Goal: Task Accomplishment & Management: Manage account settings

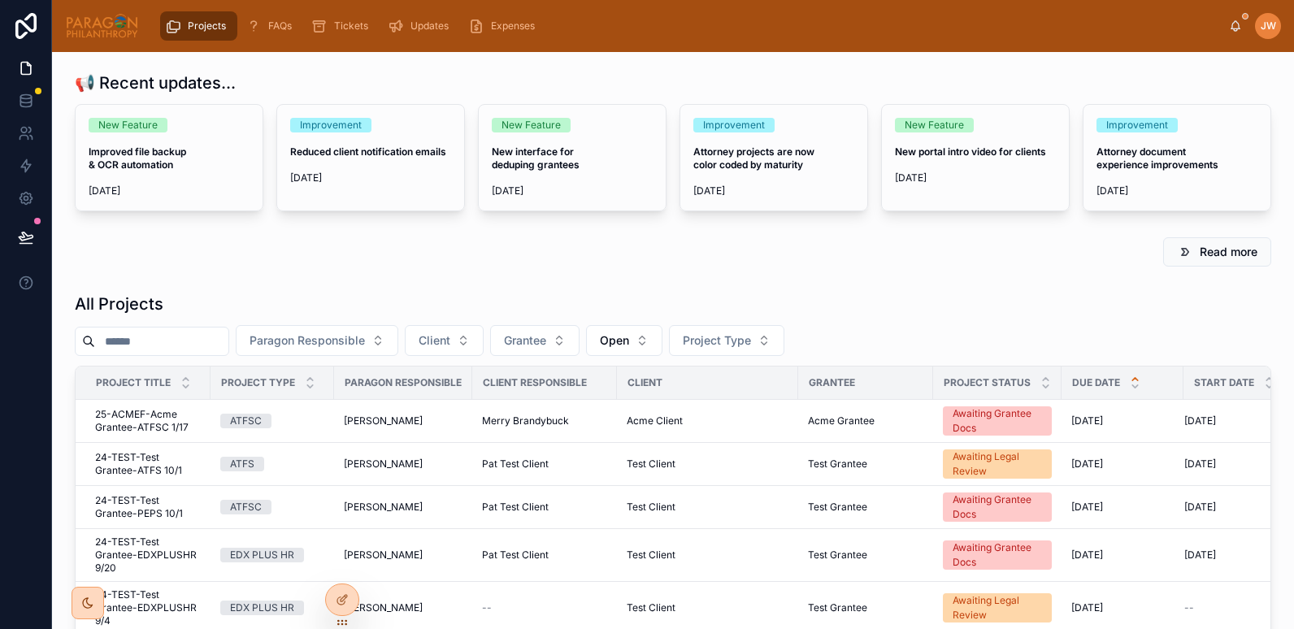
click at [117, 346] on input "text" at bounding box center [161, 341] width 133 height 23
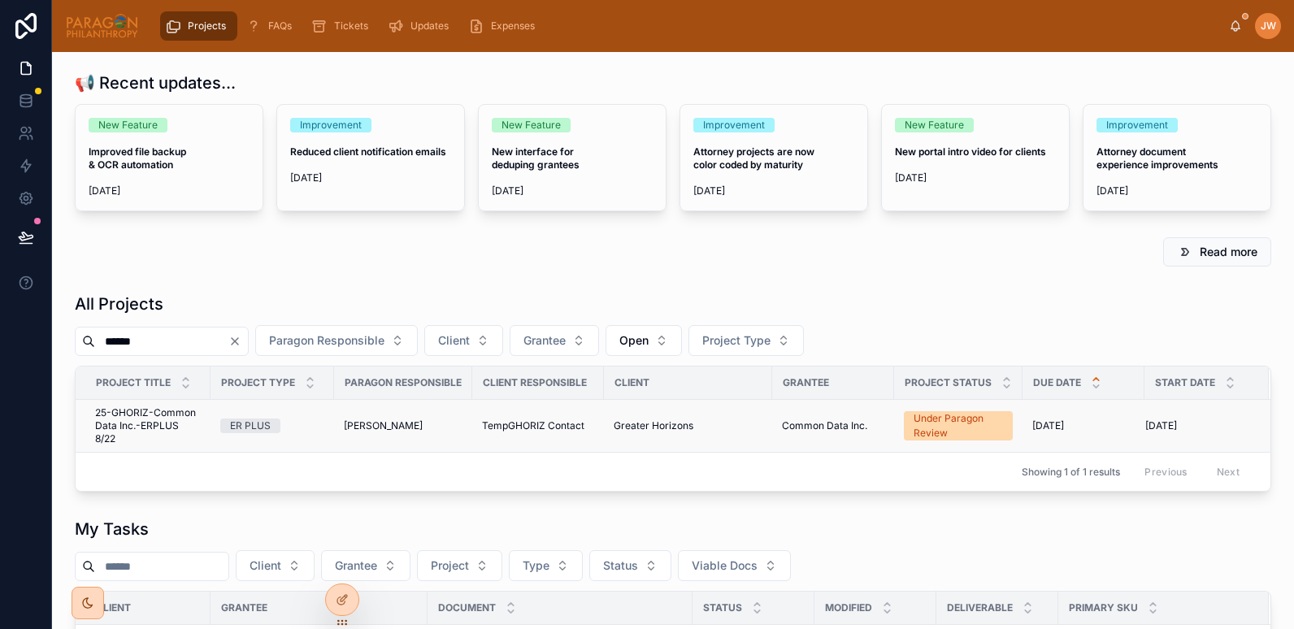
type input "******"
click at [152, 408] on span "25-GHORIZ-Common Data Inc.-ERPLUS 8/22" at bounding box center [148, 426] width 106 height 39
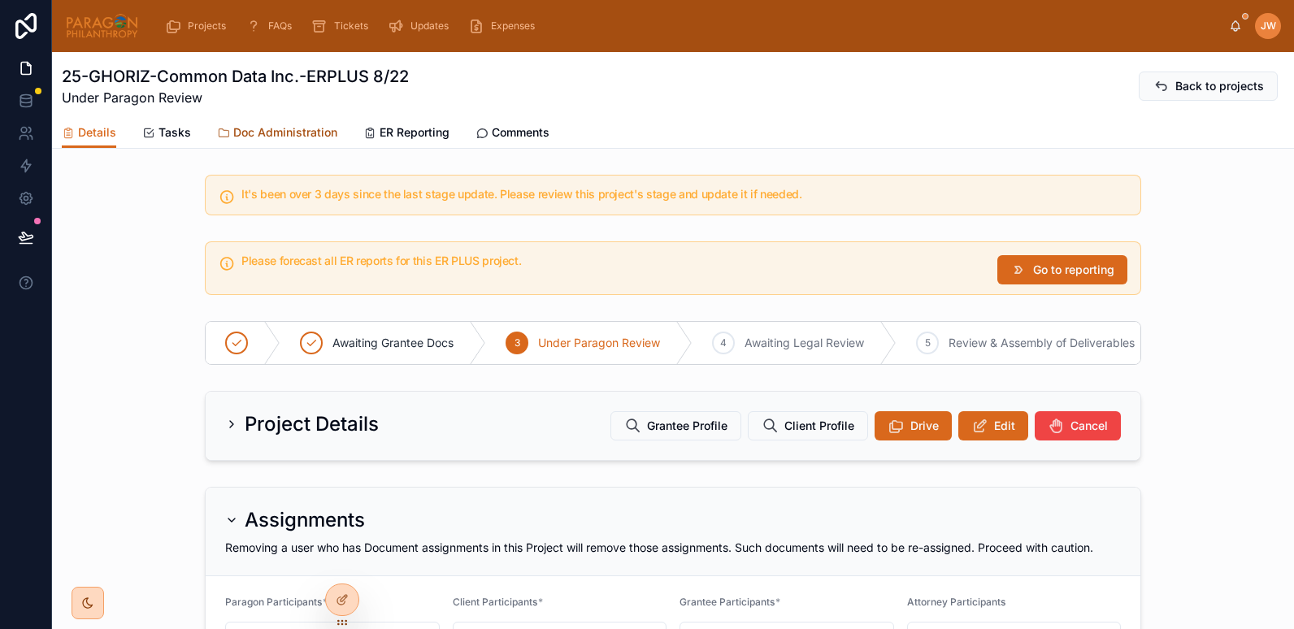
click at [308, 133] on span "Doc Administration" at bounding box center [285, 132] width 104 height 16
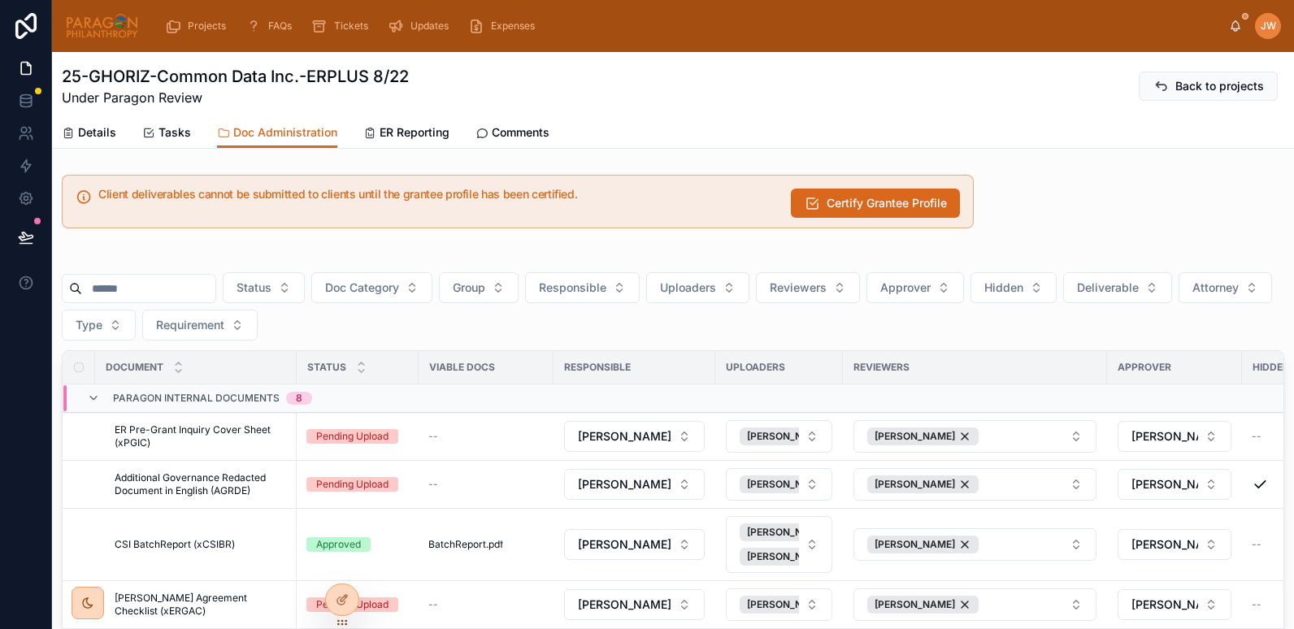
click at [164, 293] on input "text" at bounding box center [148, 288] width 133 height 23
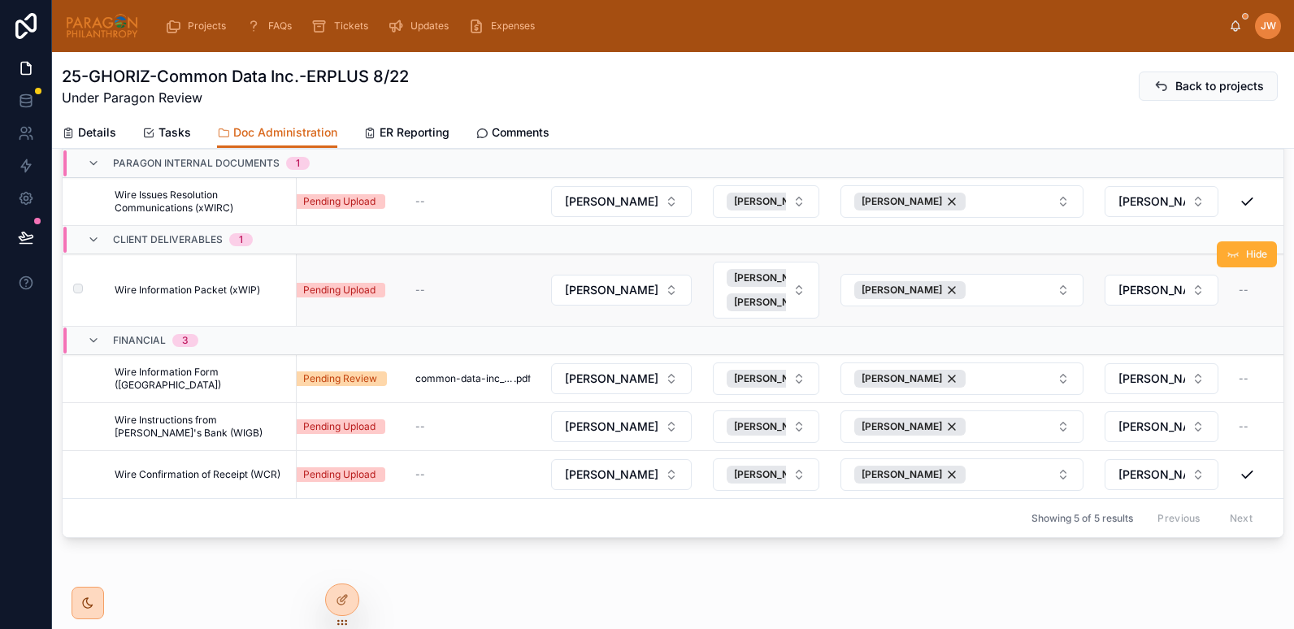
scroll to position [240, 0]
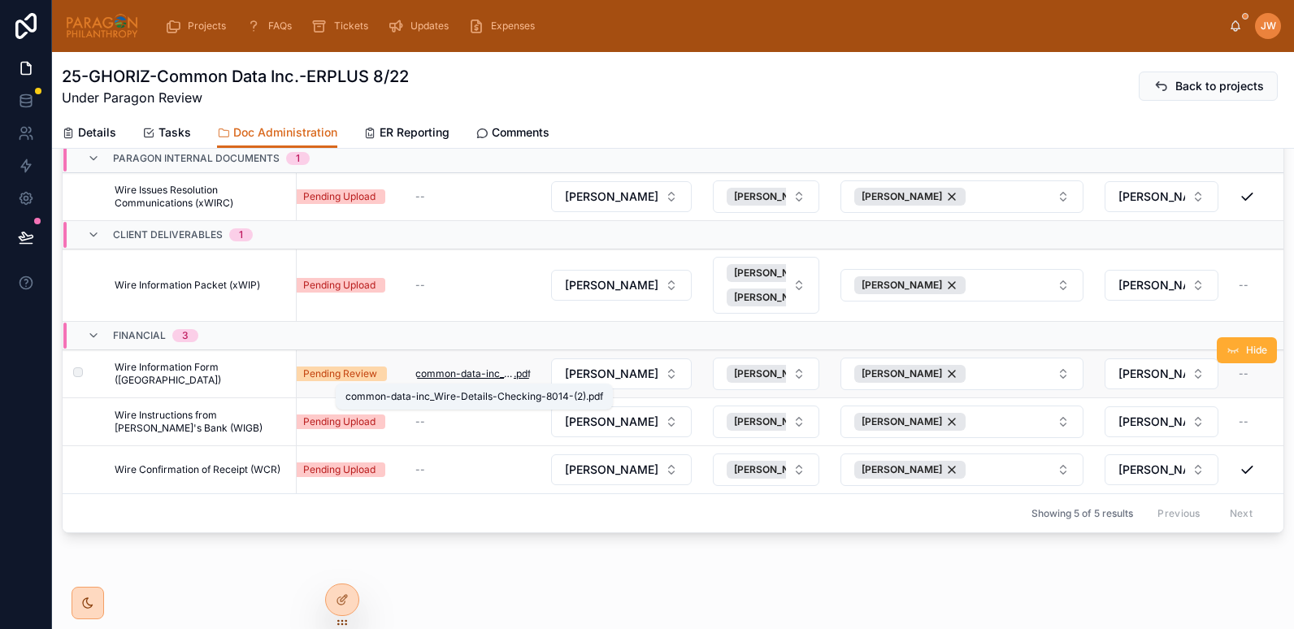
click at [446, 372] on span "common-data-inc_Wire-Details-Checking-8014-(2)" at bounding box center [464, 373] width 98 height 13
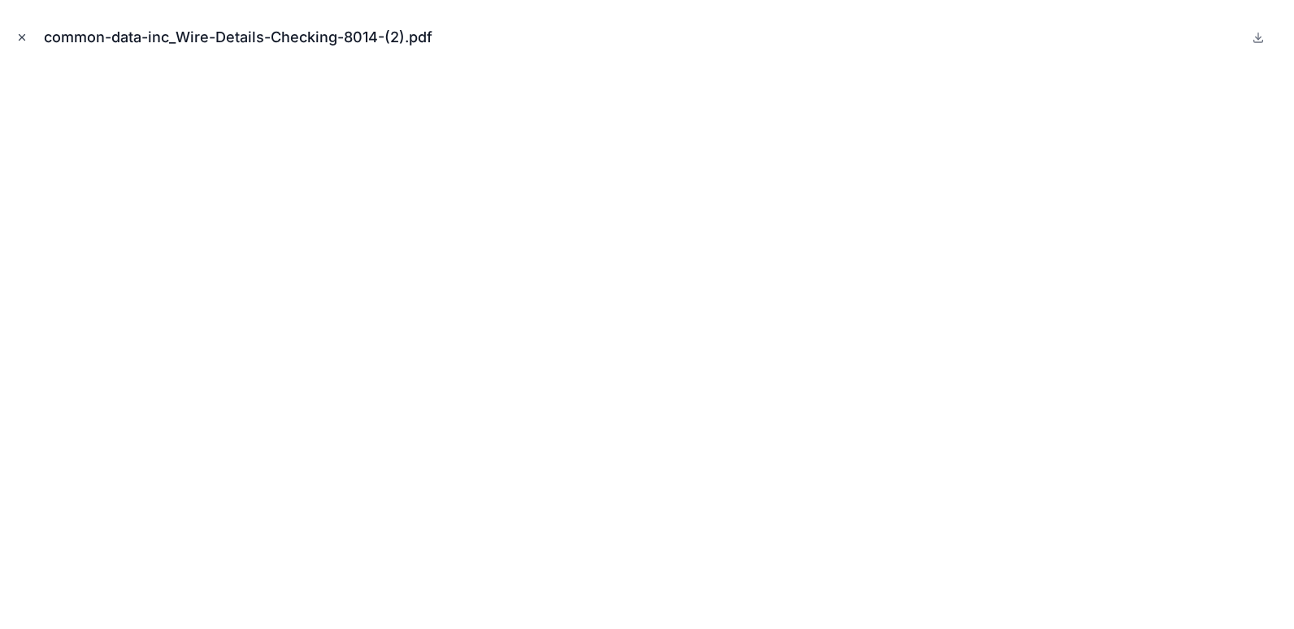
click at [30, 38] on button "Close modal" at bounding box center [22, 37] width 18 height 18
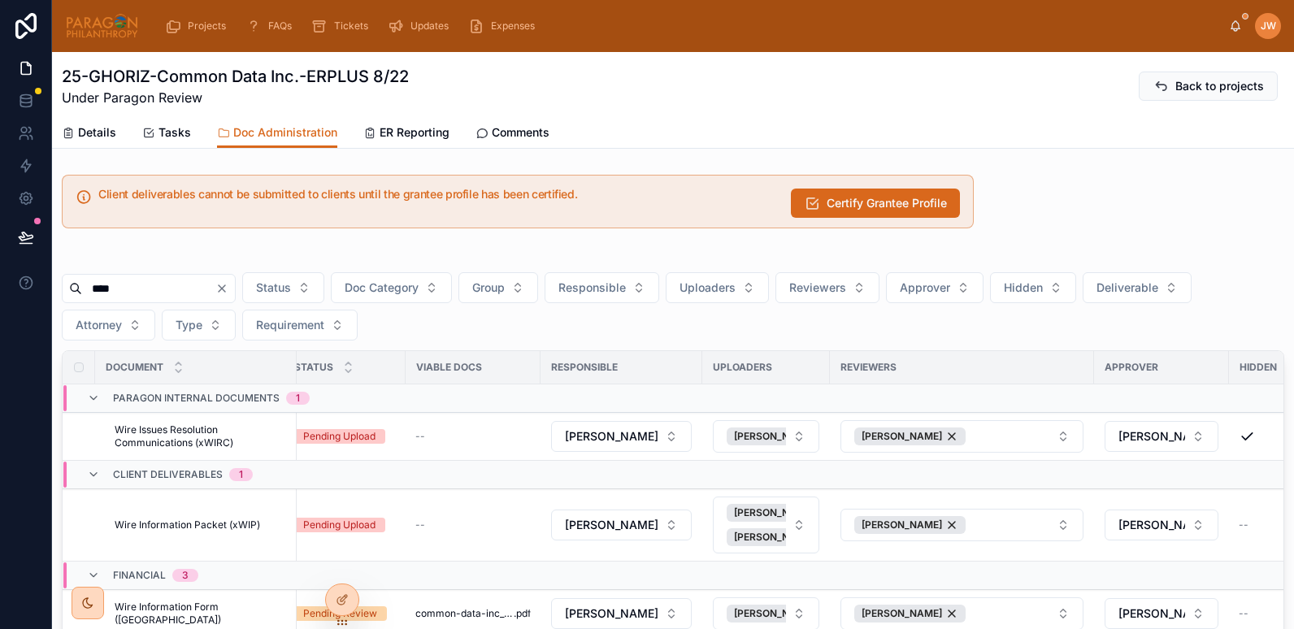
drag, startPoint x: 128, startPoint y: 280, endPoint x: 69, endPoint y: 275, distance: 58.8
click at [69, 275] on div "****" at bounding box center [149, 288] width 174 height 29
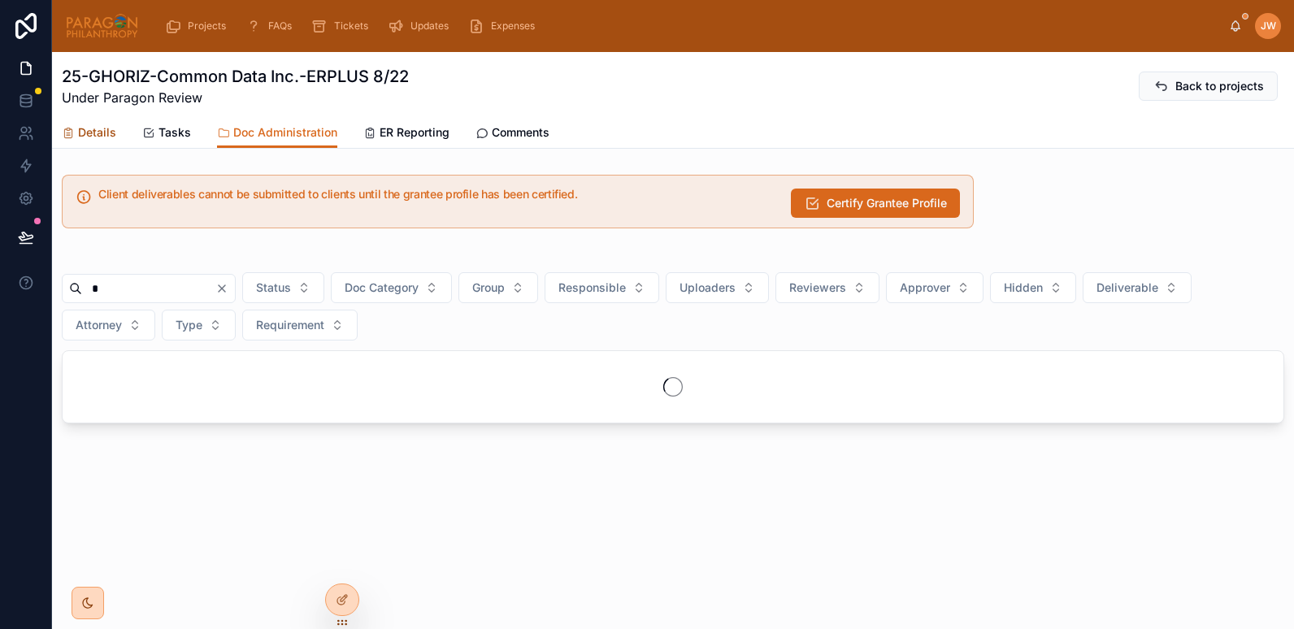
type input "*"
click at [90, 131] on span "Details" at bounding box center [97, 132] width 38 height 16
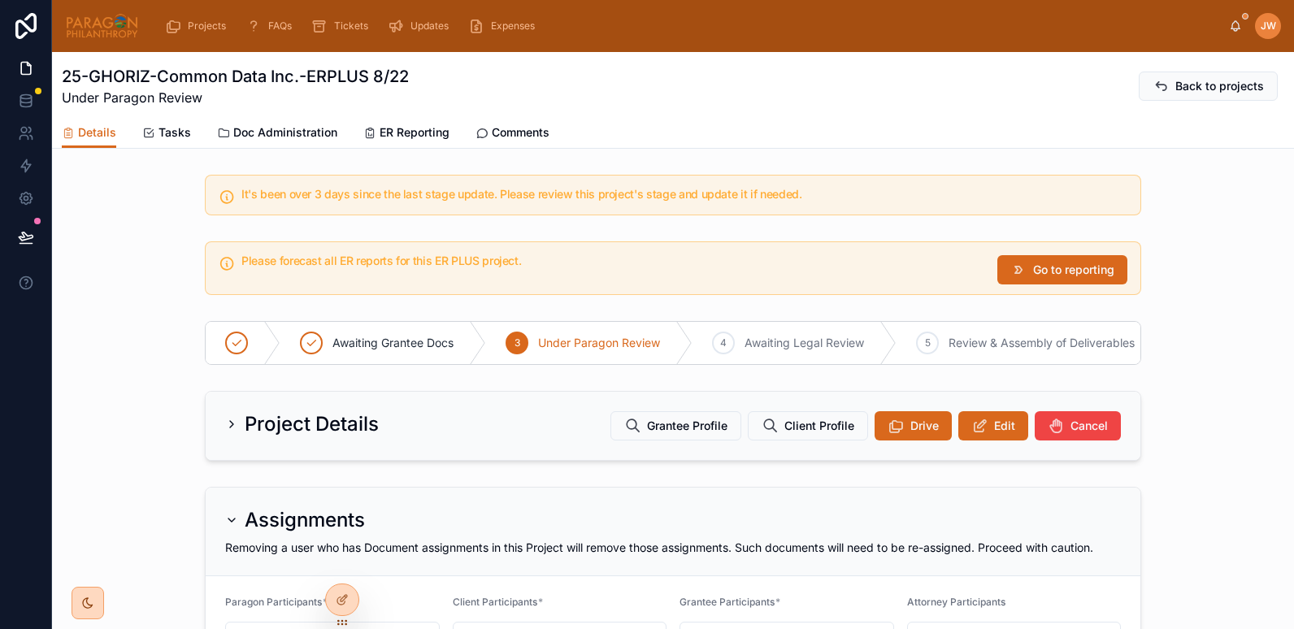
click at [90, 19] on img at bounding box center [102, 26] width 74 height 26
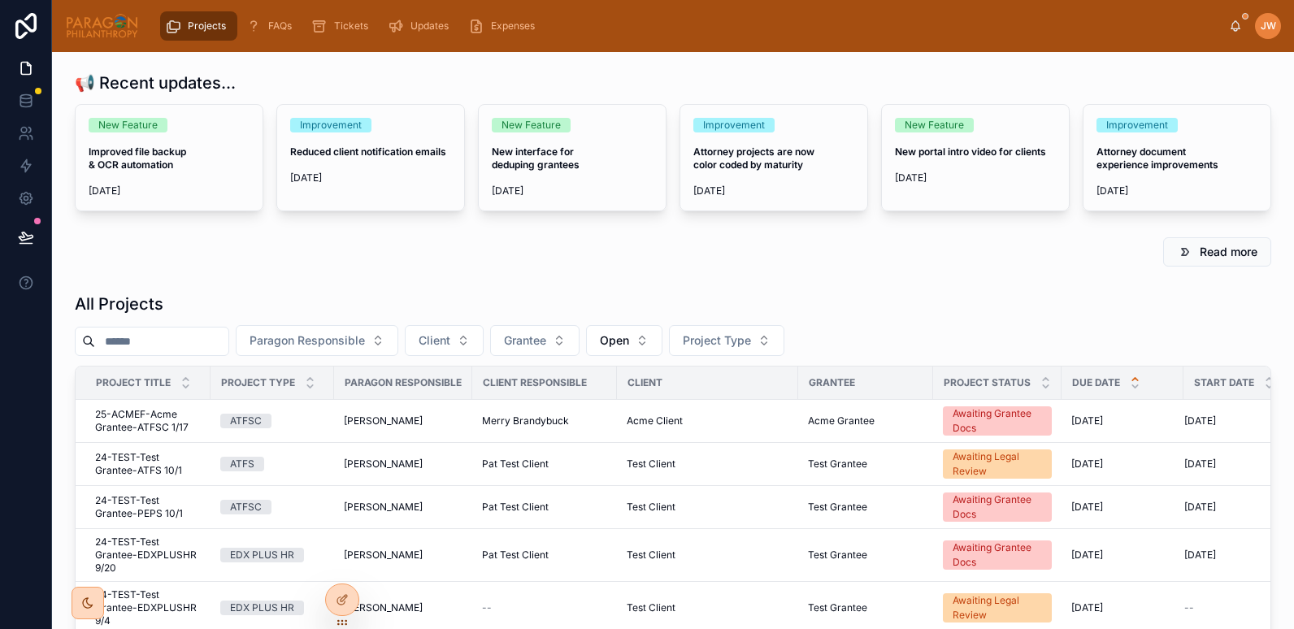
click at [139, 345] on input "text" at bounding box center [161, 341] width 133 height 23
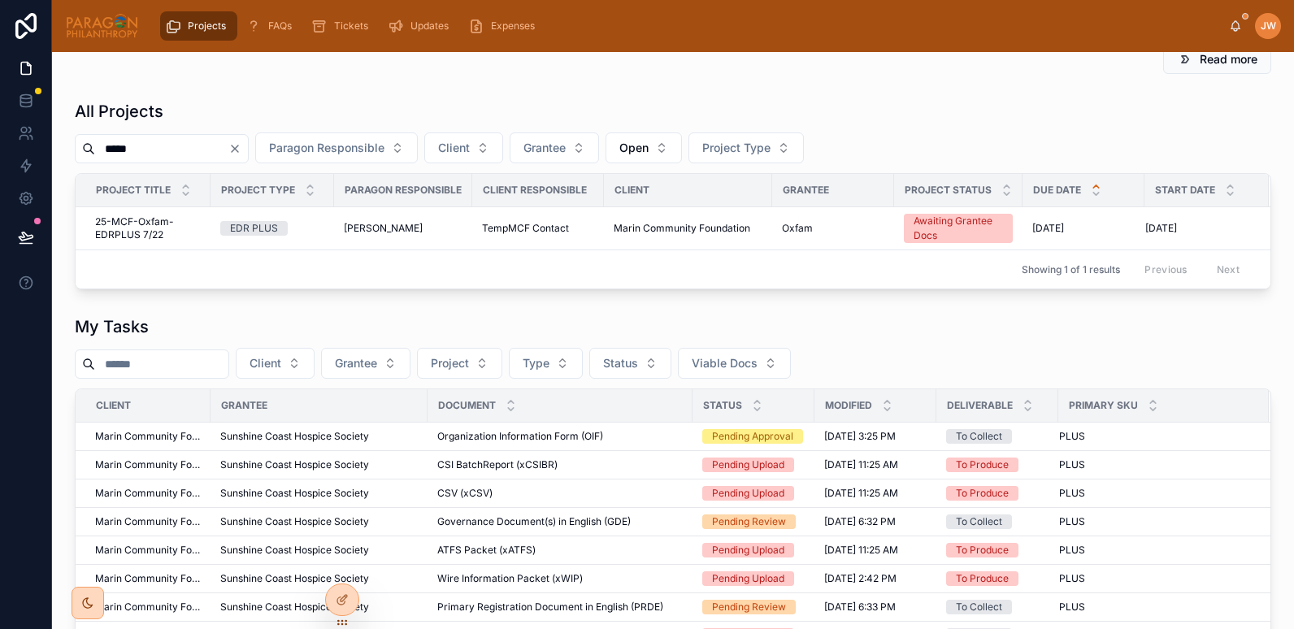
scroll to position [200, 0]
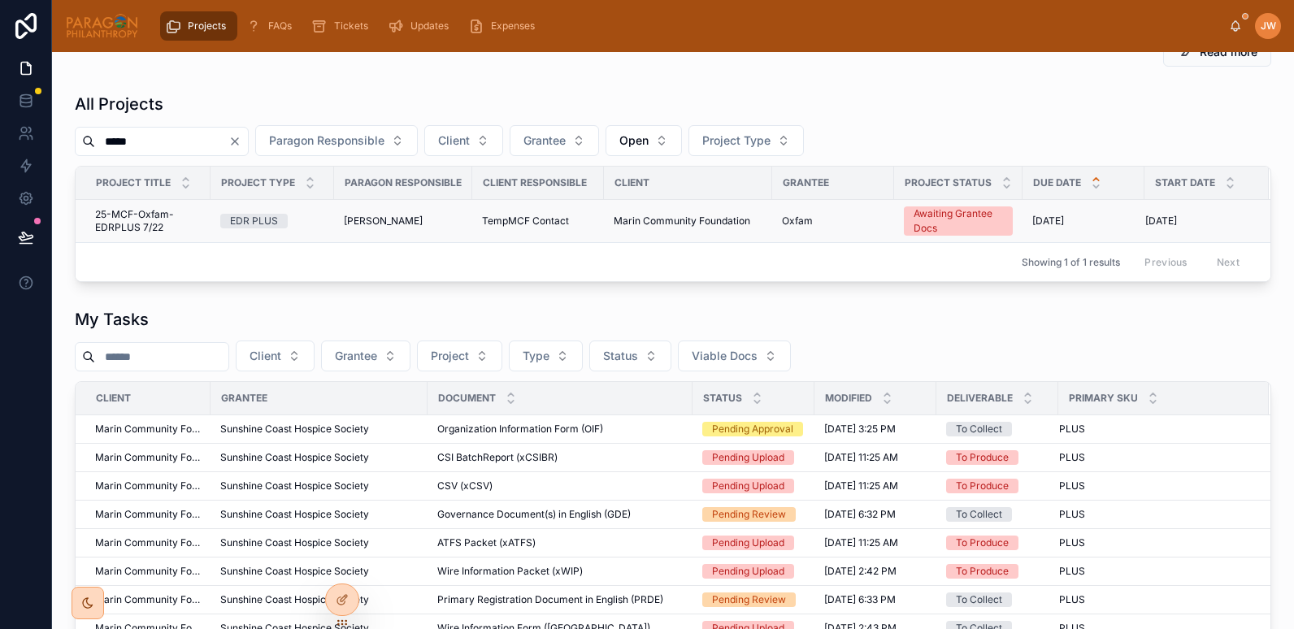
type input "*****"
click at [130, 228] on span "25-MCF-Oxfam-EDRPLUS 7/22" at bounding box center [148, 221] width 106 height 26
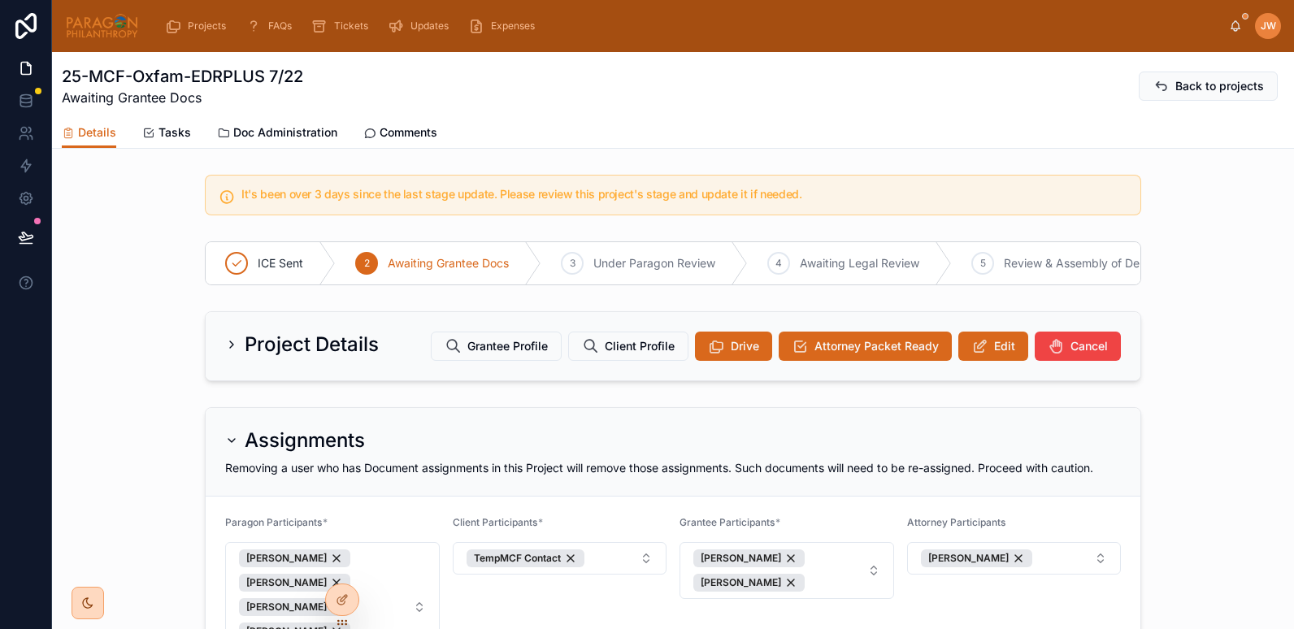
click at [272, 124] on span "Doc Administration" at bounding box center [285, 132] width 104 height 16
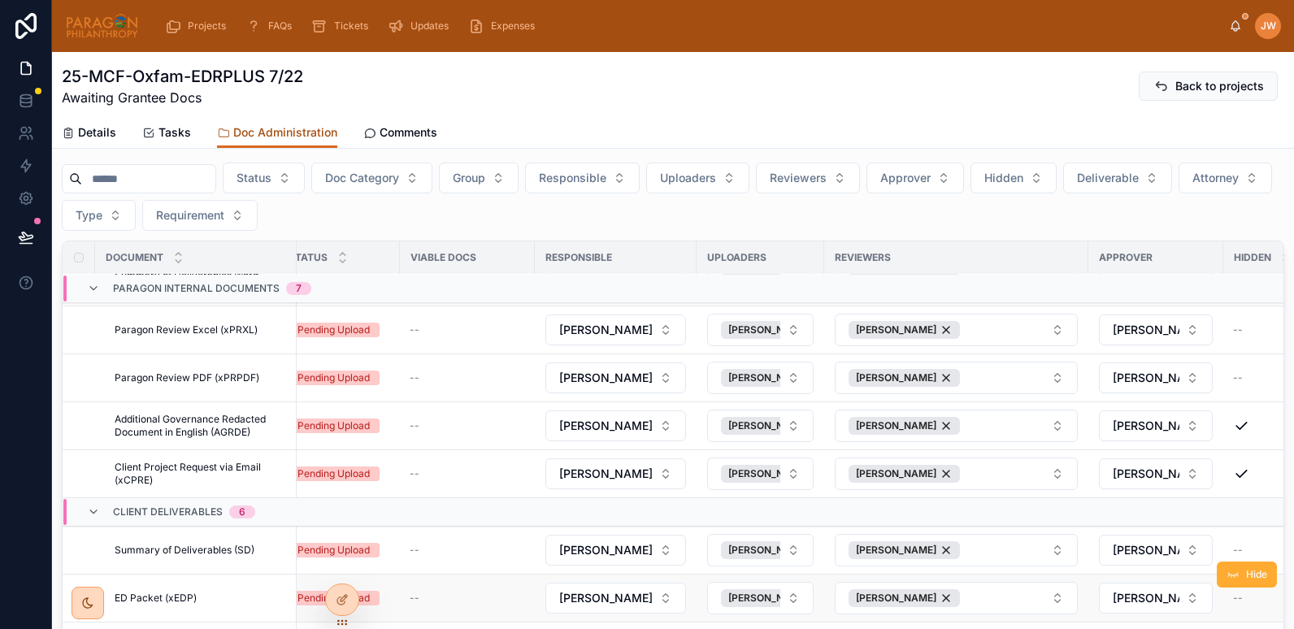
scroll to position [505, 19]
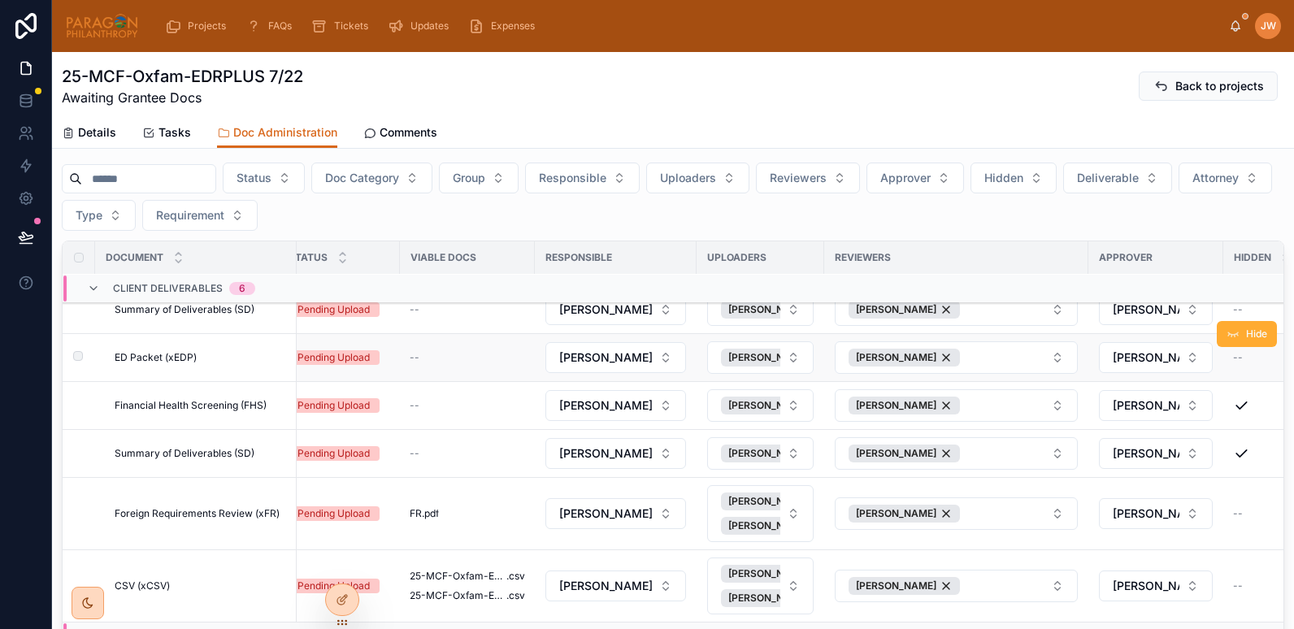
click at [174, 362] on span "ED Packet (xEDP)" at bounding box center [156, 357] width 82 height 13
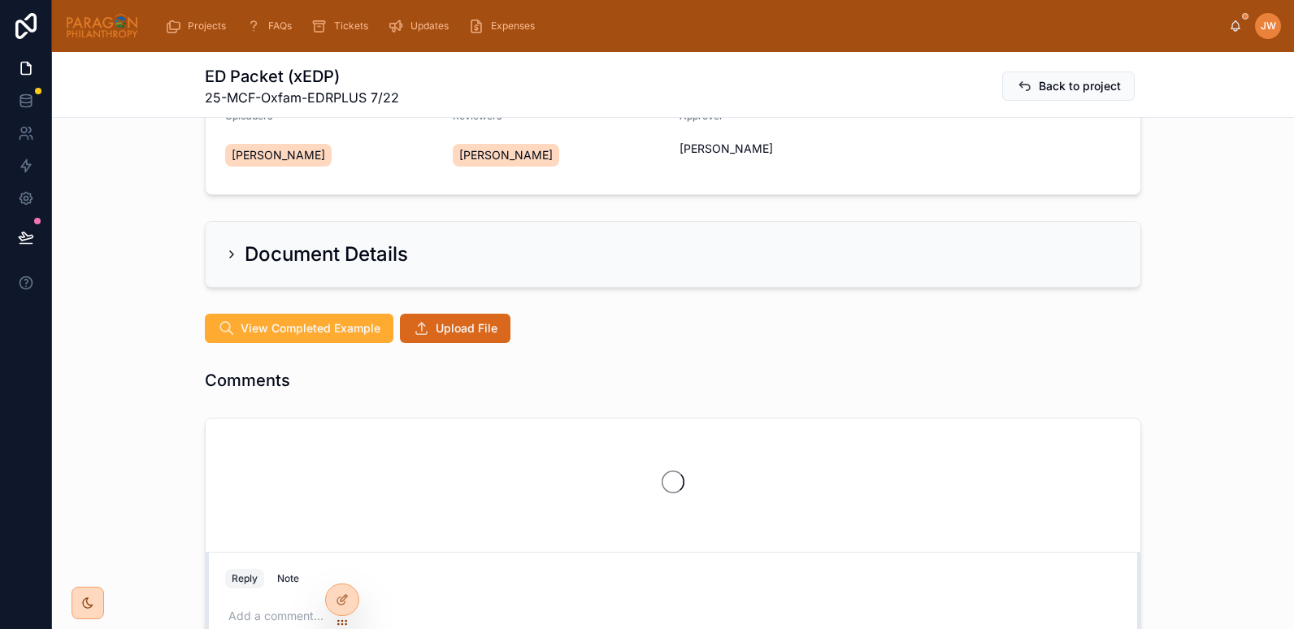
scroll to position [202, 0]
click at [463, 332] on span "Upload File" at bounding box center [467, 328] width 62 height 16
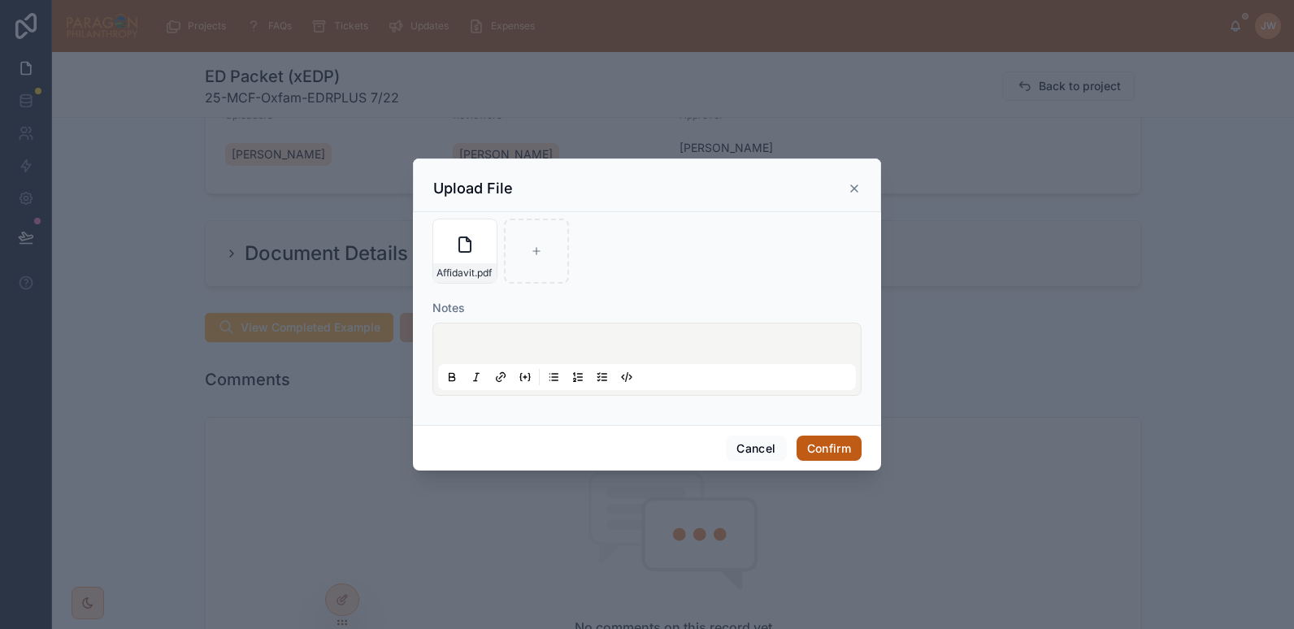
click at [833, 443] on button "Confirm" at bounding box center [829, 449] width 65 height 26
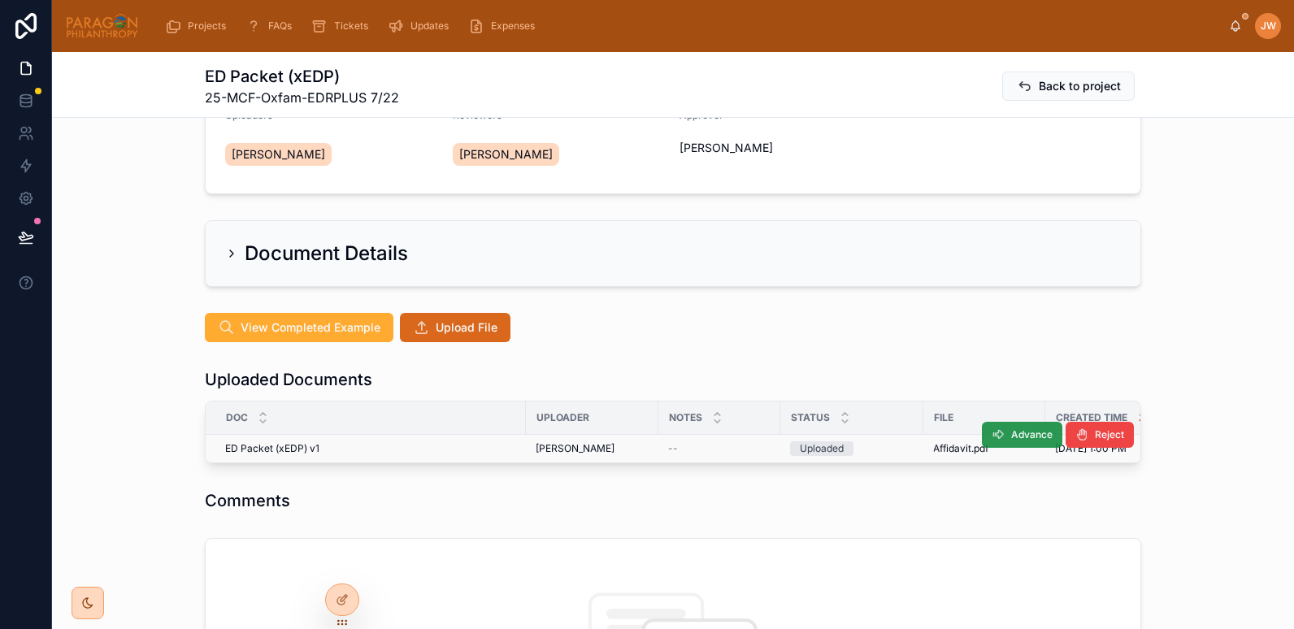
click at [1014, 433] on span "Advance" at bounding box center [1031, 434] width 41 height 13
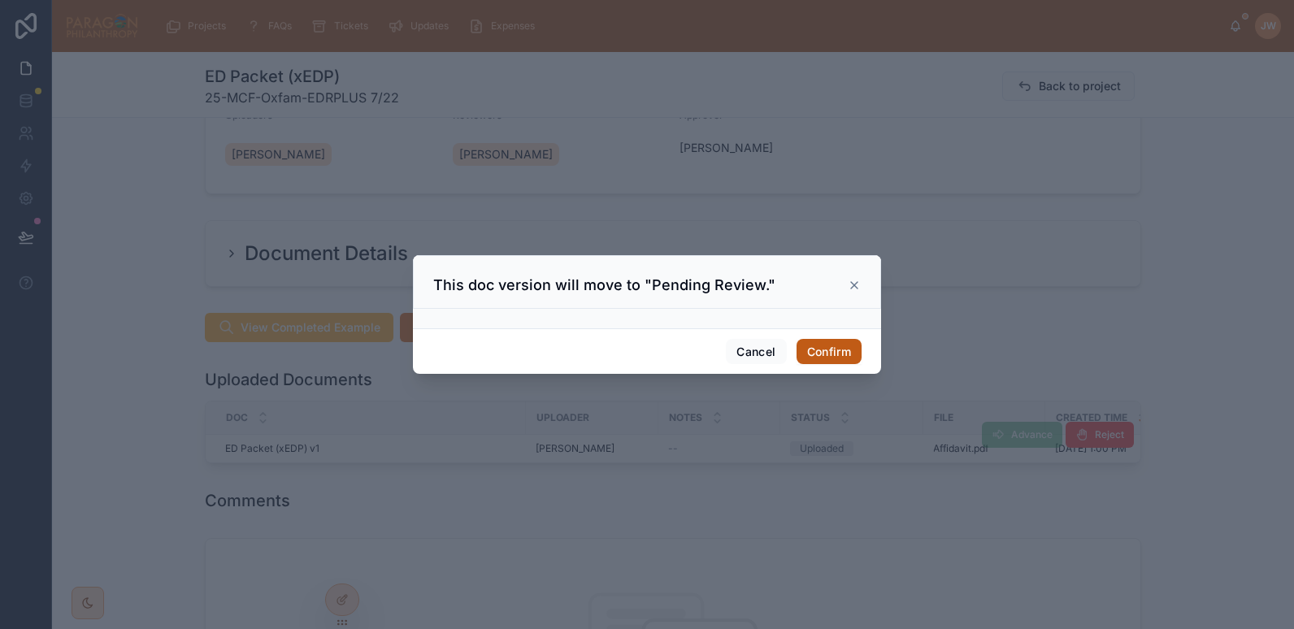
click at [820, 352] on button "Confirm" at bounding box center [829, 352] width 65 height 26
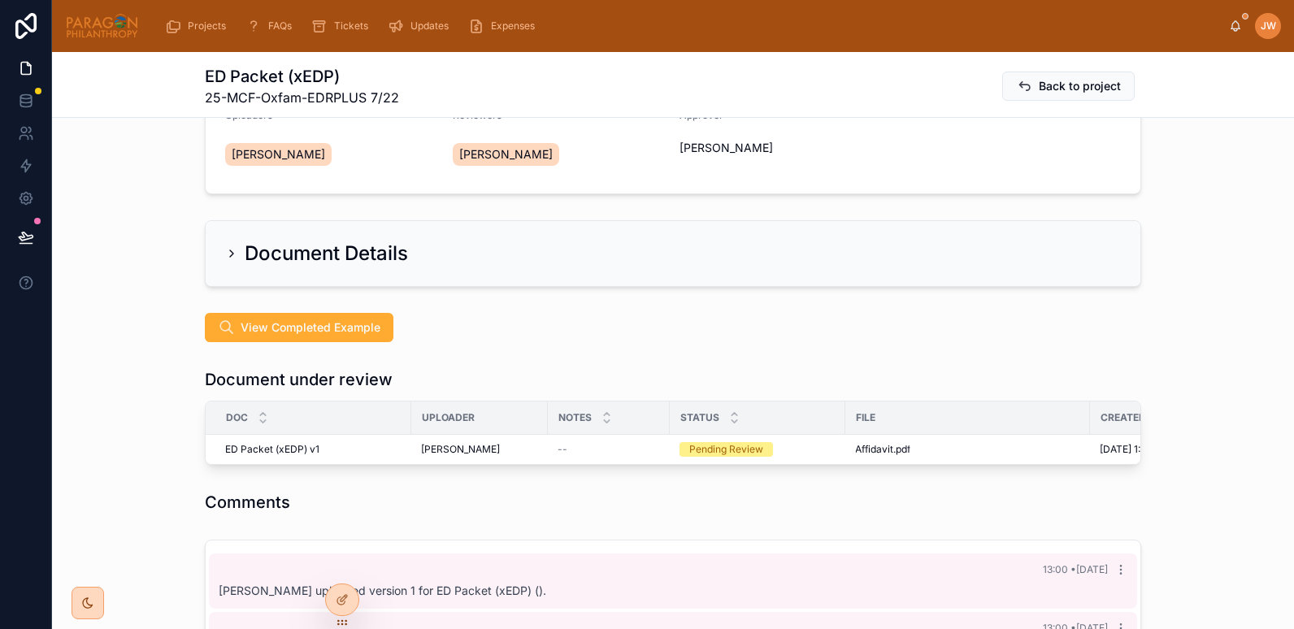
click at [142, 224] on div "Document Details" at bounding box center [673, 254] width 1242 height 80
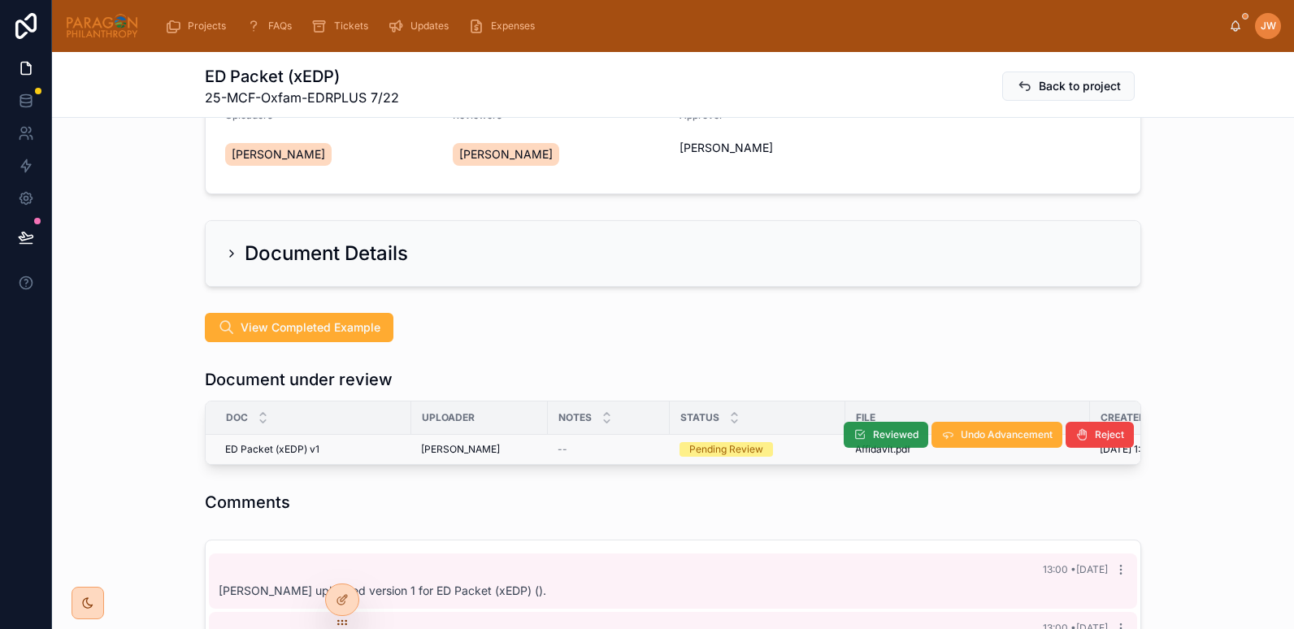
click at [874, 431] on span "Reviewed" at bounding box center [896, 434] width 46 height 13
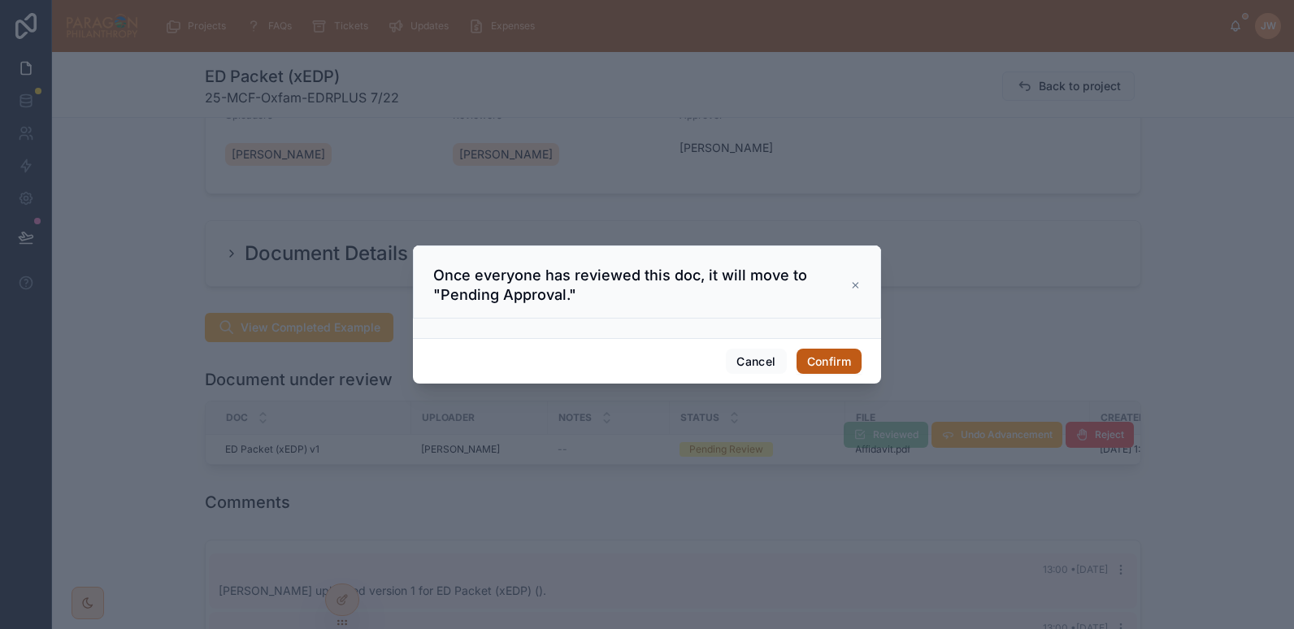
click at [826, 365] on button "Confirm" at bounding box center [829, 362] width 65 height 26
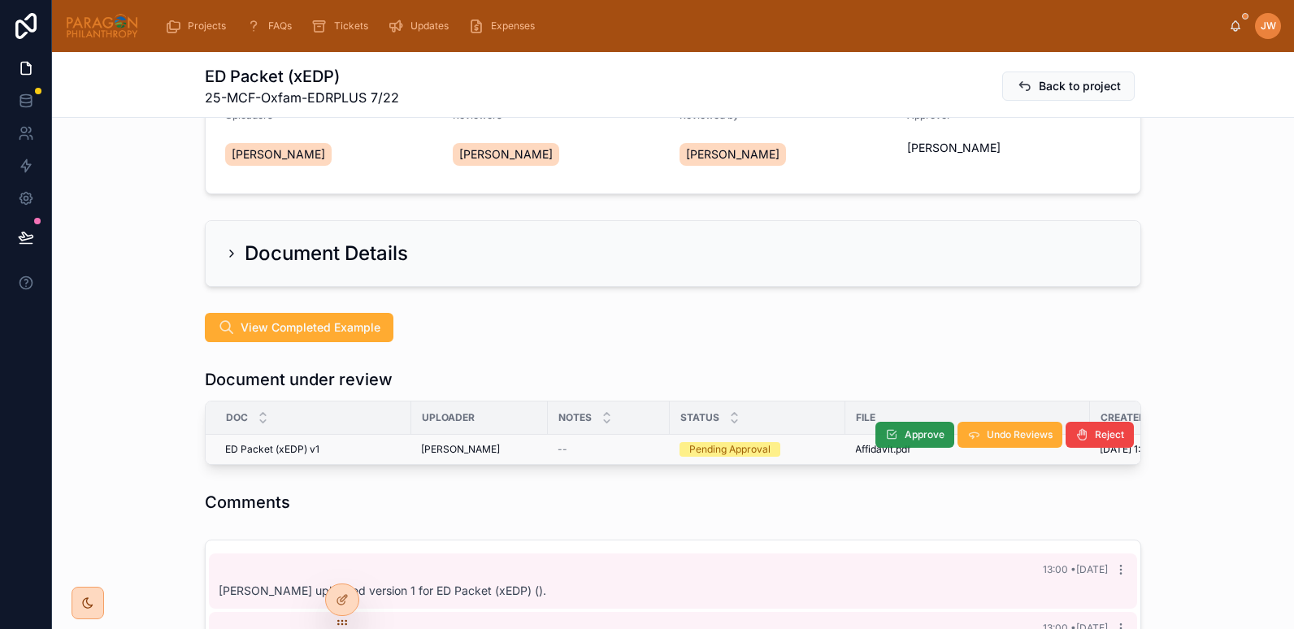
click at [911, 431] on span "Approve" at bounding box center [925, 434] width 40 height 13
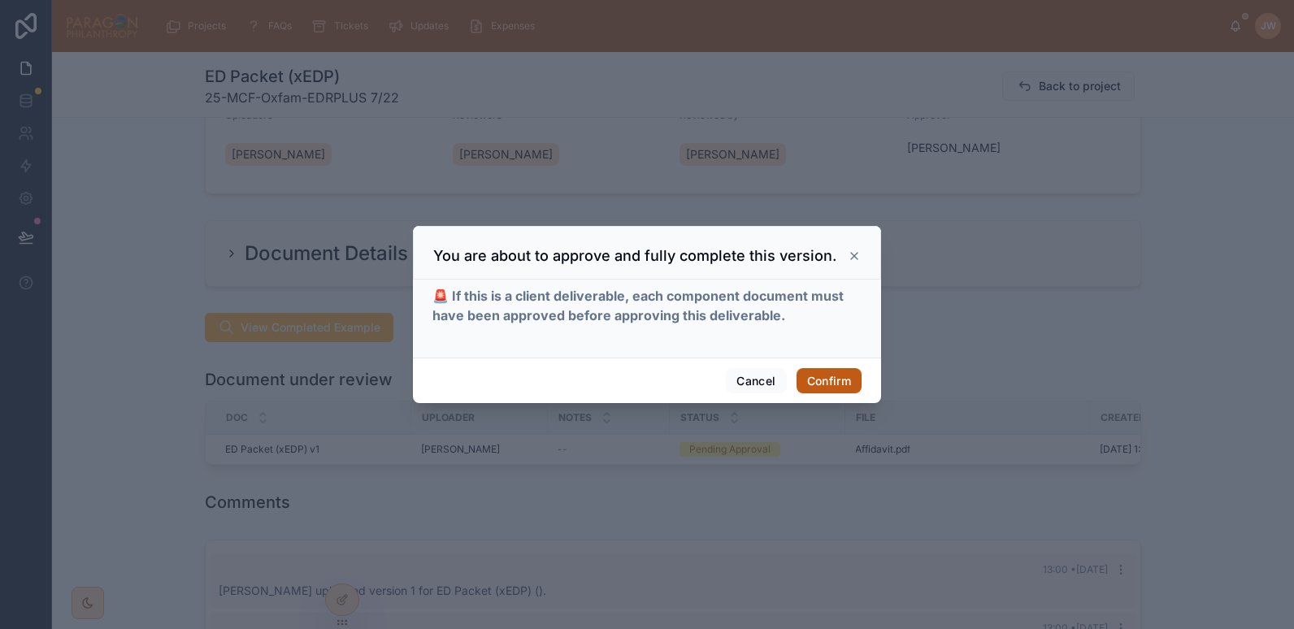
click at [835, 377] on button "Confirm" at bounding box center [829, 381] width 65 height 26
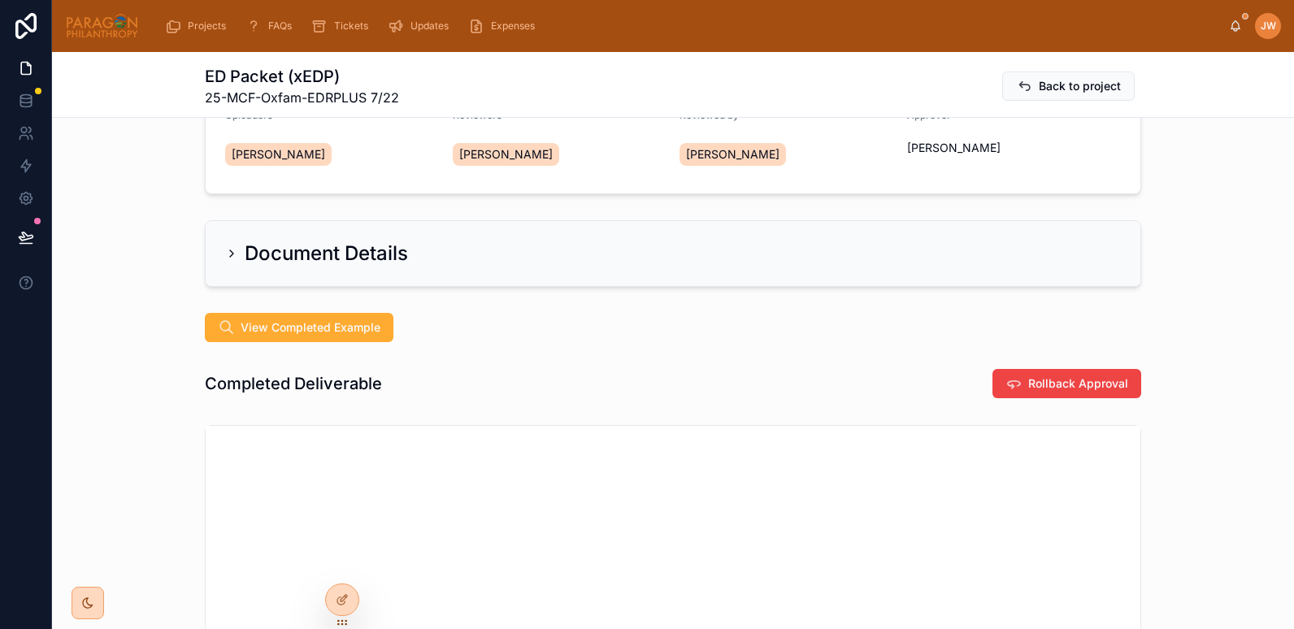
click at [151, 229] on div "Document Details" at bounding box center [673, 254] width 1242 height 80
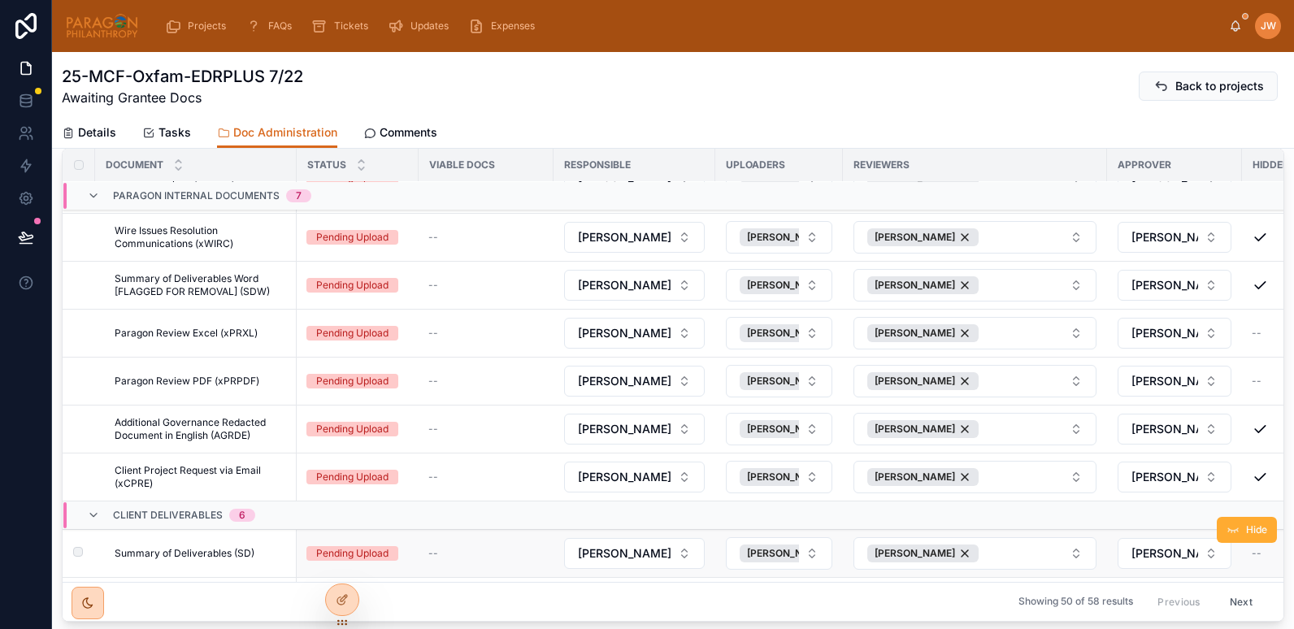
scroll to position [247, 0]
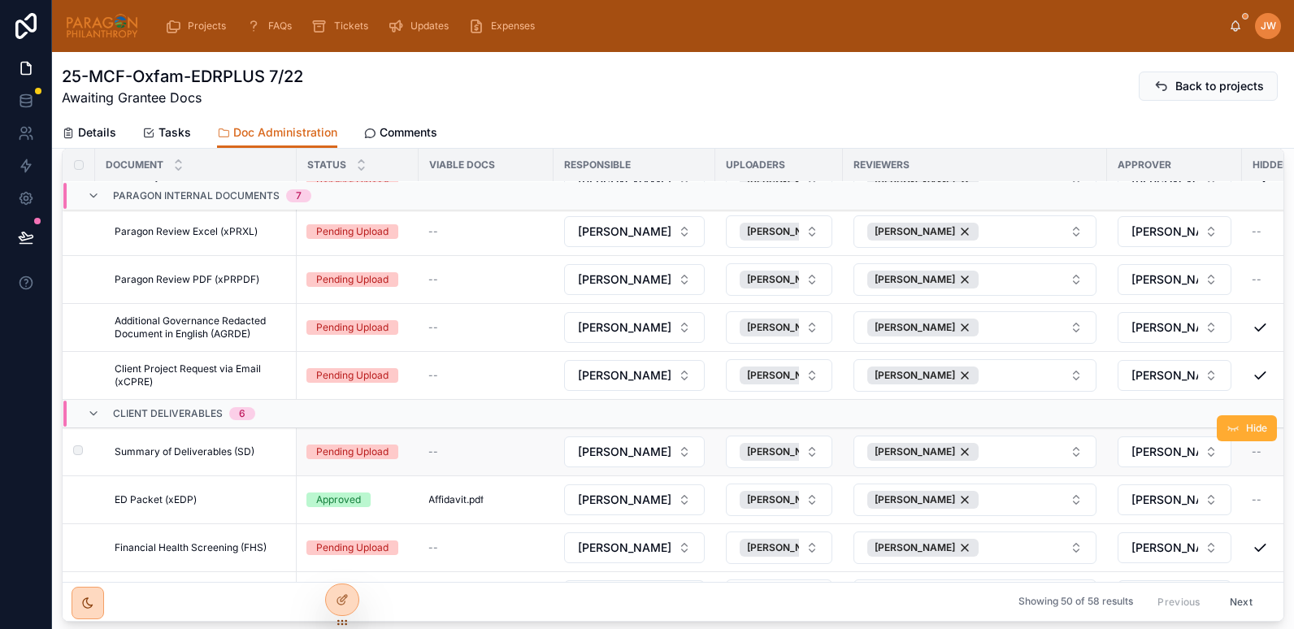
click at [178, 450] on span "Summary of Deliverables (SD)" at bounding box center [185, 452] width 140 height 13
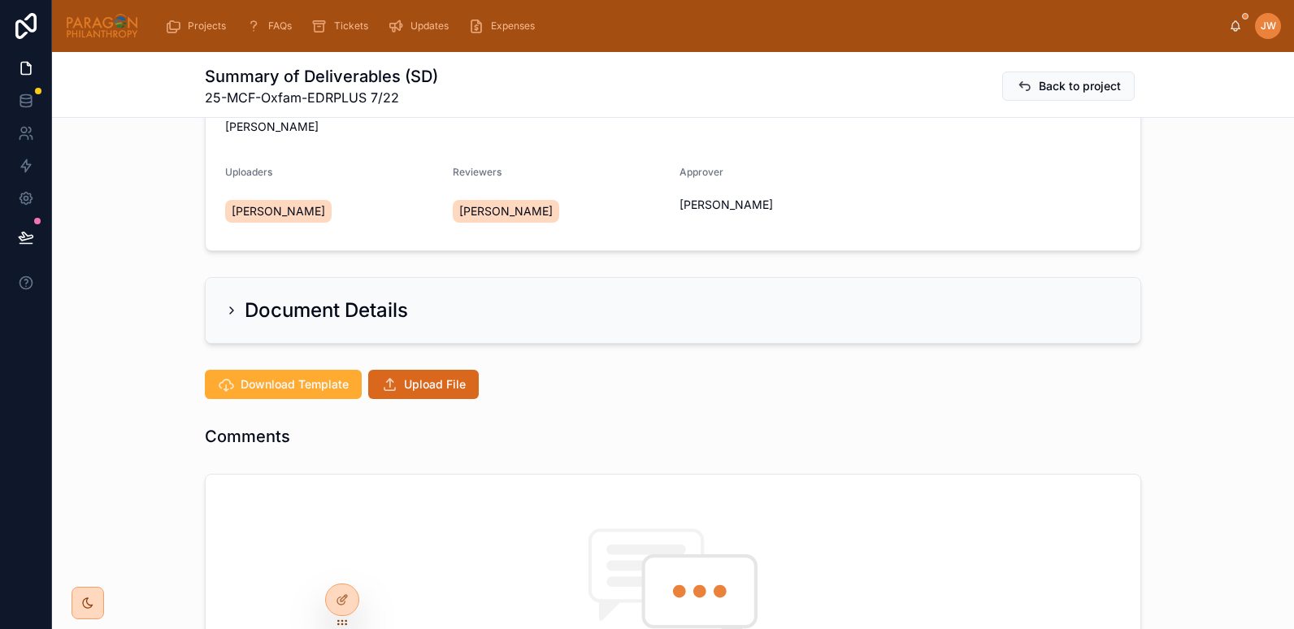
scroll to position [146, 0]
click at [415, 389] on span "Upload File" at bounding box center [435, 384] width 62 height 16
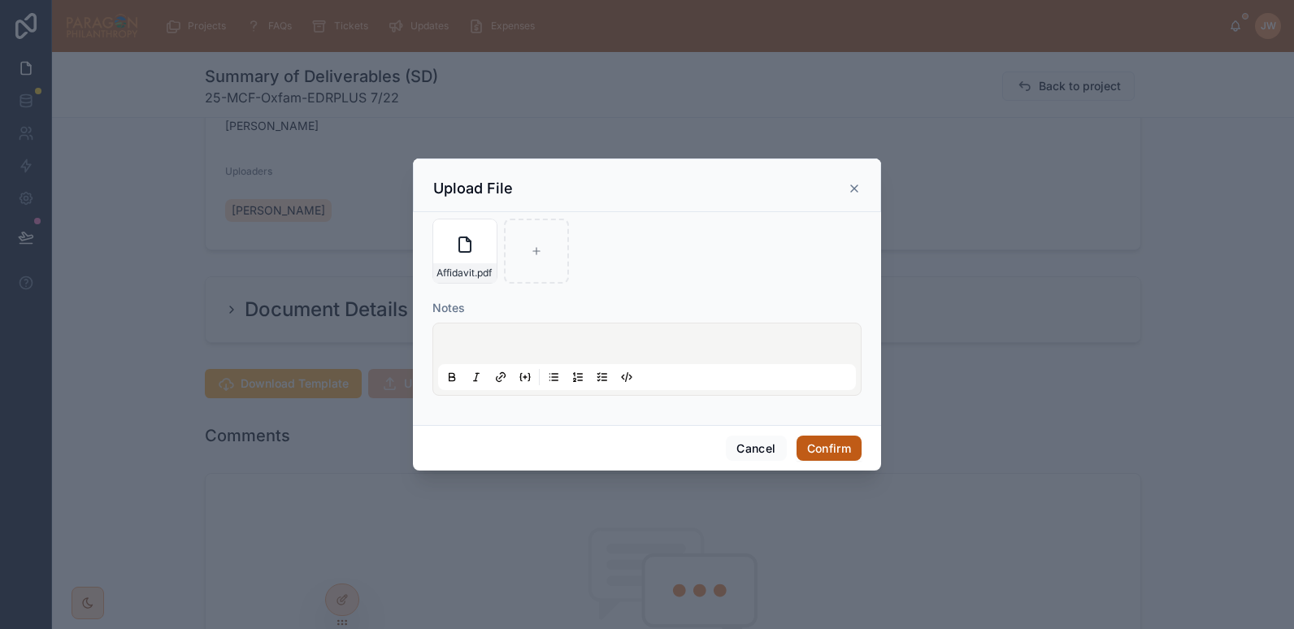
click at [835, 450] on button "Confirm" at bounding box center [829, 449] width 65 height 26
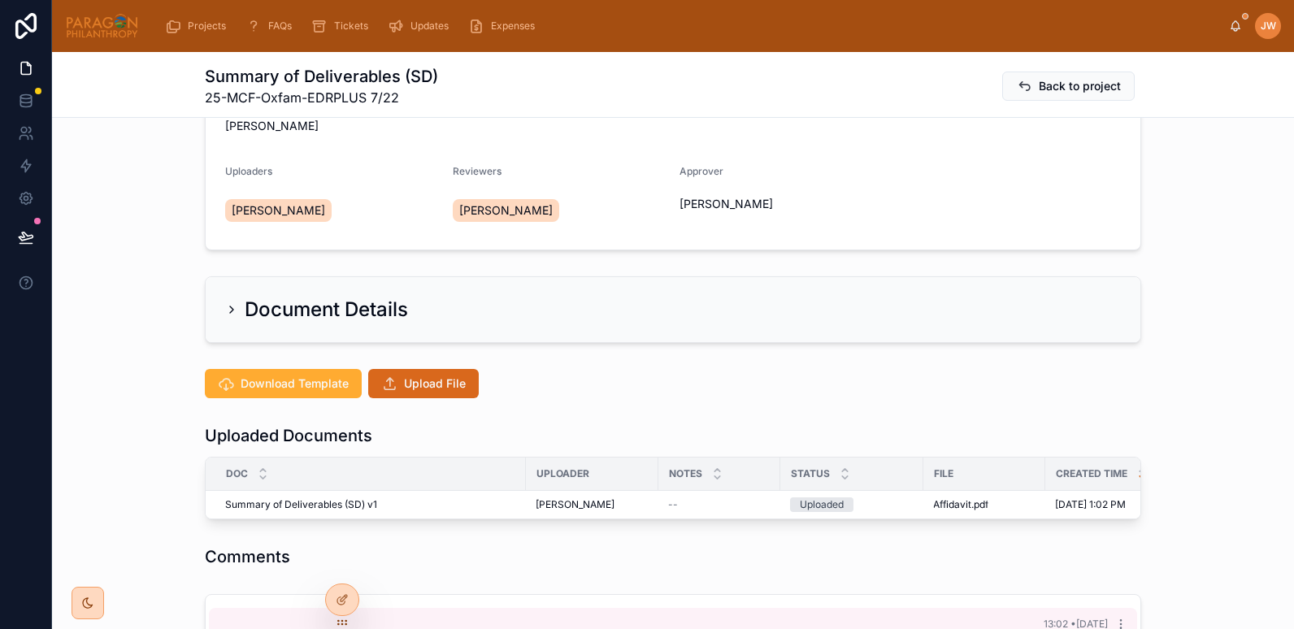
scroll to position [320, 0]
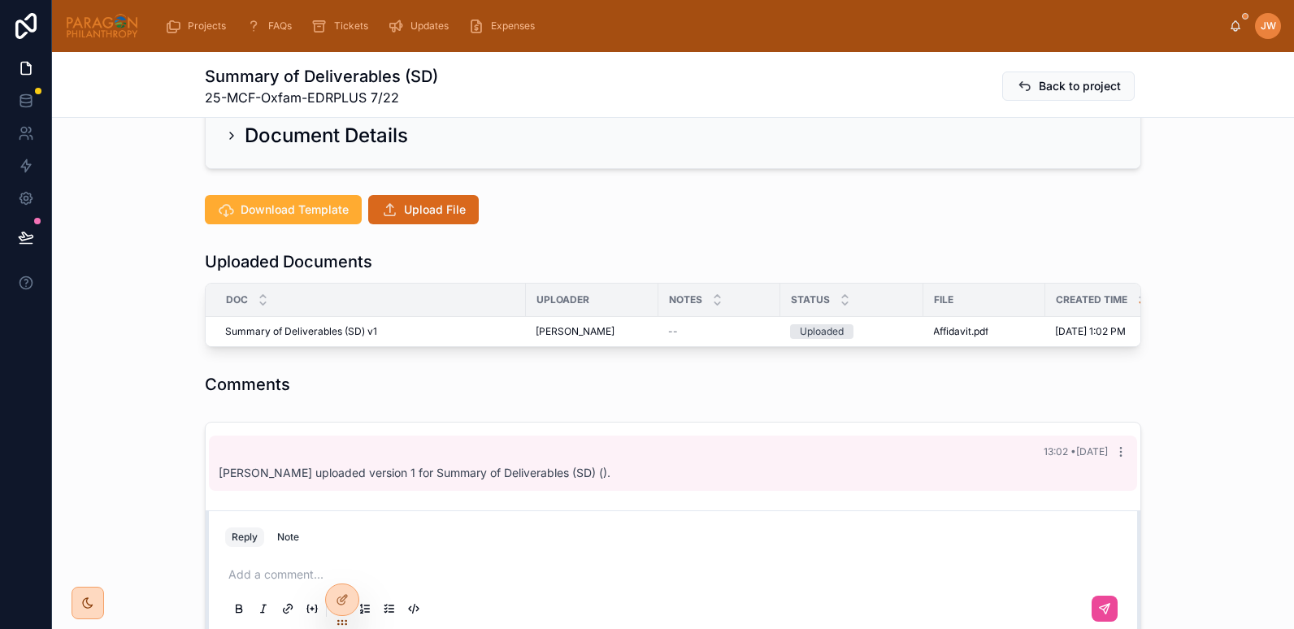
click at [153, 304] on div "Uploaded Documents Doc Uploader Notes Status File Created Time Backup OCR Summa…" at bounding box center [673, 299] width 1242 height 110
click at [996, 315] on icon at bounding box center [998, 317] width 13 height 13
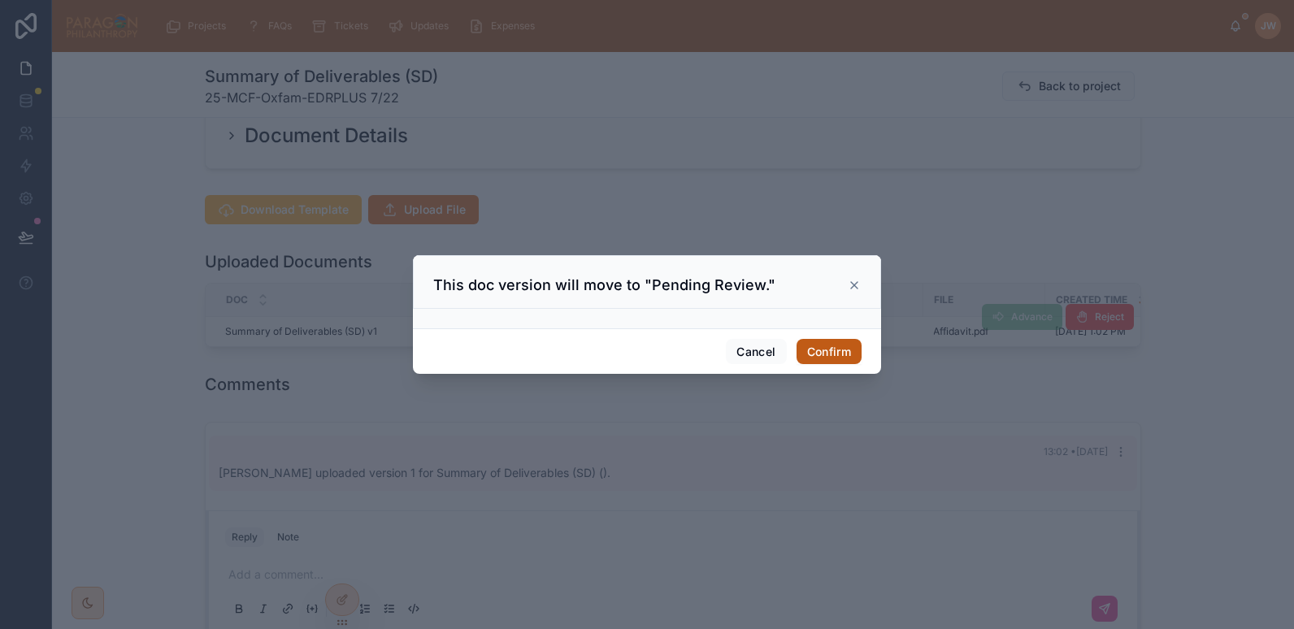
click at [825, 340] on button "Confirm" at bounding box center [829, 352] width 65 height 26
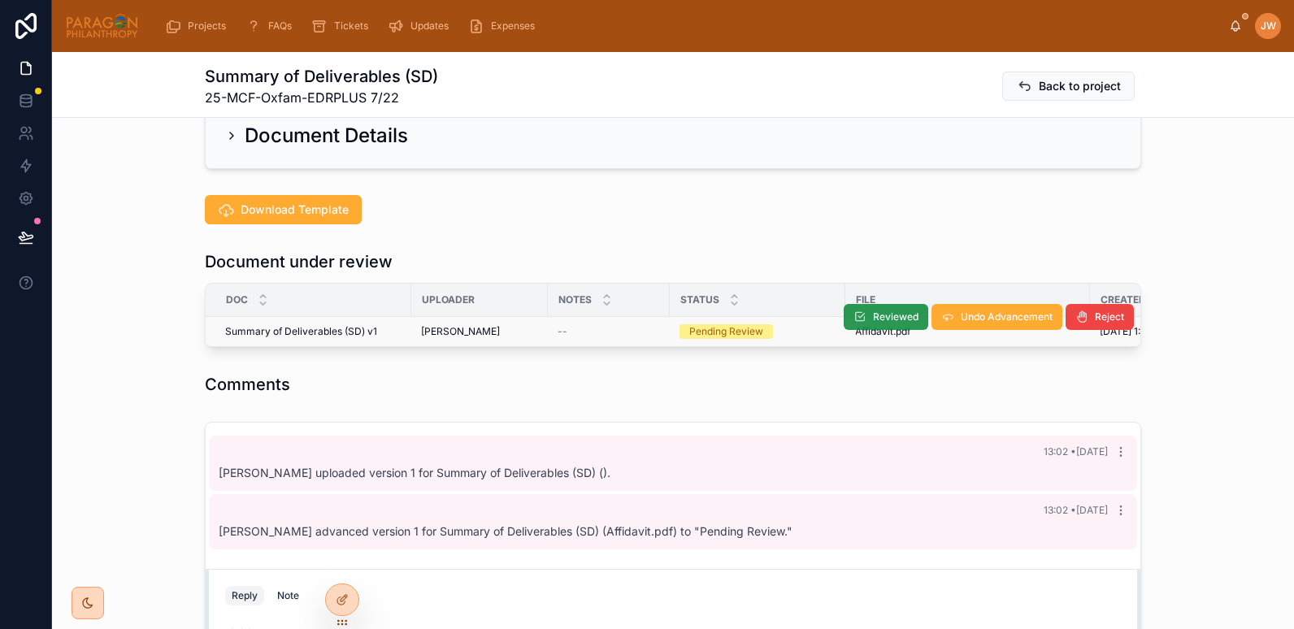
click at [866, 314] on button "Reviewed" at bounding box center [886, 317] width 85 height 26
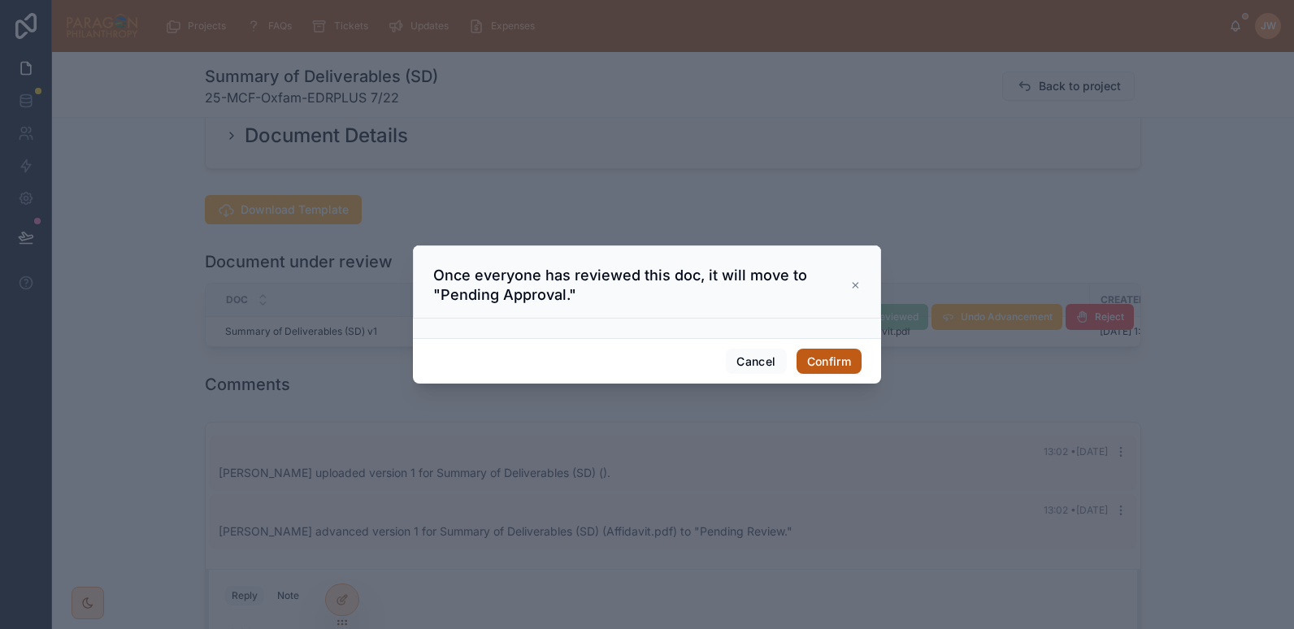
click at [830, 370] on button "Confirm" at bounding box center [829, 362] width 65 height 26
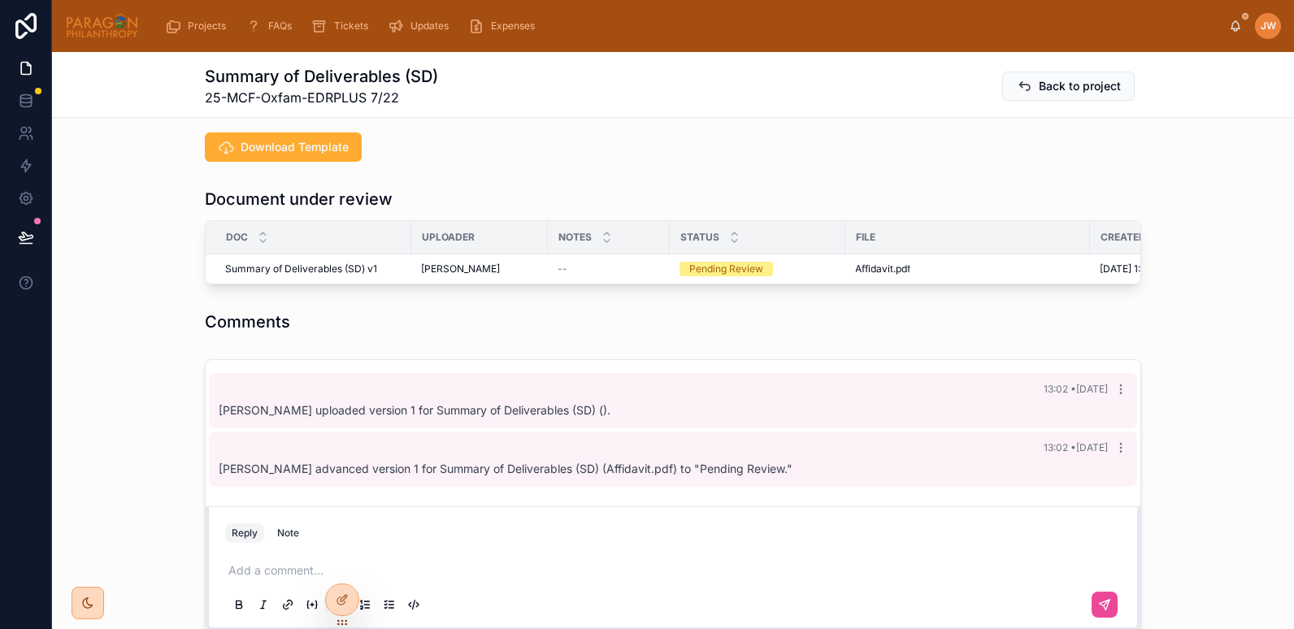
scroll to position [388, 0]
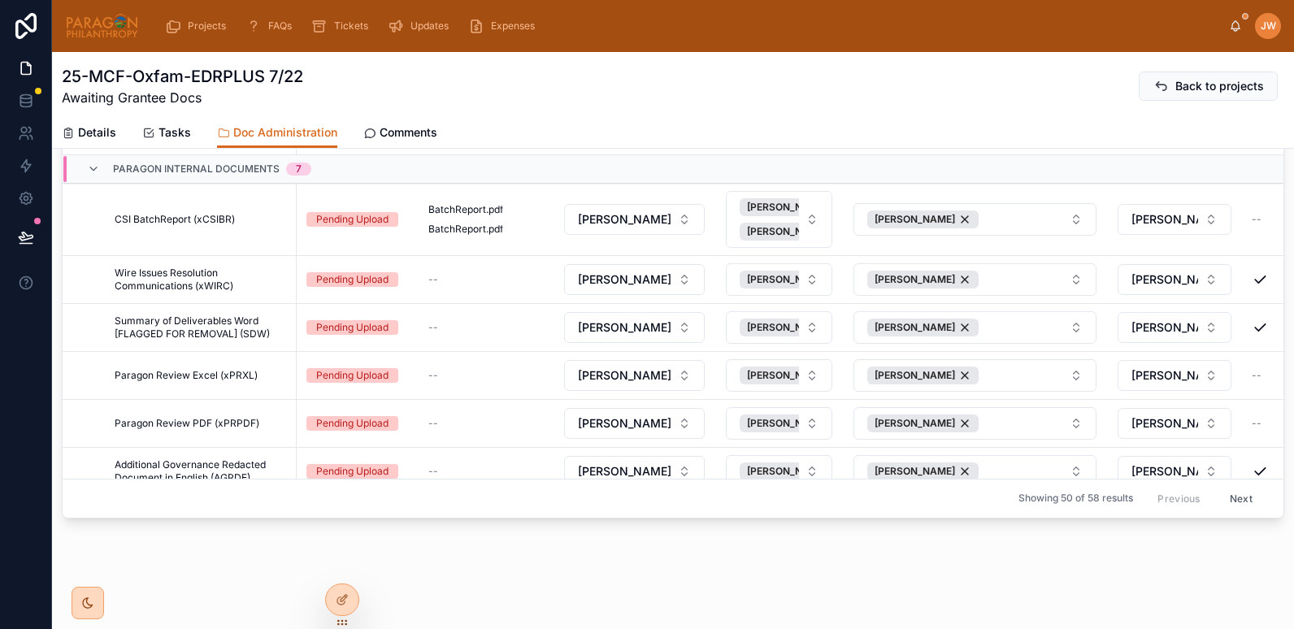
scroll to position [214, 0]
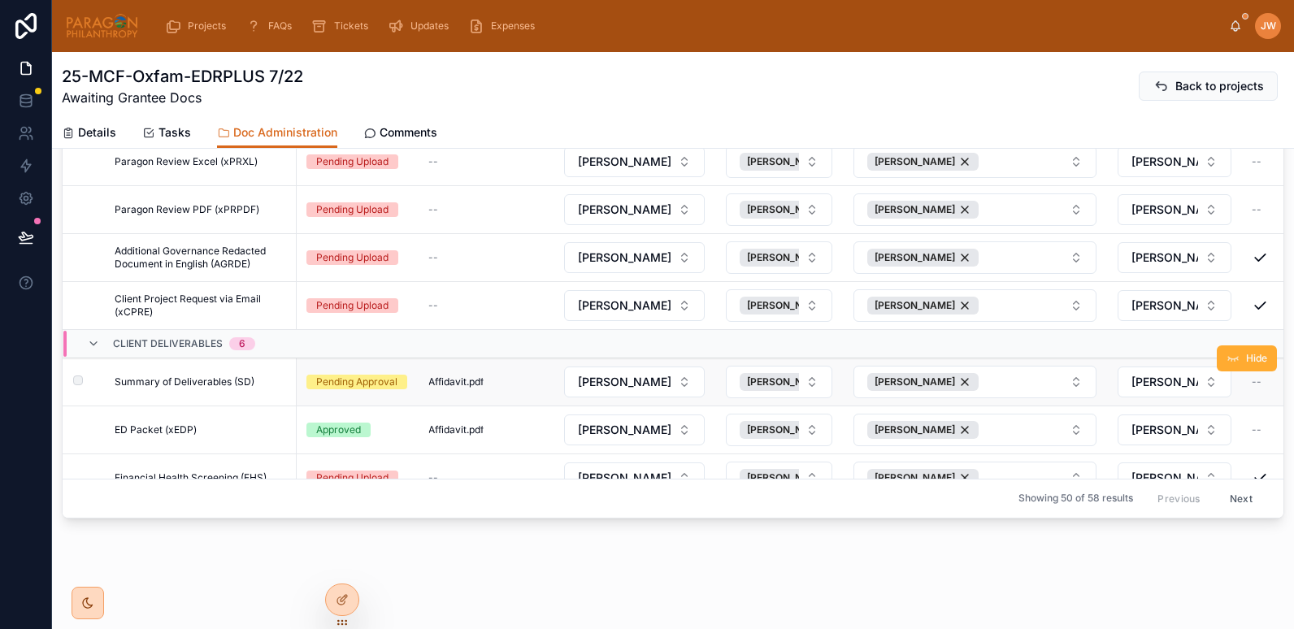
click at [232, 382] on span "Summary of Deliverables (SD)" at bounding box center [185, 382] width 140 height 13
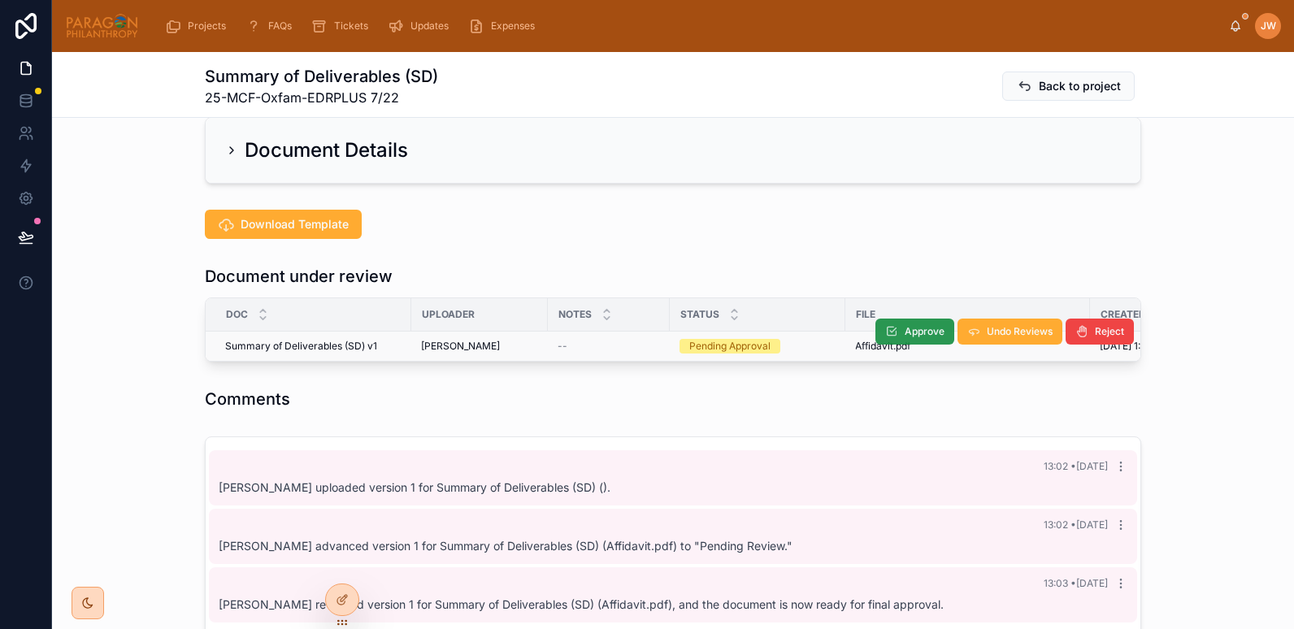
click at [909, 334] on span "Approve" at bounding box center [925, 331] width 40 height 13
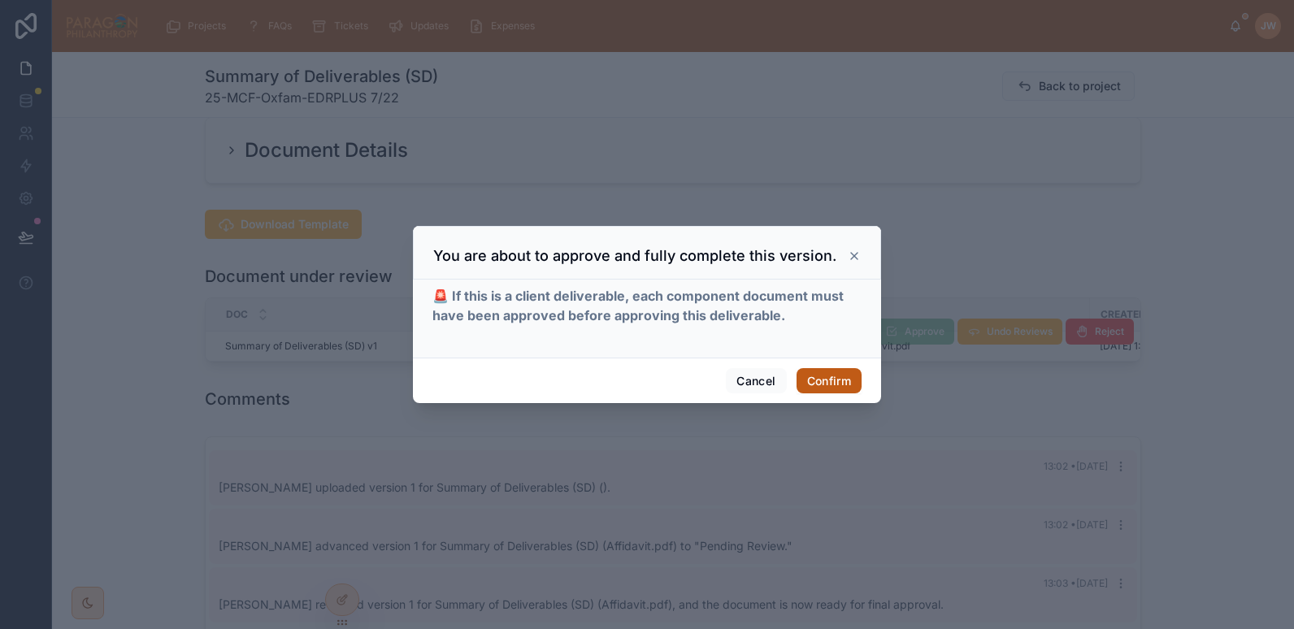
click at [823, 384] on button "Confirm" at bounding box center [829, 381] width 65 height 26
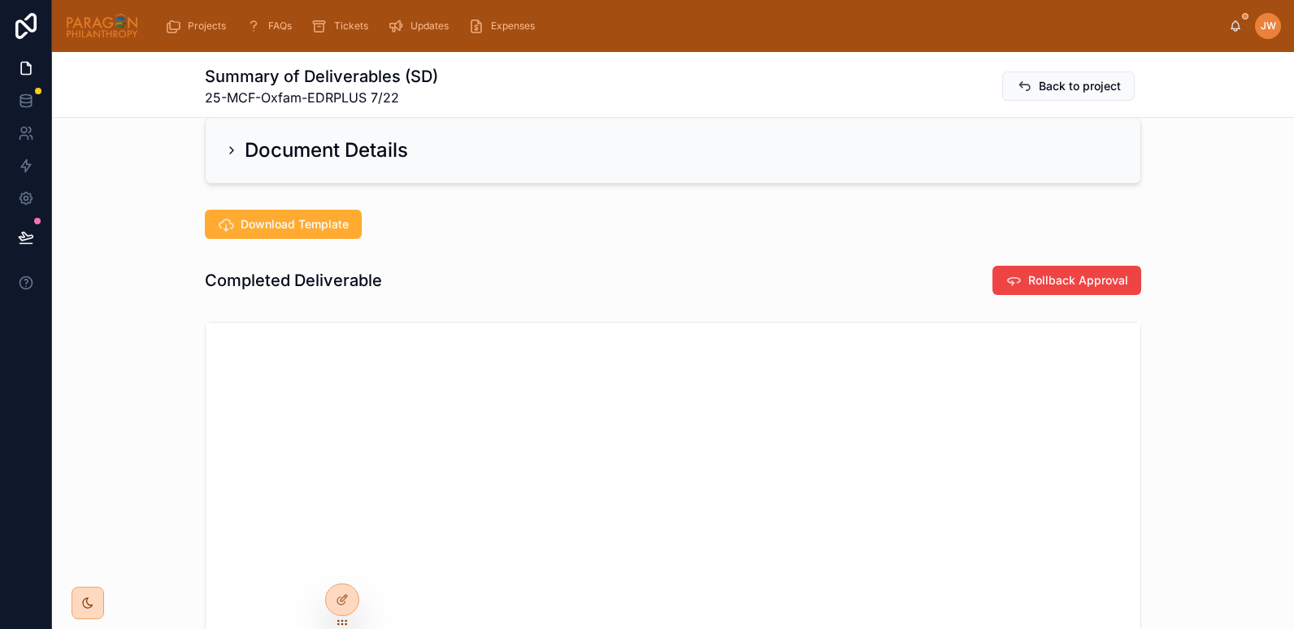
click at [141, 183] on div "Document Details" at bounding box center [673, 151] width 1242 height 80
click at [1014, 276] on icon at bounding box center [1014, 280] width 16 height 16
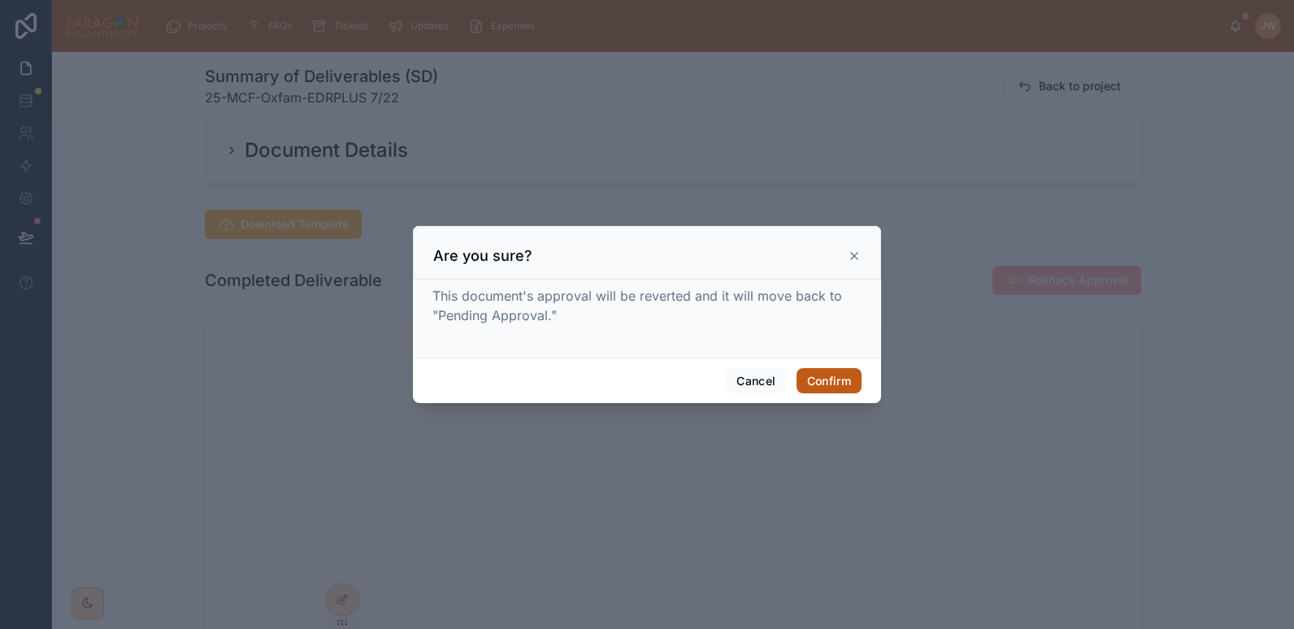
click at [815, 373] on button "Confirm" at bounding box center [829, 381] width 65 height 26
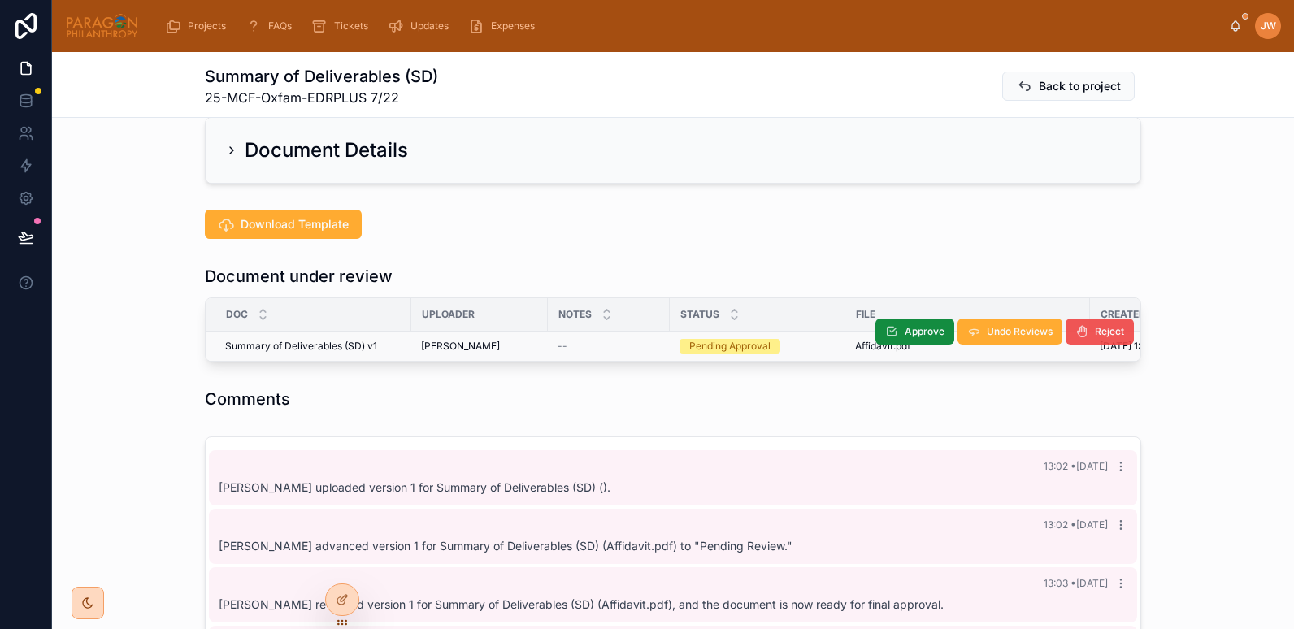
click at [1095, 334] on span "Reject" at bounding box center [1109, 331] width 29 height 13
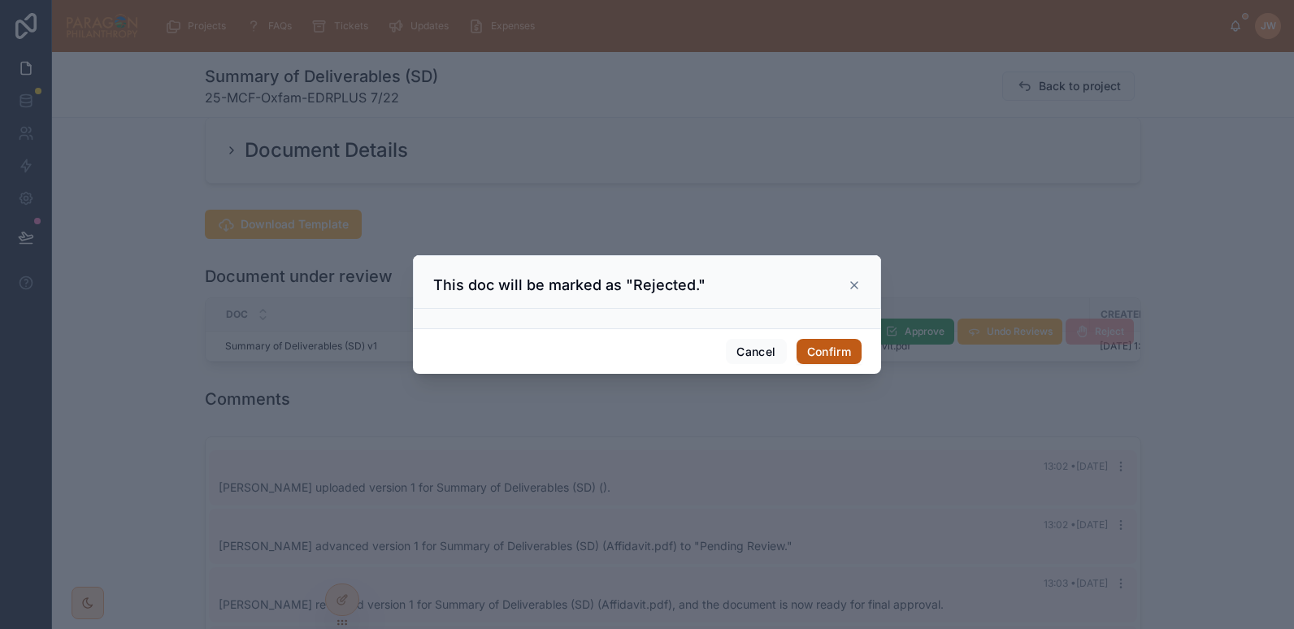
click at [848, 346] on button "Confirm" at bounding box center [829, 352] width 65 height 26
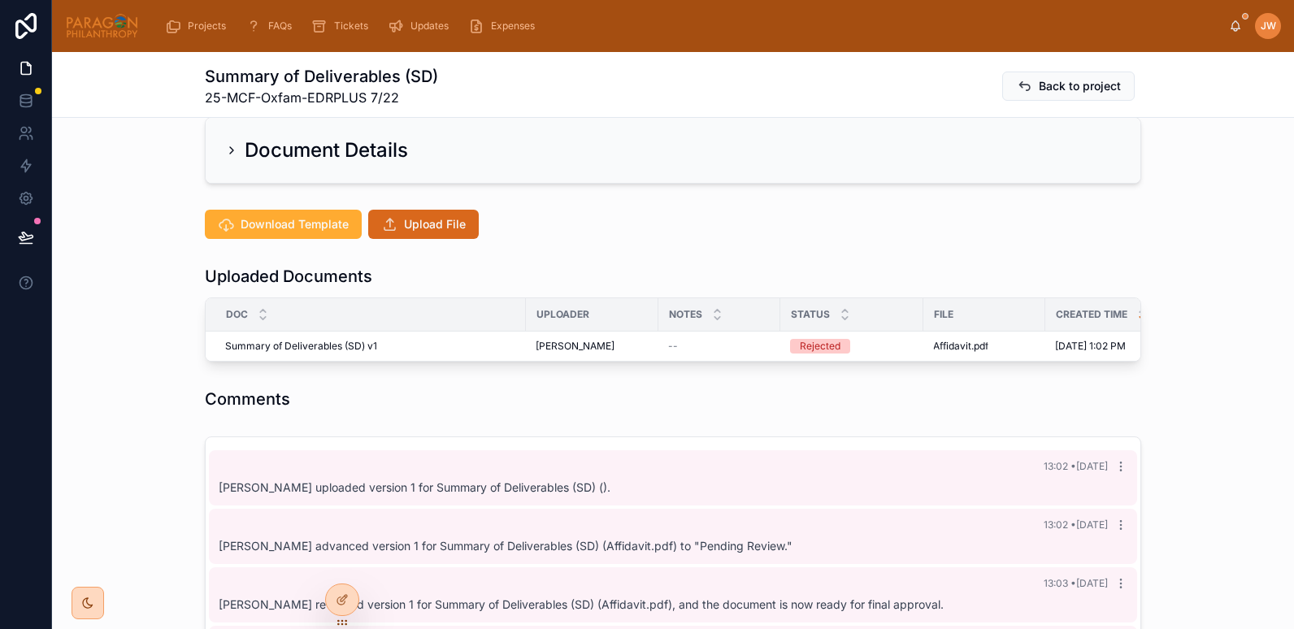
scroll to position [28, 0]
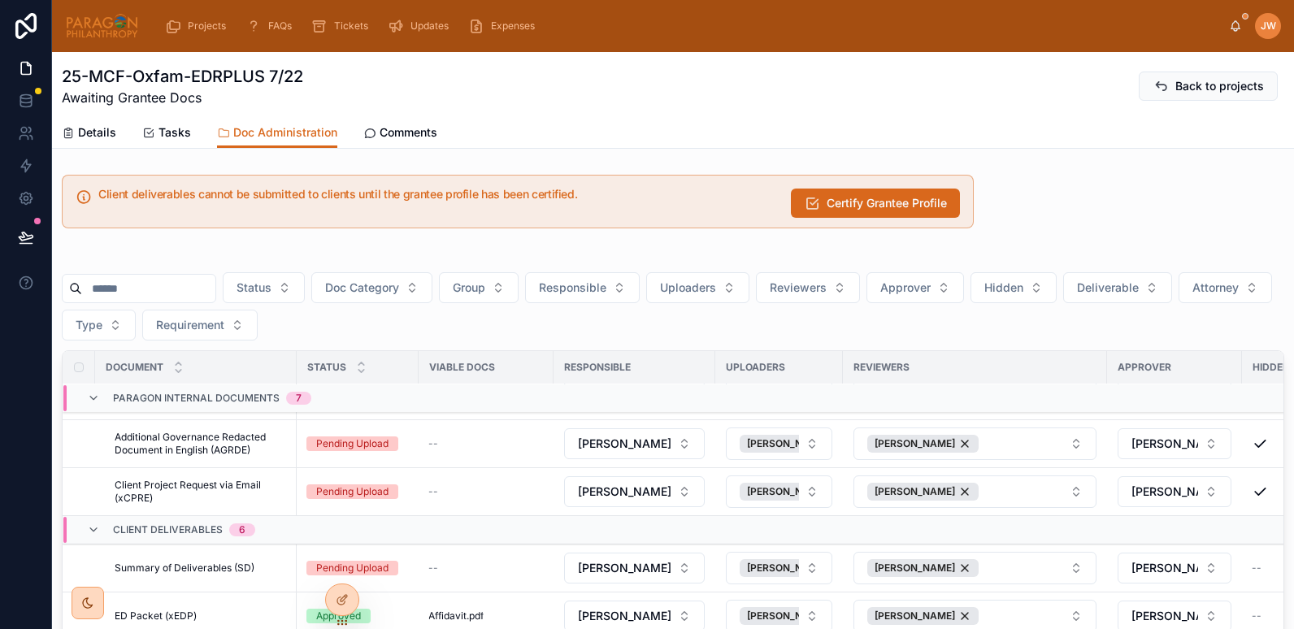
scroll to position [135, 0]
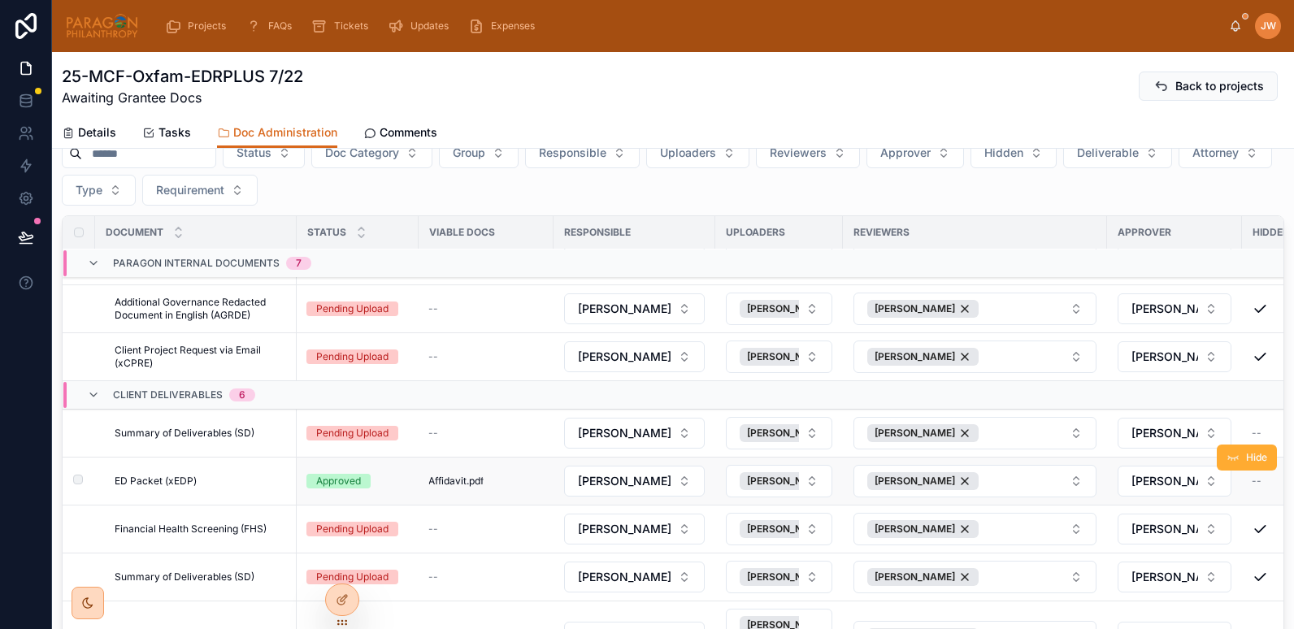
click at [160, 484] on span "ED Packet (xEDP)" at bounding box center [156, 481] width 82 height 13
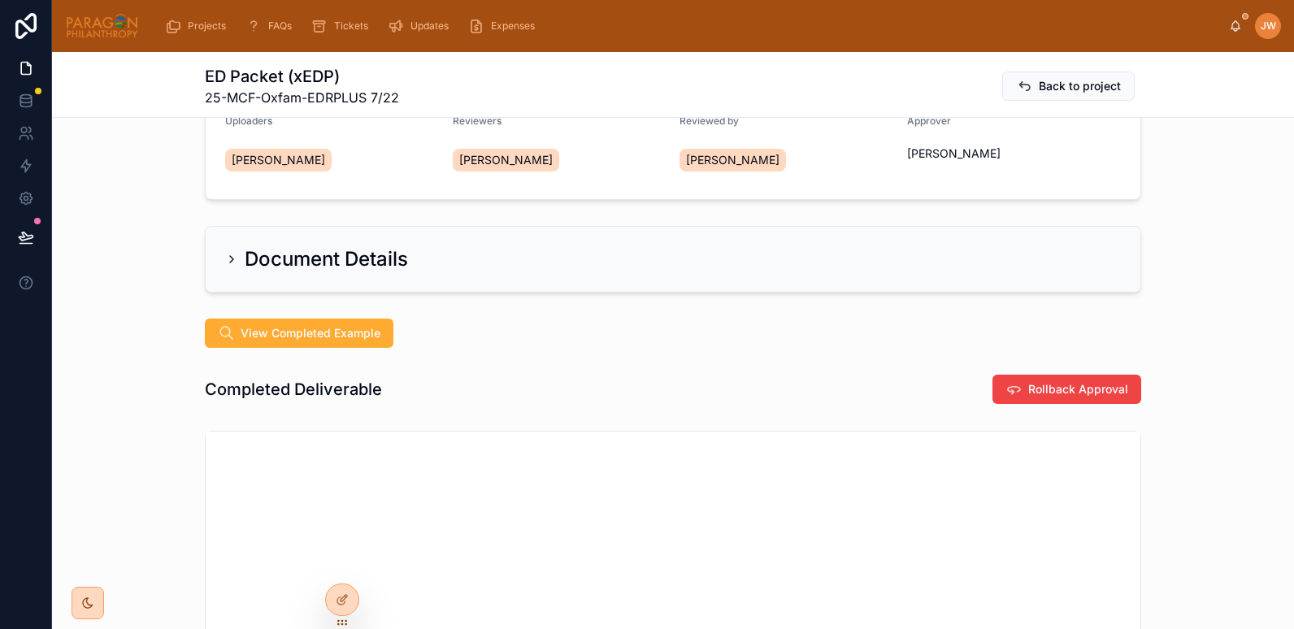
scroll to position [198, 0]
click at [1017, 396] on icon at bounding box center [1014, 389] width 16 height 16
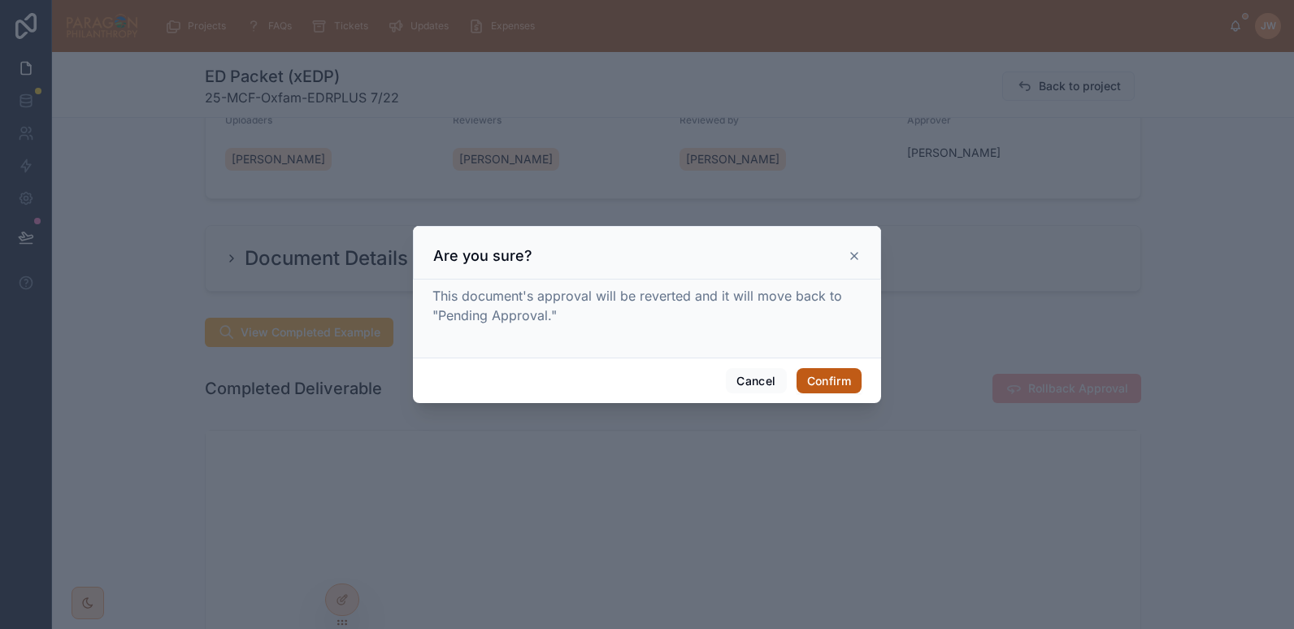
click at [825, 381] on button "Confirm" at bounding box center [829, 381] width 65 height 26
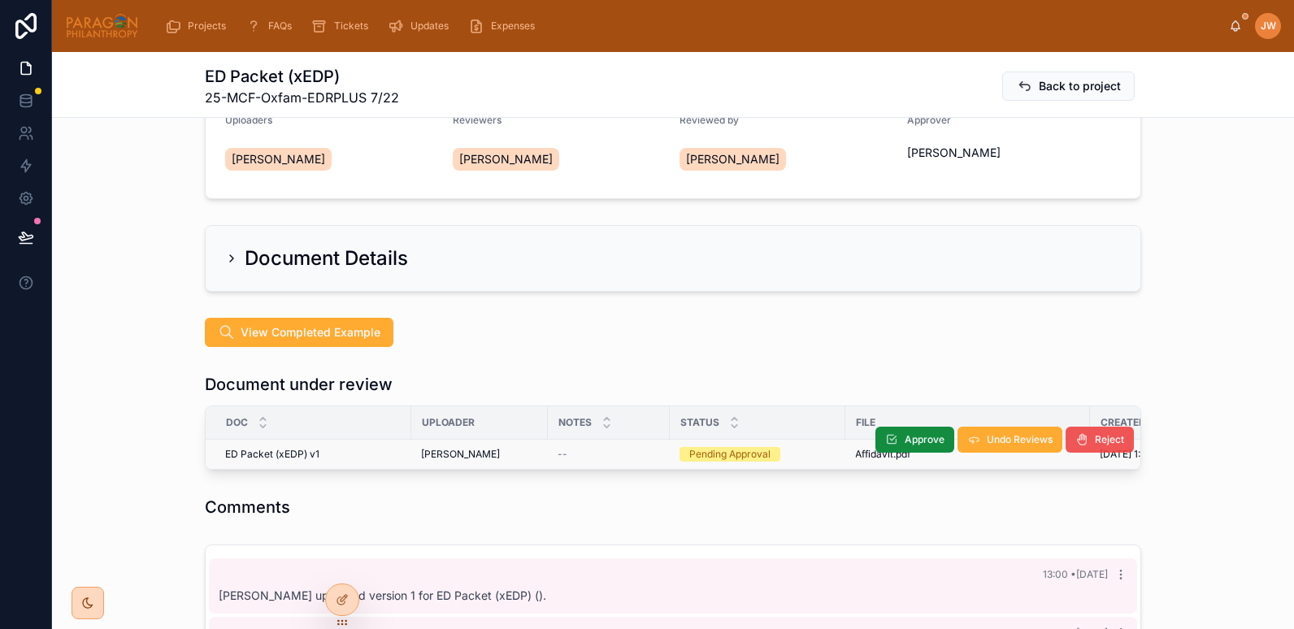
click at [1088, 434] on button "Reject" at bounding box center [1100, 440] width 68 height 26
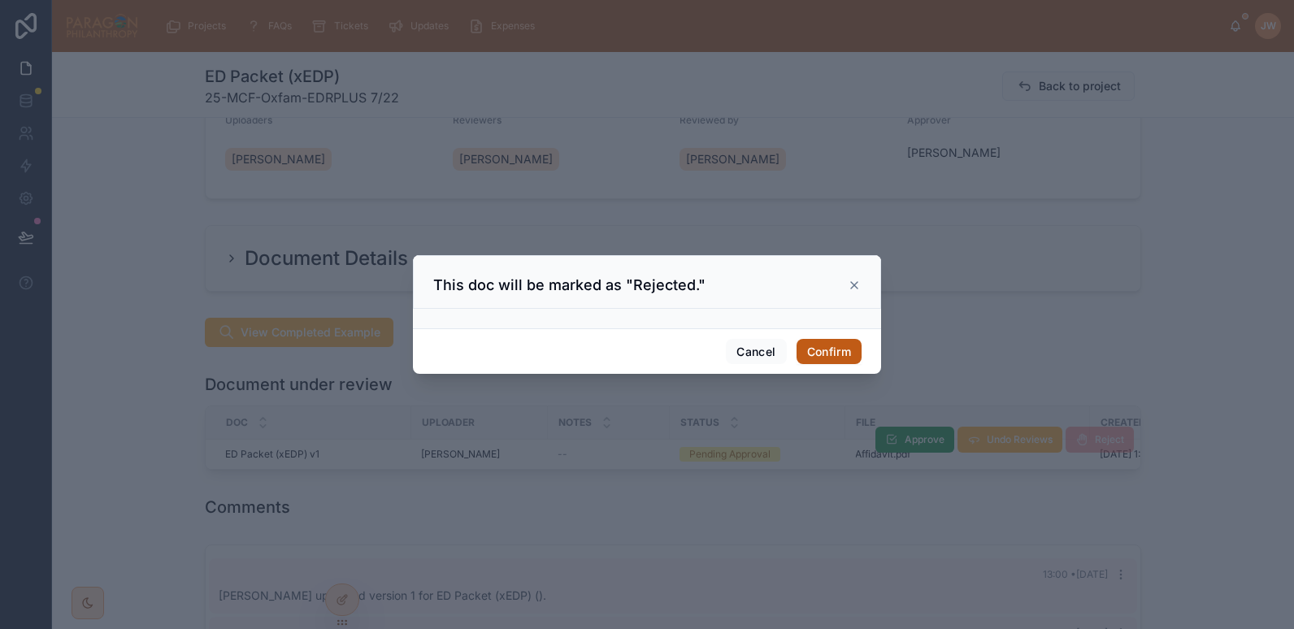
click at [829, 353] on button "Confirm" at bounding box center [829, 352] width 65 height 26
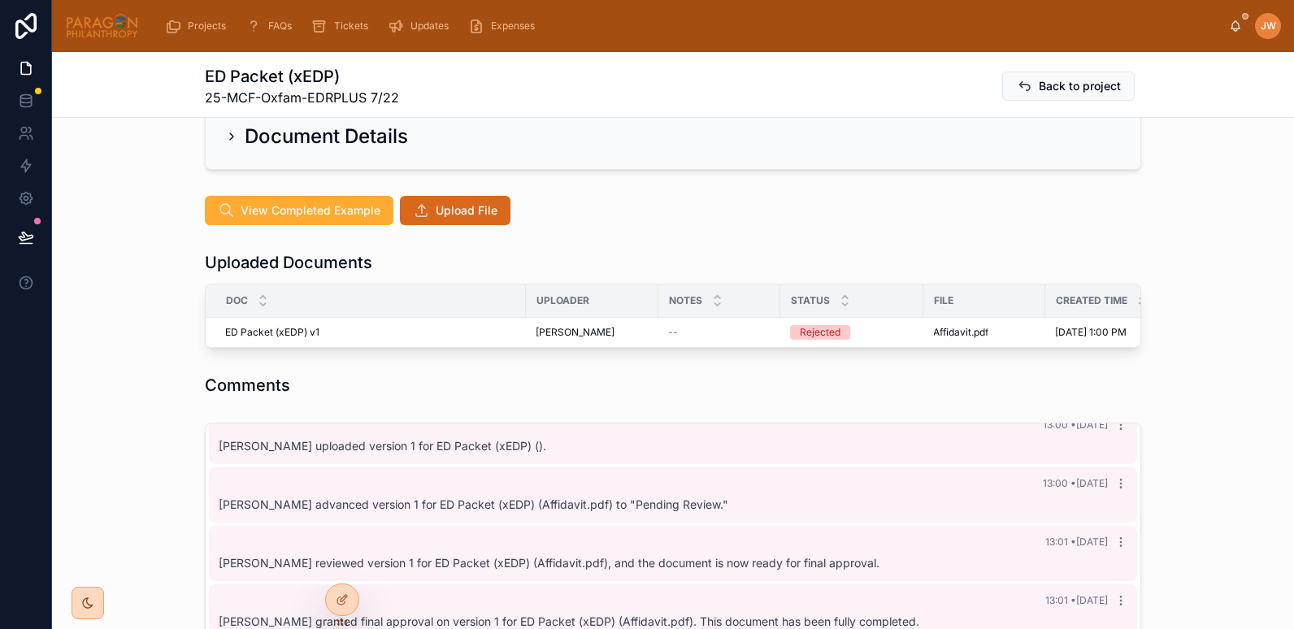
scroll to position [0, 0]
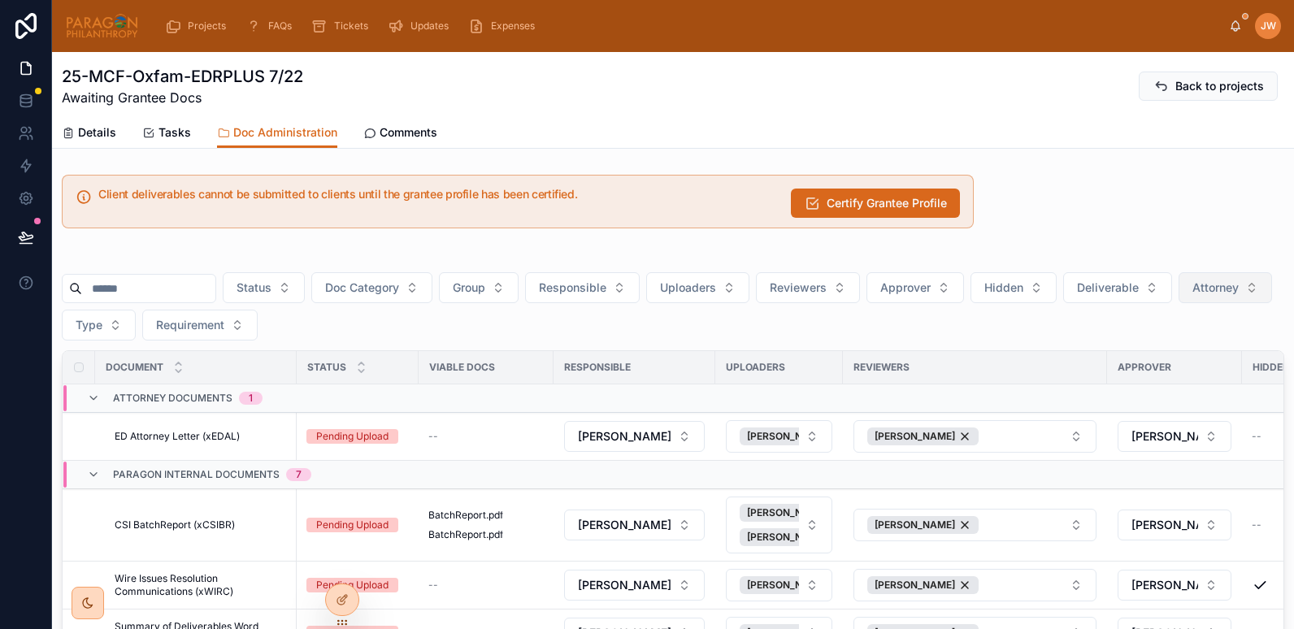
click at [1179, 303] on button "Attorney" at bounding box center [1225, 287] width 93 height 31
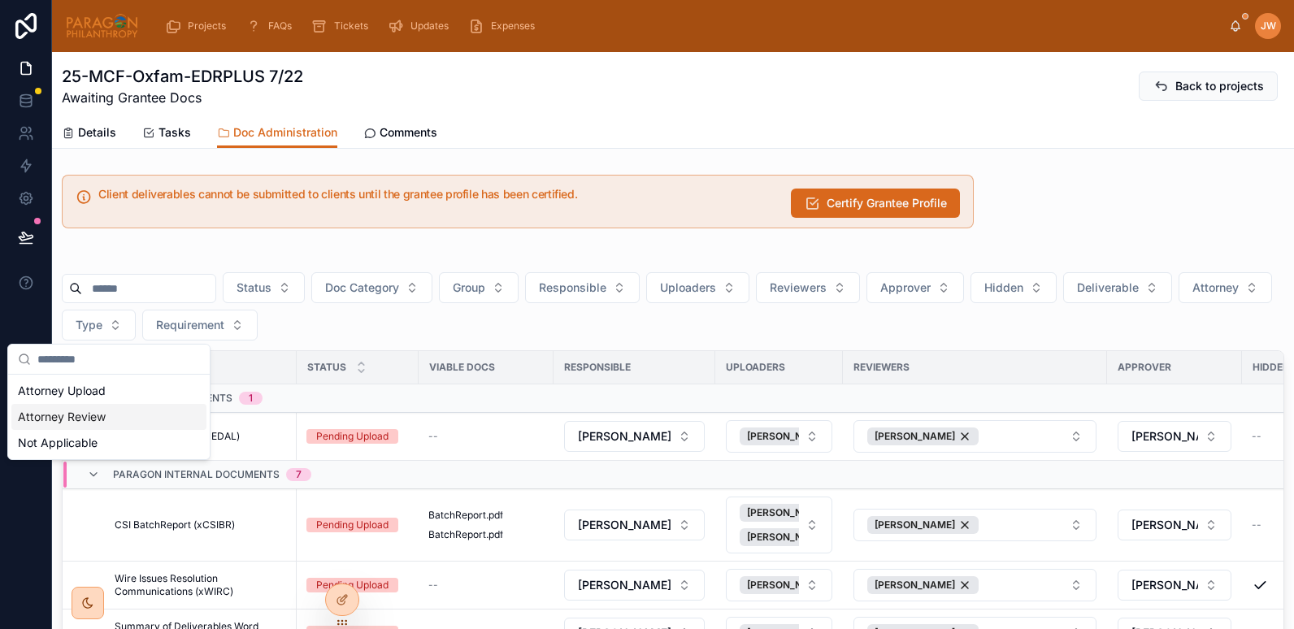
click at [66, 418] on div "Attorney Review" at bounding box center [108, 417] width 195 height 26
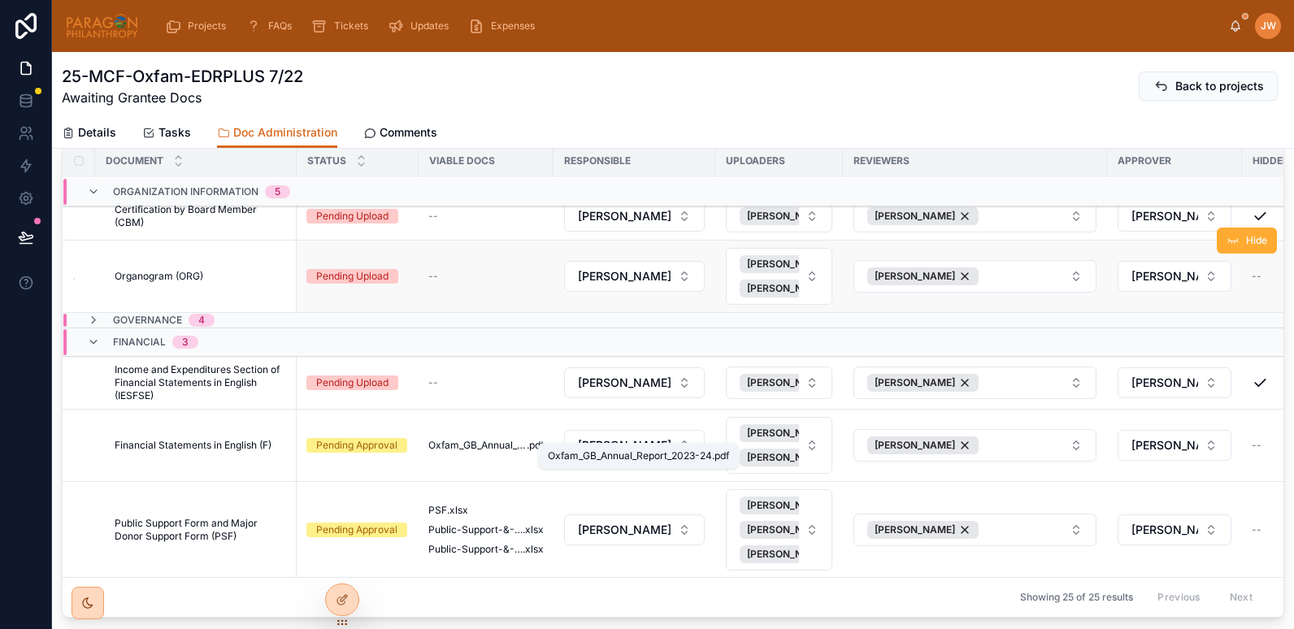
scroll to position [306, 0]
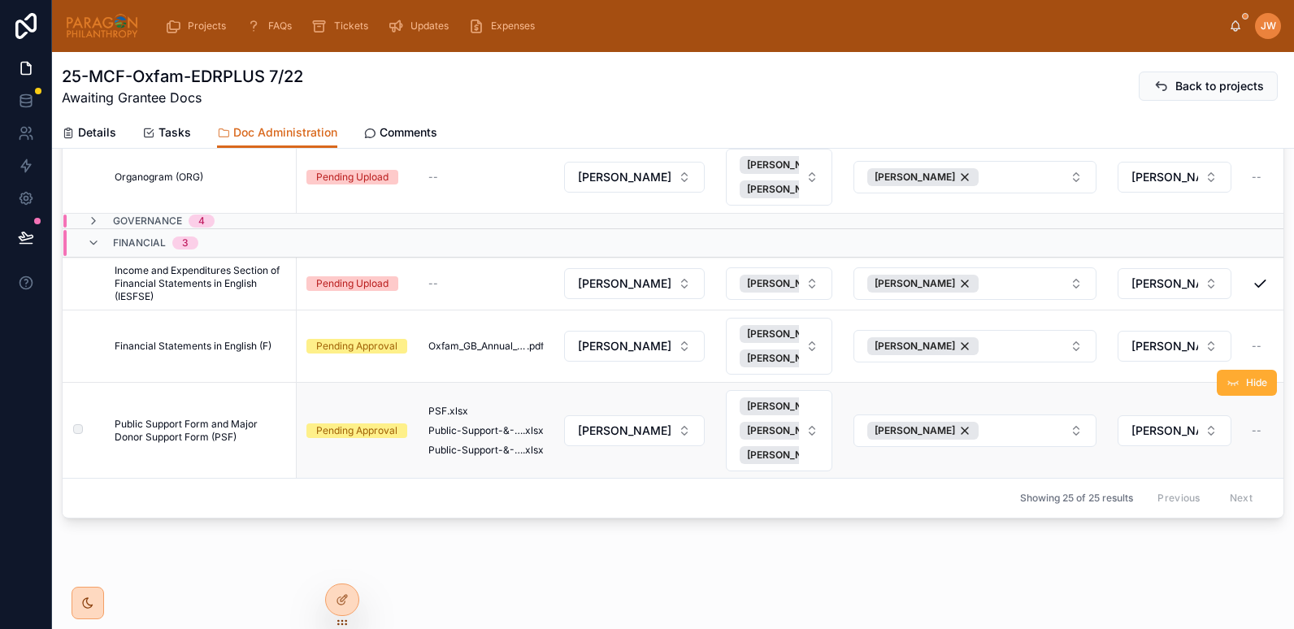
click at [228, 418] on span "Public Support Form and Major Donor Support Form (PSF)" at bounding box center [201, 431] width 172 height 26
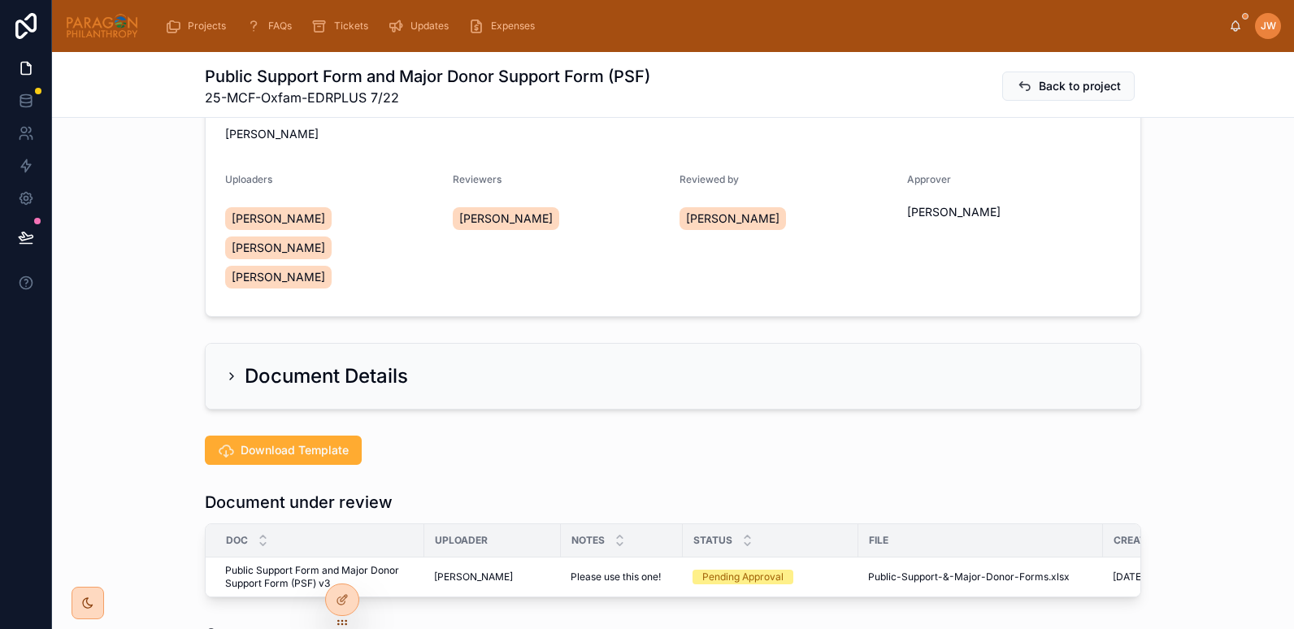
scroll to position [360, 0]
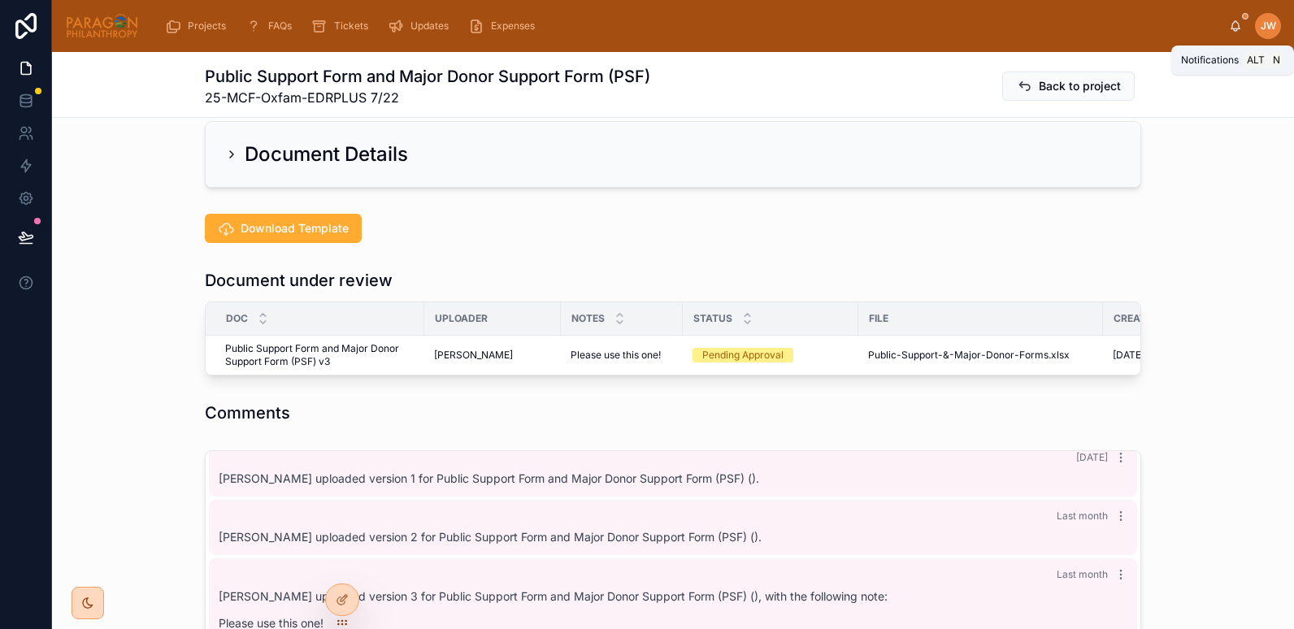
click at [1238, 30] on icon at bounding box center [1235, 26] width 13 height 13
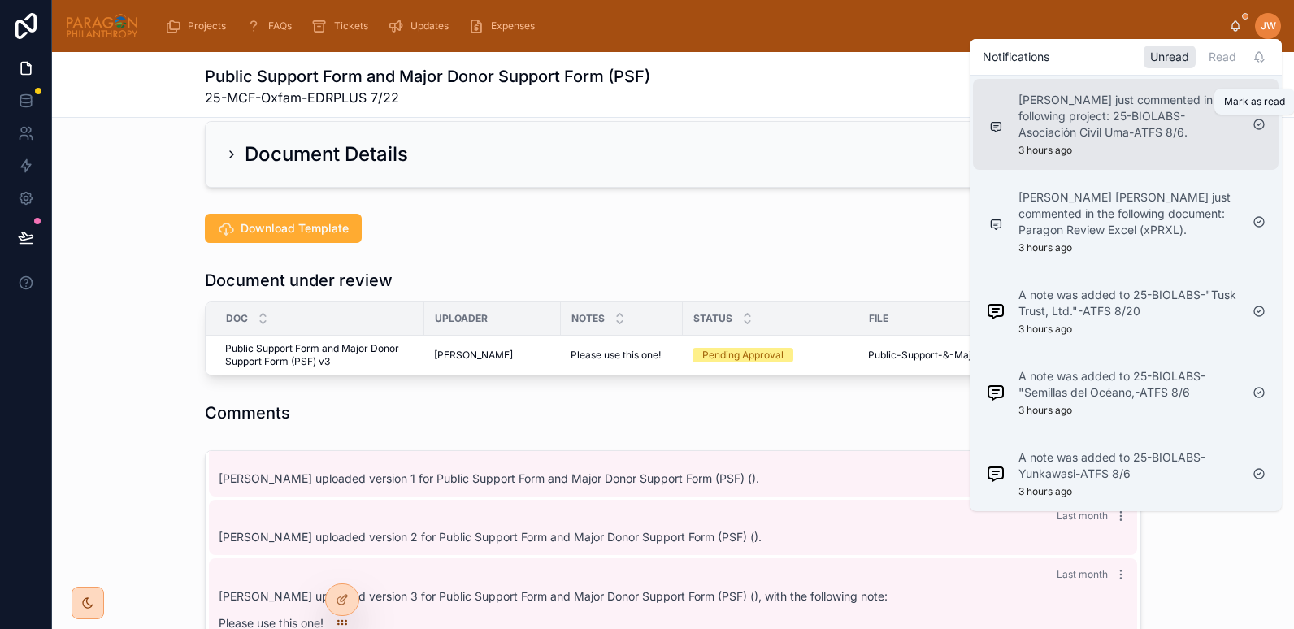
click at [1257, 128] on icon at bounding box center [1260, 125] width 10 height 10
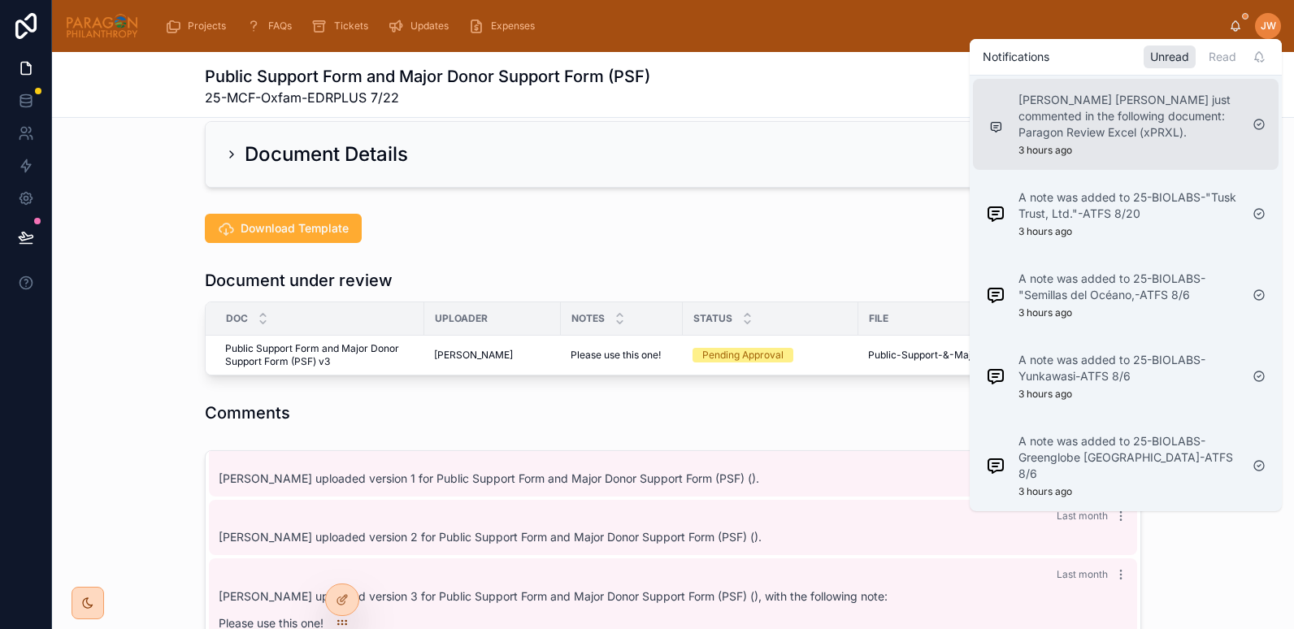
click at [1072, 122] on p "Brooke Barrera Sheldon just commented in the following document: Paragon Review…" at bounding box center [1129, 116] width 221 height 49
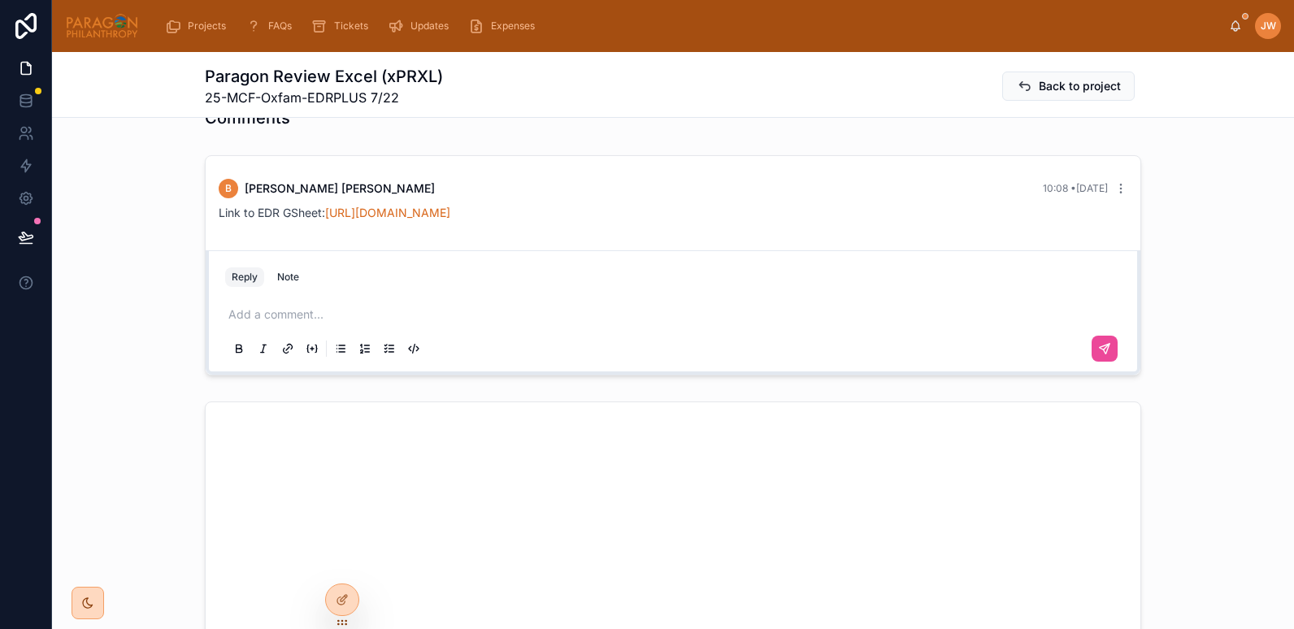
scroll to position [360, 0]
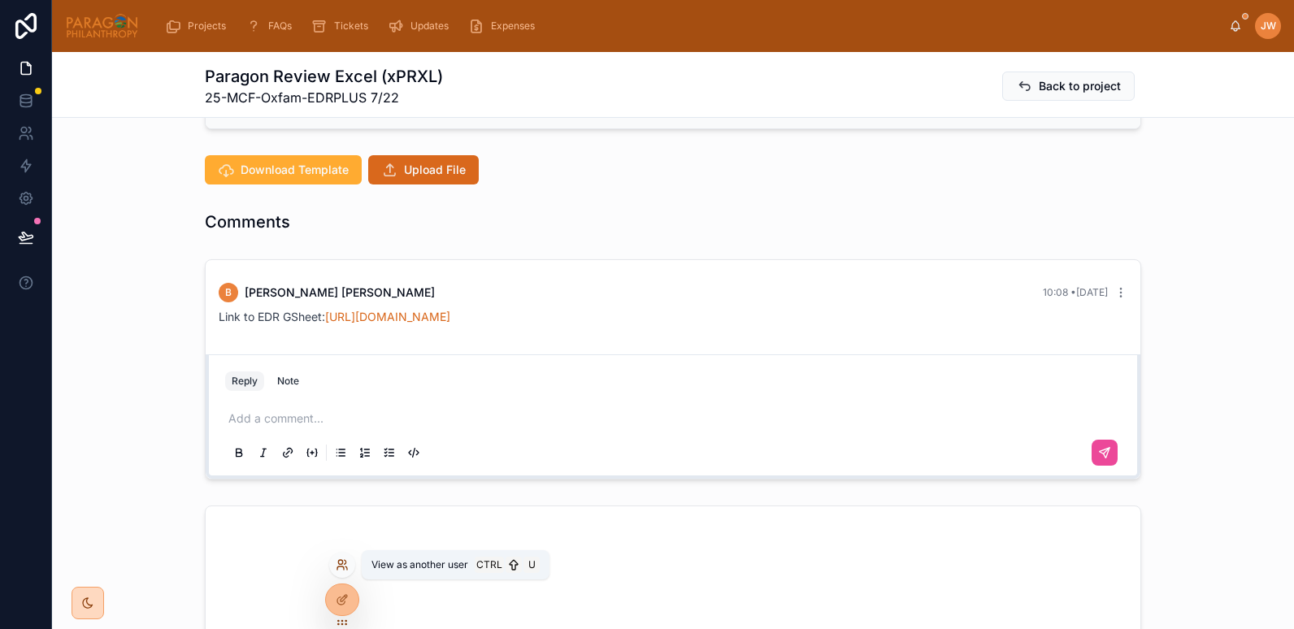
click at [340, 562] on icon at bounding box center [342, 565] width 13 height 13
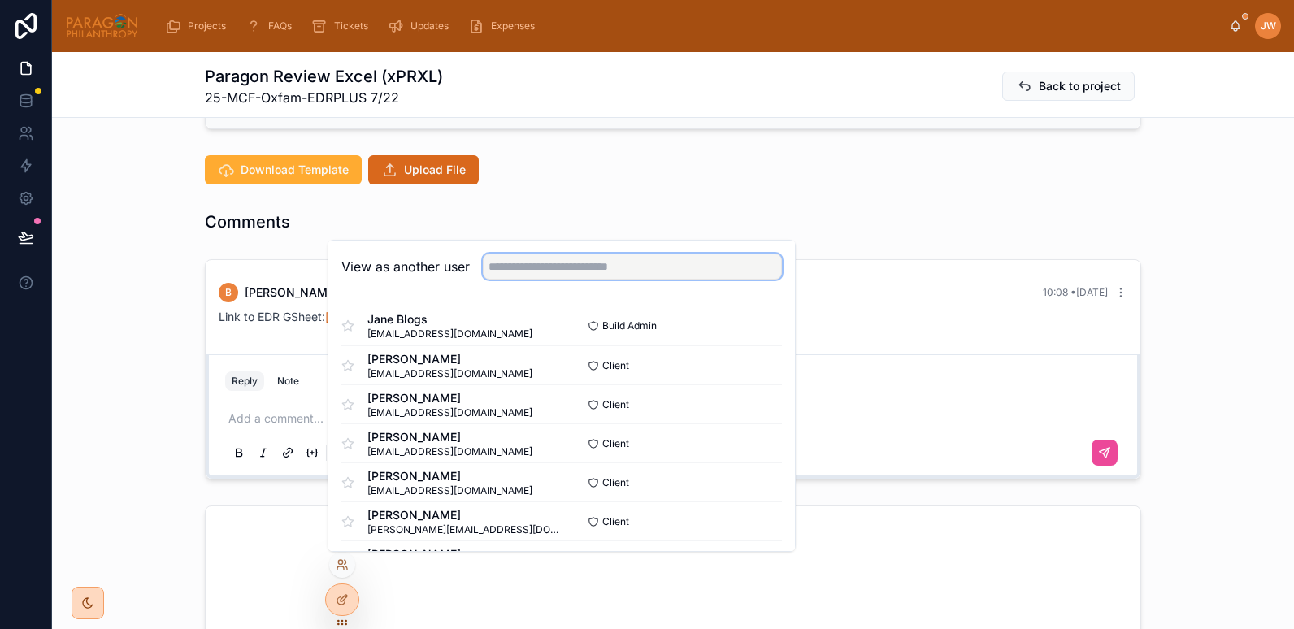
click at [537, 270] on input "text" at bounding box center [632, 267] width 299 height 26
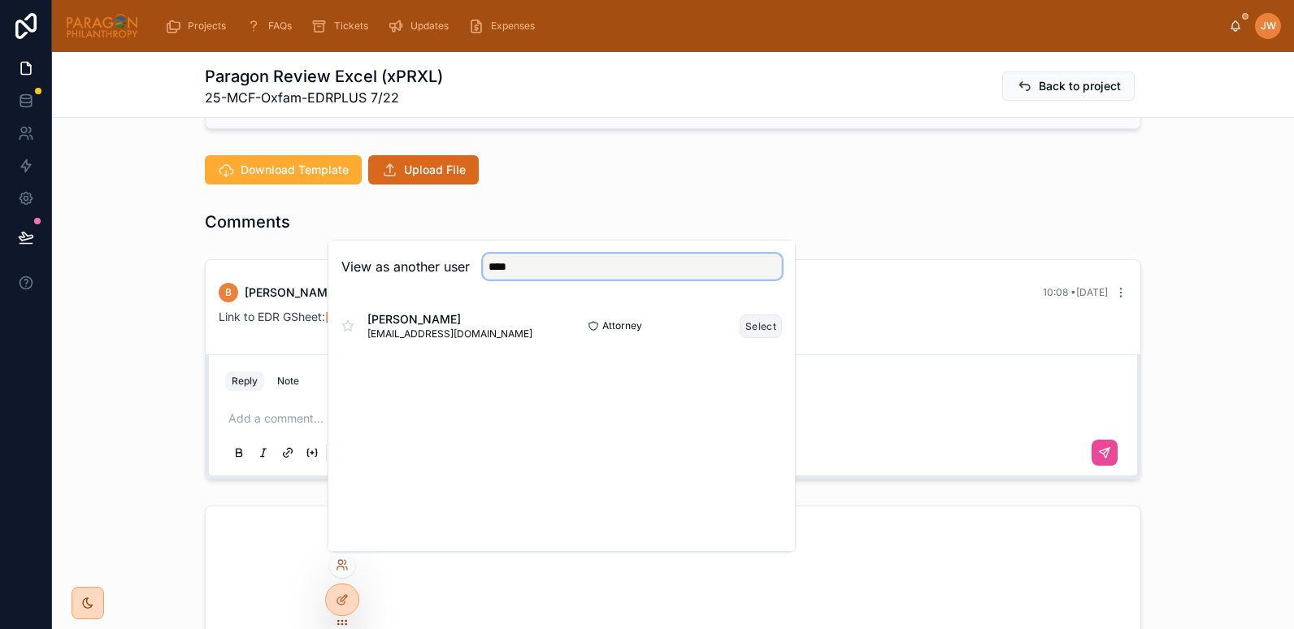
type input "****"
click at [743, 328] on button "Select" at bounding box center [761, 327] width 42 height 24
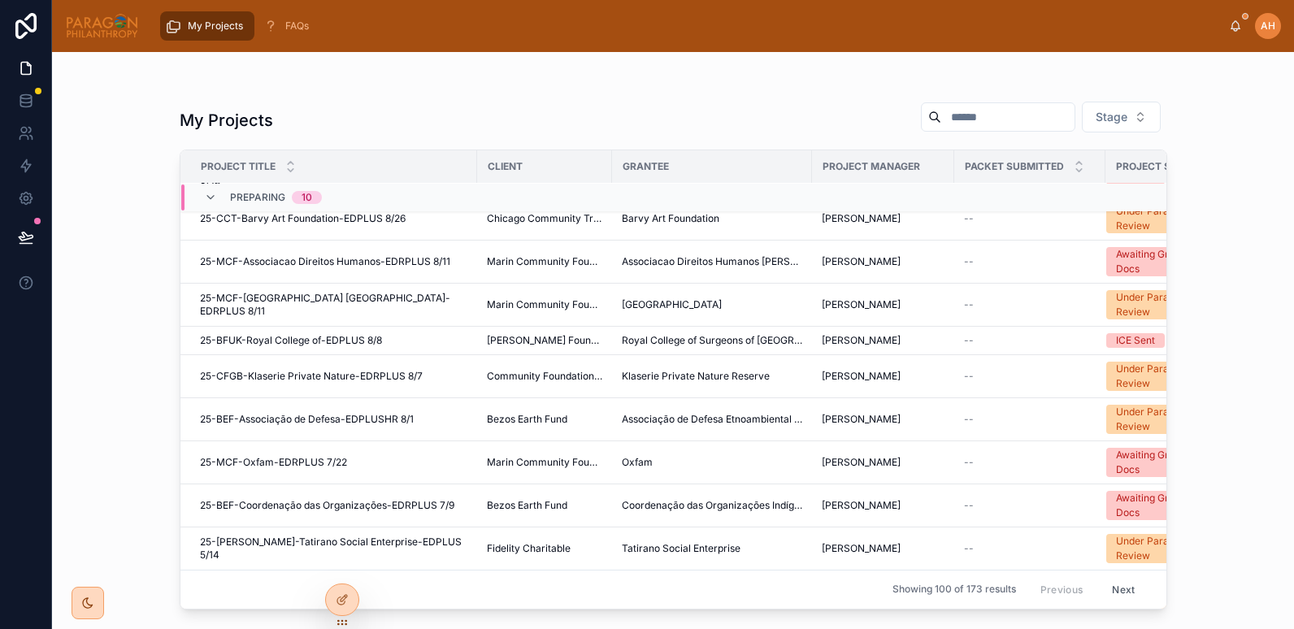
scroll to position [54, 0]
click at [199, 195] on div "Preparing 10" at bounding box center [263, 198] width 157 height 26
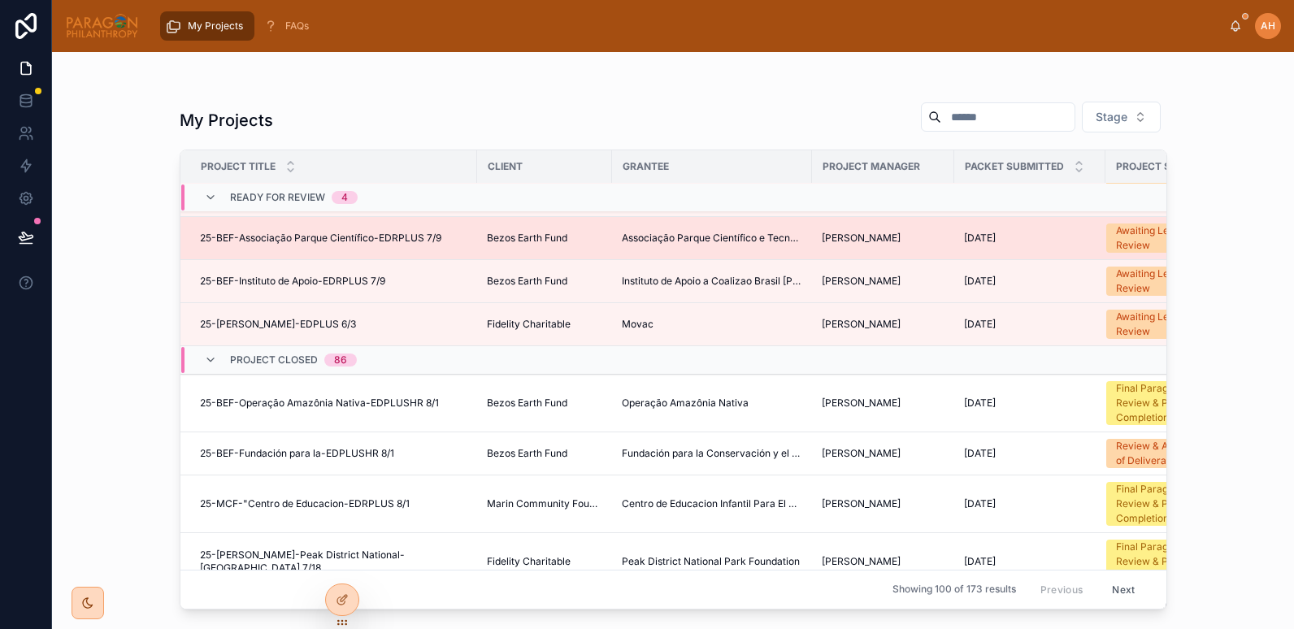
click at [399, 251] on td "25-BEF-Associação Parque Científico-EDRPLUS 7/9 25-BEF-Associação Parque Cientí…" at bounding box center [328, 238] width 297 height 43
click at [451, 238] on div "25-BEF-Associação Parque Científico-EDRPLUS 7/9 25-BEF-Associação Parque Cientí…" at bounding box center [333, 238] width 267 height 13
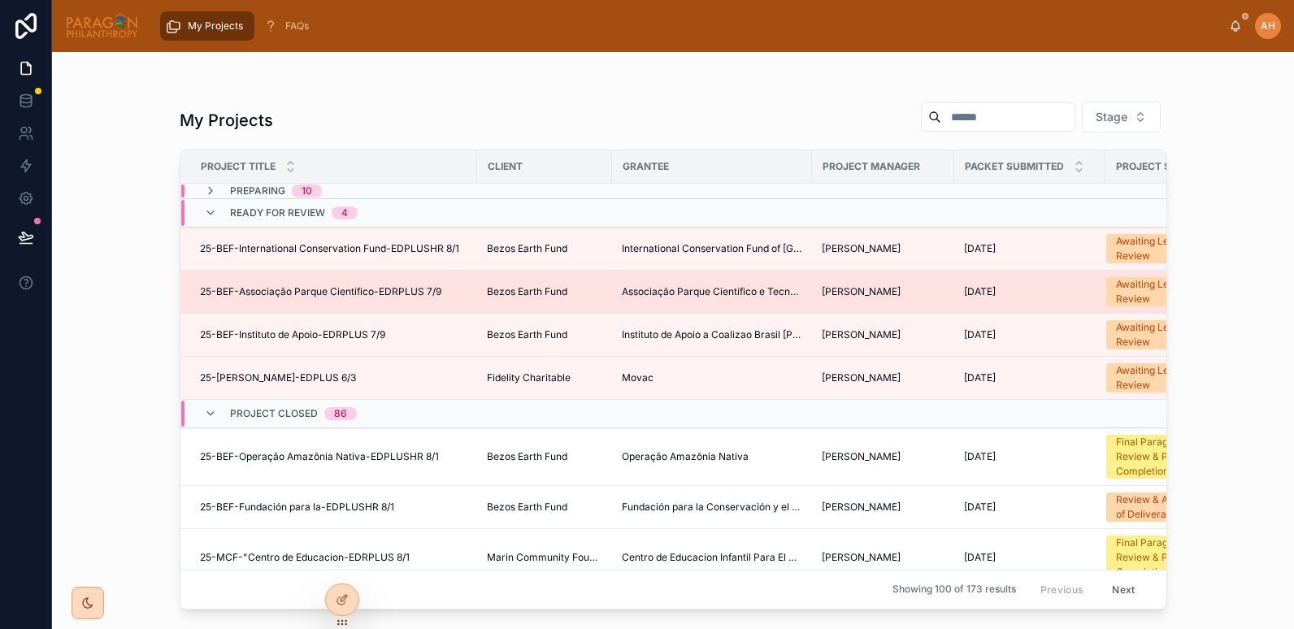
click at [450, 295] on div "25-BEF-Associação Parque Científico-EDRPLUS 7/9 25-BEF-Associação Parque Cientí…" at bounding box center [333, 291] width 267 height 13
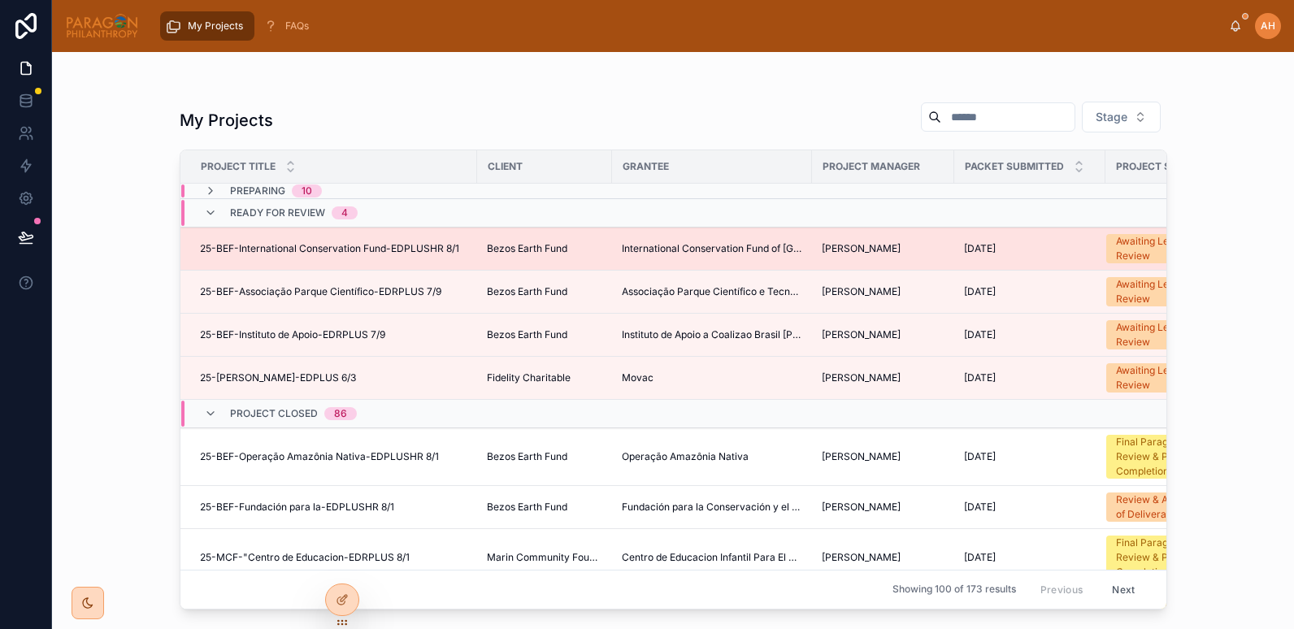
click at [472, 249] on td "25-BEF-International Conservation Fund-EDPLUSHR 8/1 25-BEF-International Conser…" at bounding box center [328, 249] width 297 height 43
click at [443, 259] on td "25-BEF-International Conservation Fund-EDPLUSHR 8/1 25-BEF-International Conser…" at bounding box center [328, 249] width 297 height 43
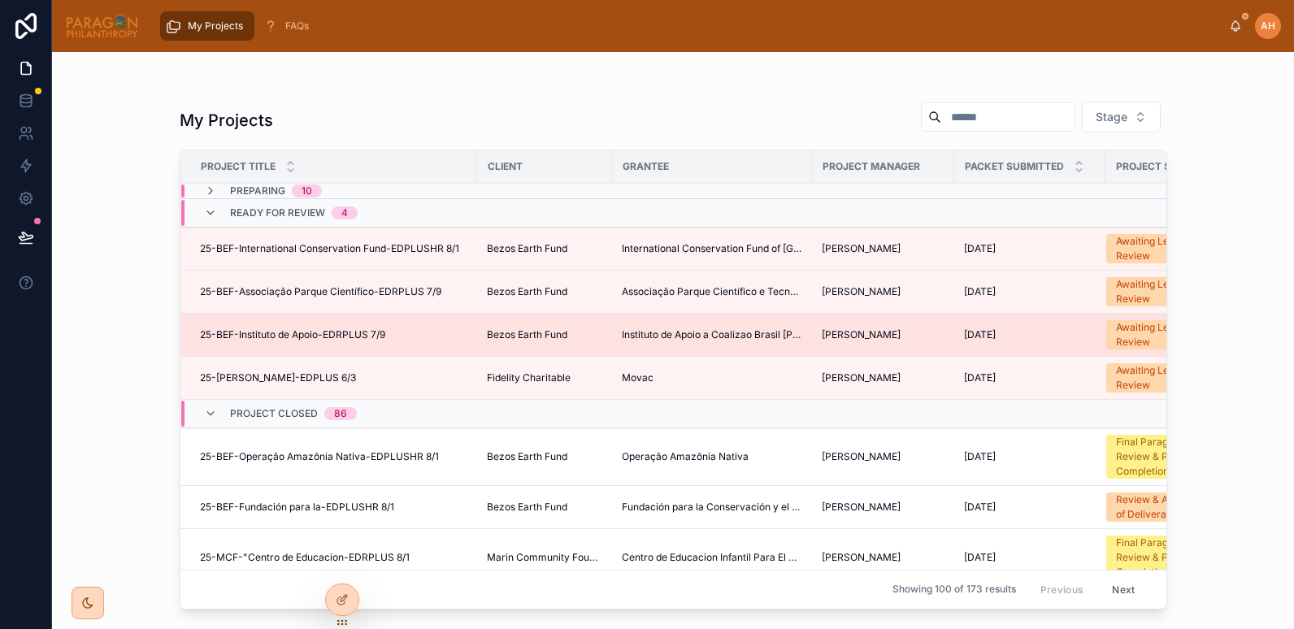
click at [411, 342] on td "25-BEF-Instituto de Apoio-EDRPLUS 7/9 25-BEF-Instituto de Apoio-EDRPLUS 7/9" at bounding box center [328, 335] width 297 height 43
click at [339, 353] on td "25-BEF-Instituto de Apoio-EDRPLUS 7/9 25-BEF-Instituto de Apoio-EDRPLUS 7/9" at bounding box center [328, 335] width 297 height 43
click at [301, 338] on span "25-BEF-Instituto de Apoio-EDRPLUS 7/9" at bounding box center [292, 334] width 185 height 13
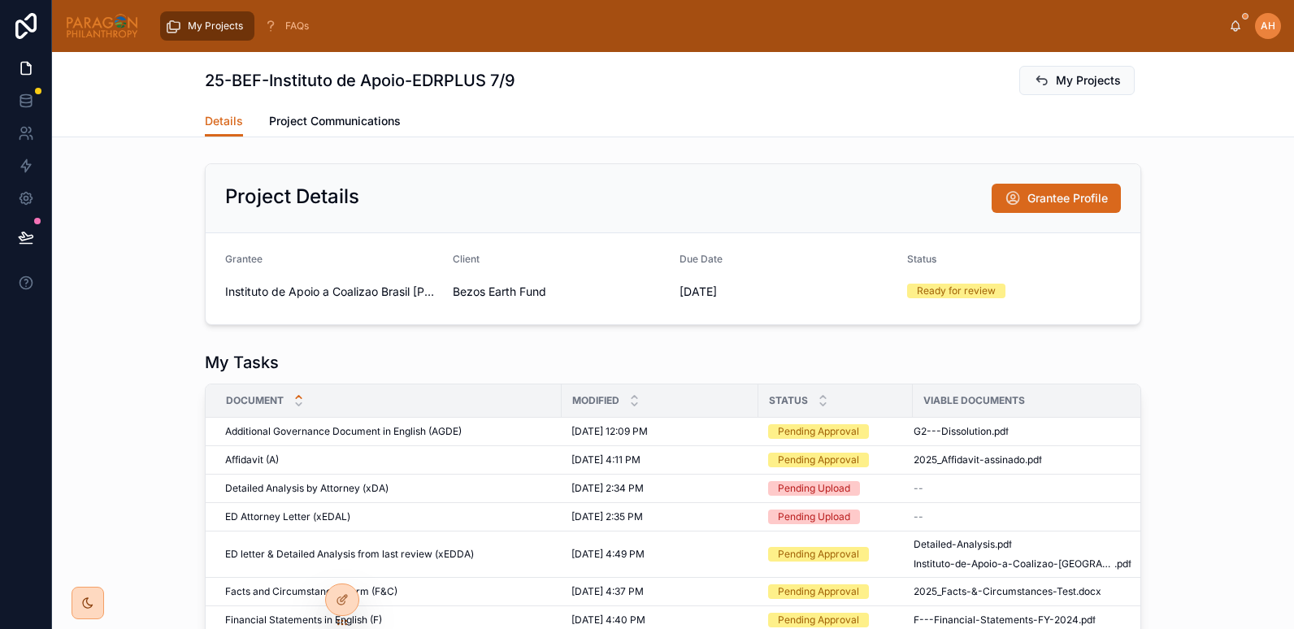
scroll to position [124, 0]
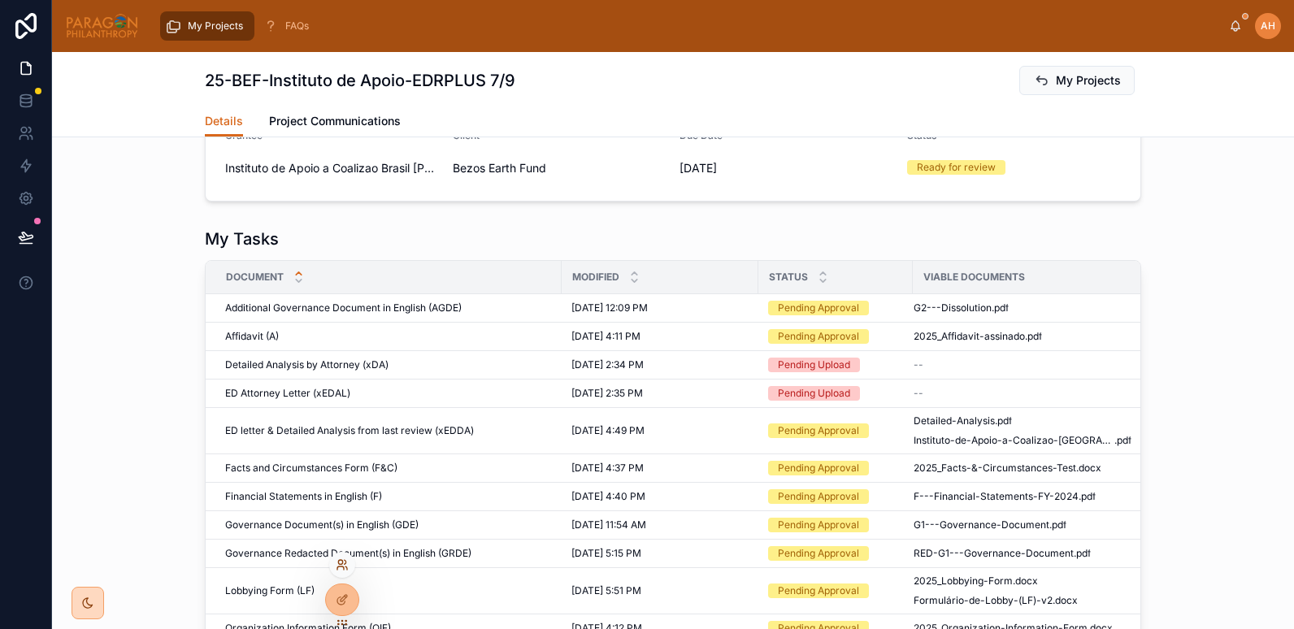
click at [337, 568] on icon at bounding box center [342, 565] width 13 height 13
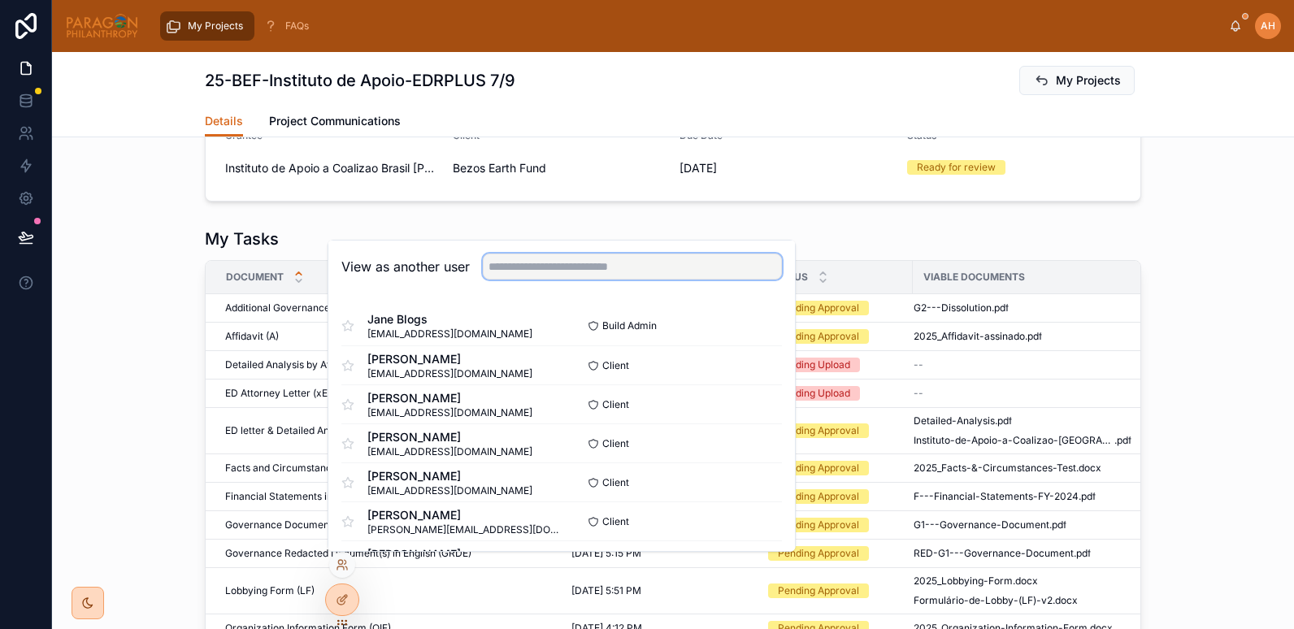
click at [522, 267] on input "text" at bounding box center [632, 267] width 299 height 26
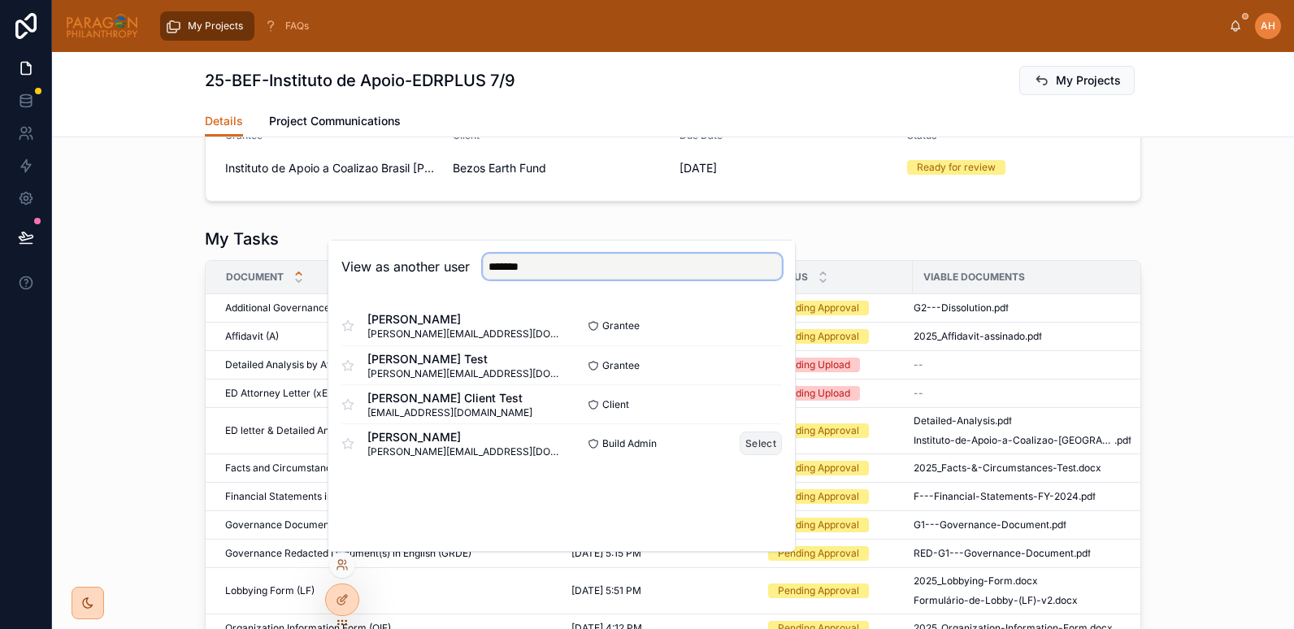
type input "*******"
click at [763, 446] on button "Select" at bounding box center [761, 444] width 42 height 24
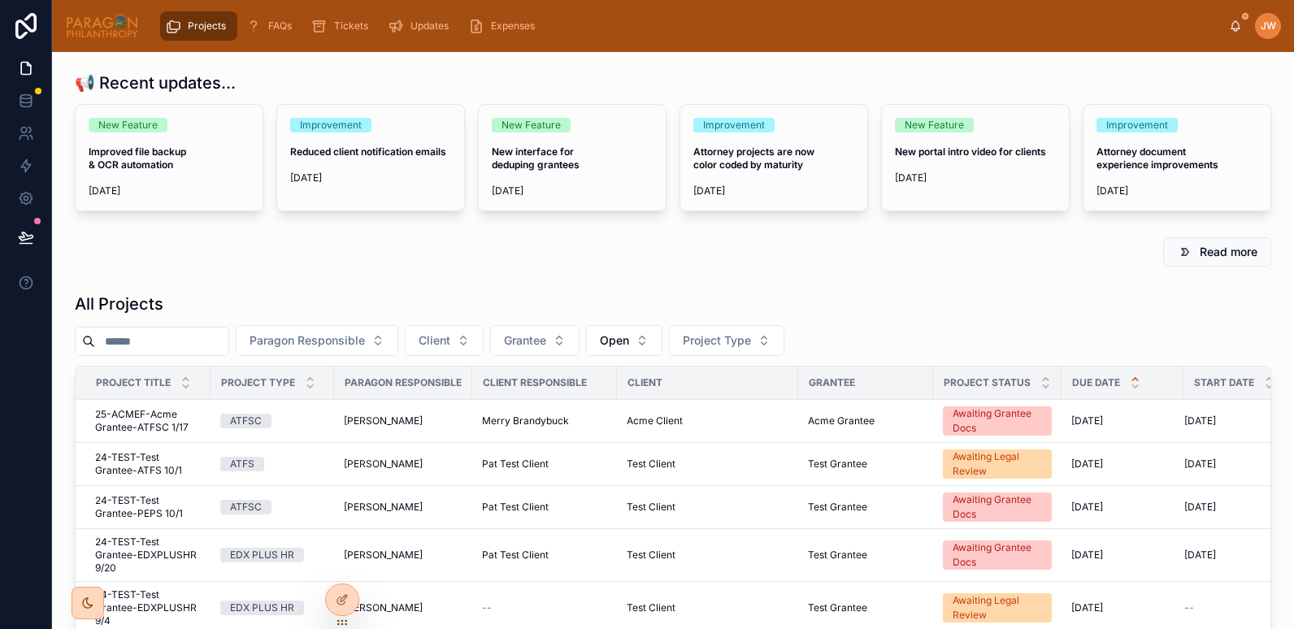
click at [228, 345] on input "text" at bounding box center [161, 341] width 133 height 23
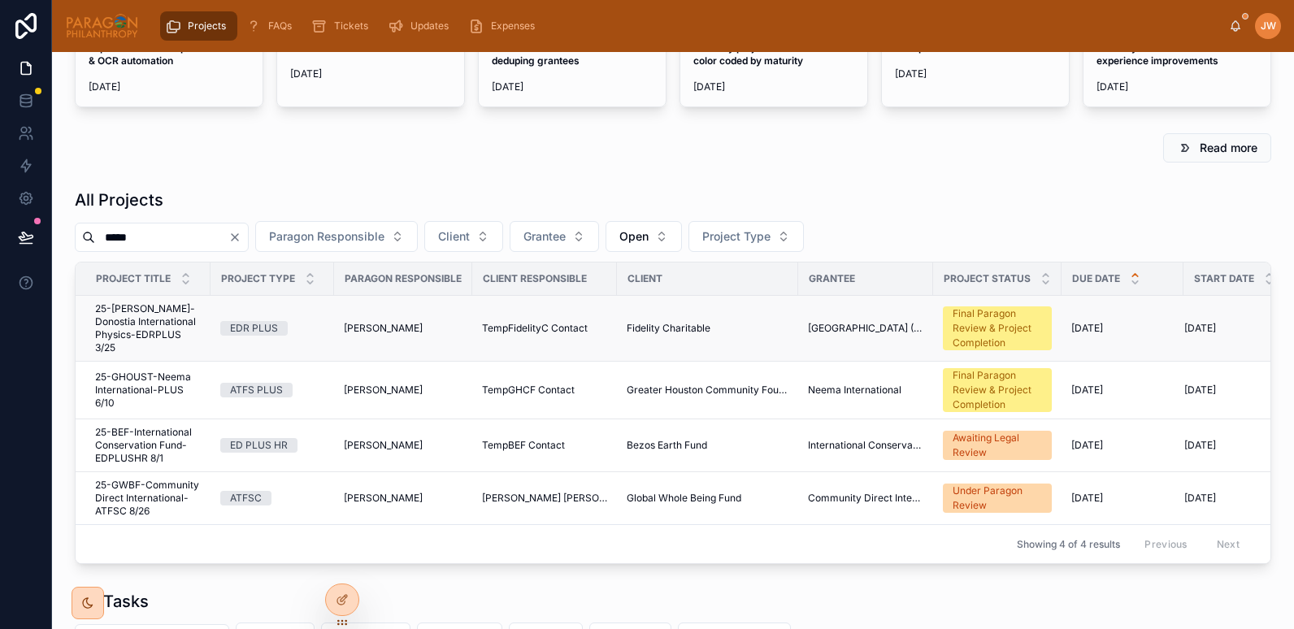
scroll to position [111, 0]
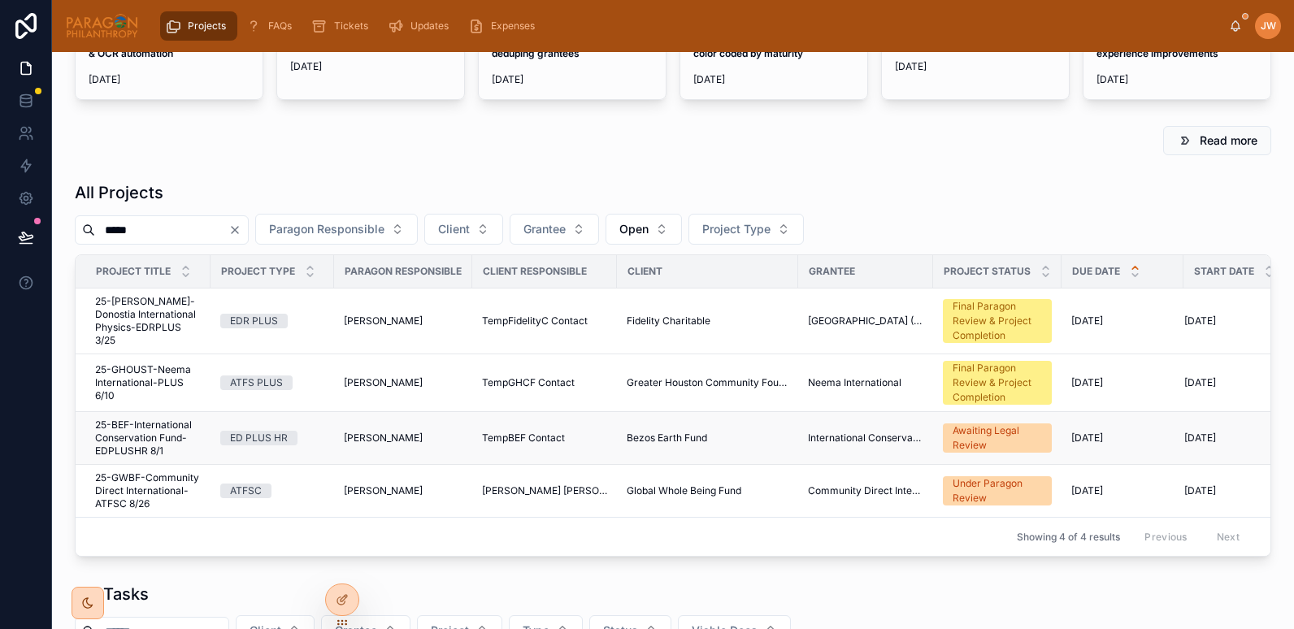
type input "*****"
click at [122, 441] on span "25-BEF-International Conservation Fund-EDPLUSHR 8/1" at bounding box center [148, 438] width 106 height 39
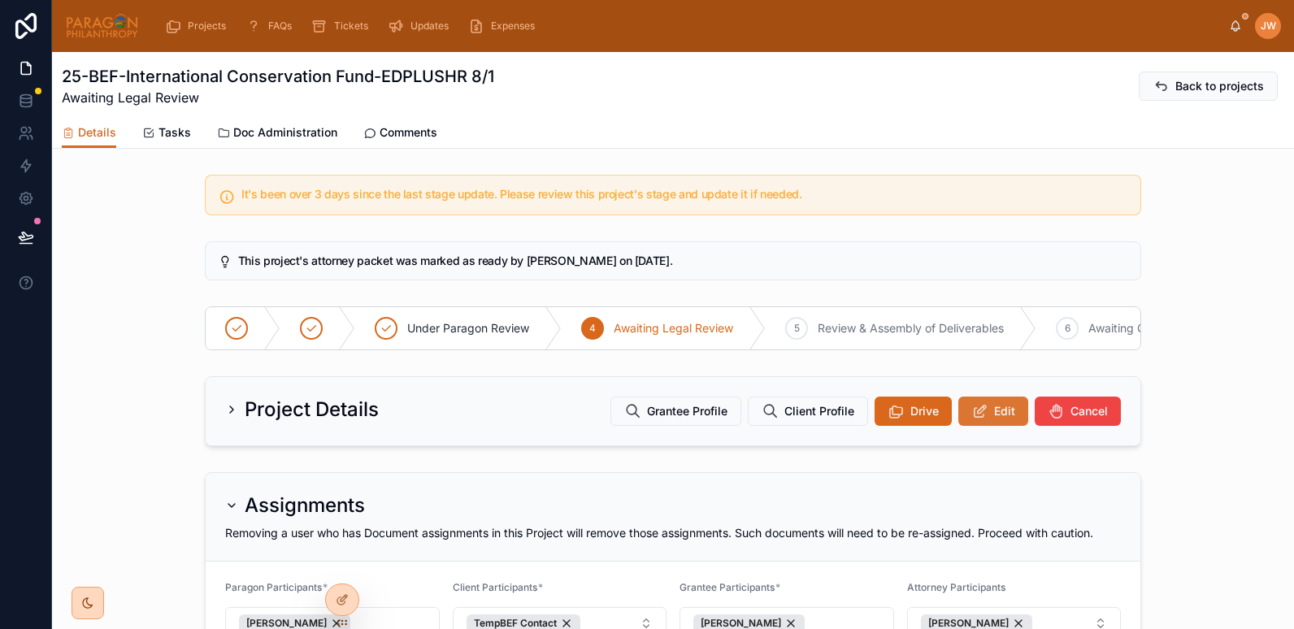
click at [987, 415] on button "Edit" at bounding box center [994, 411] width 70 height 29
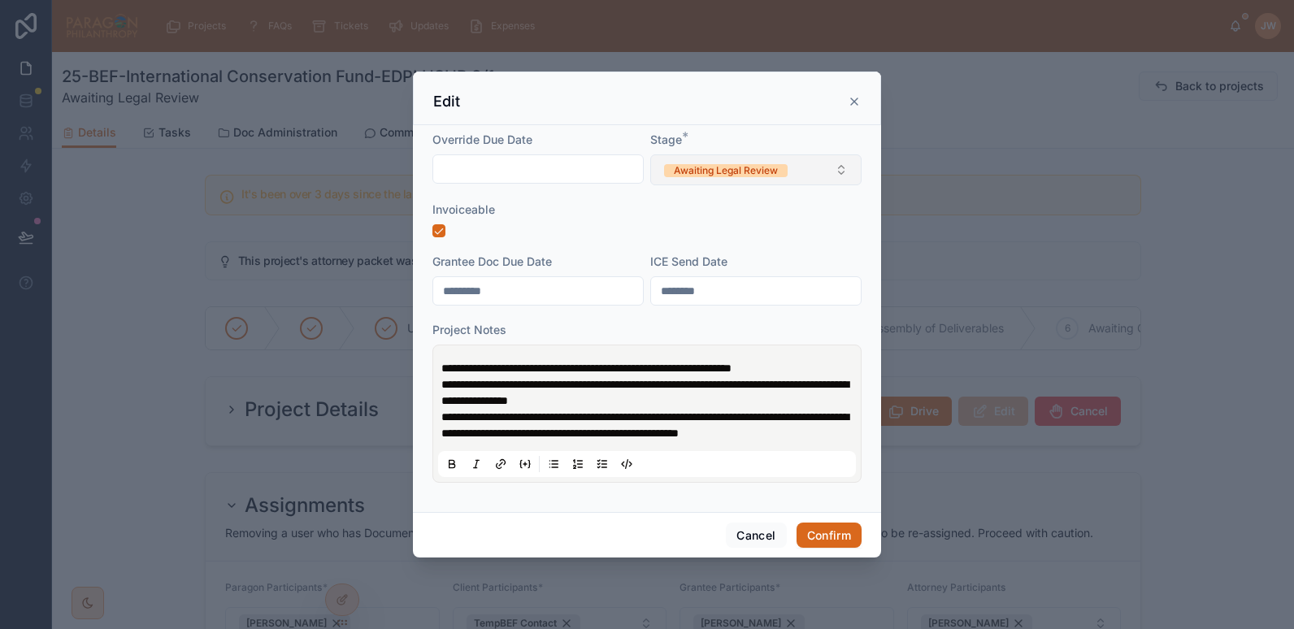
click at [727, 164] on div "Awaiting Legal Review" at bounding box center [726, 170] width 104 height 13
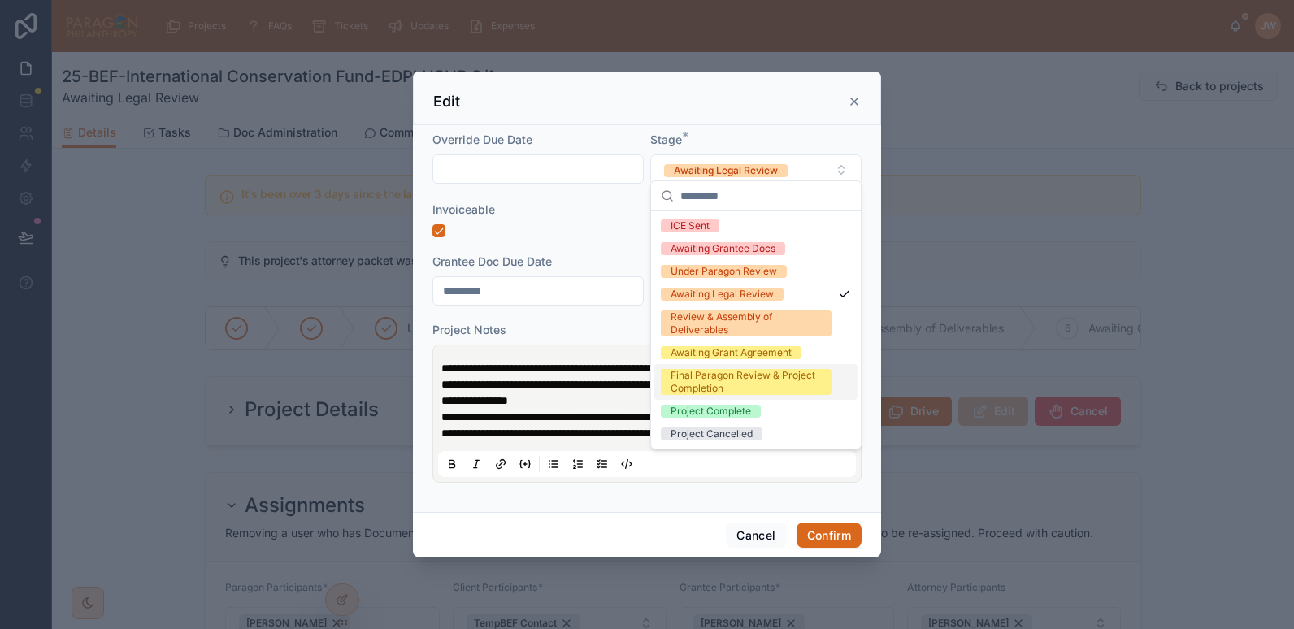
click at [711, 376] on div "Final Paragon Review & Project Completion" at bounding box center [746, 382] width 151 height 26
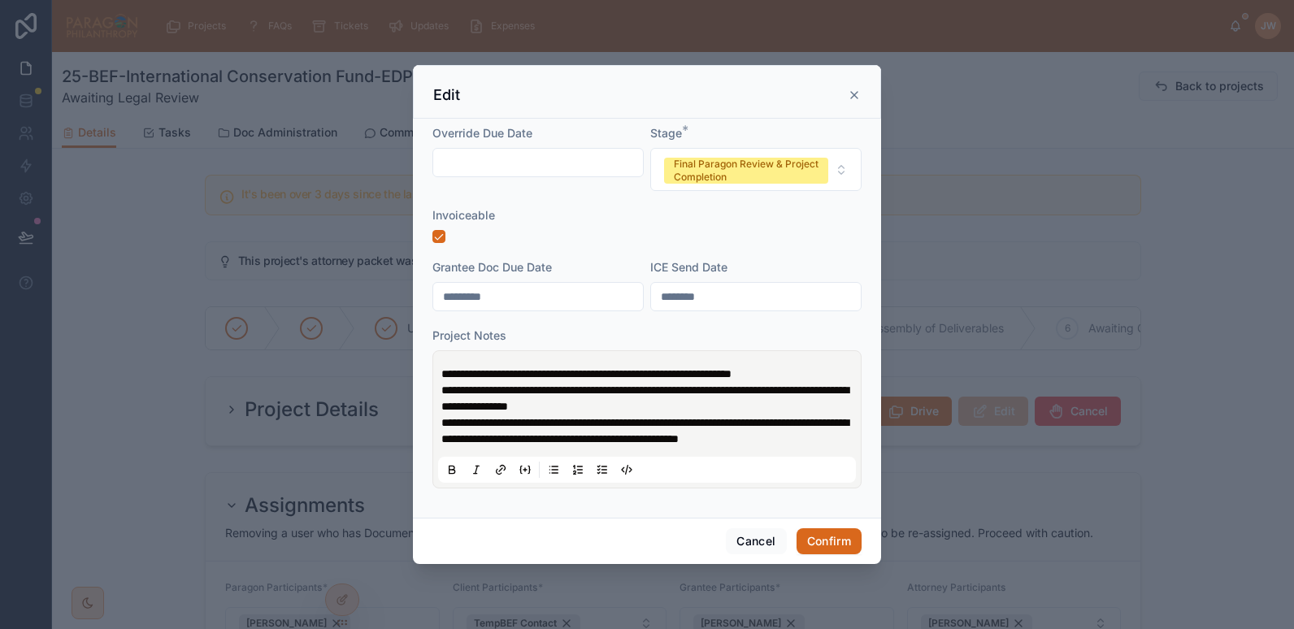
click at [438, 365] on div "**********" at bounding box center [647, 419] width 418 height 127
click at [440, 367] on div "**********" at bounding box center [647, 419] width 418 height 127
click at [442, 368] on span "**********" at bounding box center [586, 373] width 290 height 11
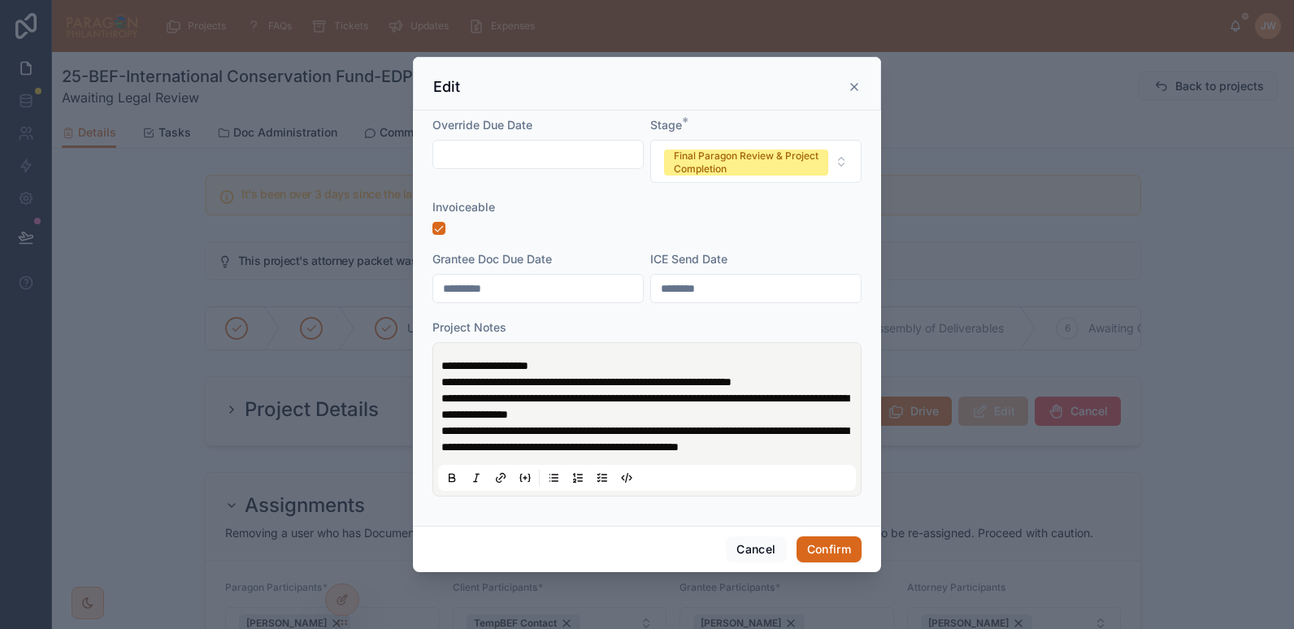
click at [626, 393] on span "**********" at bounding box center [644, 407] width 407 height 28
click at [528, 360] on span "**********" at bounding box center [484, 365] width 87 height 11
click at [607, 358] on p "**********" at bounding box center [650, 374] width 418 height 33
click at [831, 561] on button "Confirm" at bounding box center [829, 550] width 65 height 26
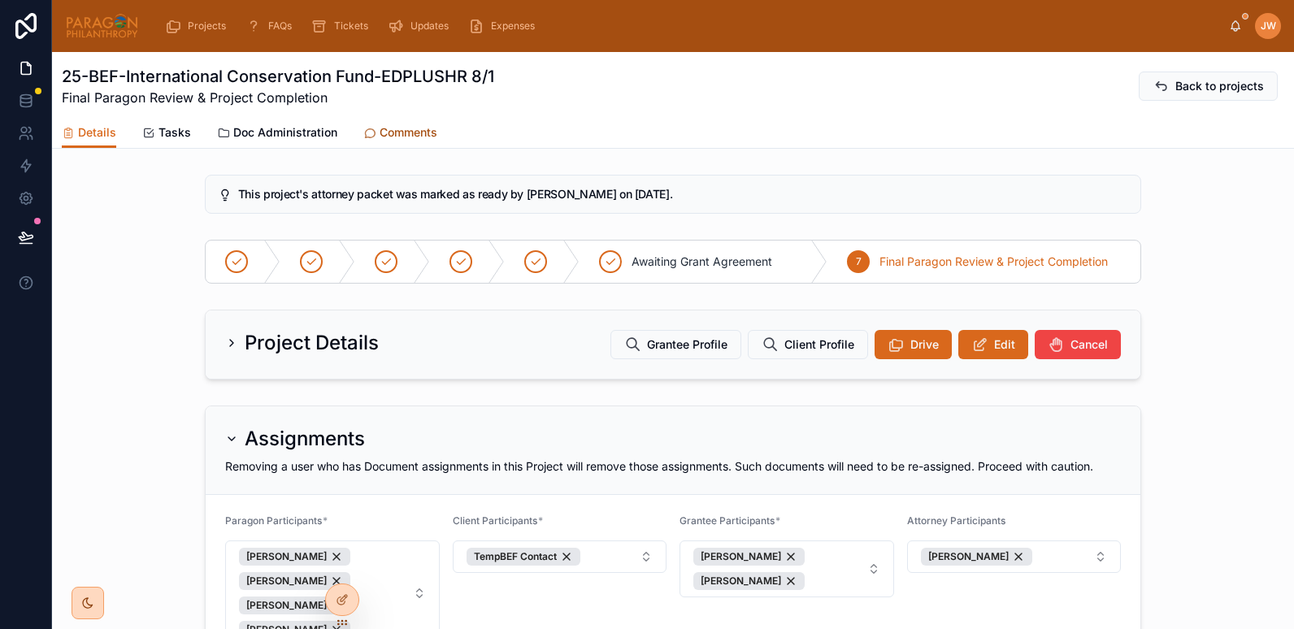
click at [390, 137] on span "Comments" at bounding box center [409, 132] width 58 height 16
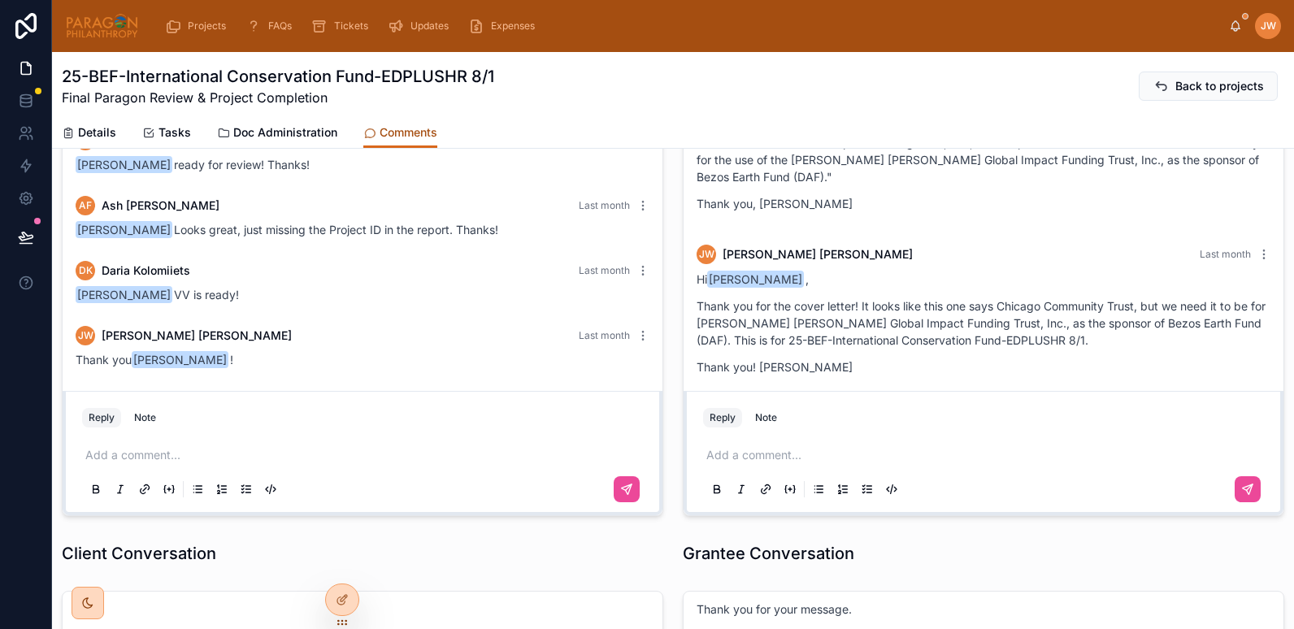
scroll to position [180, 0]
click at [143, 449] on p at bounding box center [365, 454] width 561 height 16
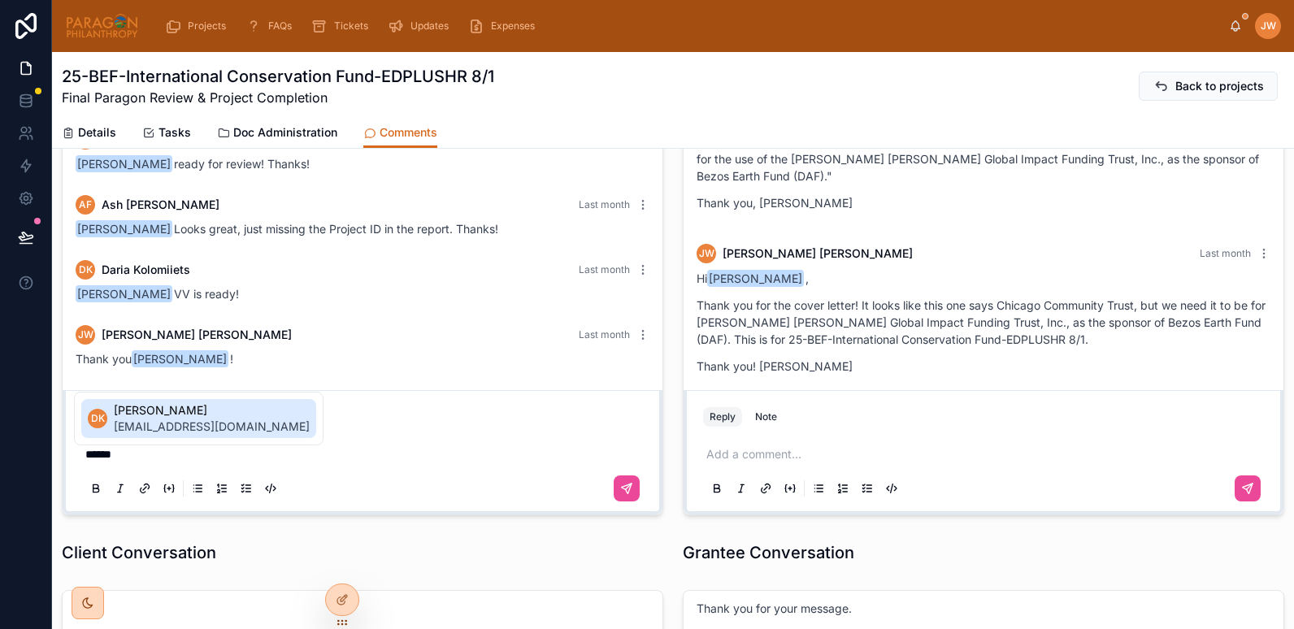
click at [138, 426] on span "daria@paragonphilanthropy.com" at bounding box center [212, 427] width 196 height 16
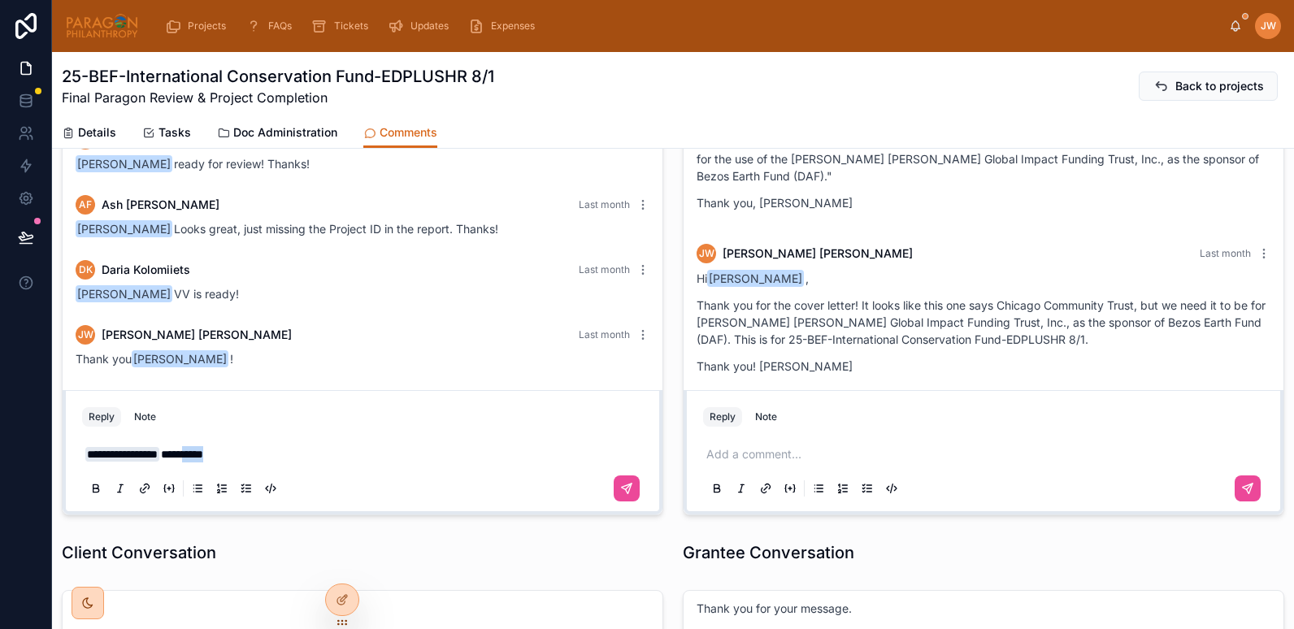
drag, startPoint x: 268, startPoint y: 446, endPoint x: 200, endPoint y: 446, distance: 68.3
click at [200, 446] on p "**********" at bounding box center [365, 454] width 561 height 16
click at [276, 446] on p "**********" at bounding box center [365, 454] width 561 height 16
click at [620, 488] on icon at bounding box center [626, 488] width 13 height 13
click at [97, 33] on img at bounding box center [102, 26] width 74 height 26
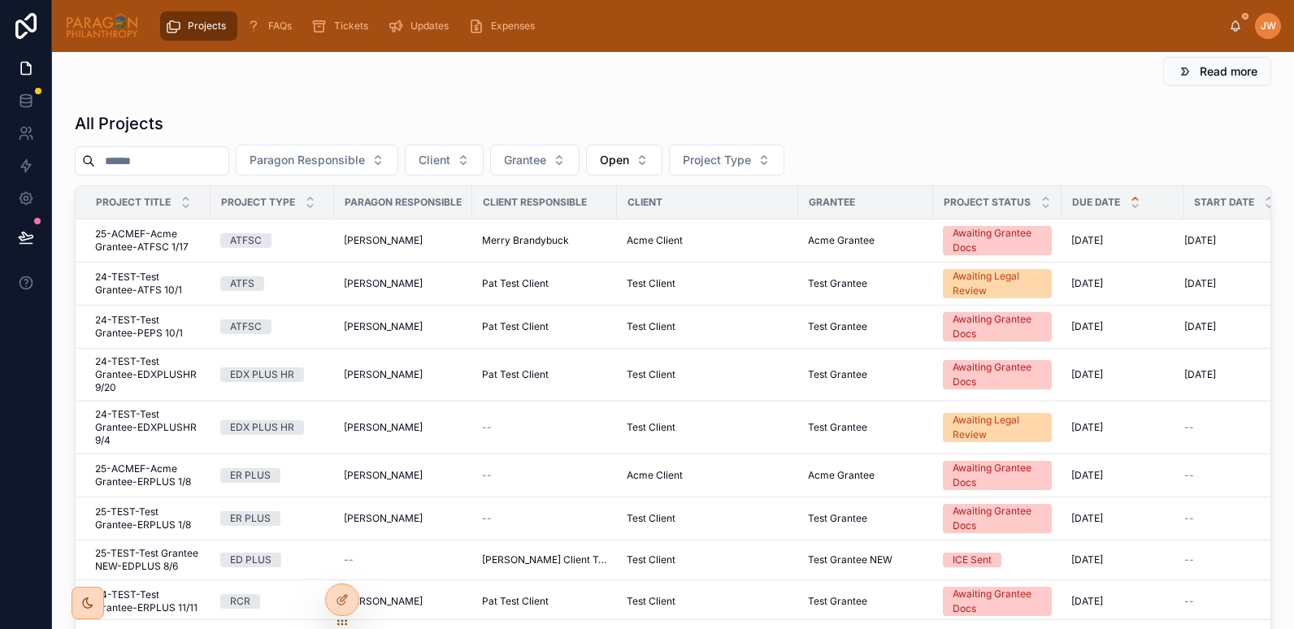
click at [139, 172] on input "text" at bounding box center [161, 161] width 133 height 23
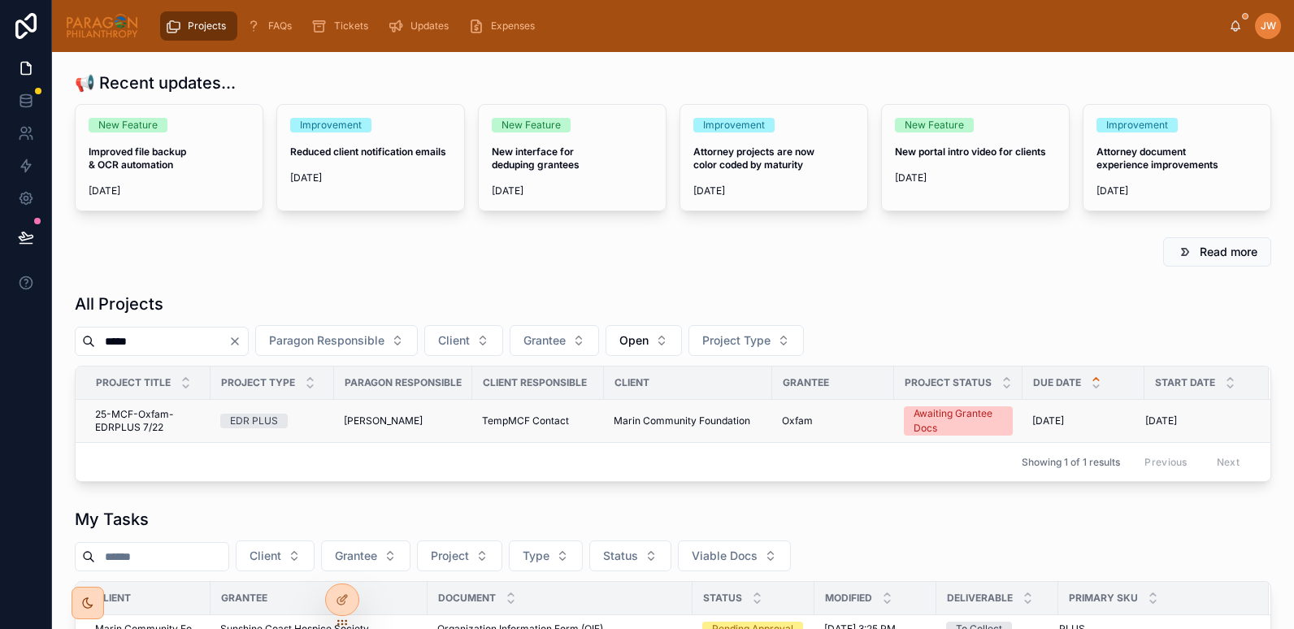
type input "*****"
click at [119, 414] on span "25-MCF-Oxfam-EDRPLUS 7/22" at bounding box center [148, 421] width 106 height 26
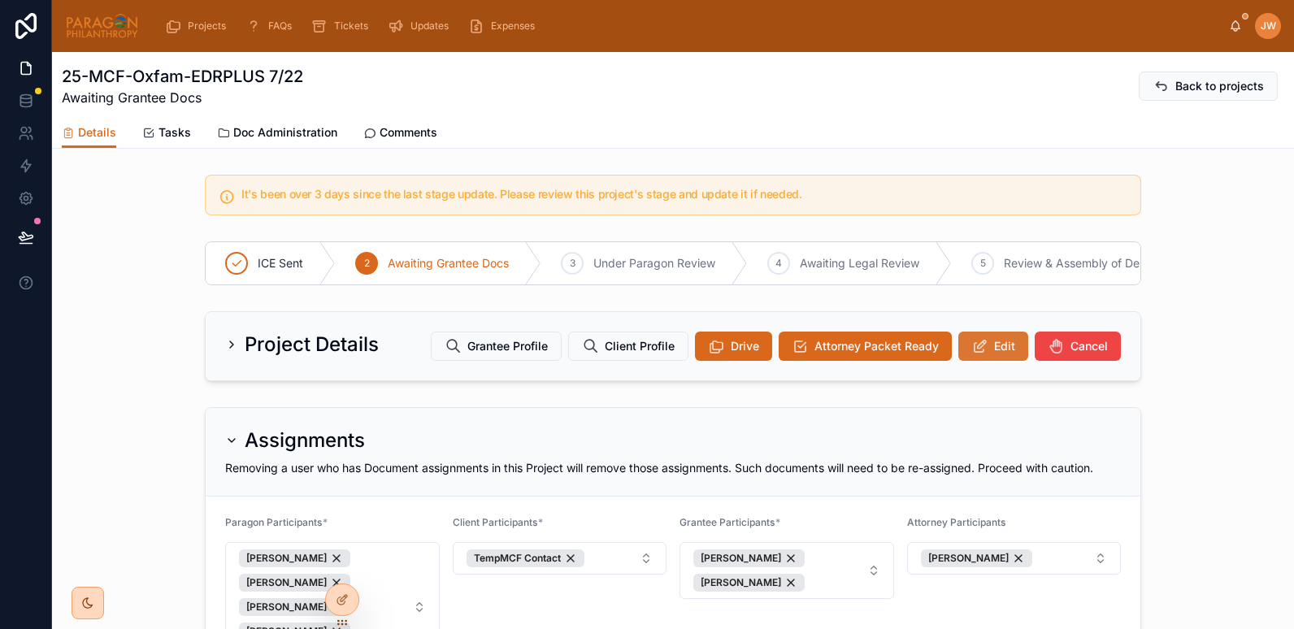
click at [994, 354] on span "Edit" at bounding box center [1004, 346] width 21 height 16
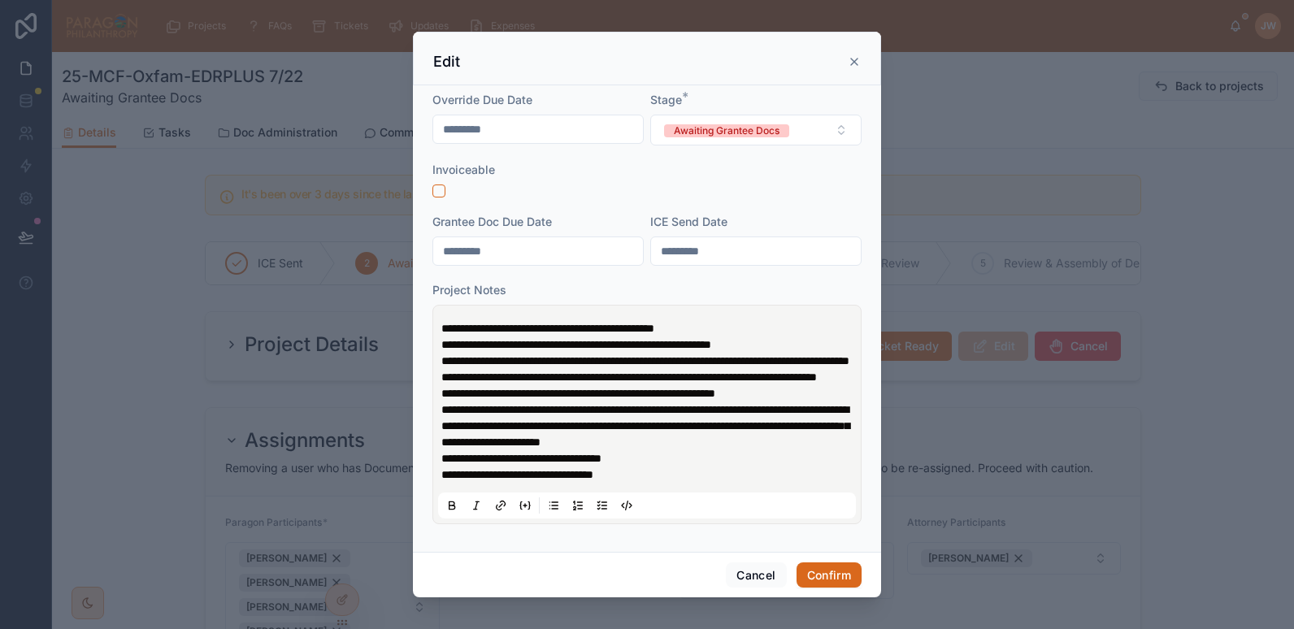
click at [853, 60] on icon at bounding box center [854, 62] width 7 height 7
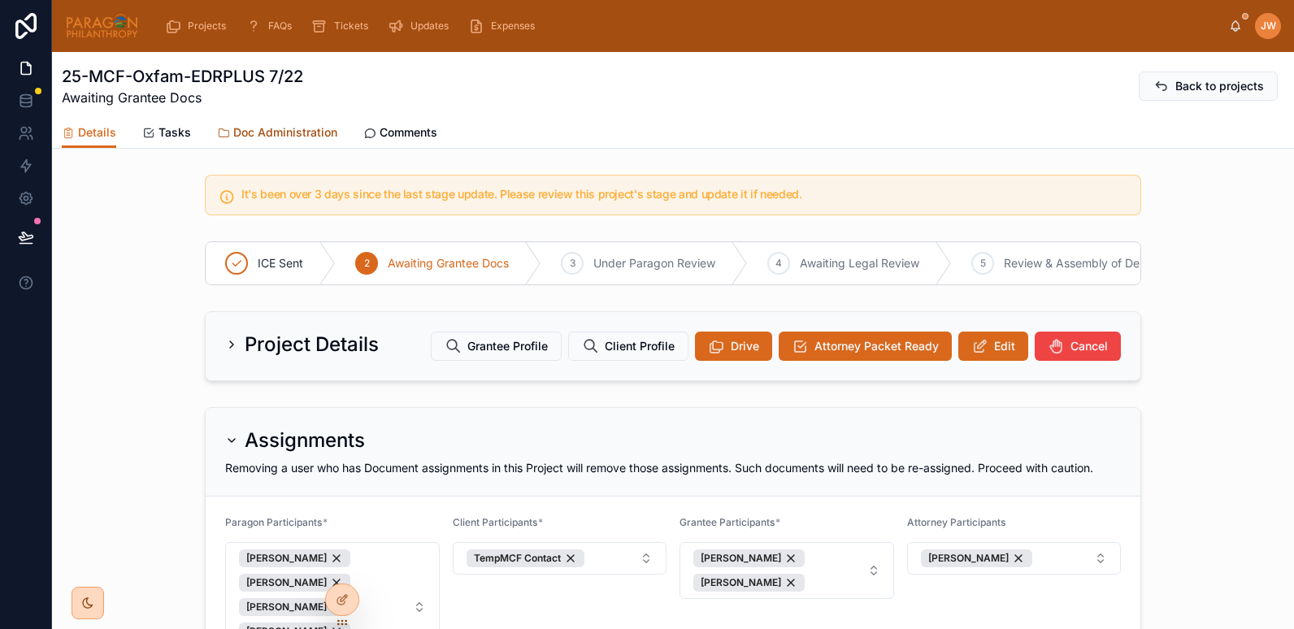
click at [241, 136] on span "Doc Administration" at bounding box center [285, 132] width 104 height 16
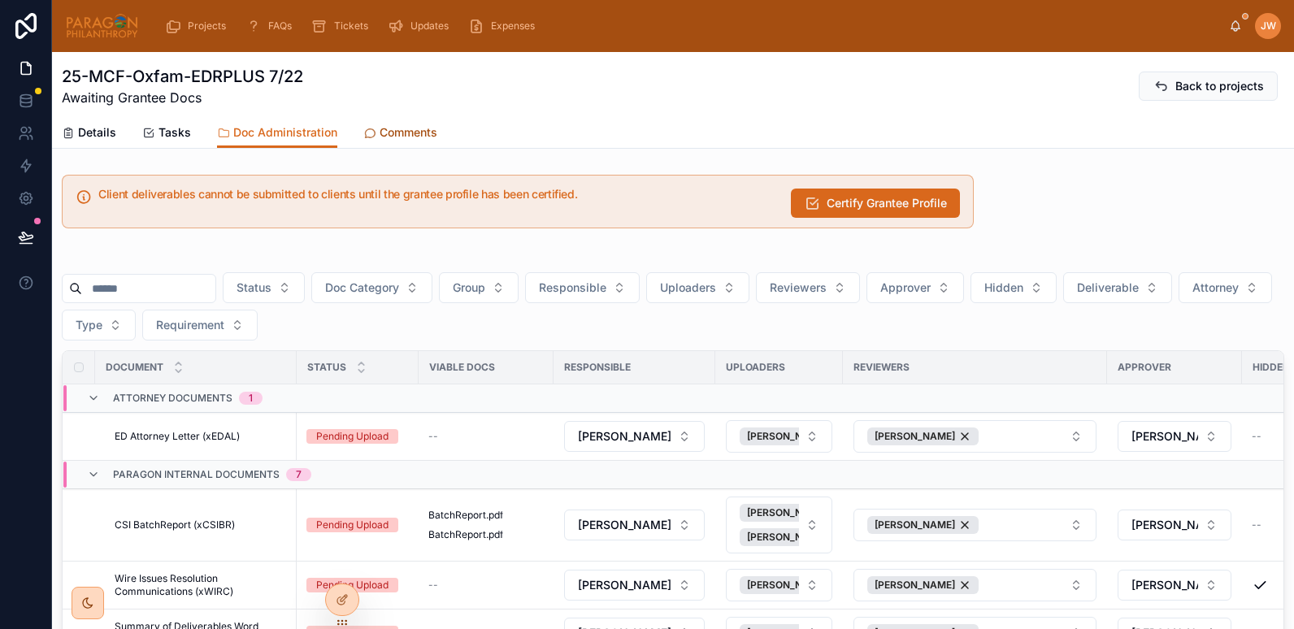
click at [374, 141] on link "Comments" at bounding box center [400, 134] width 74 height 33
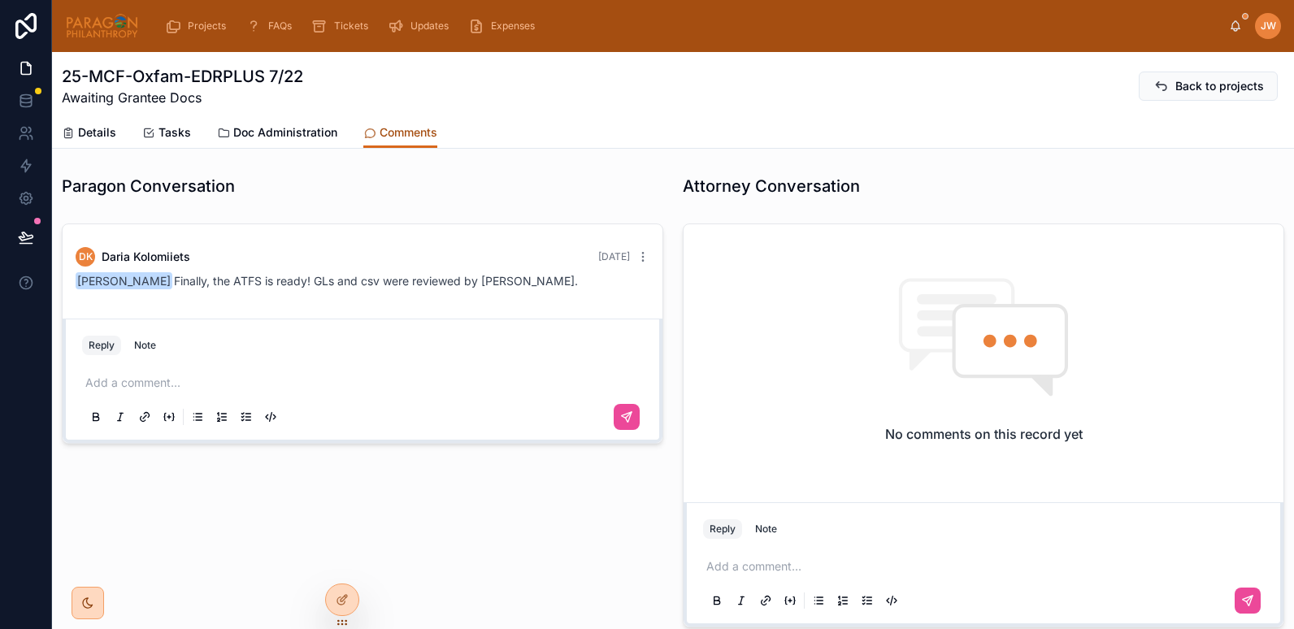
scroll to position [1494, 0]
click at [145, 382] on p at bounding box center [365, 383] width 561 height 16
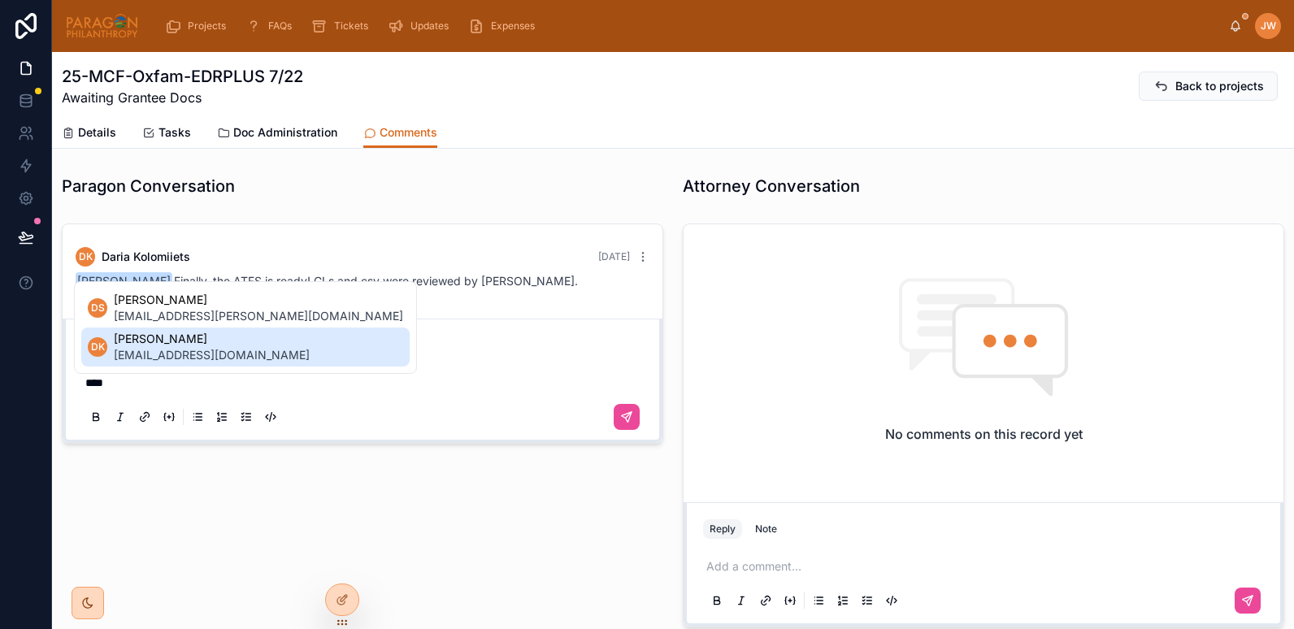
click at [159, 349] on span "daria@paragonphilanthropy.com" at bounding box center [212, 355] width 196 height 16
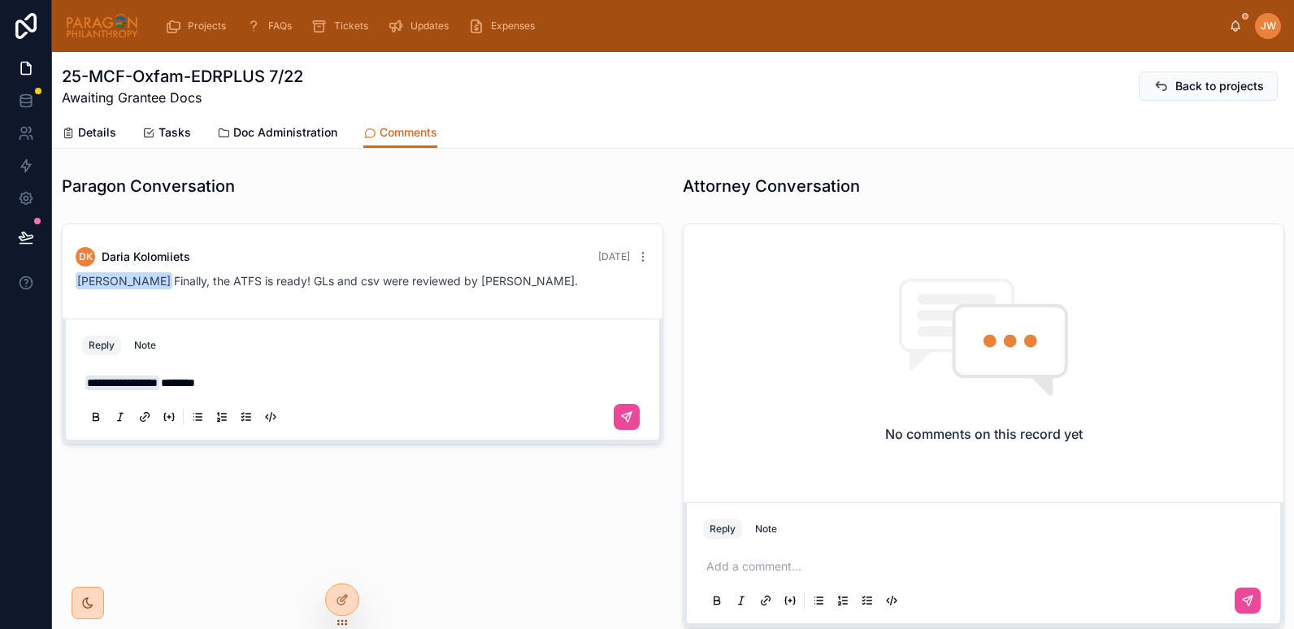
click at [180, 384] on span "*******" at bounding box center [178, 382] width 34 height 11
click at [233, 385] on p "**********" at bounding box center [365, 383] width 561 height 16
click at [614, 420] on button at bounding box center [627, 417] width 26 height 26
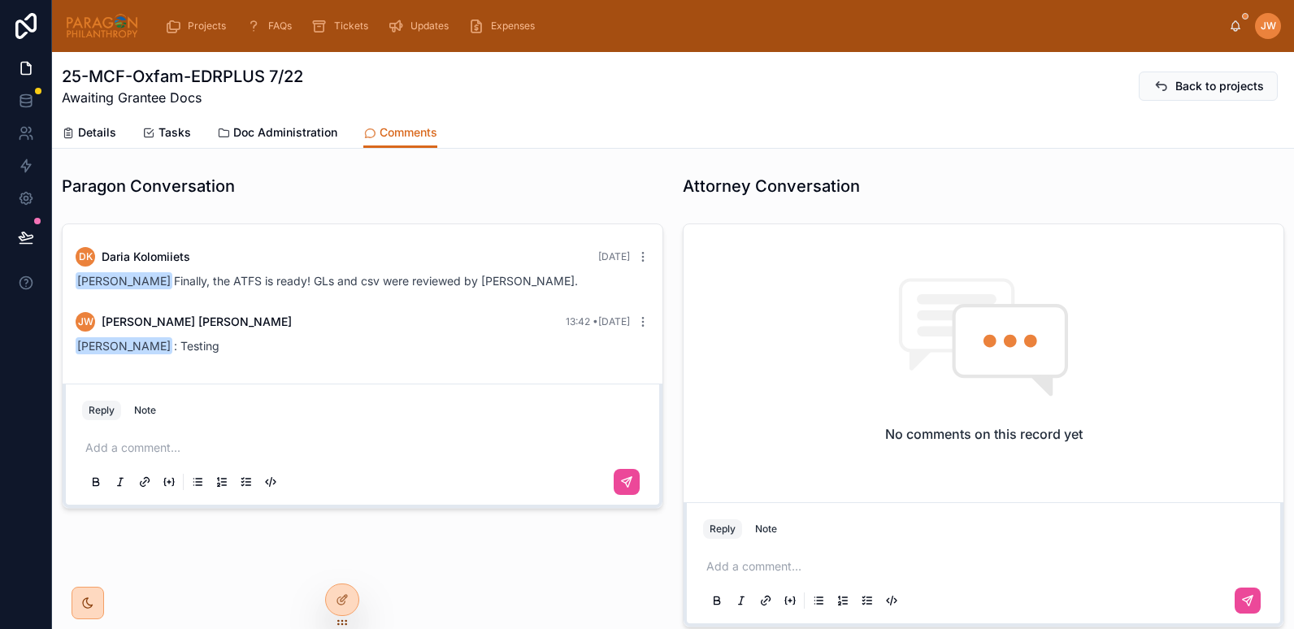
click at [114, 42] on div at bounding box center [102, 26] width 74 height 52
click at [102, 15] on img at bounding box center [102, 26] width 74 height 26
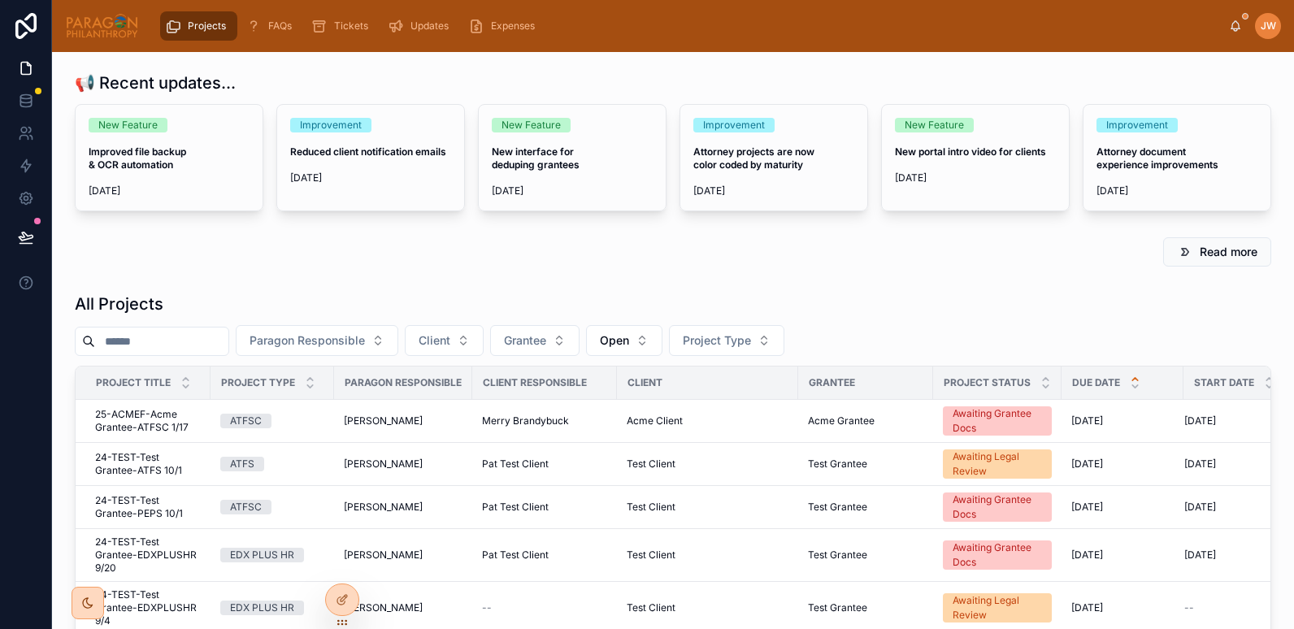
click at [137, 333] on input "text" at bounding box center [161, 341] width 133 height 23
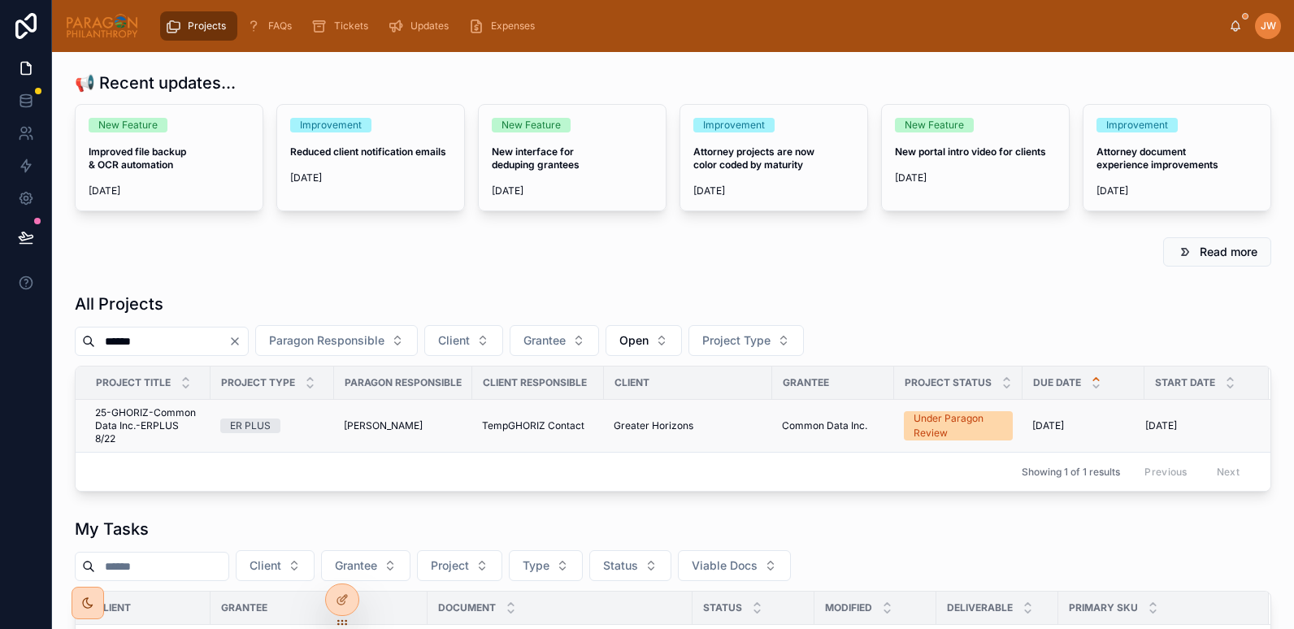
type input "******"
click at [147, 411] on span "25-GHORIZ-Common Data Inc.-ERPLUS 8/22" at bounding box center [148, 426] width 106 height 39
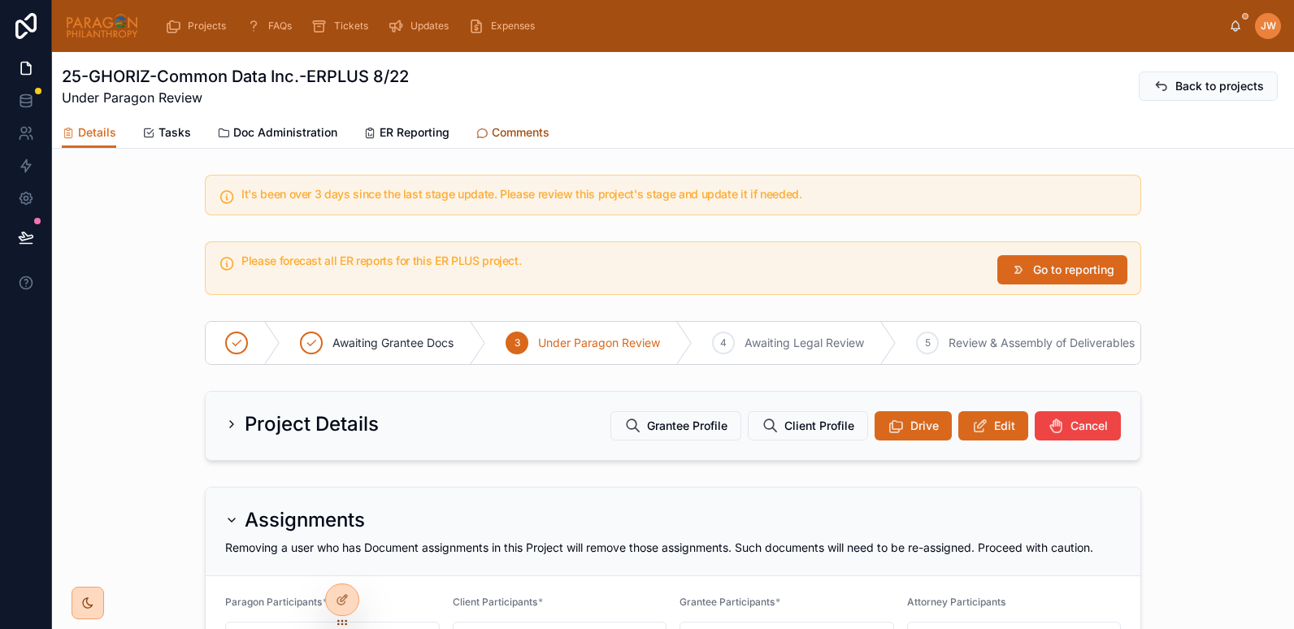
click at [515, 128] on span "Comments" at bounding box center [521, 132] width 58 height 16
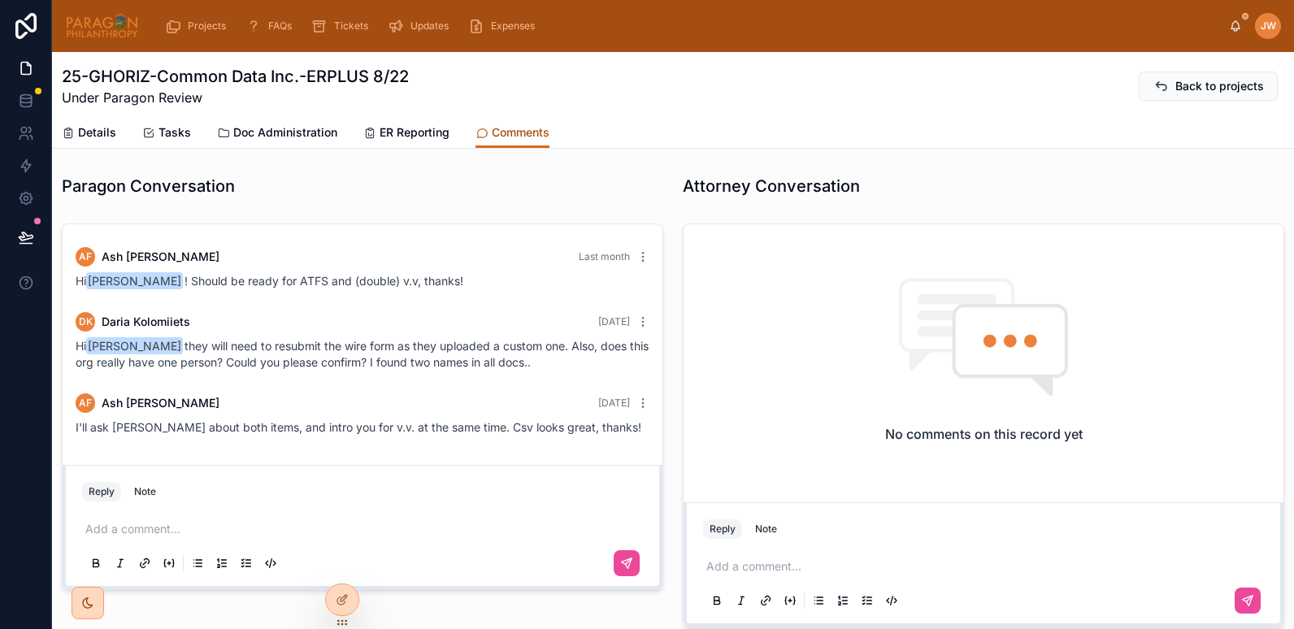
scroll to position [1375, 0]
click at [168, 522] on p at bounding box center [365, 529] width 561 height 16
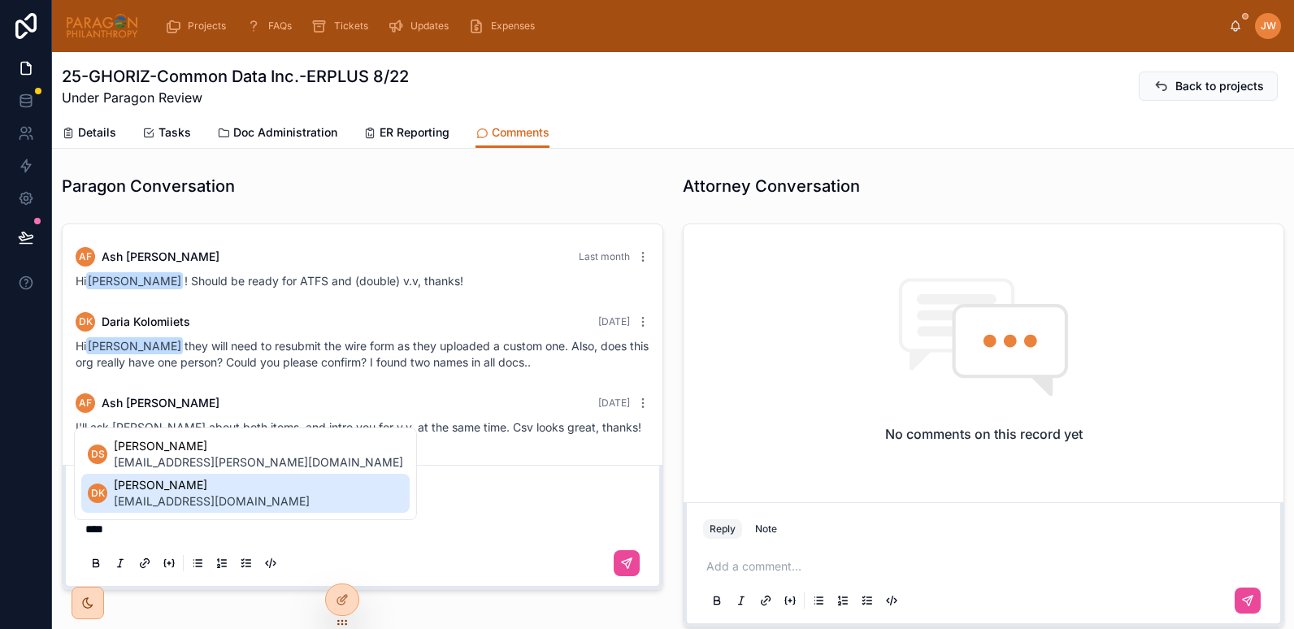
click at [167, 494] on span "daria@paragonphilanthropy.com" at bounding box center [212, 502] width 196 height 16
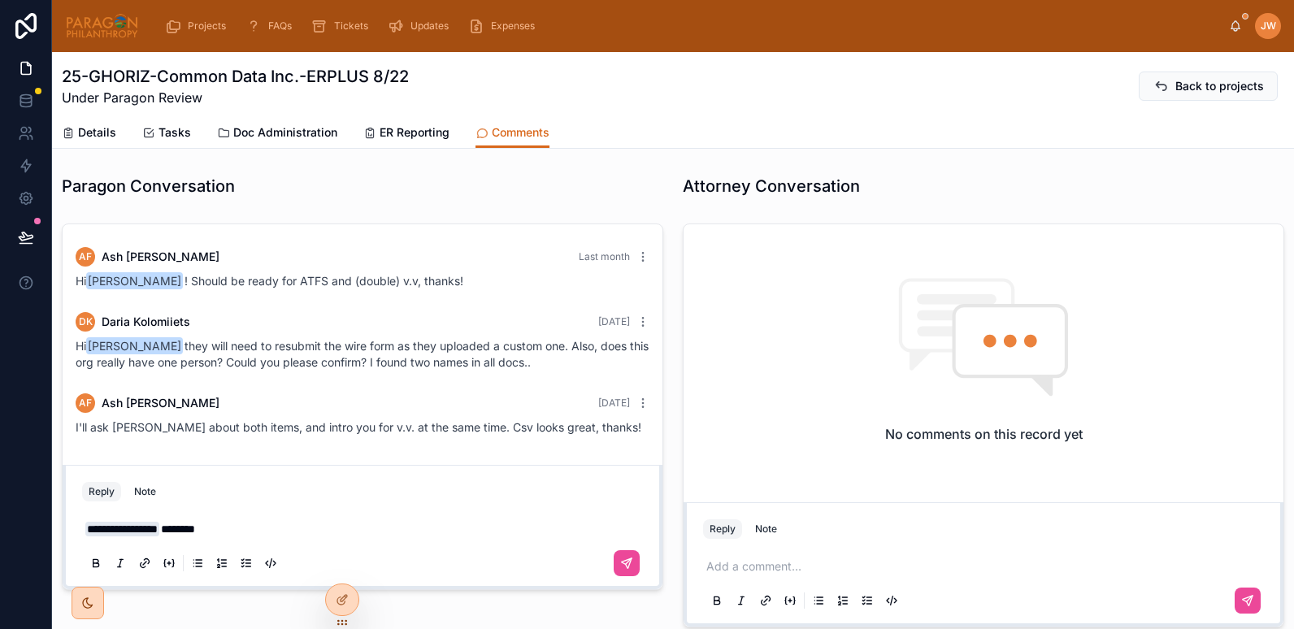
click at [186, 524] on span "*******" at bounding box center [178, 529] width 34 height 11
click at [181, 524] on span "**********" at bounding box center [186, 529] width 50 height 11
click at [324, 540] on div "**********" at bounding box center [362, 545] width 561 height 68
click at [285, 524] on p "**********" at bounding box center [365, 529] width 561 height 16
click at [624, 571] on button at bounding box center [627, 563] width 26 height 26
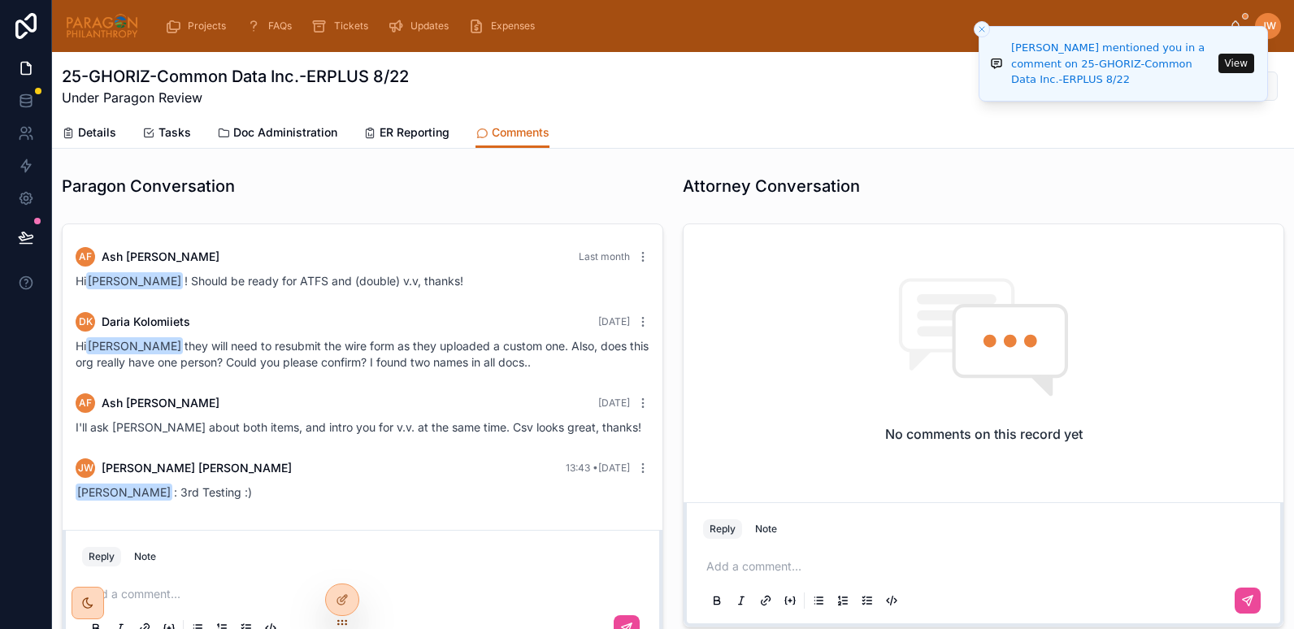
scroll to position [18, 0]
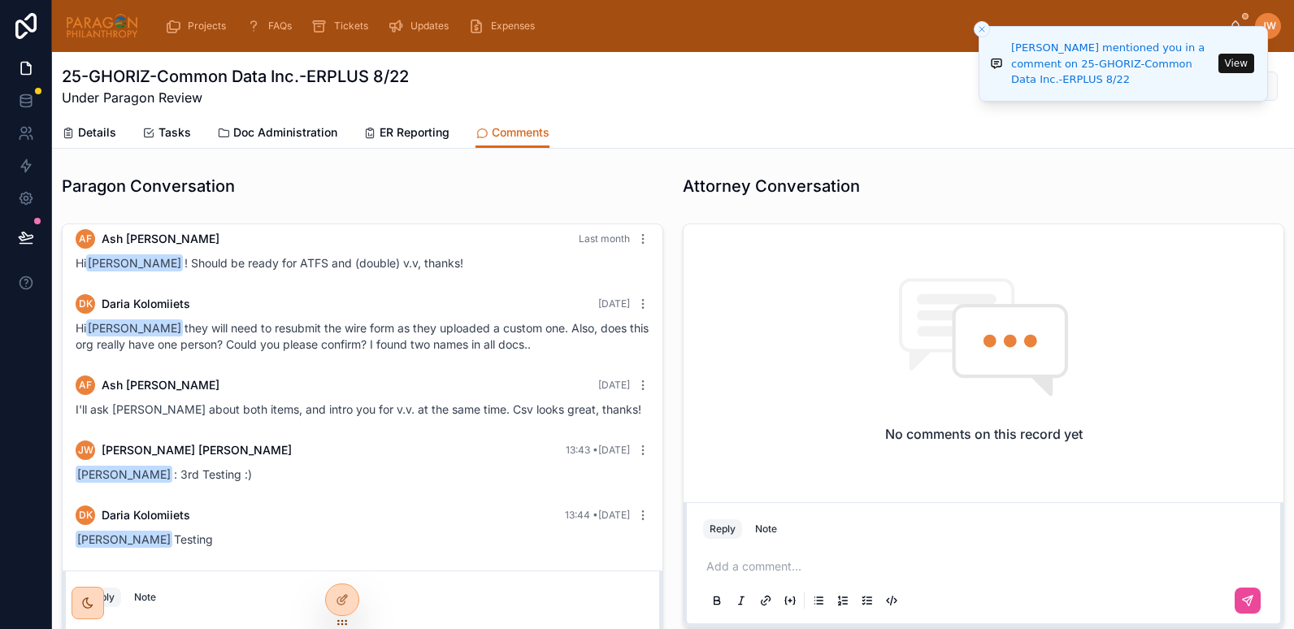
click at [1233, 63] on button "View" at bounding box center [1237, 64] width 36 height 20
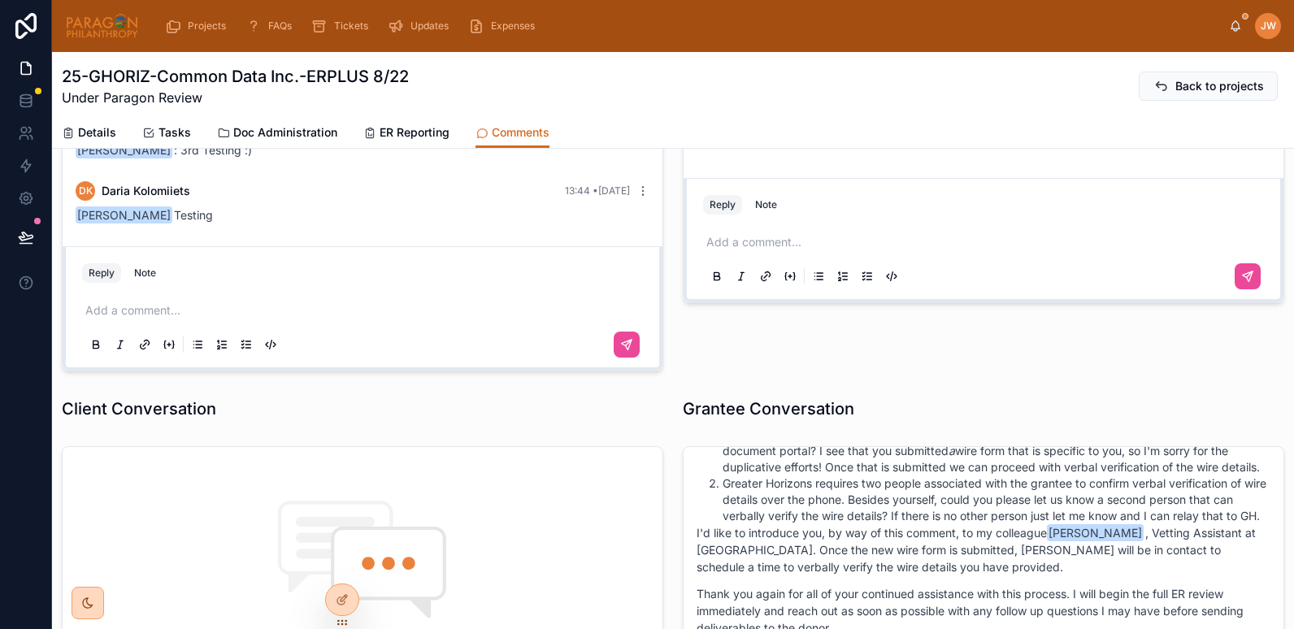
scroll to position [325, 0]
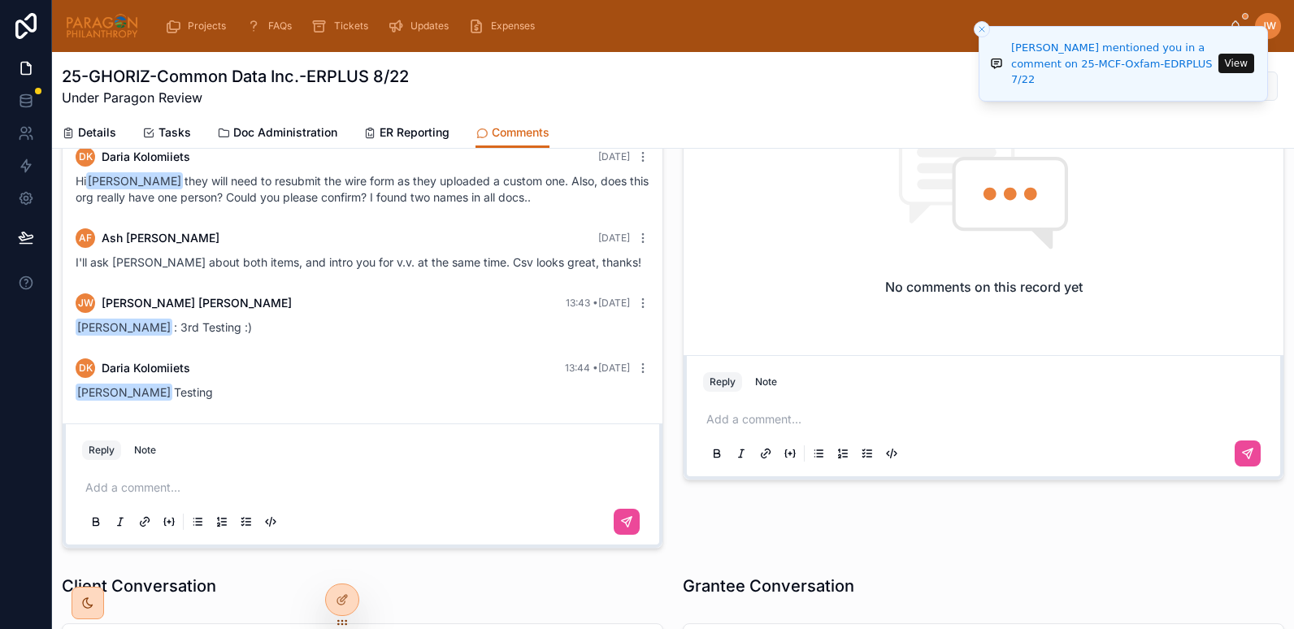
scroll to position [150, 0]
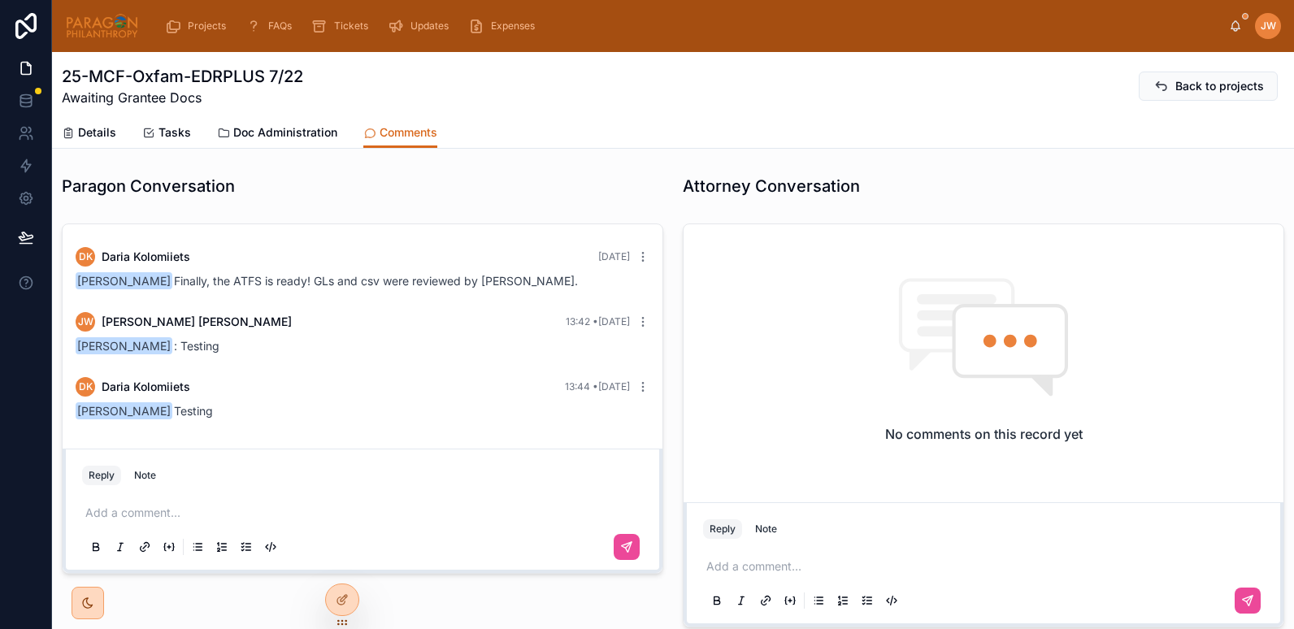
scroll to position [1494, 0]
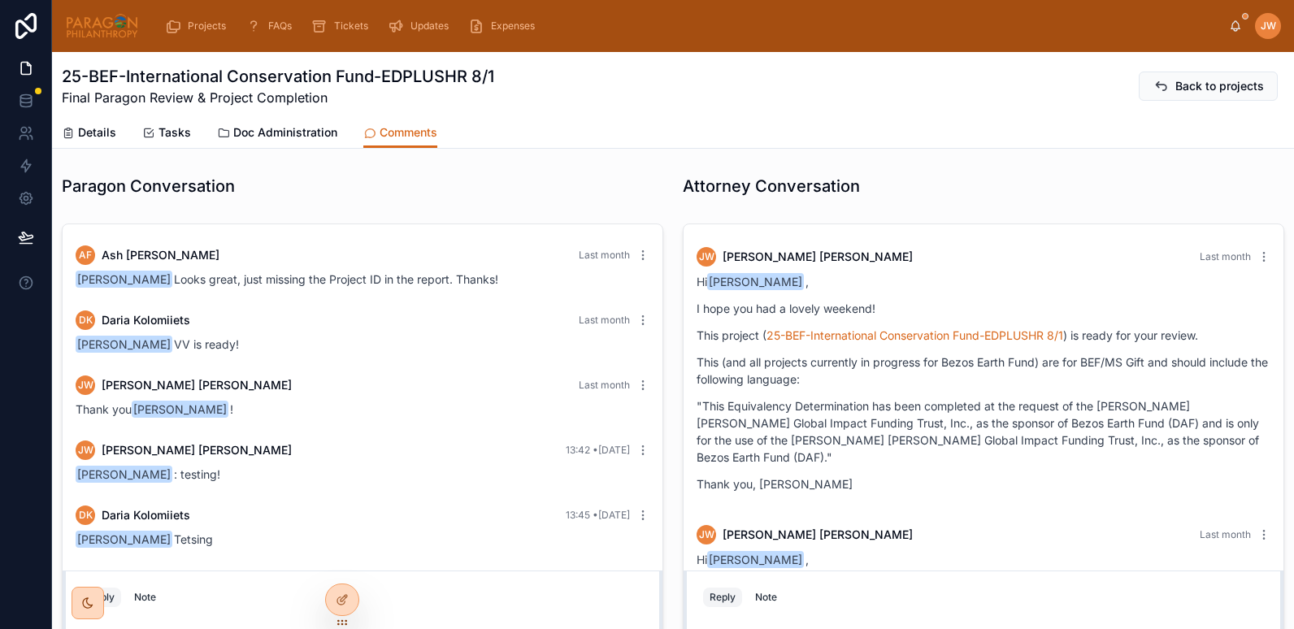
scroll to position [491, 0]
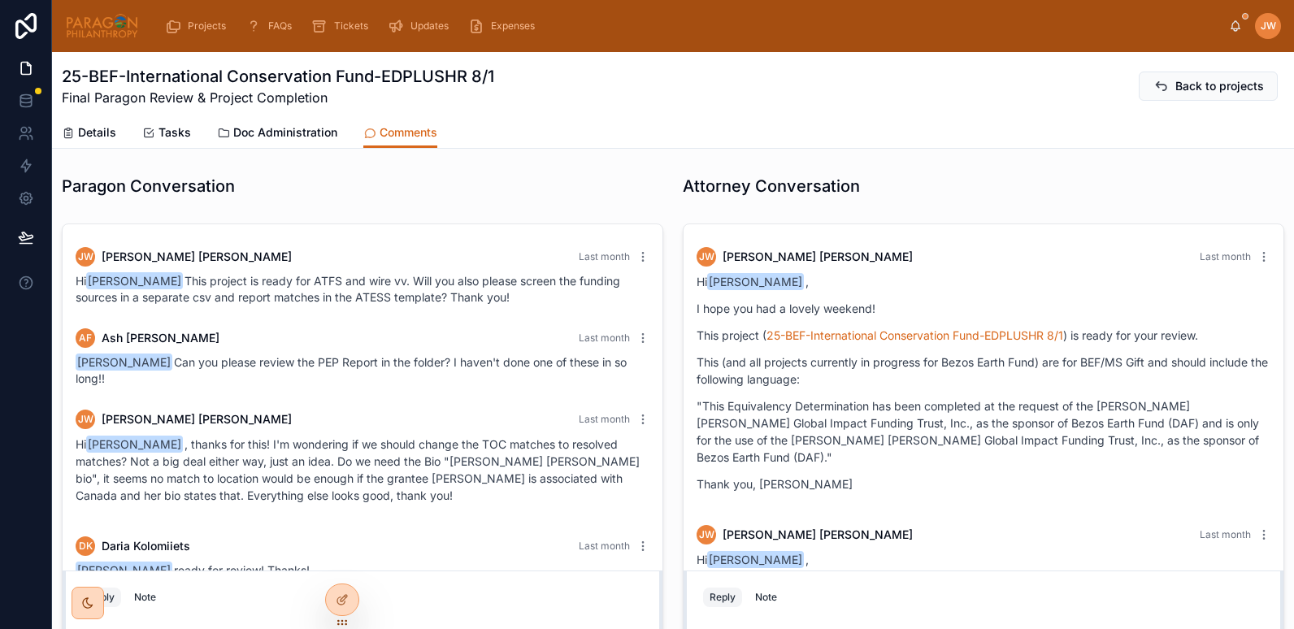
scroll to position [491, 0]
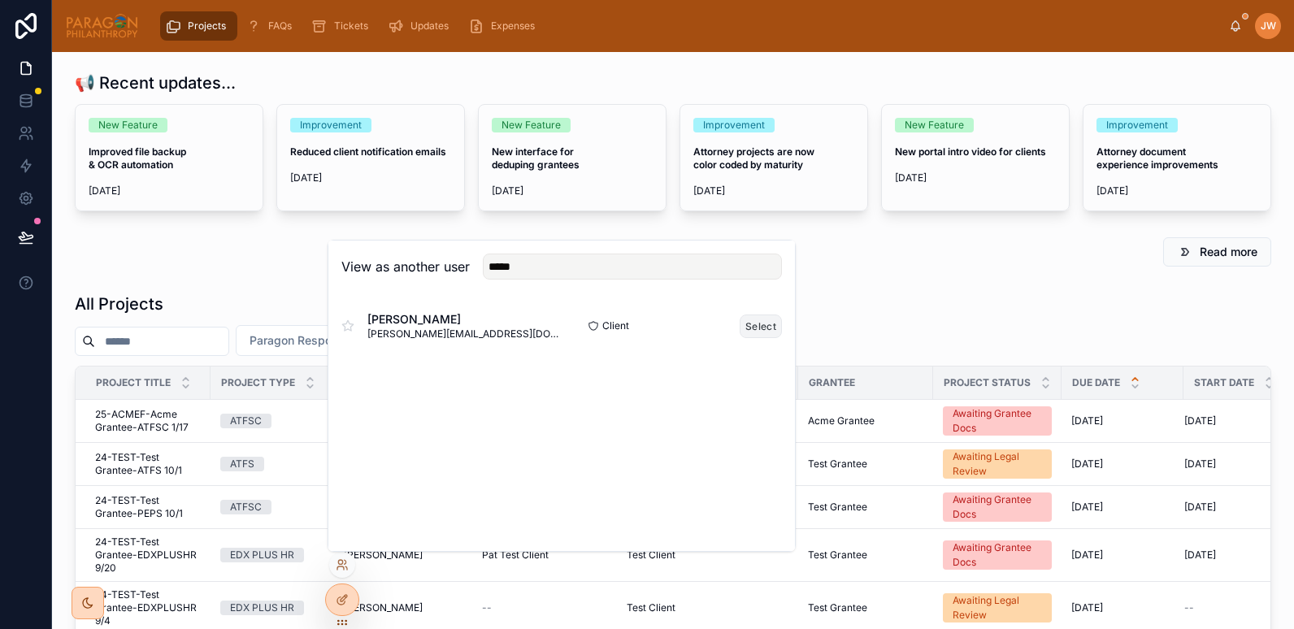
type input "*****"
click at [769, 328] on button "Select" at bounding box center [761, 327] width 42 height 24
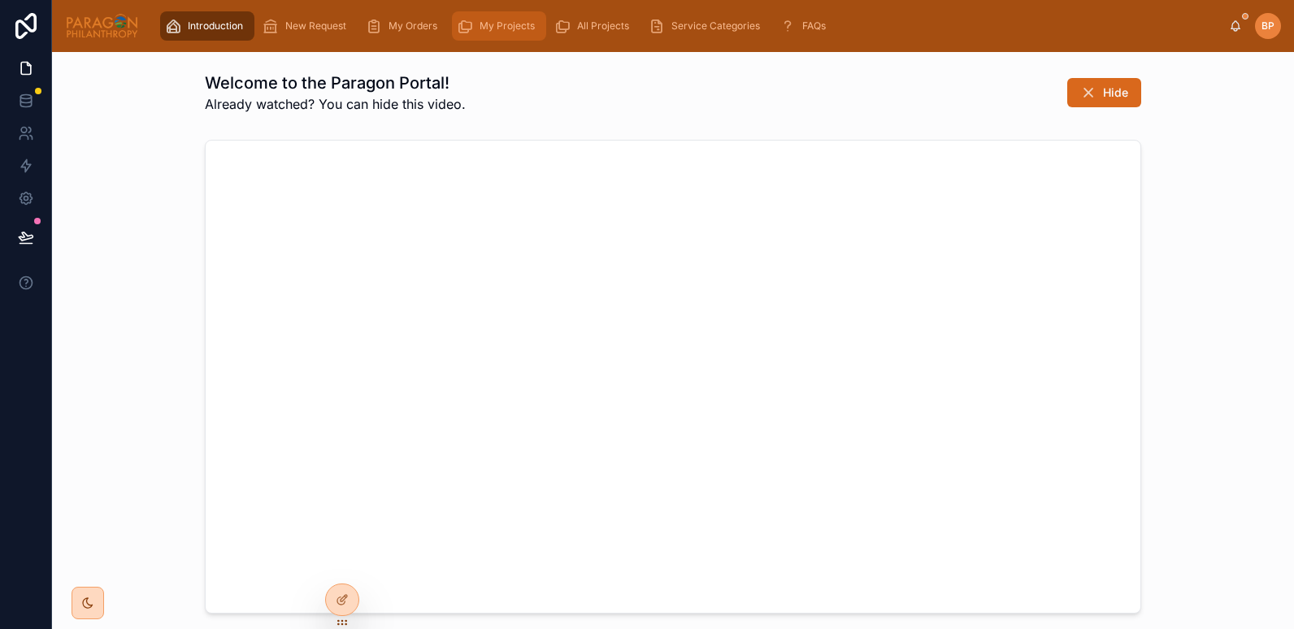
click at [507, 24] on span "My Projects" at bounding box center [507, 26] width 55 height 13
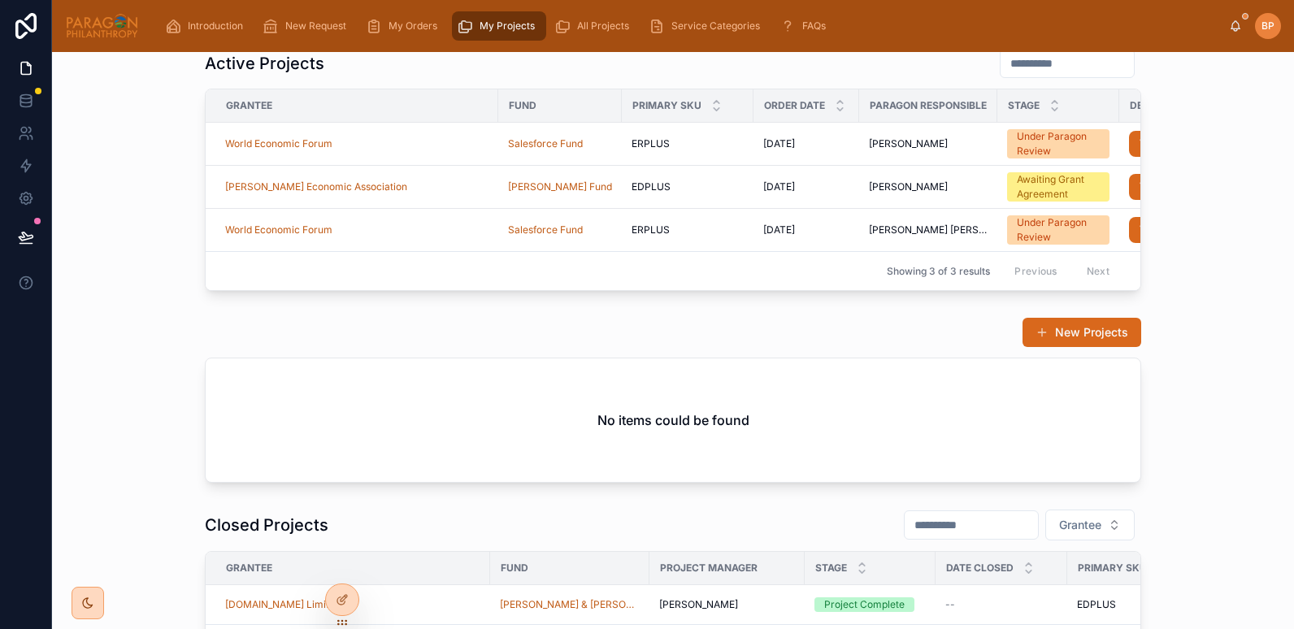
scroll to position [97, 0]
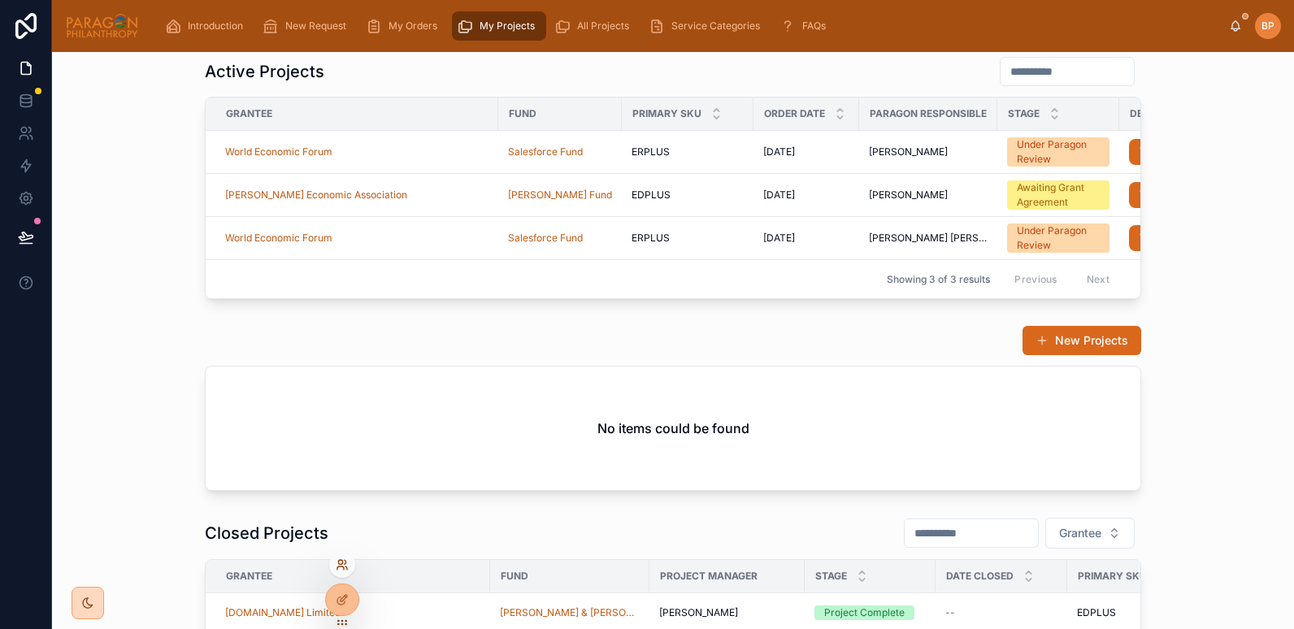
click at [341, 567] on icon at bounding box center [340, 568] width 7 height 3
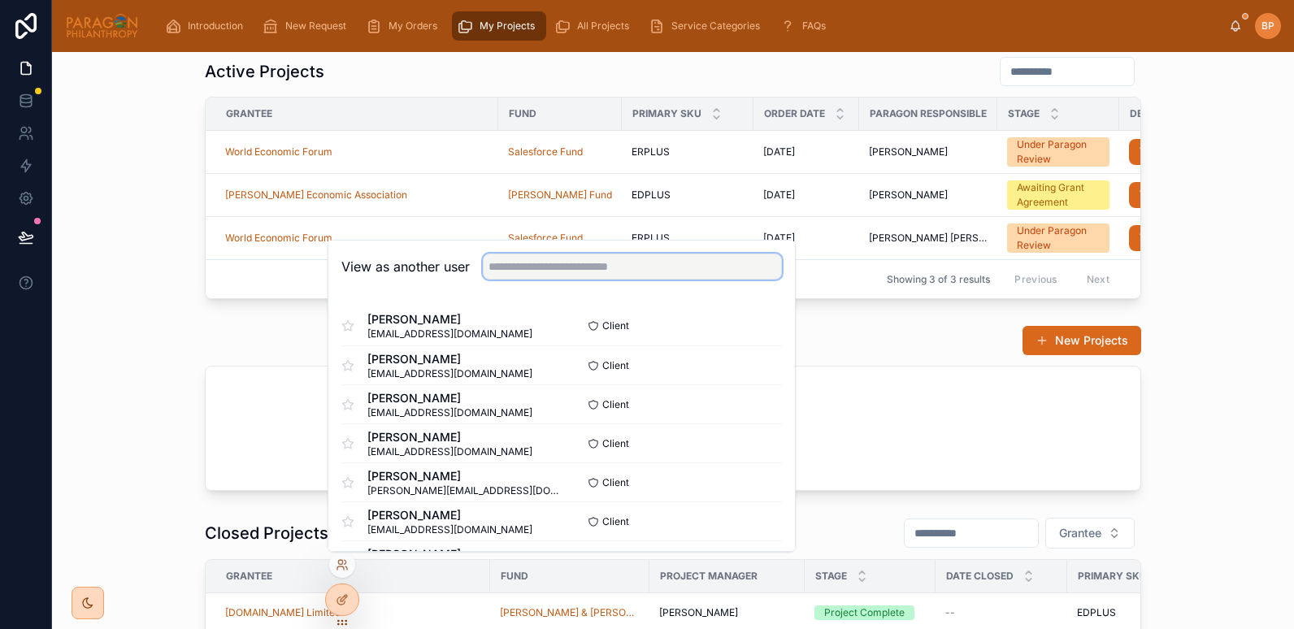
click at [546, 273] on input "text" at bounding box center [632, 267] width 299 height 26
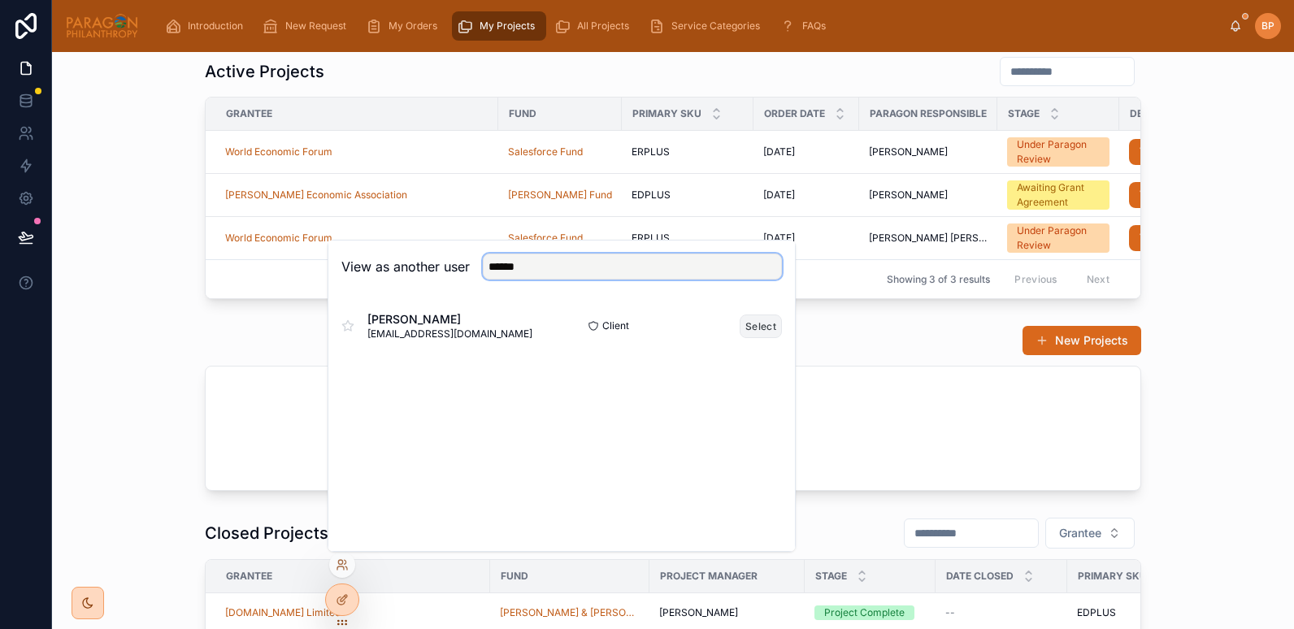
type input "******"
click at [747, 328] on button "Select" at bounding box center [761, 327] width 42 height 24
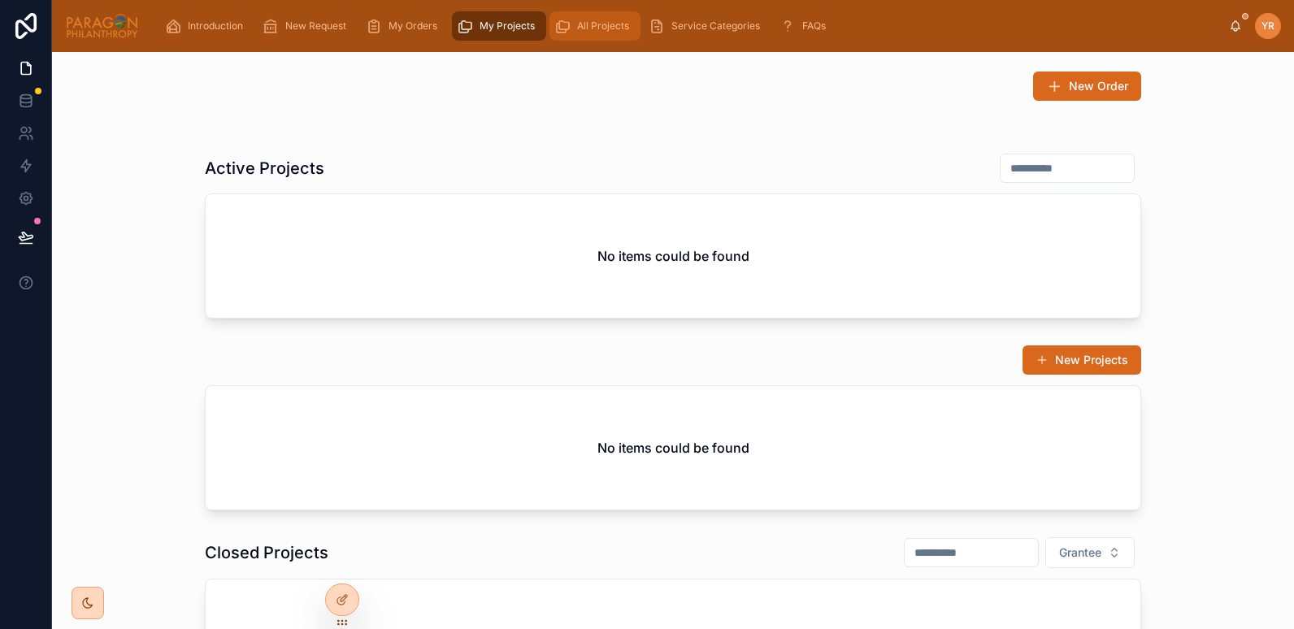
click at [584, 27] on span "All Projects" at bounding box center [603, 26] width 52 height 13
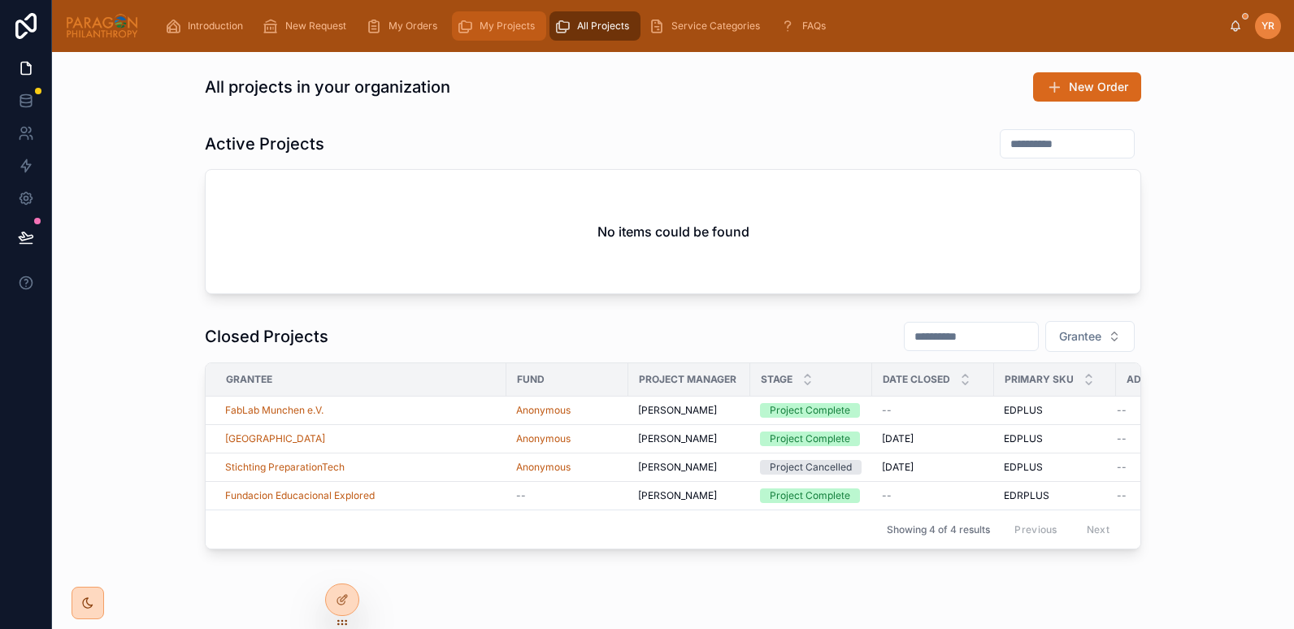
click at [510, 22] on span "My Projects" at bounding box center [507, 26] width 55 height 13
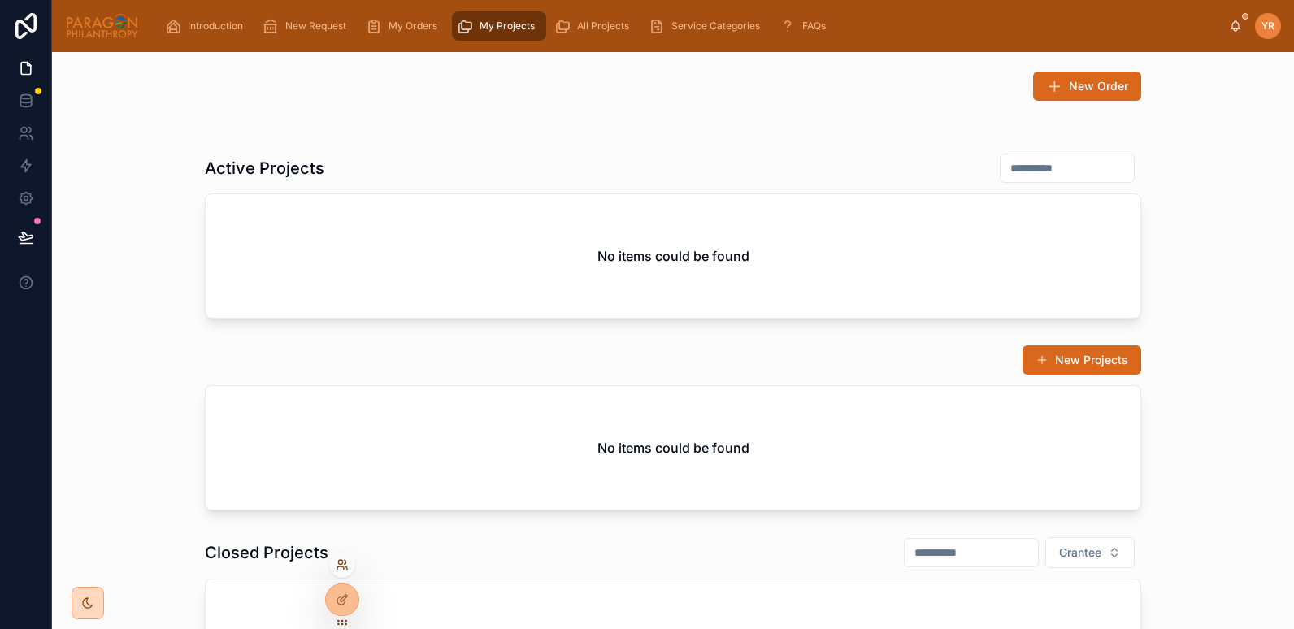
click at [341, 567] on icon at bounding box center [342, 565] width 13 height 13
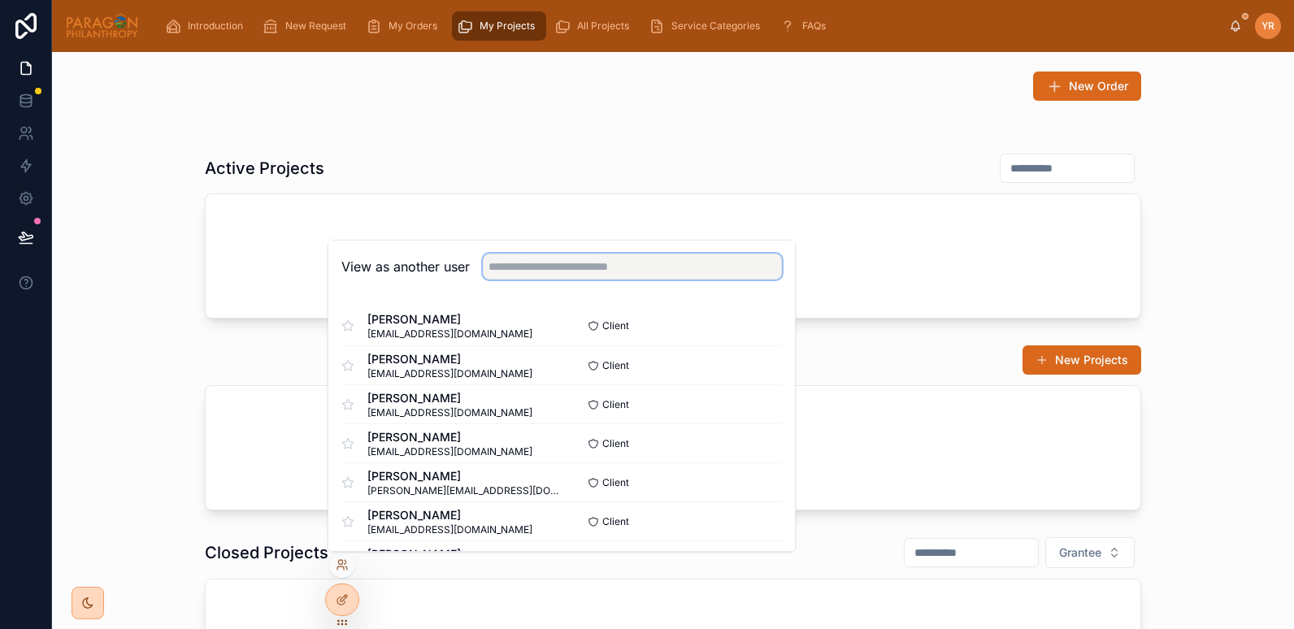
click at [521, 271] on input "text" at bounding box center [632, 267] width 299 height 26
type input "********"
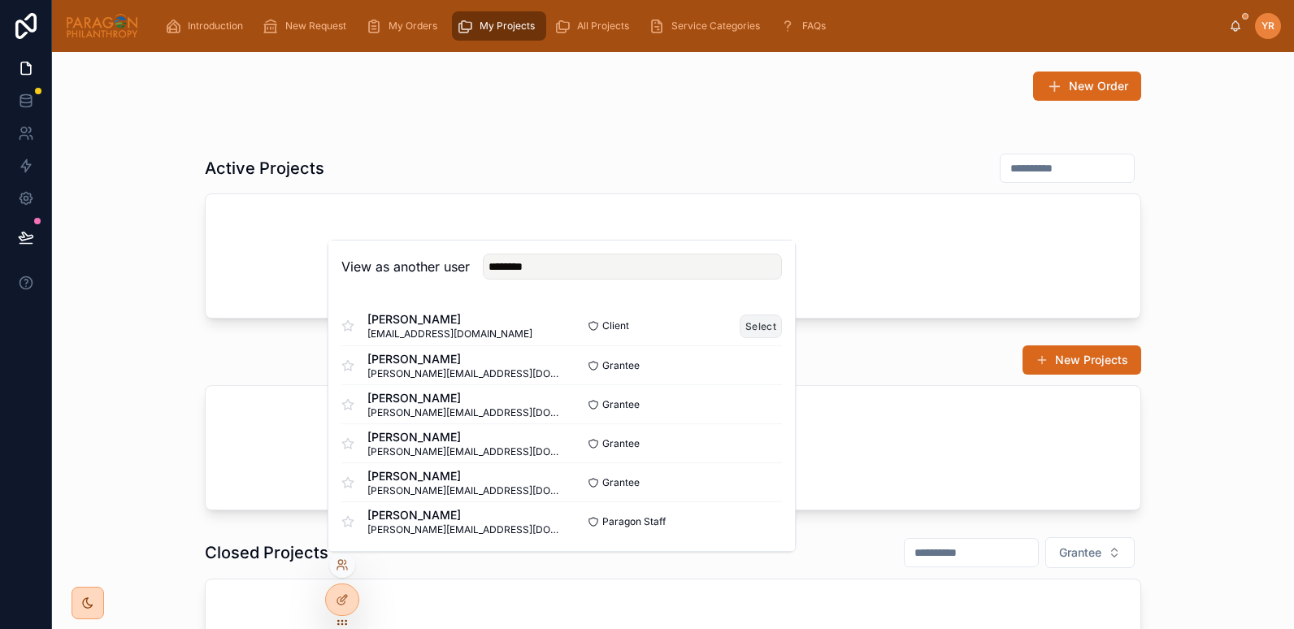
click at [740, 333] on button "Select" at bounding box center [761, 327] width 42 height 24
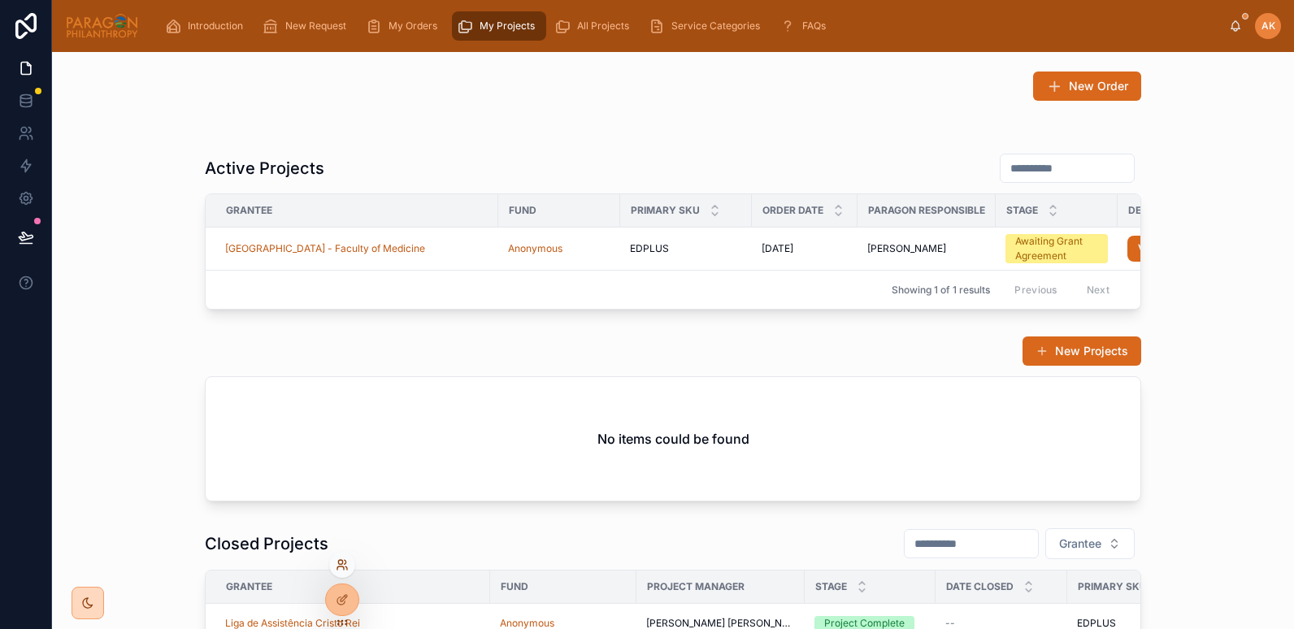
click at [342, 569] on icon at bounding box center [342, 565] width 13 height 13
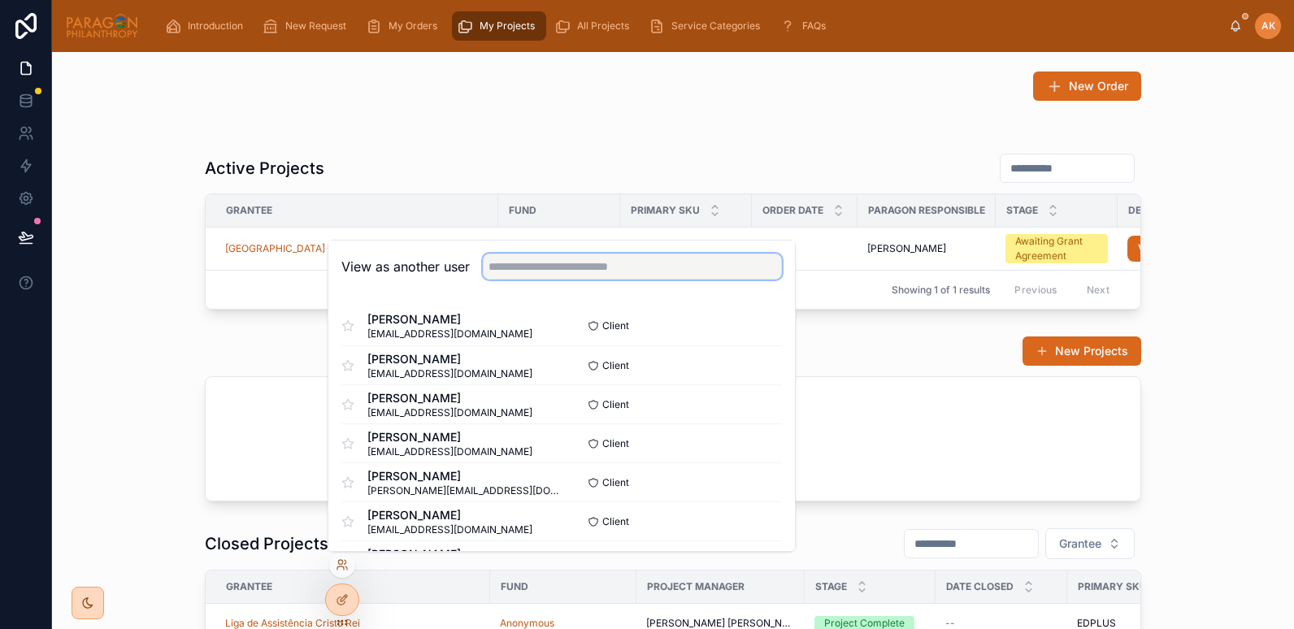
click at [557, 267] on input "text" at bounding box center [632, 267] width 299 height 26
type input "********"
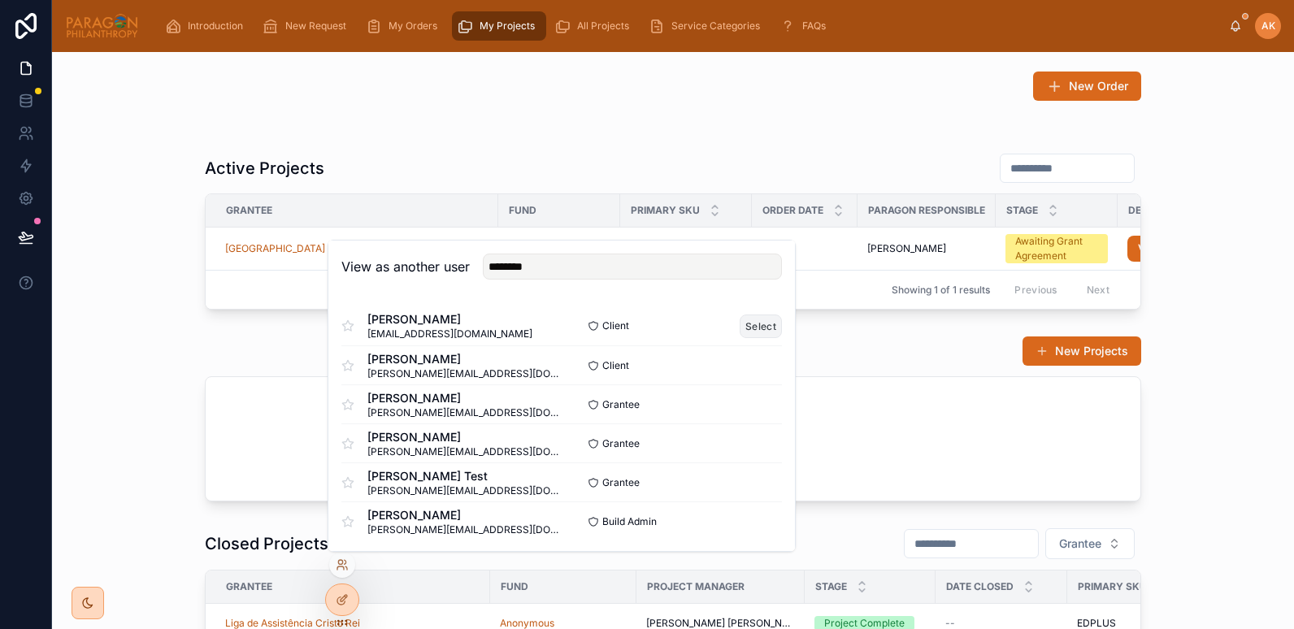
click at [766, 326] on button "Select" at bounding box center [761, 327] width 42 height 24
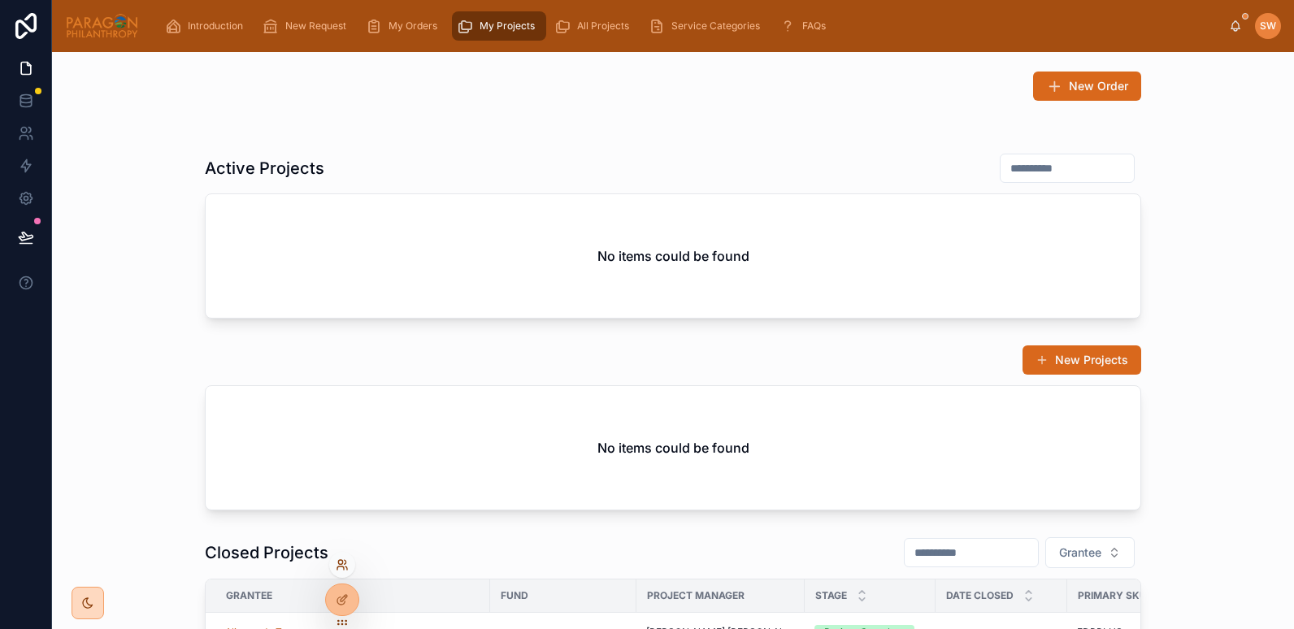
click at [341, 563] on icon at bounding box center [342, 565] width 13 height 13
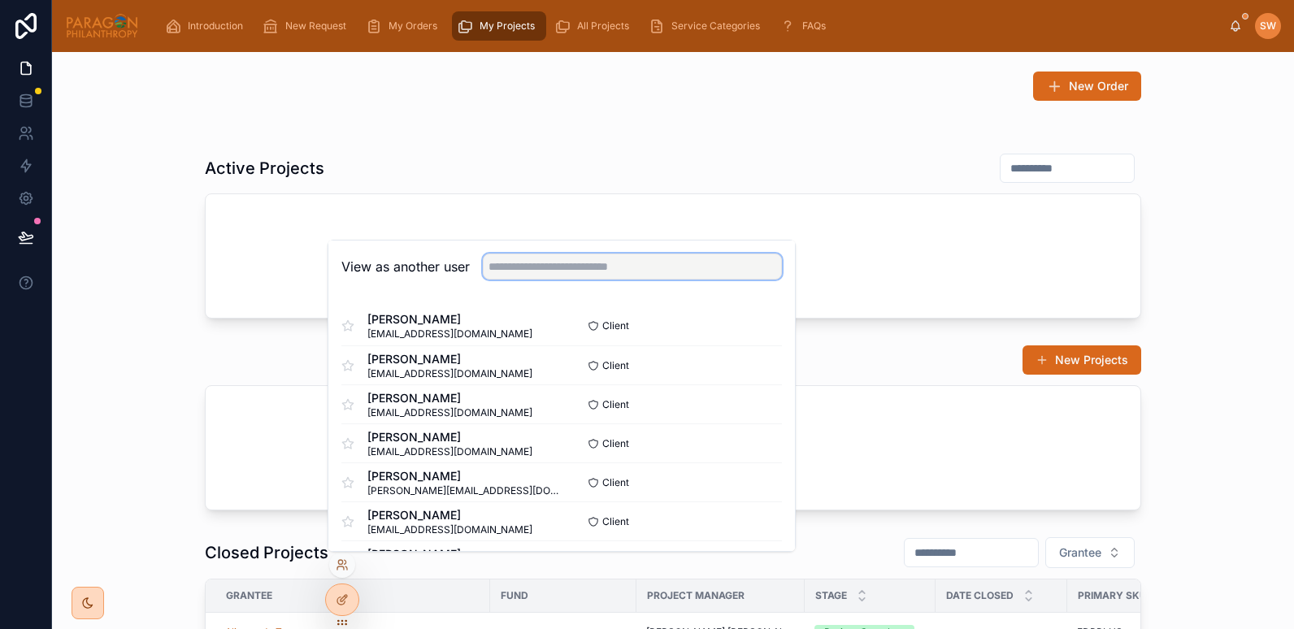
click at [515, 274] on input "text" at bounding box center [632, 267] width 299 height 26
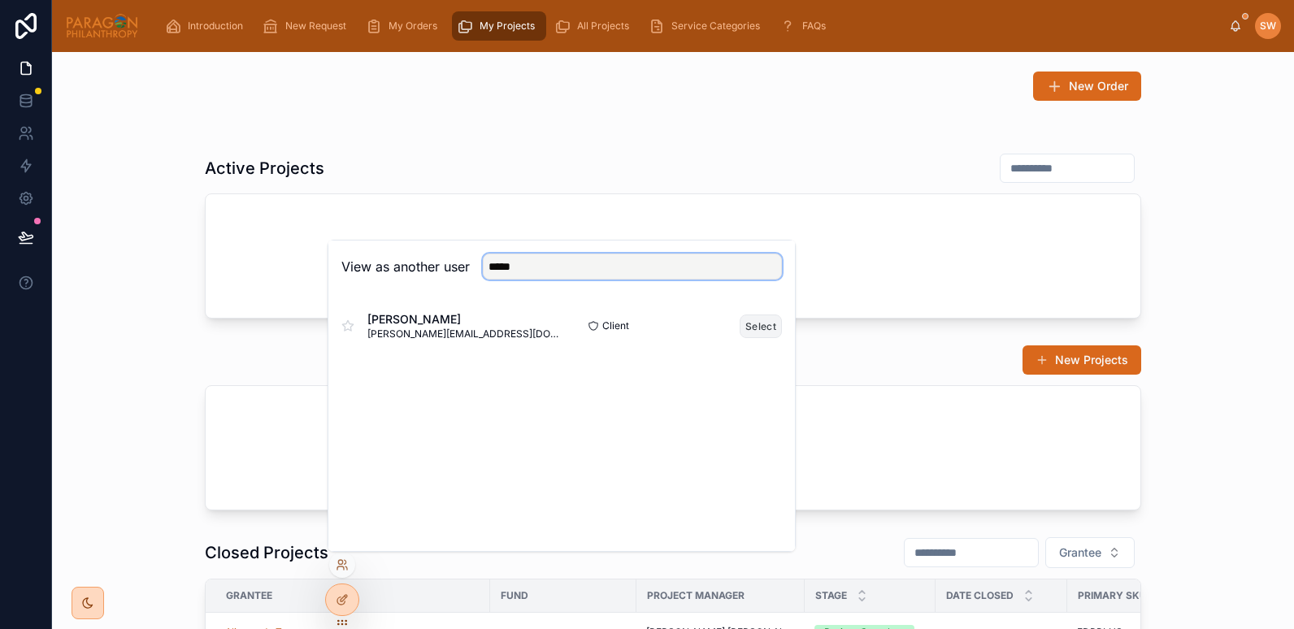
type input "*****"
click at [754, 336] on button "Select" at bounding box center [761, 327] width 42 height 24
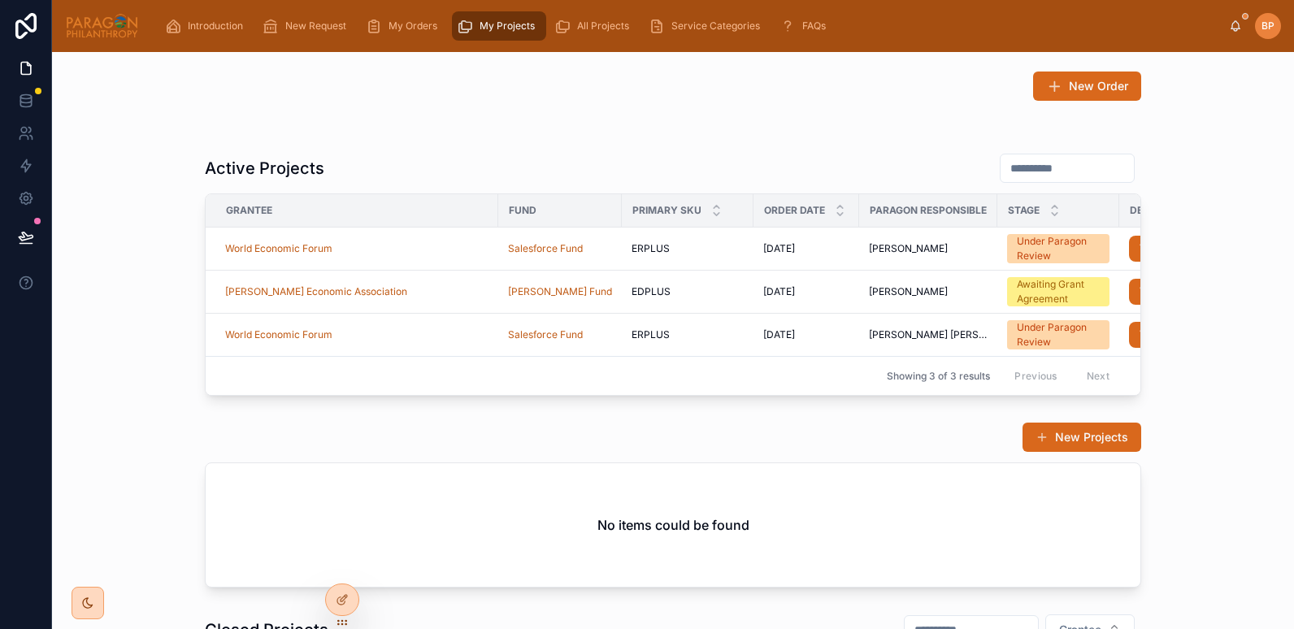
click at [147, 254] on div "Active Projects Grantee Fund Primary SKU Order Date Paragon Responsible Stage D…" at bounding box center [673, 274] width 1216 height 256
click at [92, 27] on img at bounding box center [102, 26] width 74 height 26
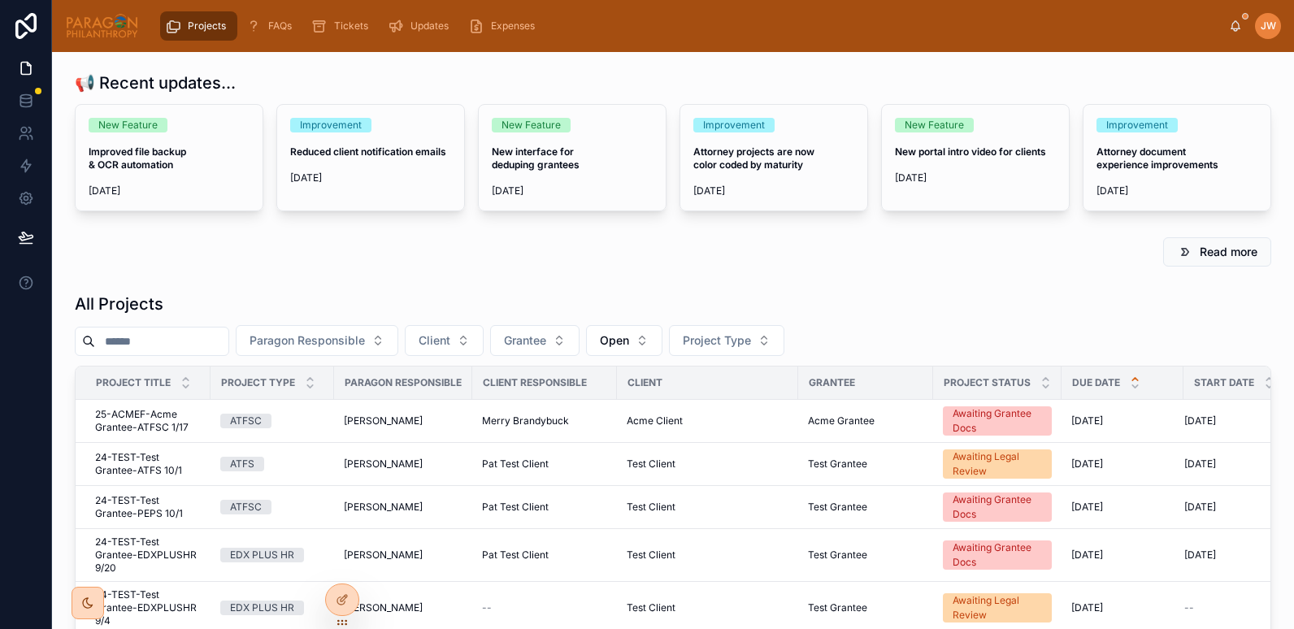
click at [134, 339] on input "text" at bounding box center [161, 341] width 133 height 23
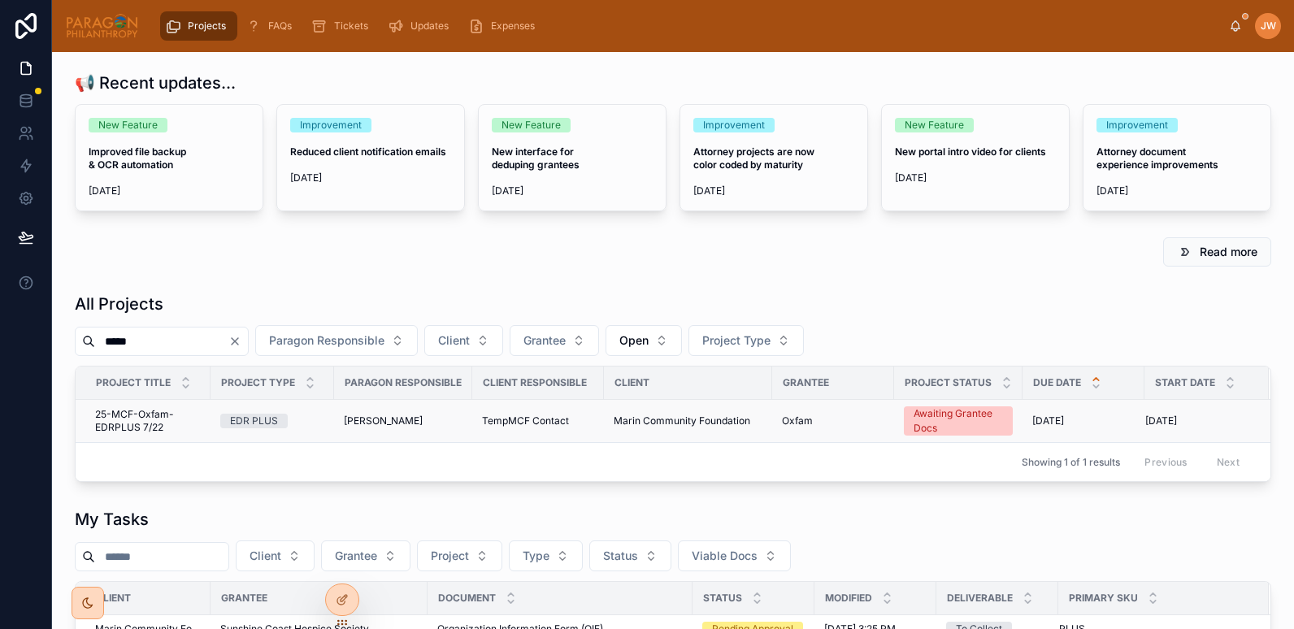
type input "*****"
click at [126, 422] on span "25-MCF-Oxfam-EDRPLUS 7/22" at bounding box center [148, 421] width 106 height 26
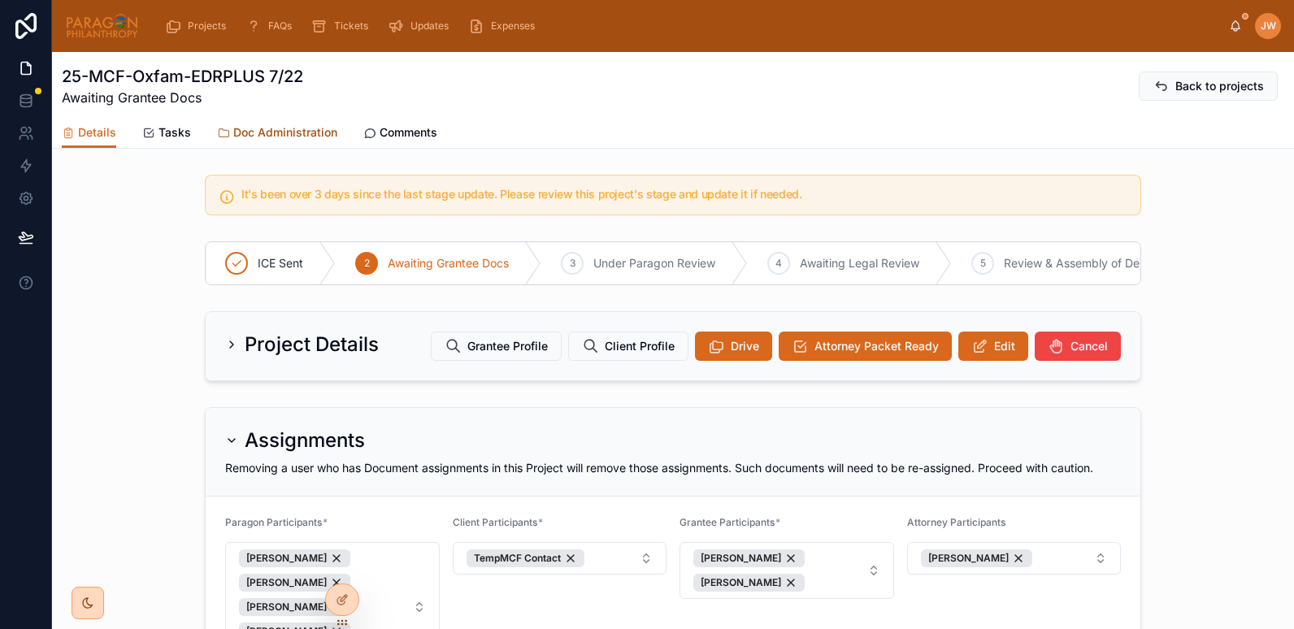
click at [278, 133] on span "Doc Administration" at bounding box center [285, 132] width 104 height 16
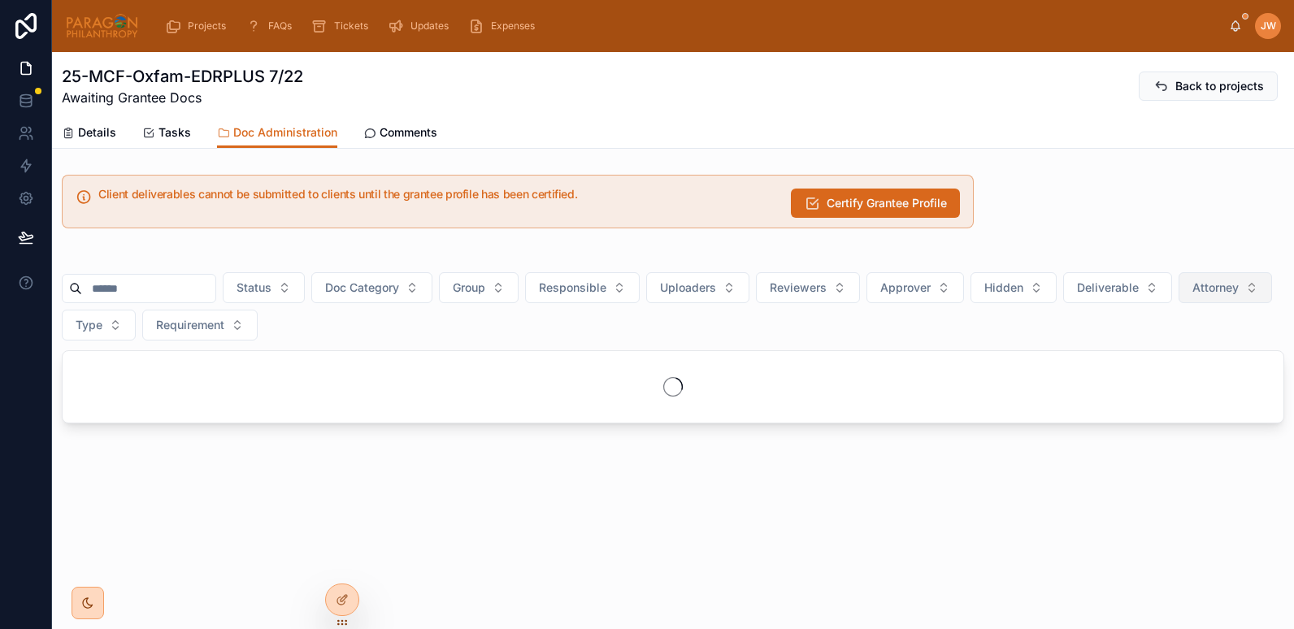
click at [1179, 303] on button "Attorney" at bounding box center [1225, 287] width 93 height 31
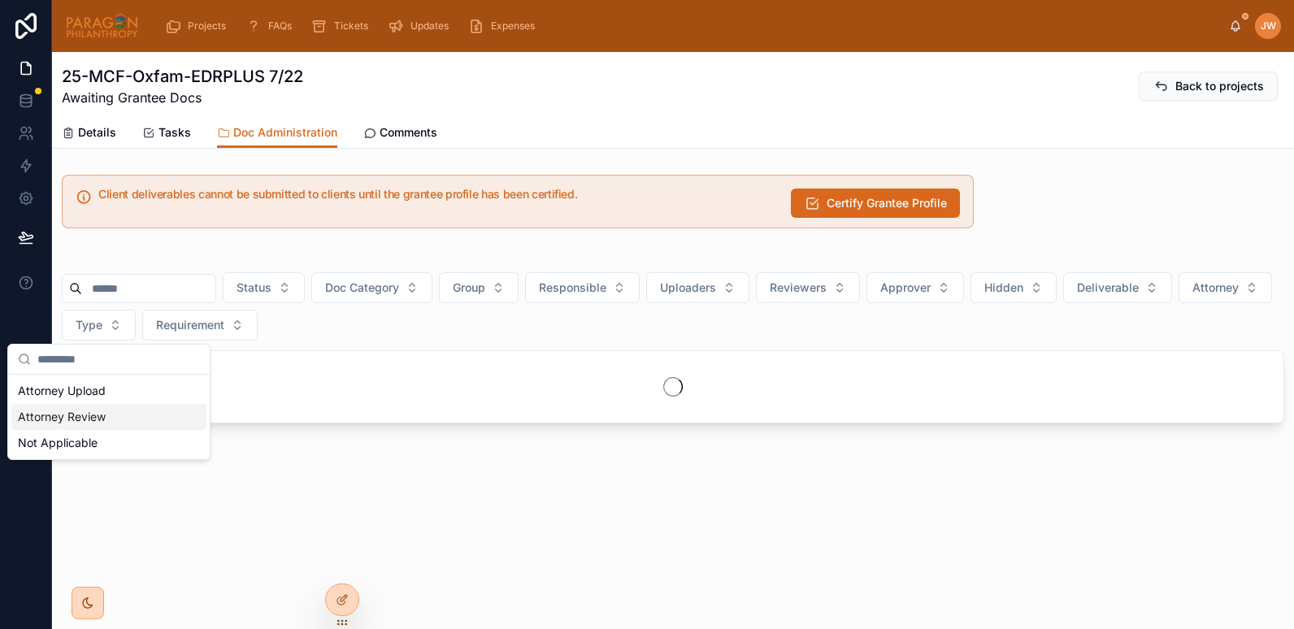
click at [67, 422] on div "Attorney Review" at bounding box center [108, 417] width 195 height 26
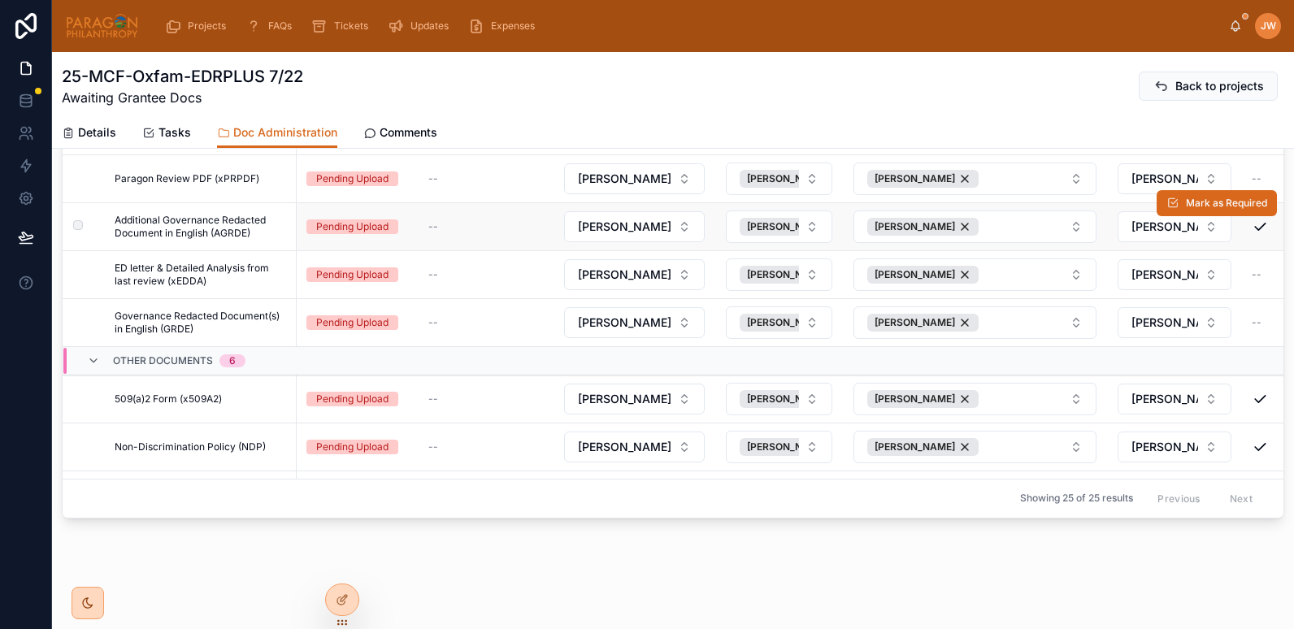
scroll to position [228, 0]
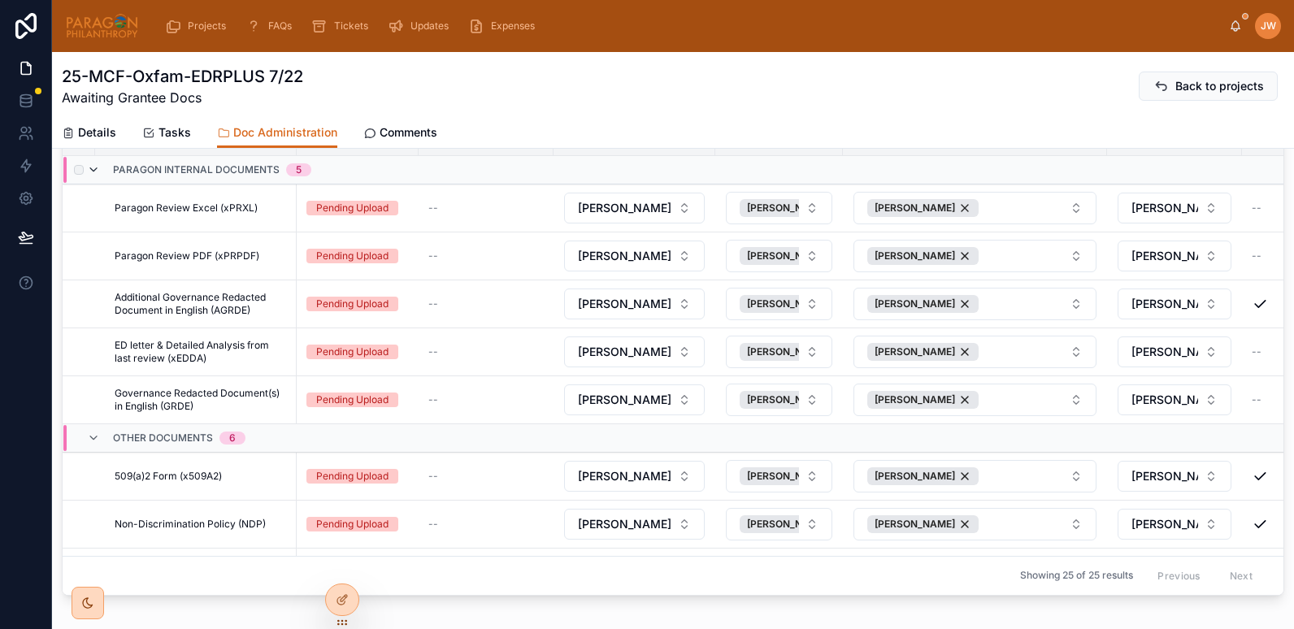
click at [94, 168] on icon at bounding box center [93, 169] width 13 height 13
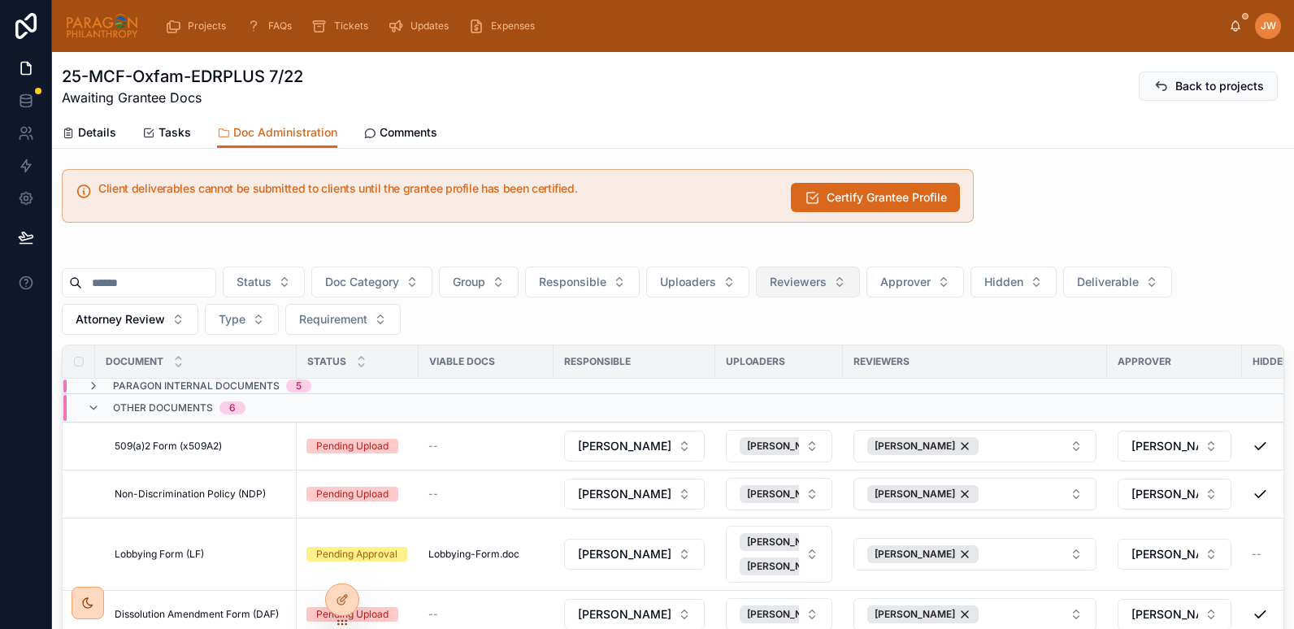
scroll to position [5, 0]
click at [1024, 281] on span "Hidden" at bounding box center [1004, 283] width 39 height 16
click at [976, 375] on div "No" at bounding box center [1054, 375] width 195 height 26
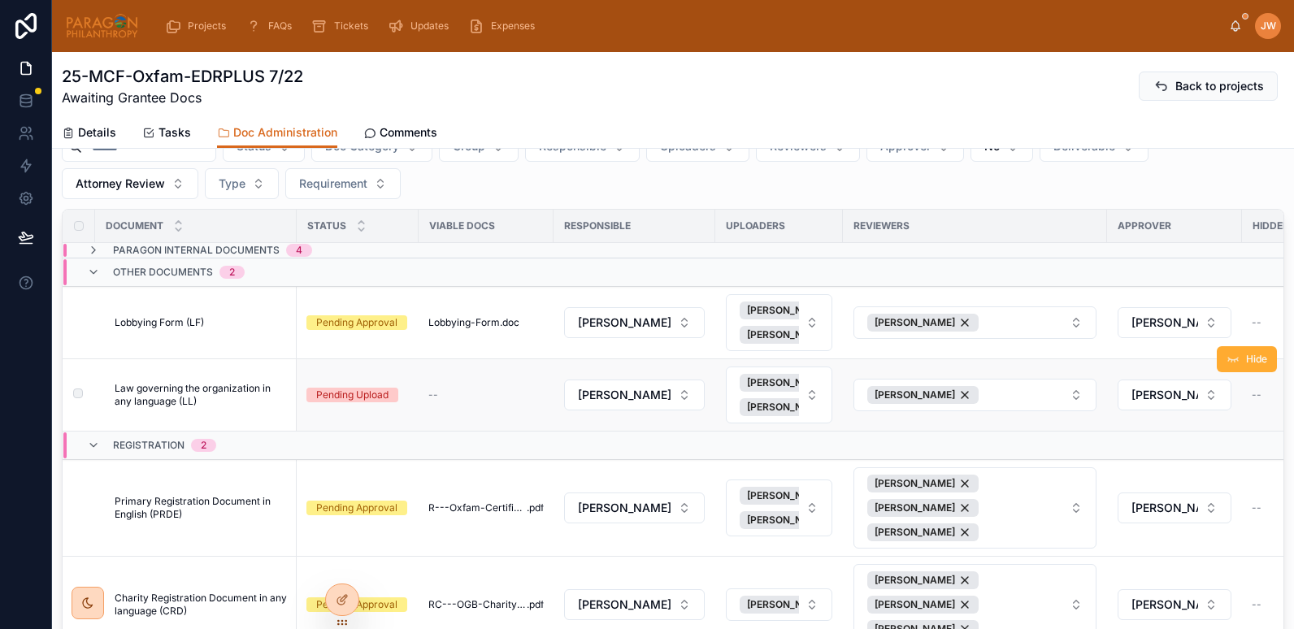
scroll to position [141, 0]
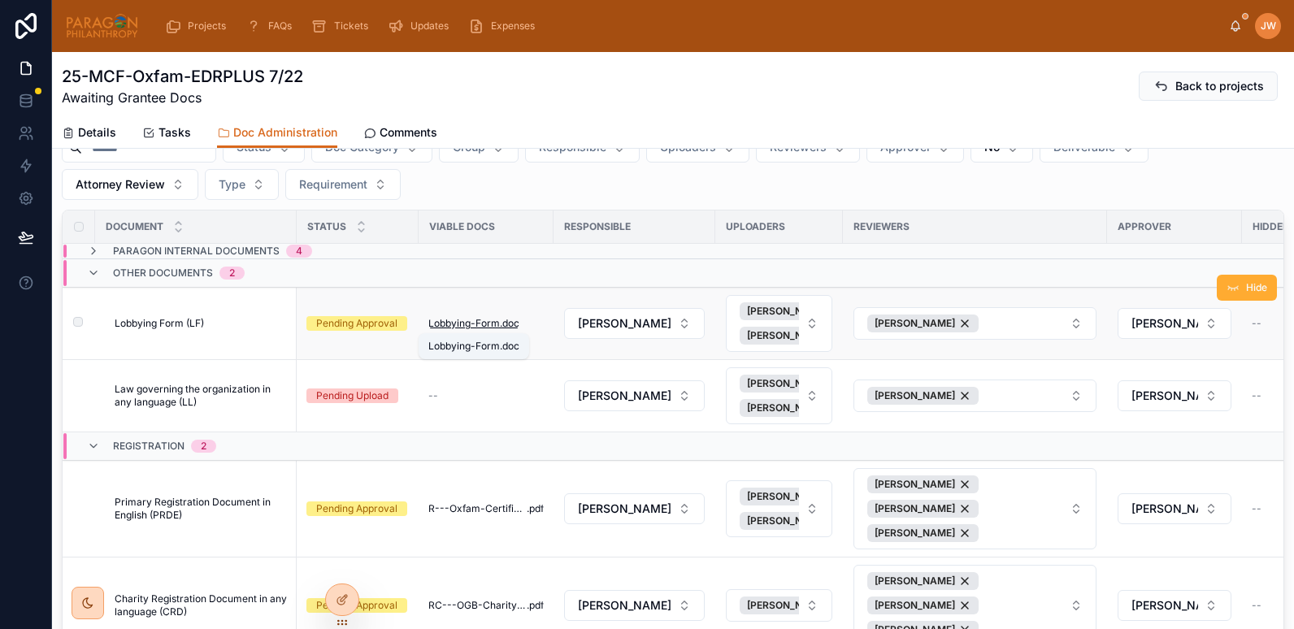
click at [463, 324] on span "Lobbying-Form" at bounding box center [464, 323] width 72 height 13
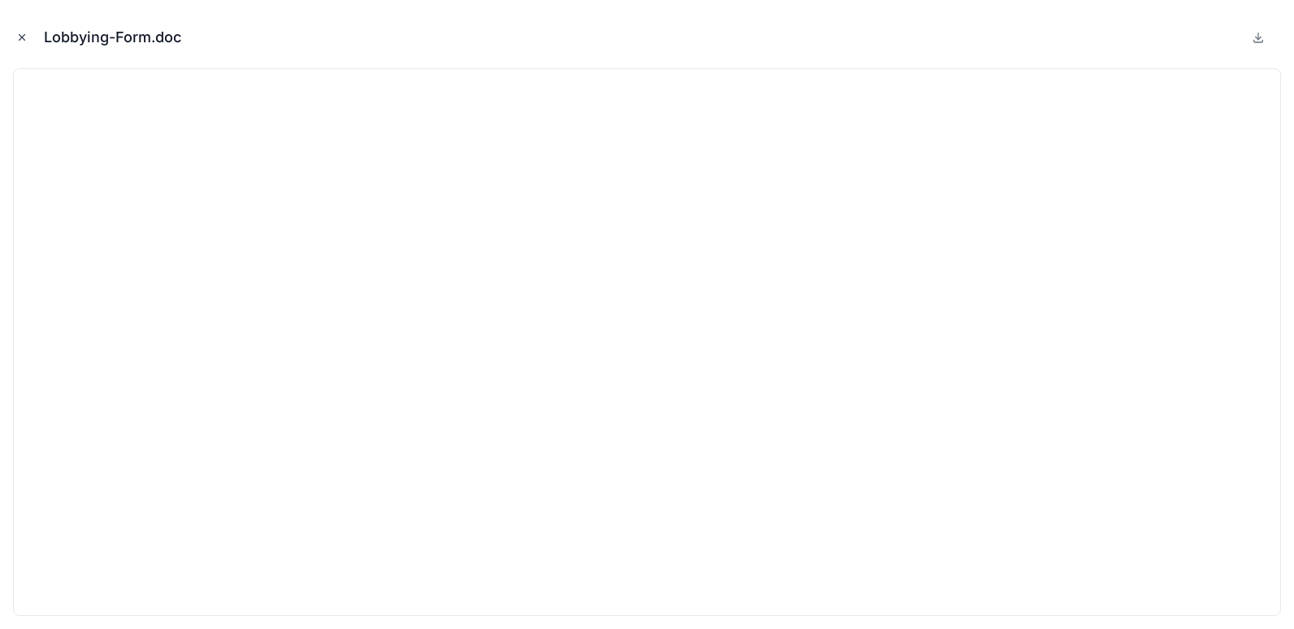
click at [24, 41] on icon "Close modal" at bounding box center [21, 37] width 11 height 11
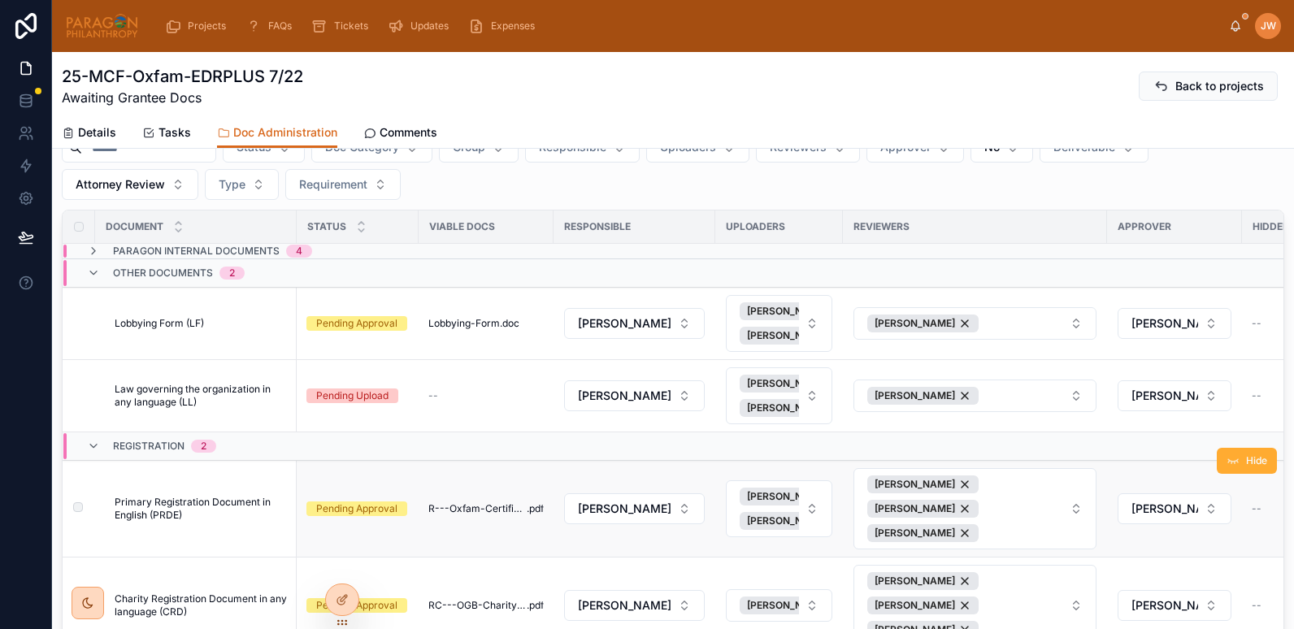
scroll to position [183, 0]
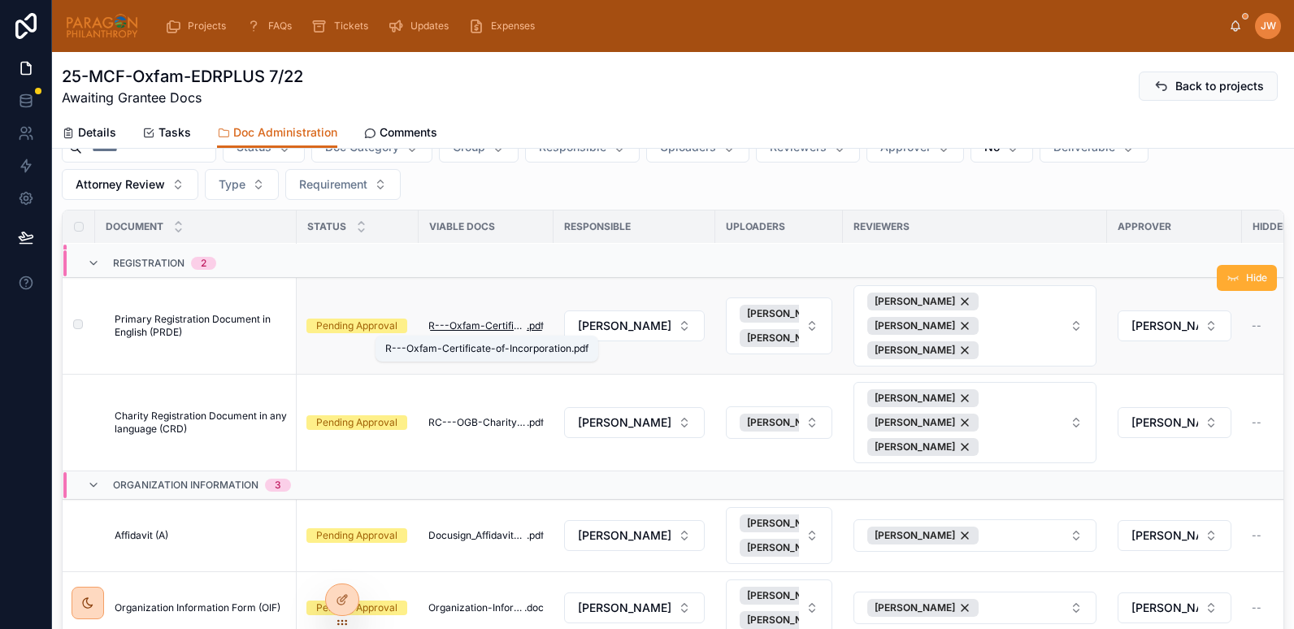
click at [455, 328] on span "R---Oxfam-Certificate-of-Incorporation" at bounding box center [477, 326] width 98 height 13
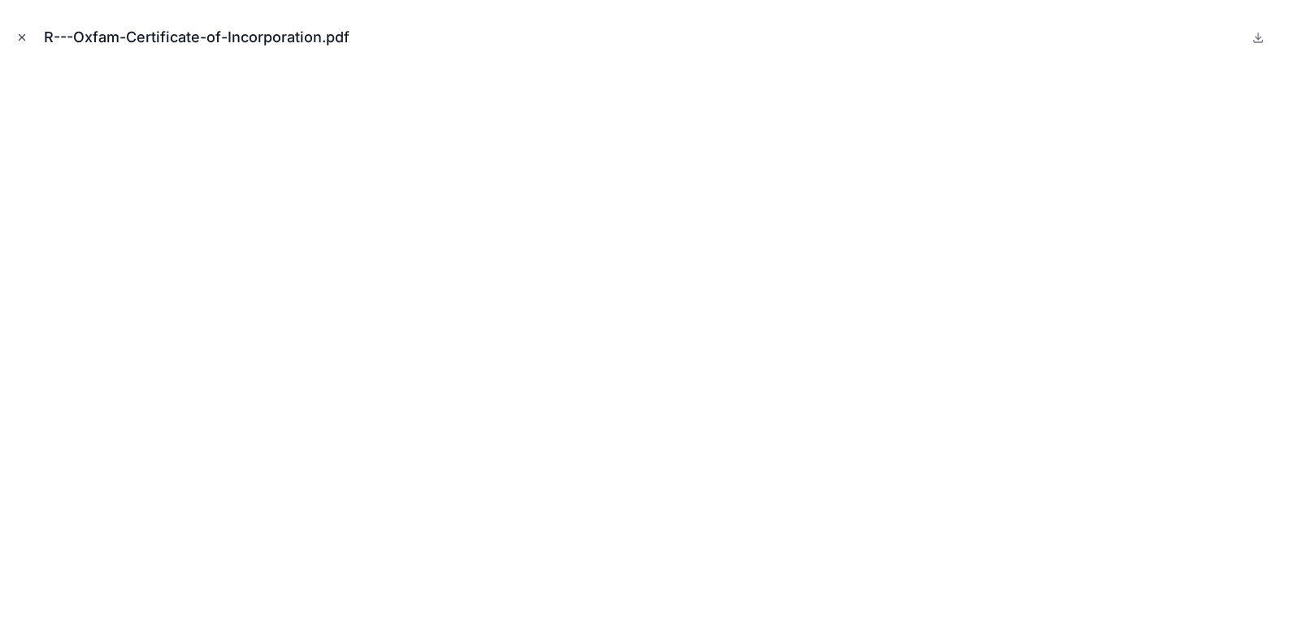
click at [20, 38] on icon "Close modal" at bounding box center [21, 37] width 11 height 11
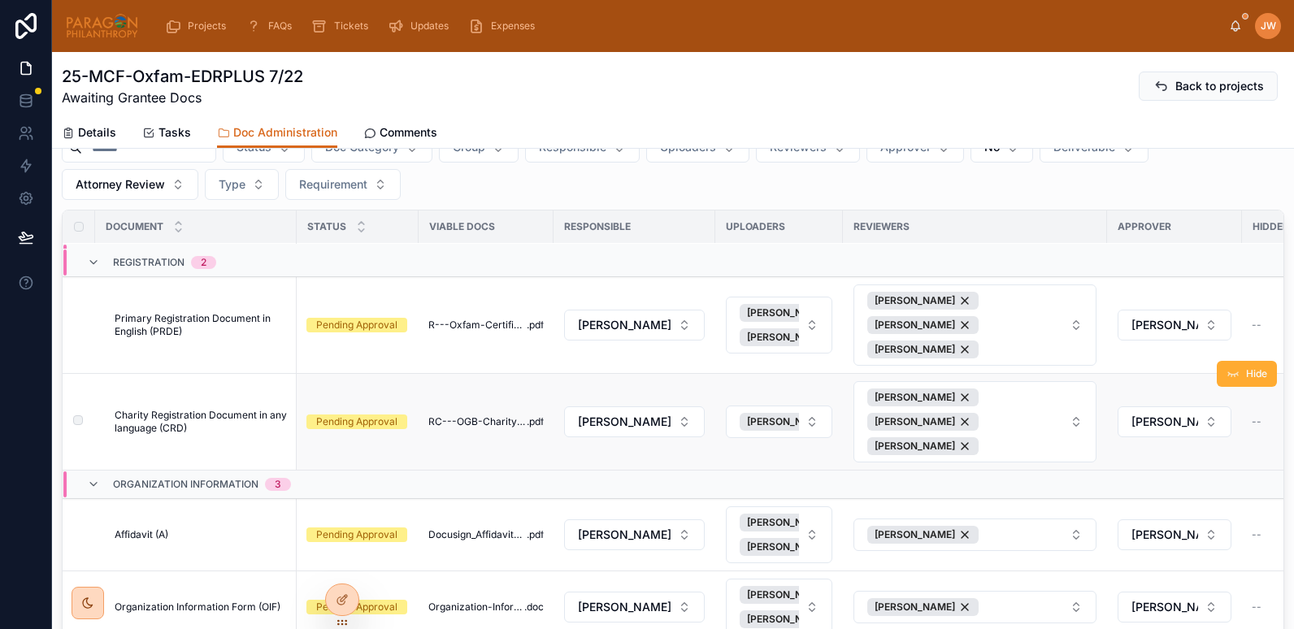
scroll to position [237, 0]
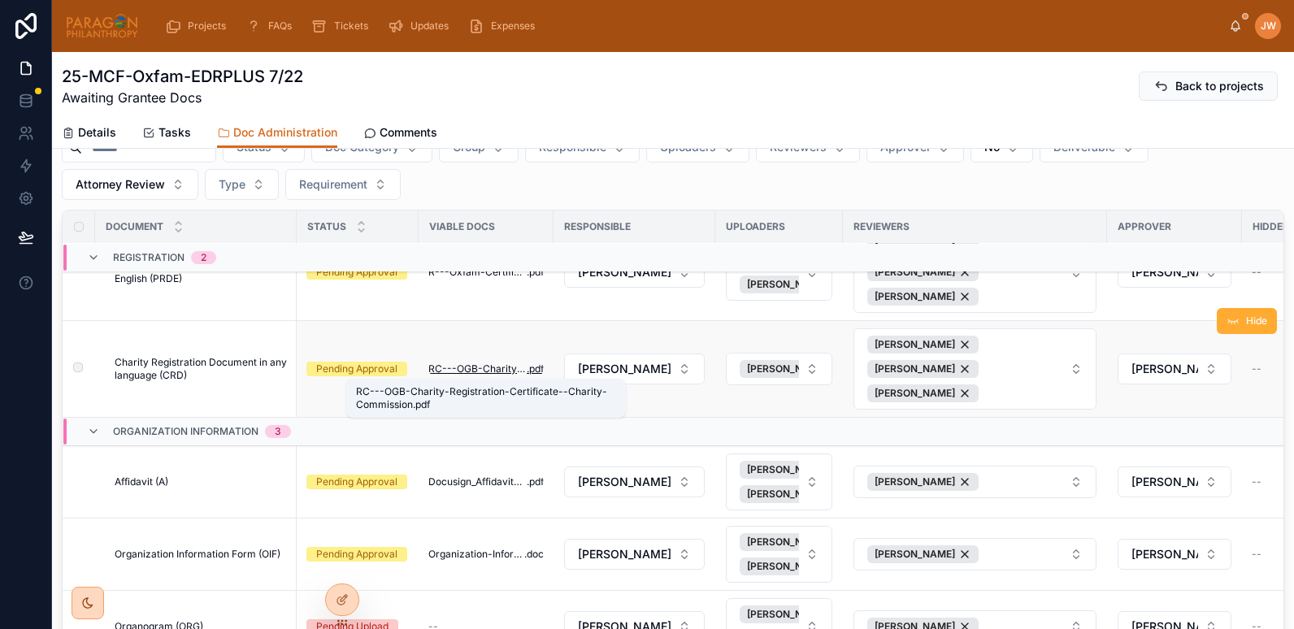
click at [467, 367] on span "RC---OGB-Charity-Registration-Certificate--Charity-Commission" at bounding box center [477, 369] width 98 height 13
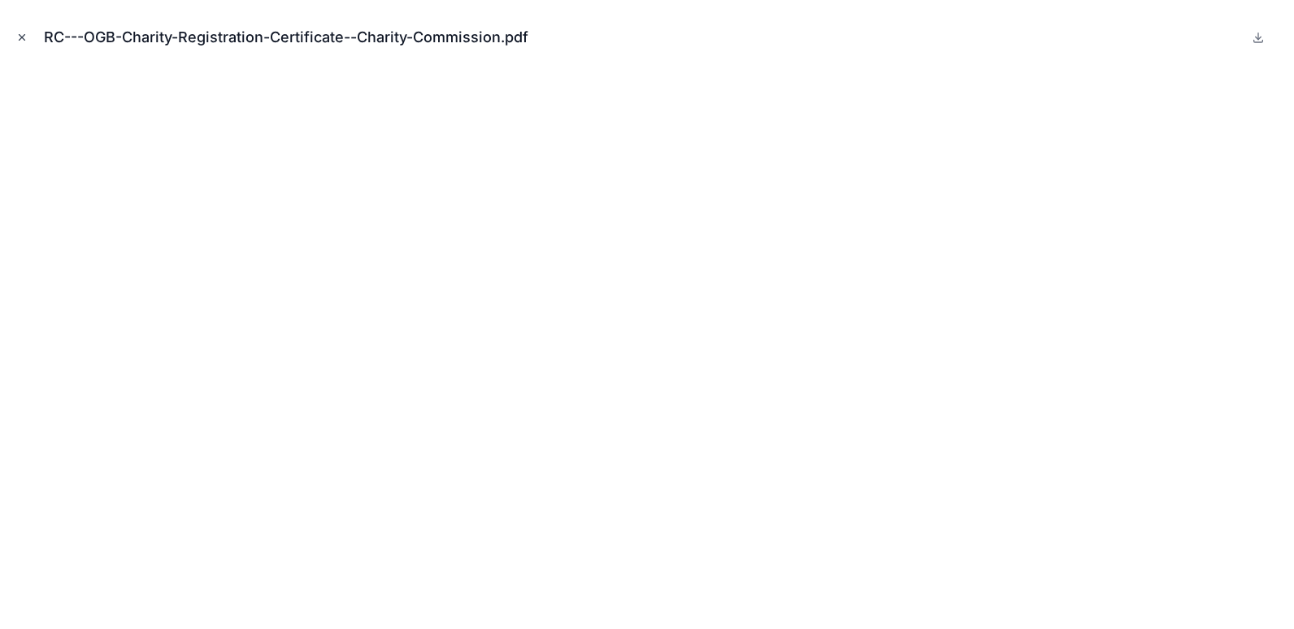
click at [20, 39] on icon "Close modal" at bounding box center [23, 38] width 6 height 6
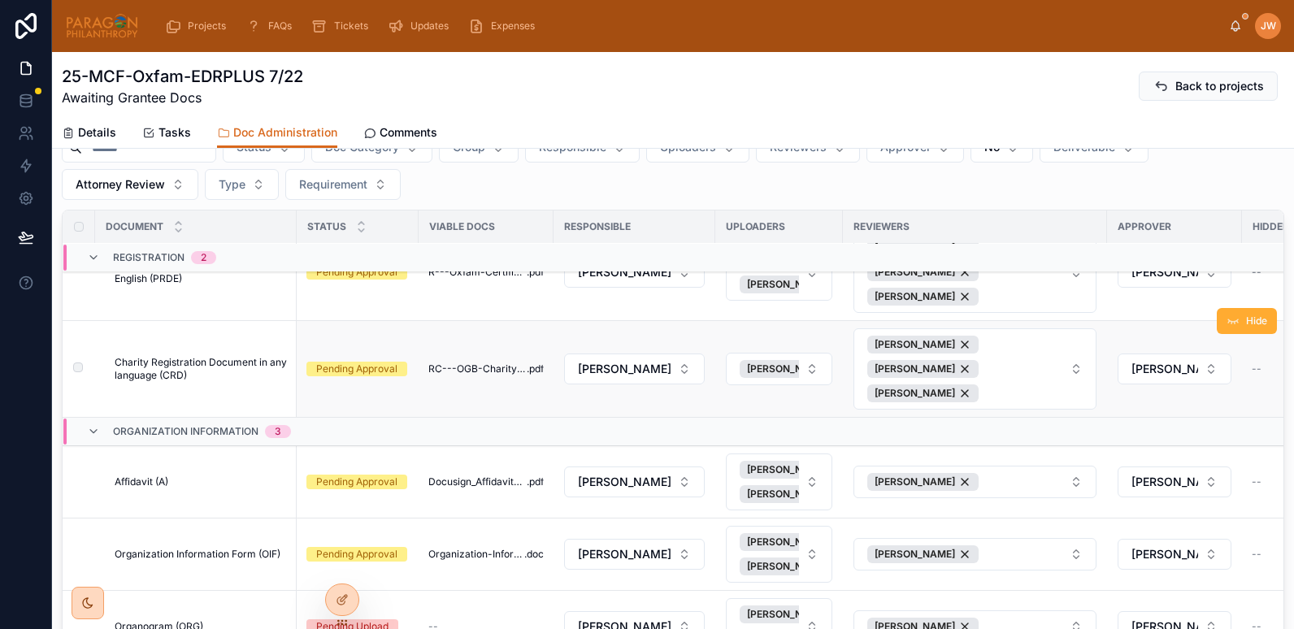
scroll to position [372, 0]
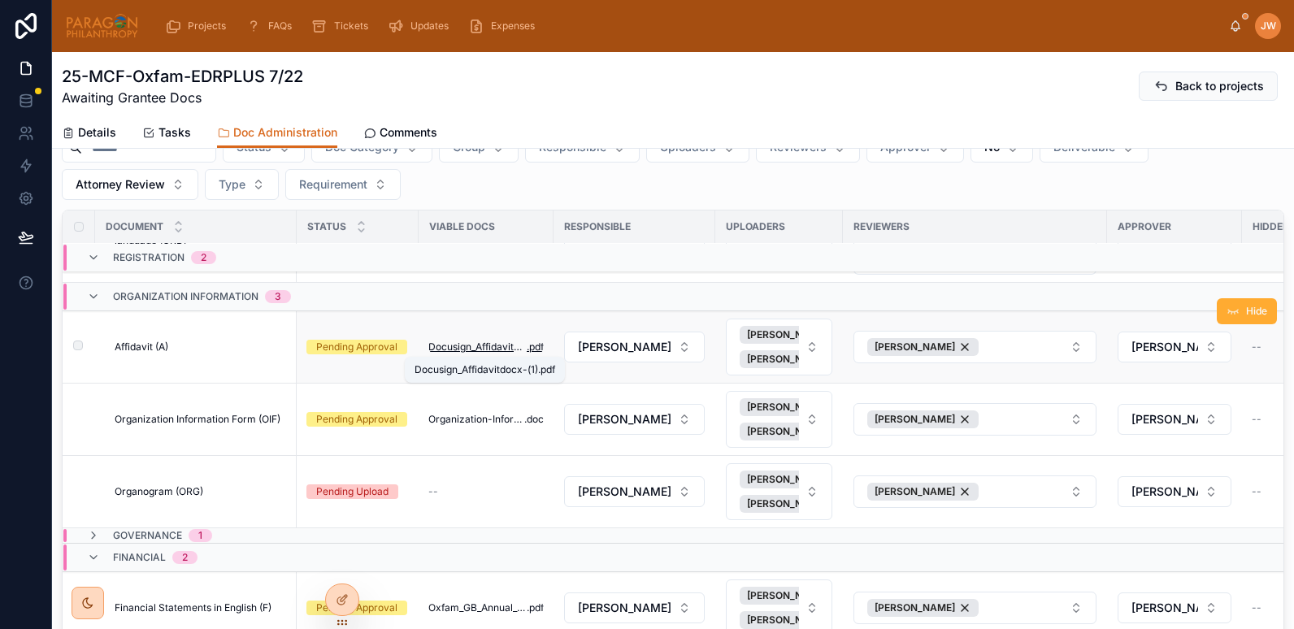
click at [470, 353] on span "Docusign_Affidavitdocx-(1)" at bounding box center [477, 347] width 98 height 13
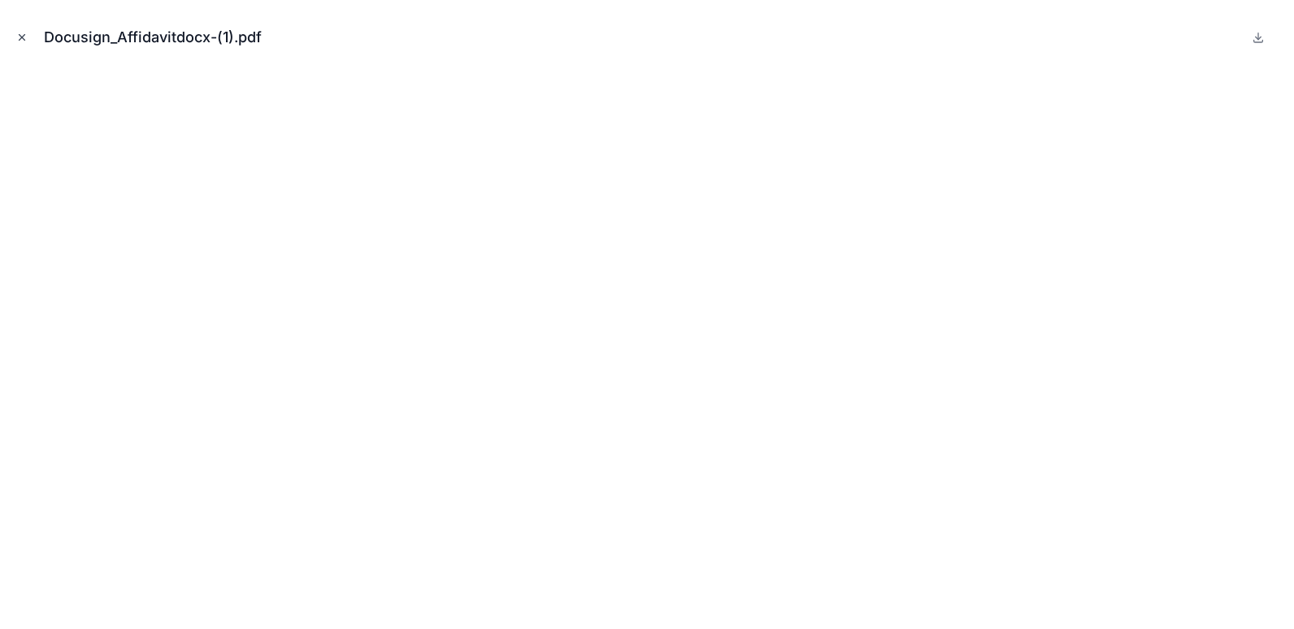
click at [21, 41] on icon "Close modal" at bounding box center [21, 37] width 11 height 11
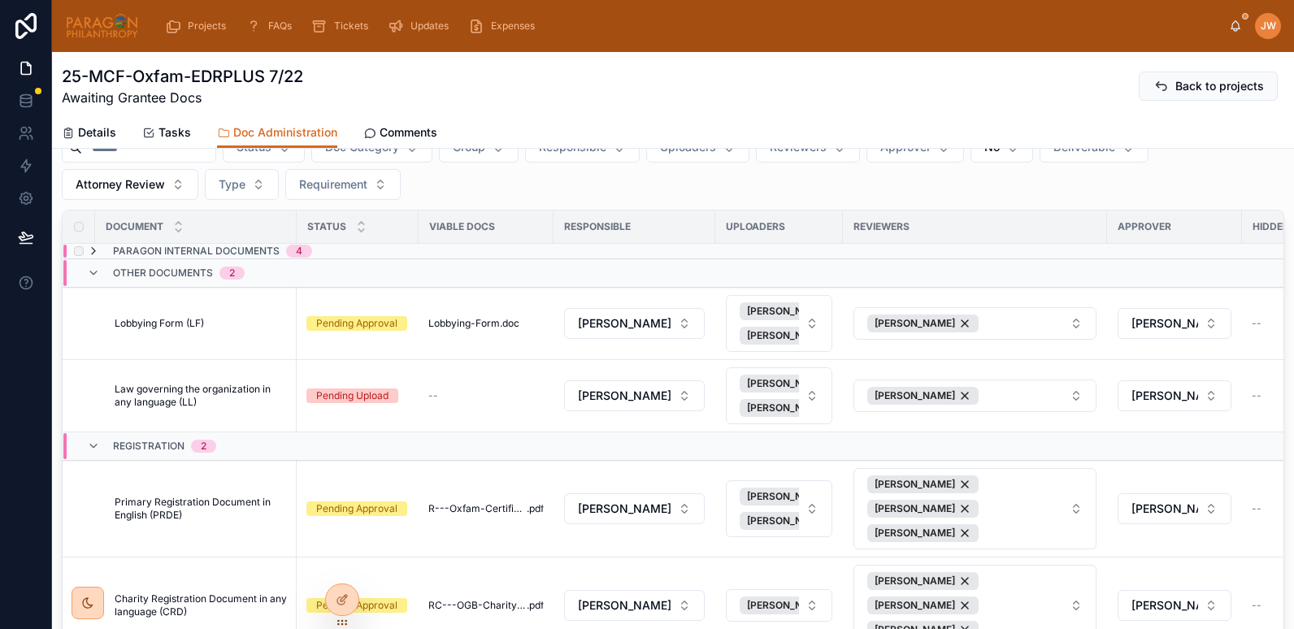
click at [89, 254] on icon at bounding box center [93, 251] width 13 height 13
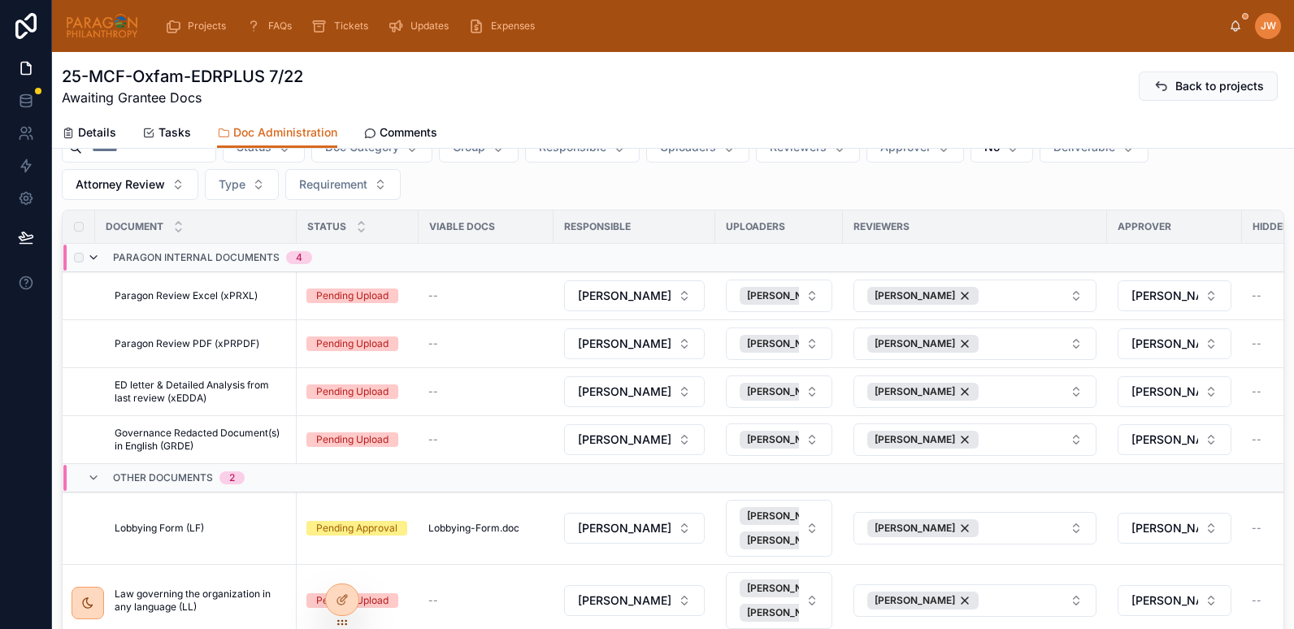
click at [92, 254] on icon at bounding box center [93, 257] width 13 height 13
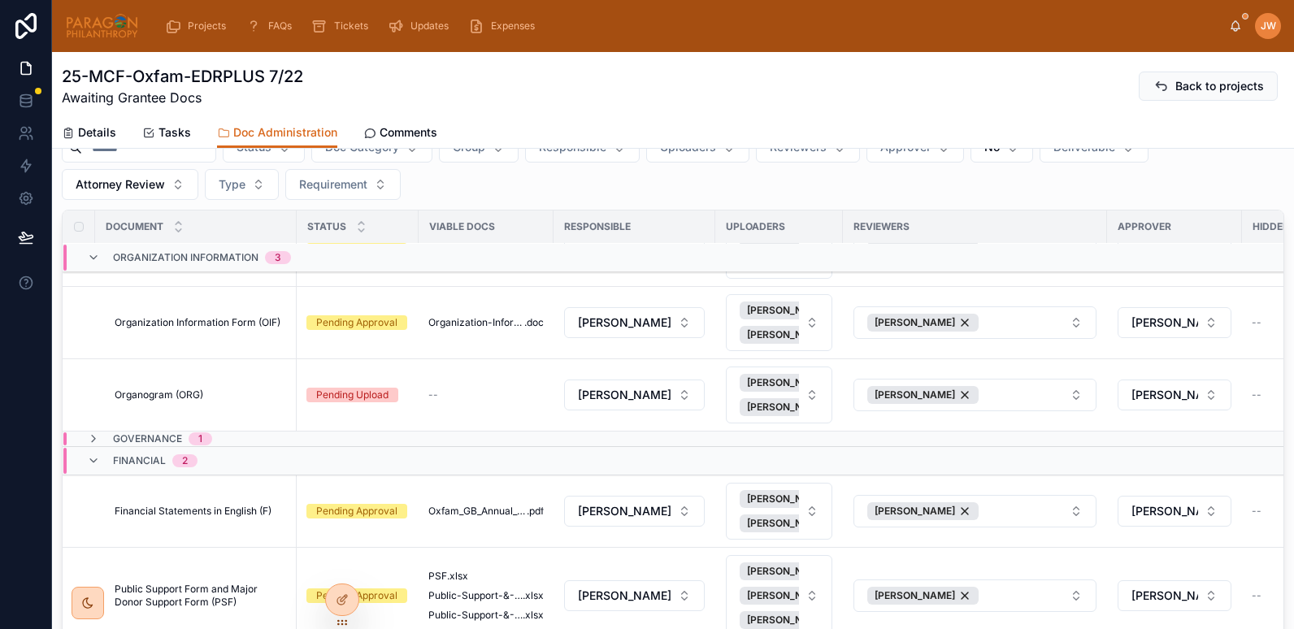
scroll to position [306, 0]
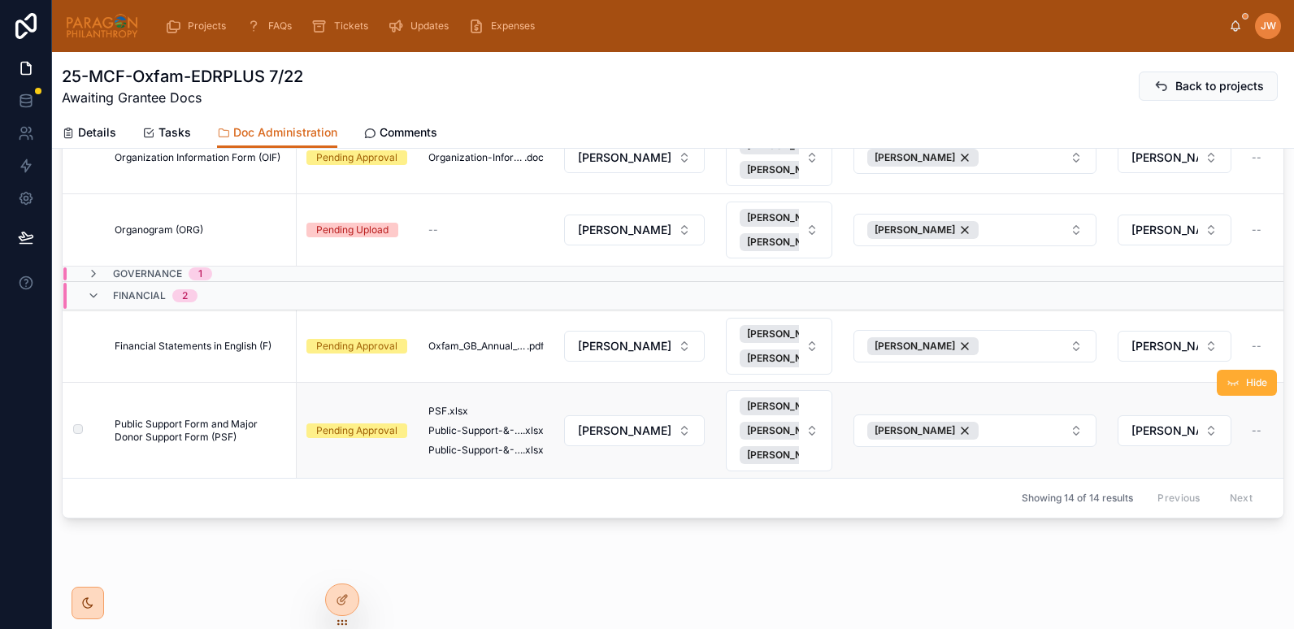
click at [211, 419] on span "Public Support Form and Major Donor Support Form (PSF)" at bounding box center [201, 431] width 172 height 26
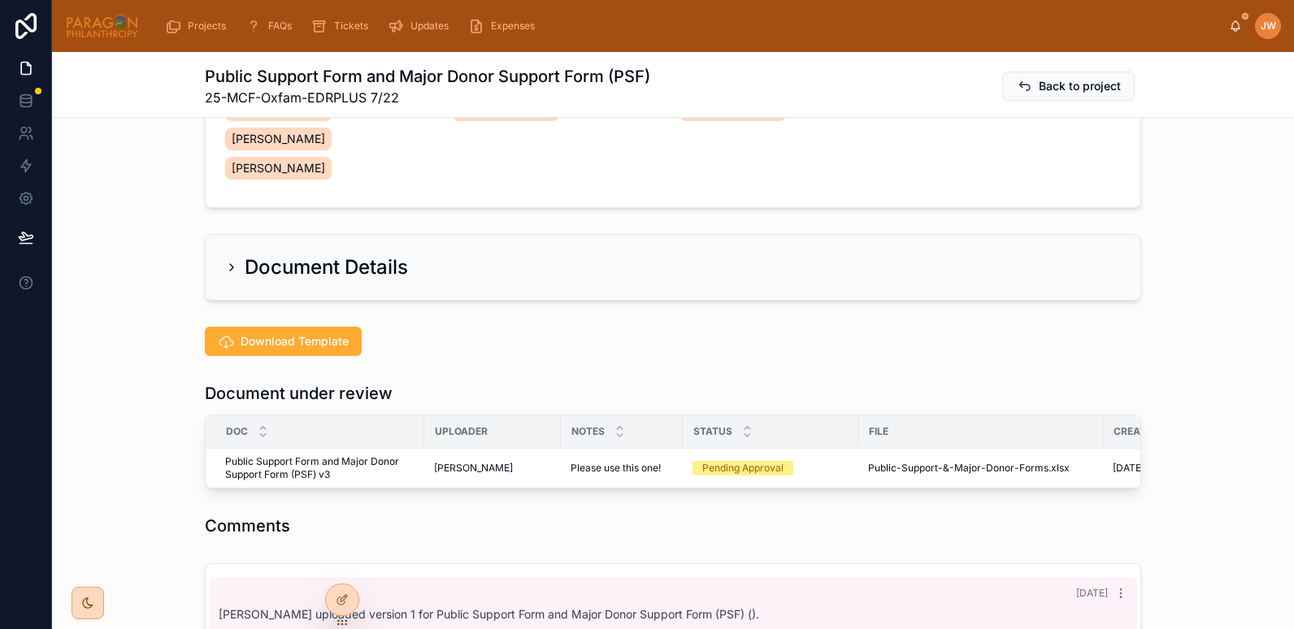
scroll to position [246, 0]
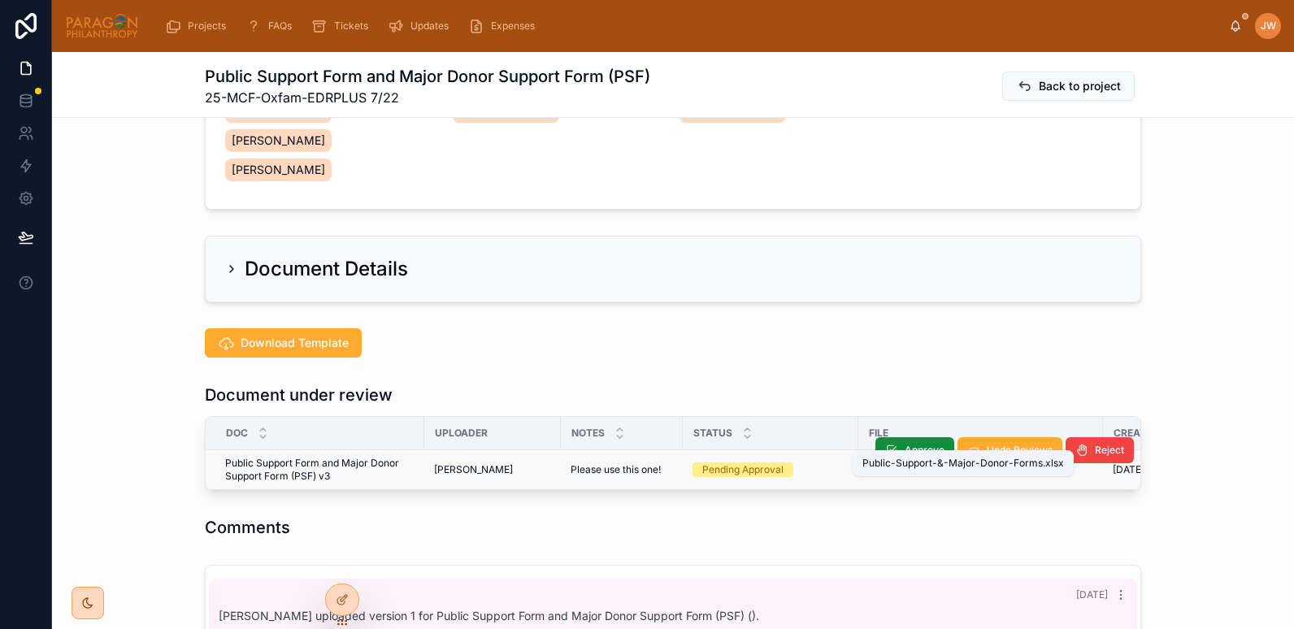
click at [884, 463] on span "Public-Support-&-Major-Donor-Forms" at bounding box center [958, 469] width 180 height 13
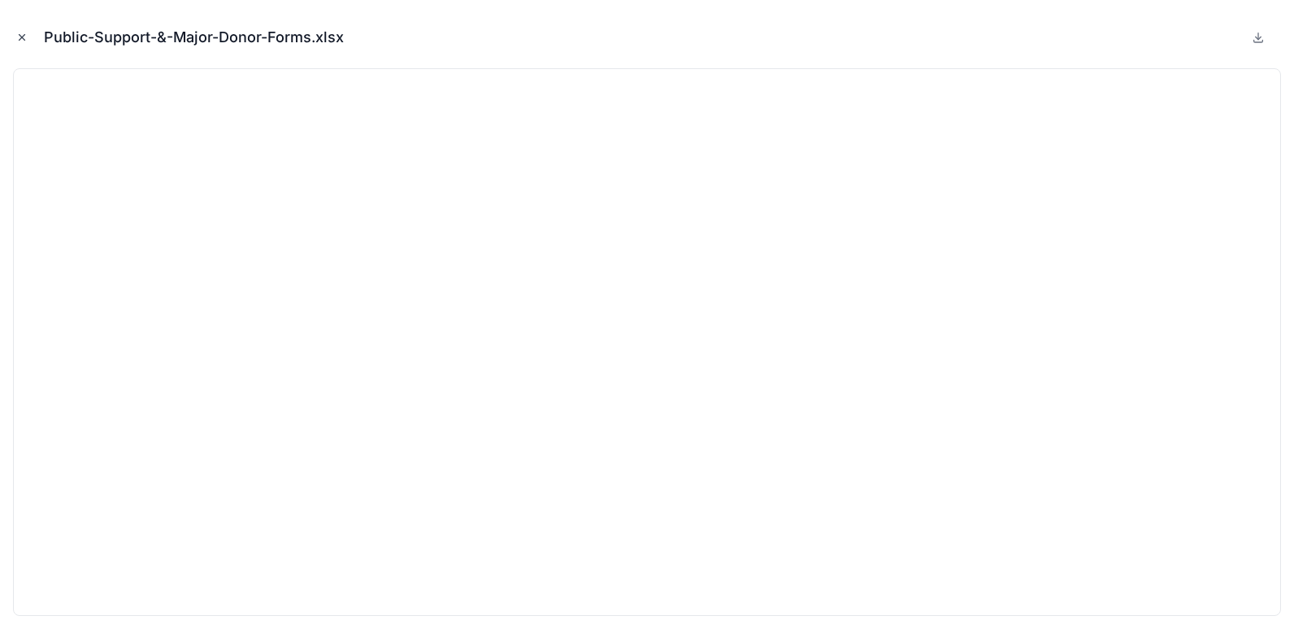
click at [21, 30] on button "Close modal" at bounding box center [22, 37] width 18 height 18
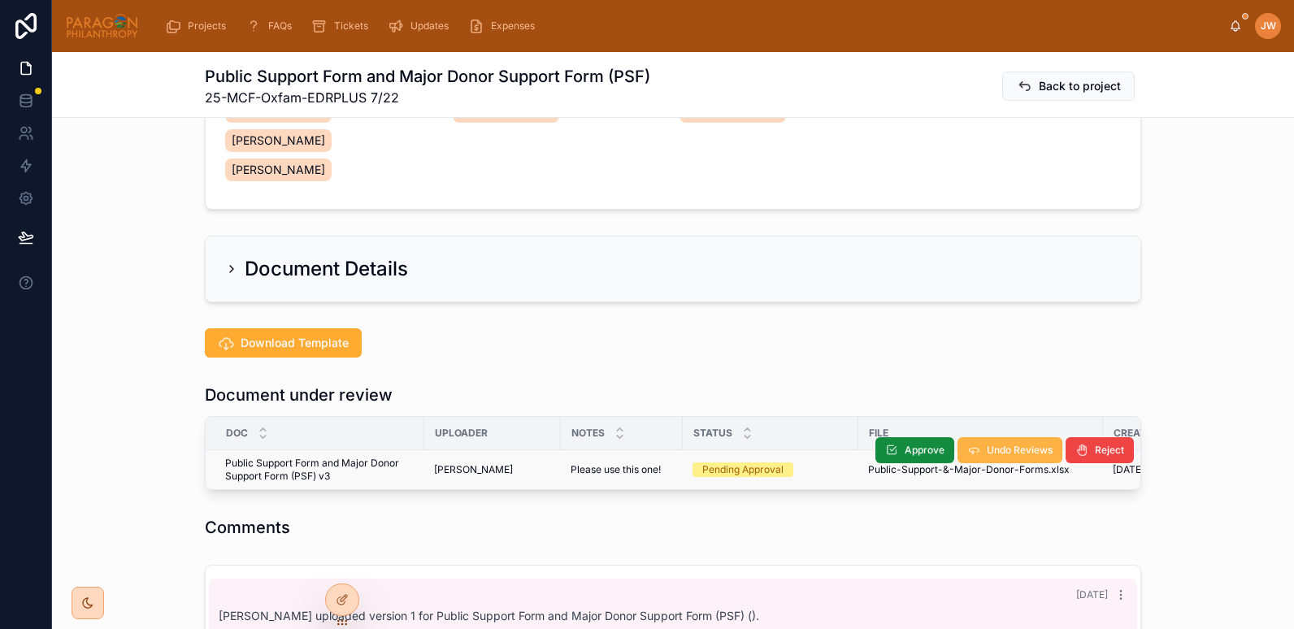
click at [1004, 444] on span "Undo Reviews" at bounding box center [1020, 450] width 66 height 13
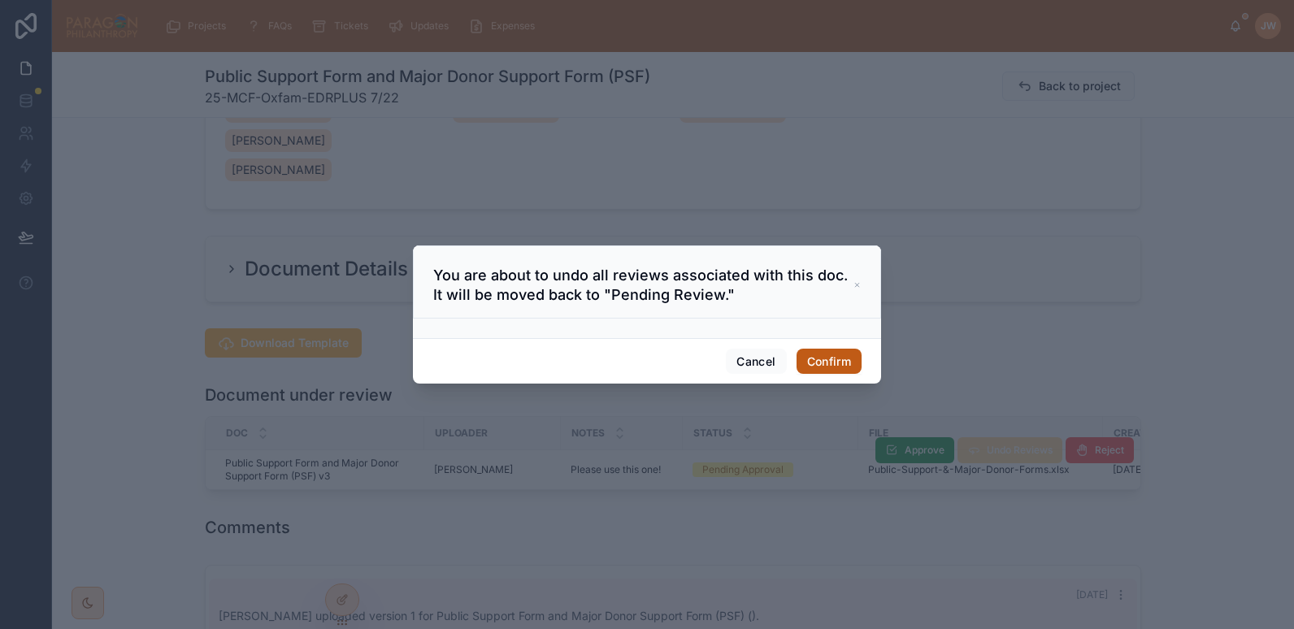
click at [822, 363] on button "Confirm" at bounding box center [829, 362] width 65 height 26
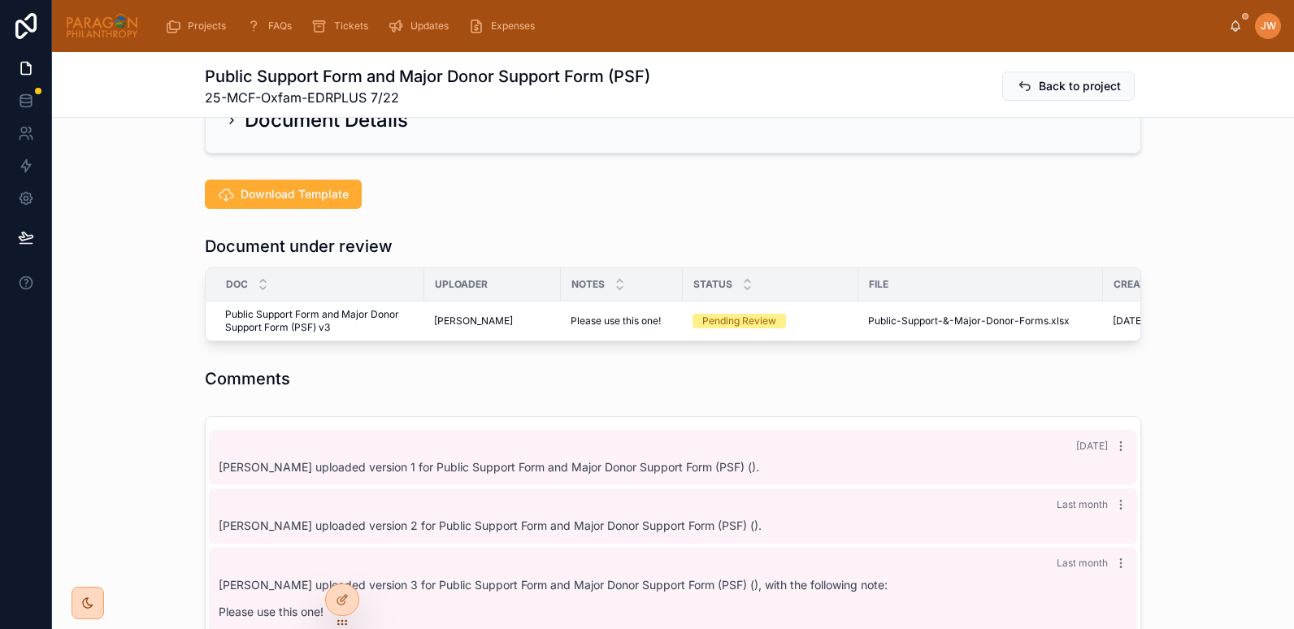
scroll to position [396, 0]
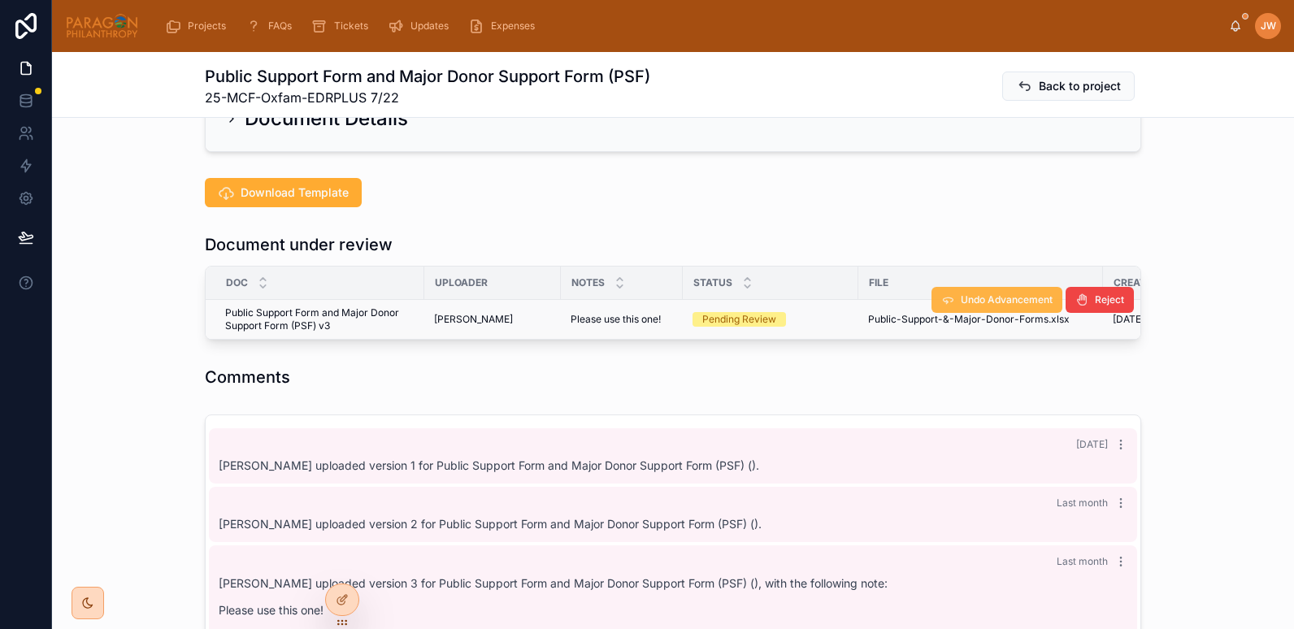
click at [1002, 294] on span "Undo Advancement" at bounding box center [1007, 300] width 92 height 13
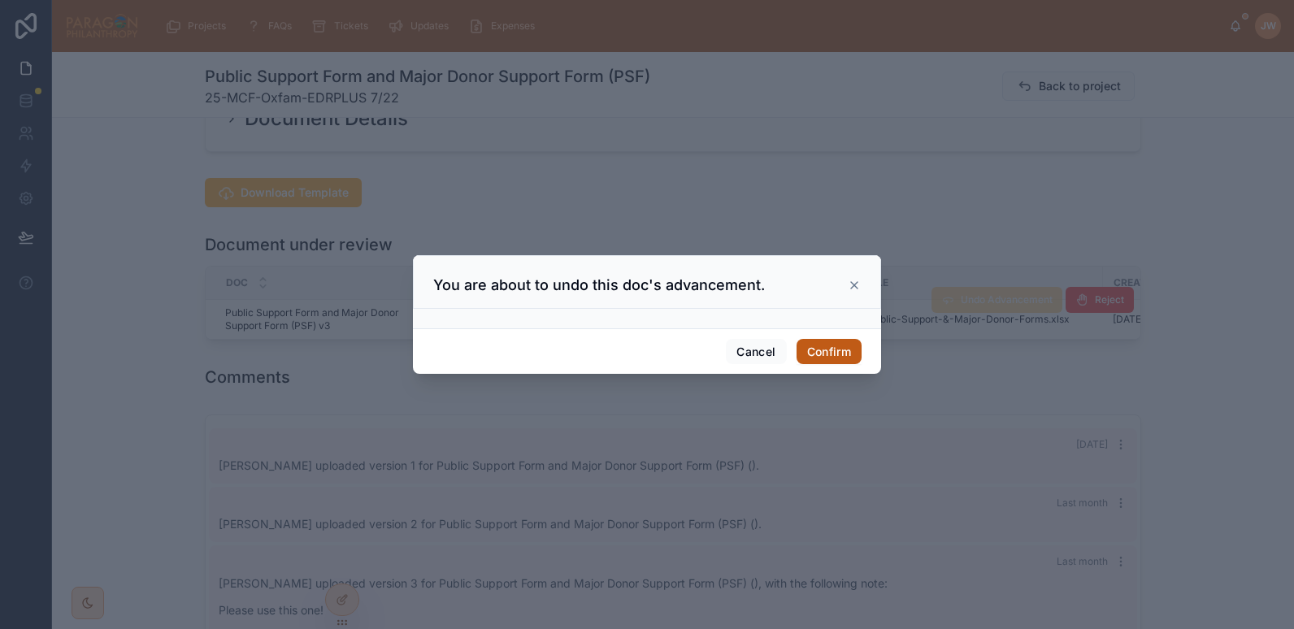
click at [816, 354] on button "Confirm" at bounding box center [829, 352] width 65 height 26
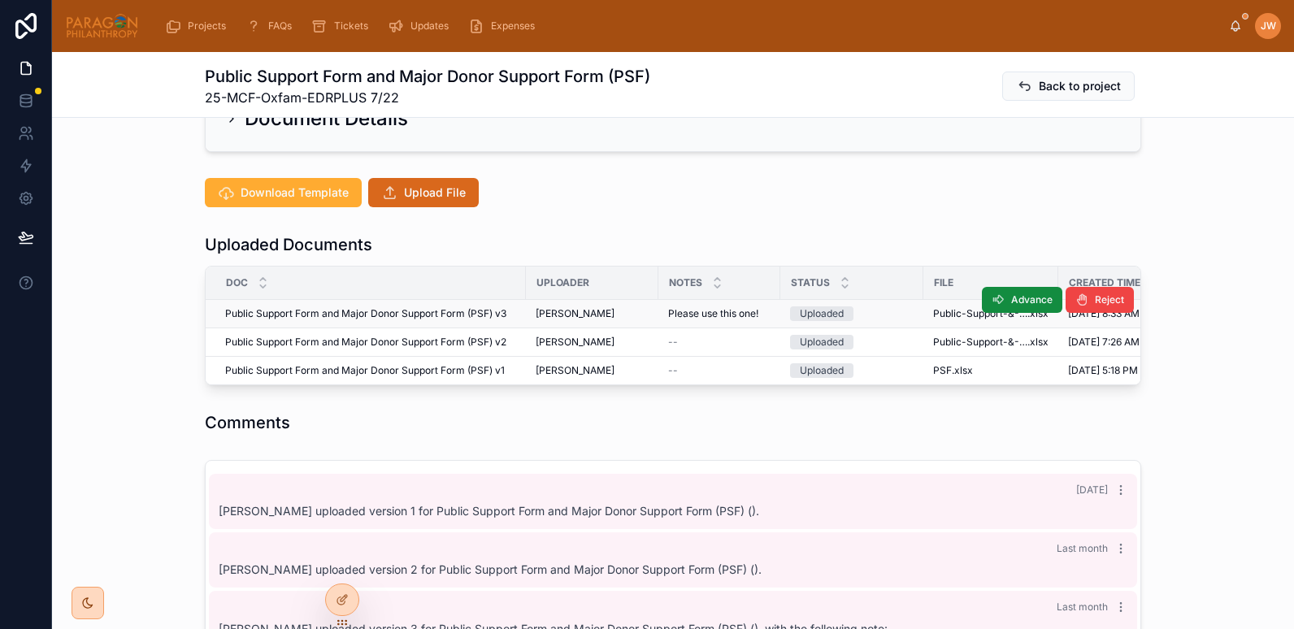
scroll to position [75, 0]
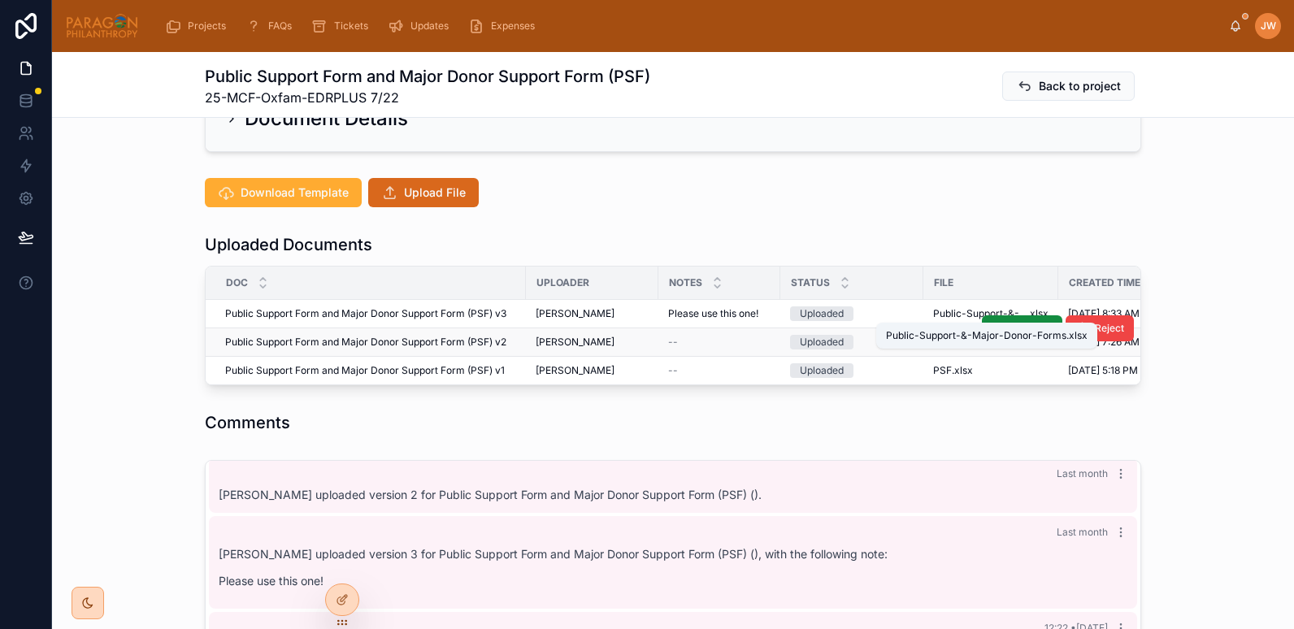
click at [942, 336] on span "Public-Support-&-Major-Donor-Forms" at bounding box center [980, 342] width 94 height 13
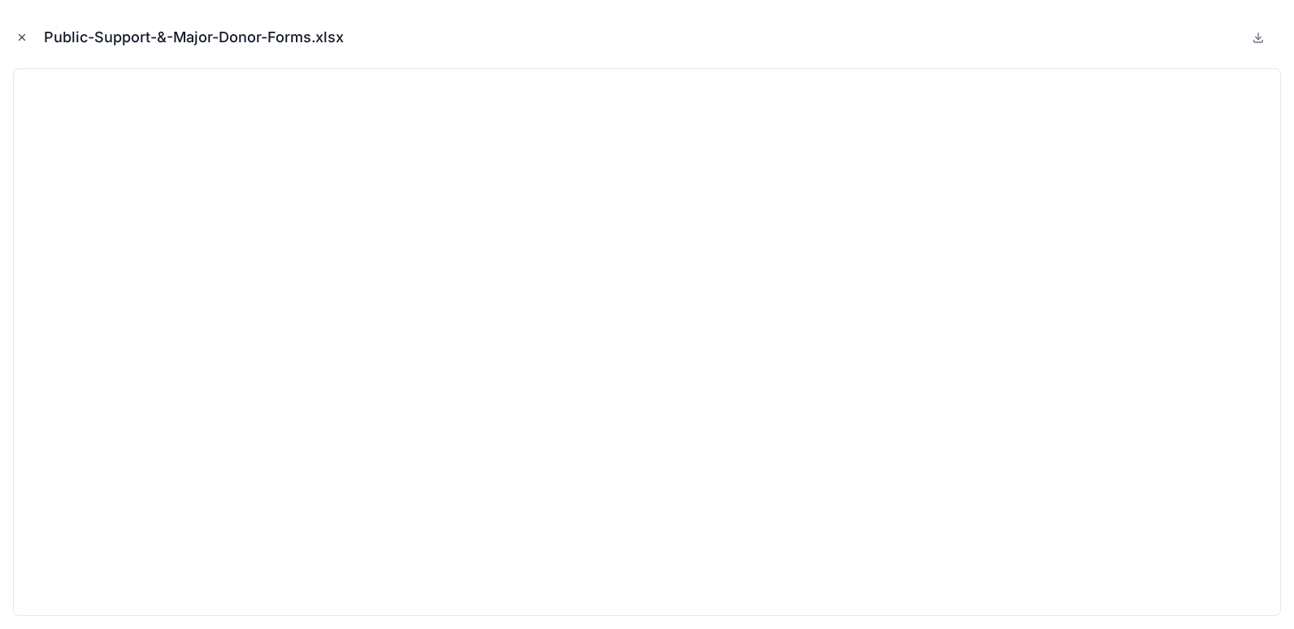
click at [26, 41] on icon "Close modal" at bounding box center [21, 37] width 11 height 11
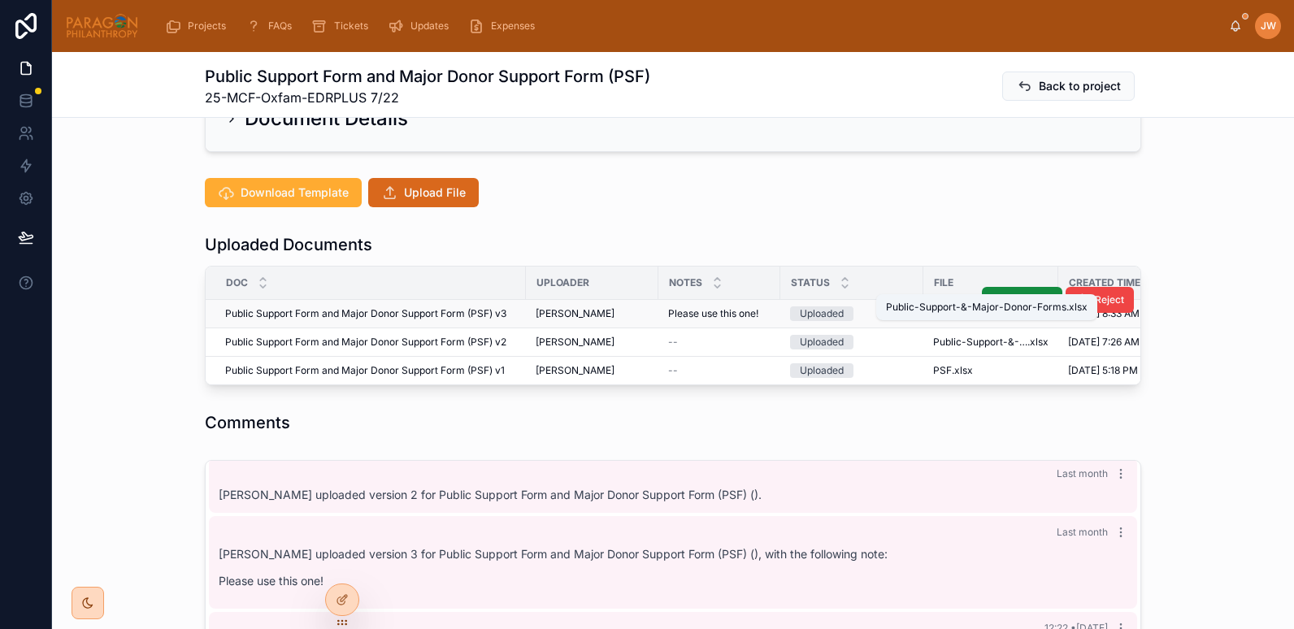
click at [941, 307] on span "Public-Support-&-Major-Donor-Forms" at bounding box center [980, 313] width 94 height 13
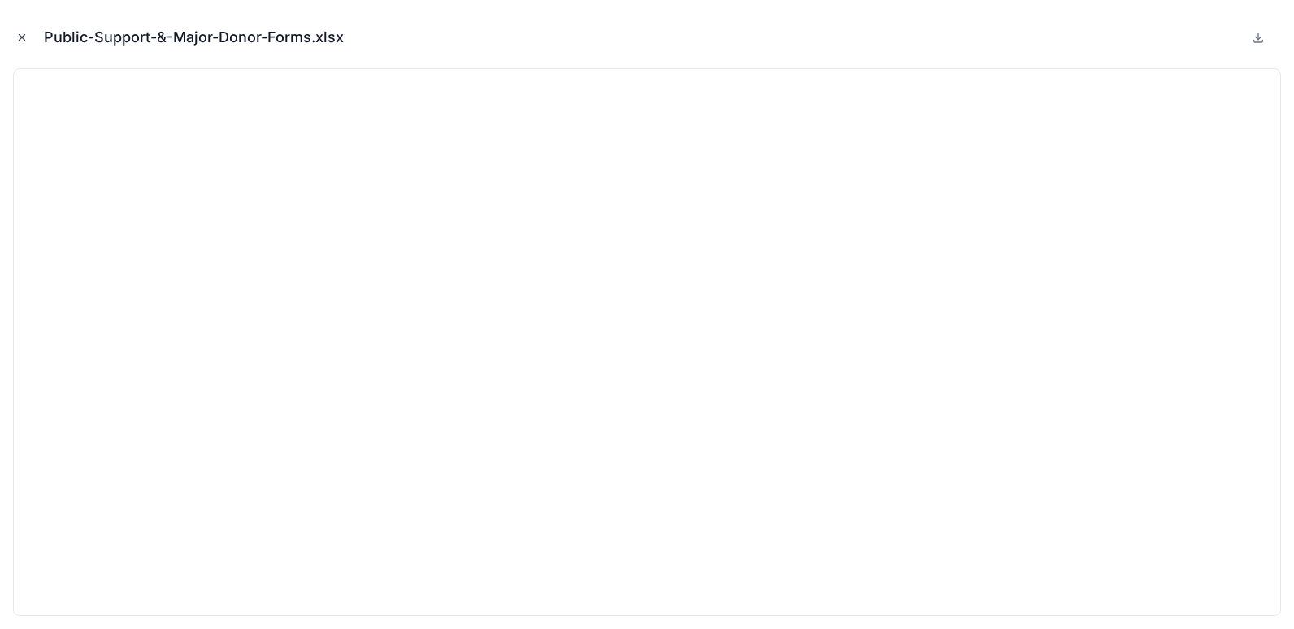
click at [21, 35] on icon "Close modal" at bounding box center [21, 37] width 11 height 11
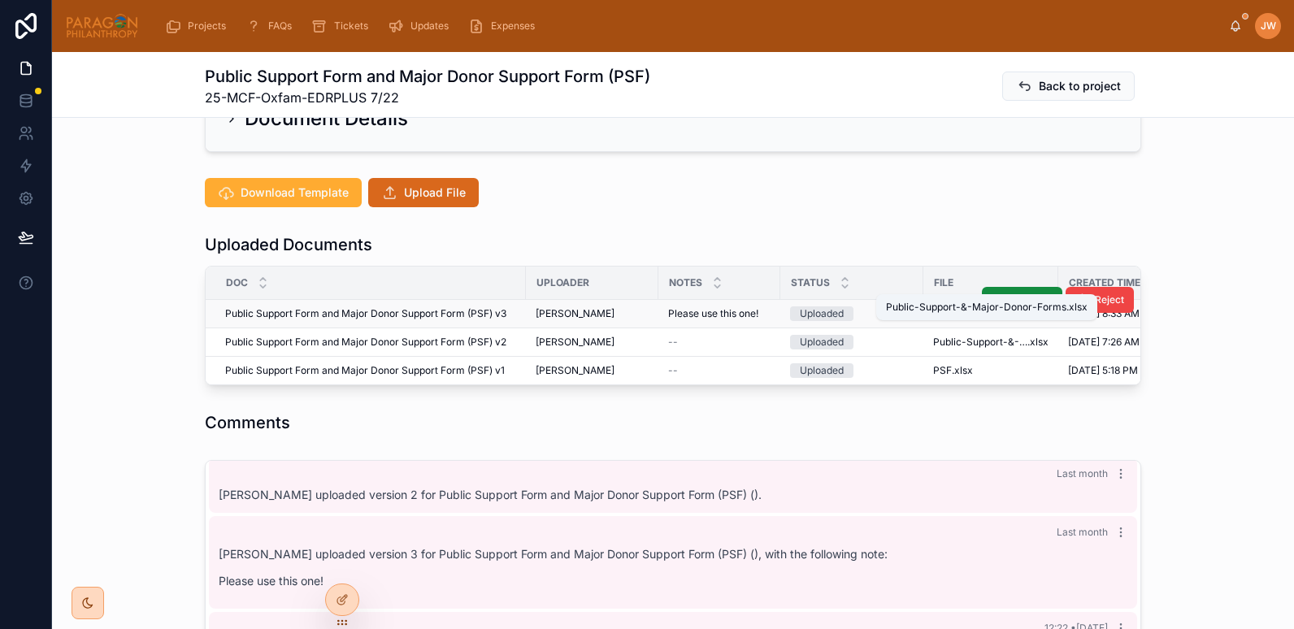
click at [933, 307] on span "Public-Support-&-Major-Donor-Forms" at bounding box center [980, 313] width 94 height 13
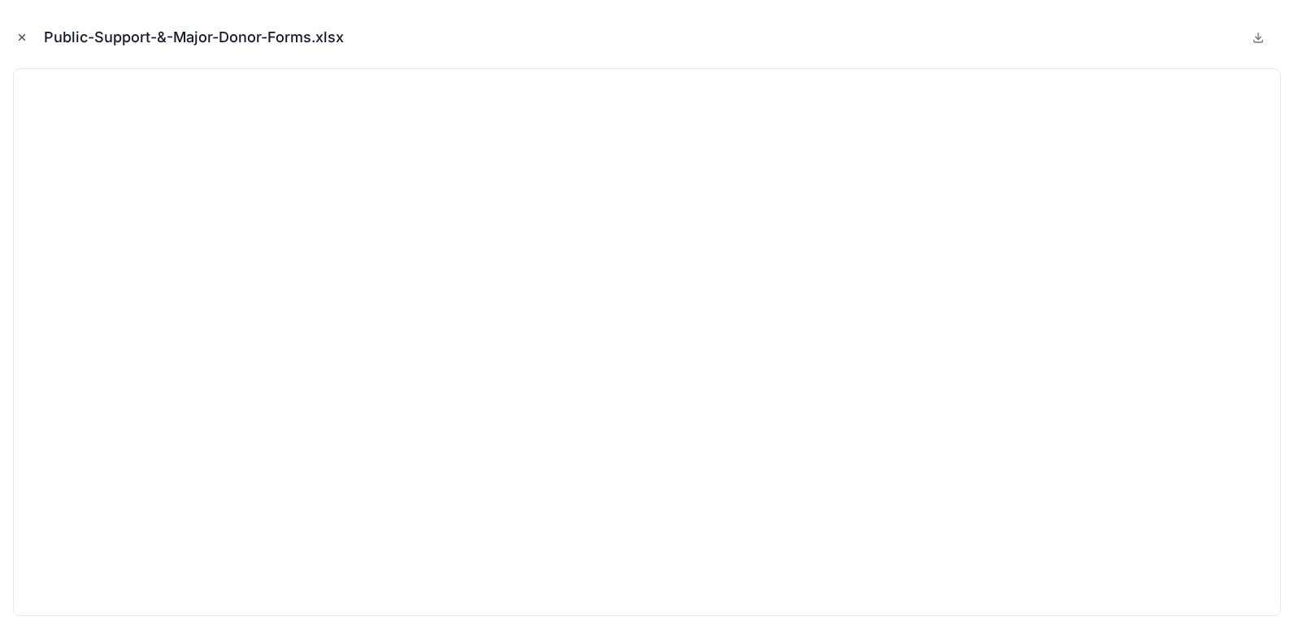
click at [15, 33] on button "Close modal" at bounding box center [22, 37] width 18 height 18
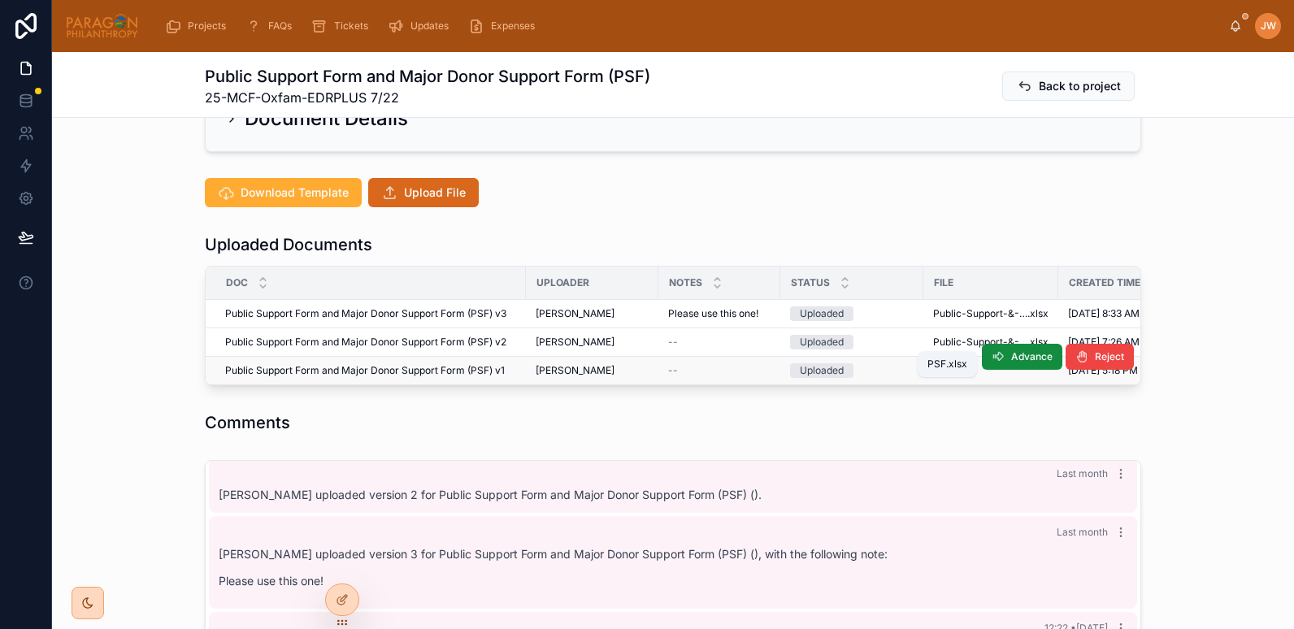
click at [952, 364] on span ".xlsx" at bounding box center [962, 370] width 21 height 13
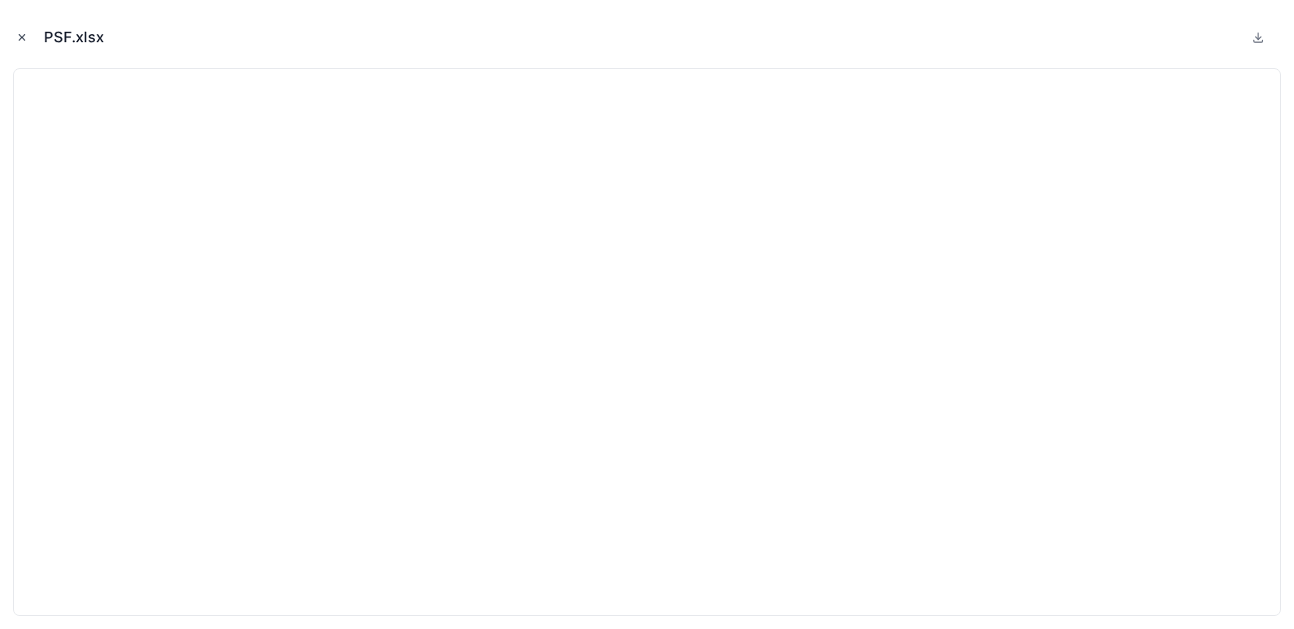
click at [19, 33] on icon "Close modal" at bounding box center [21, 37] width 11 height 11
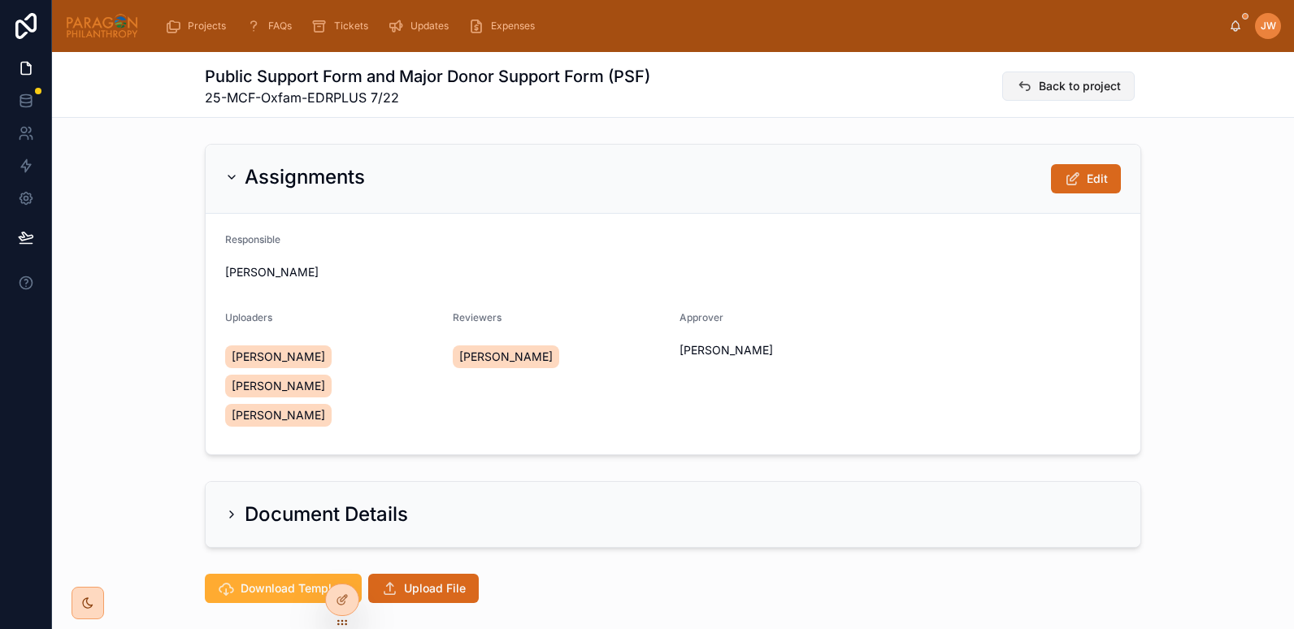
click at [1046, 82] on span "Back to project" at bounding box center [1080, 86] width 82 height 16
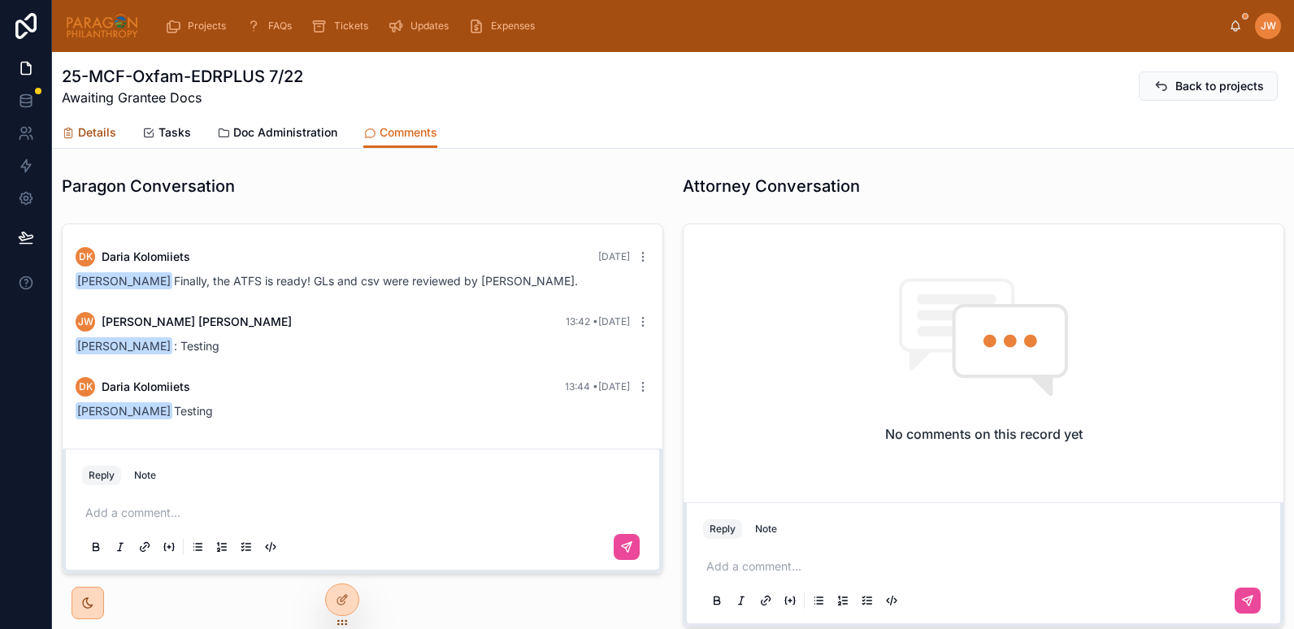
click at [76, 124] on div "Details" at bounding box center [89, 132] width 54 height 16
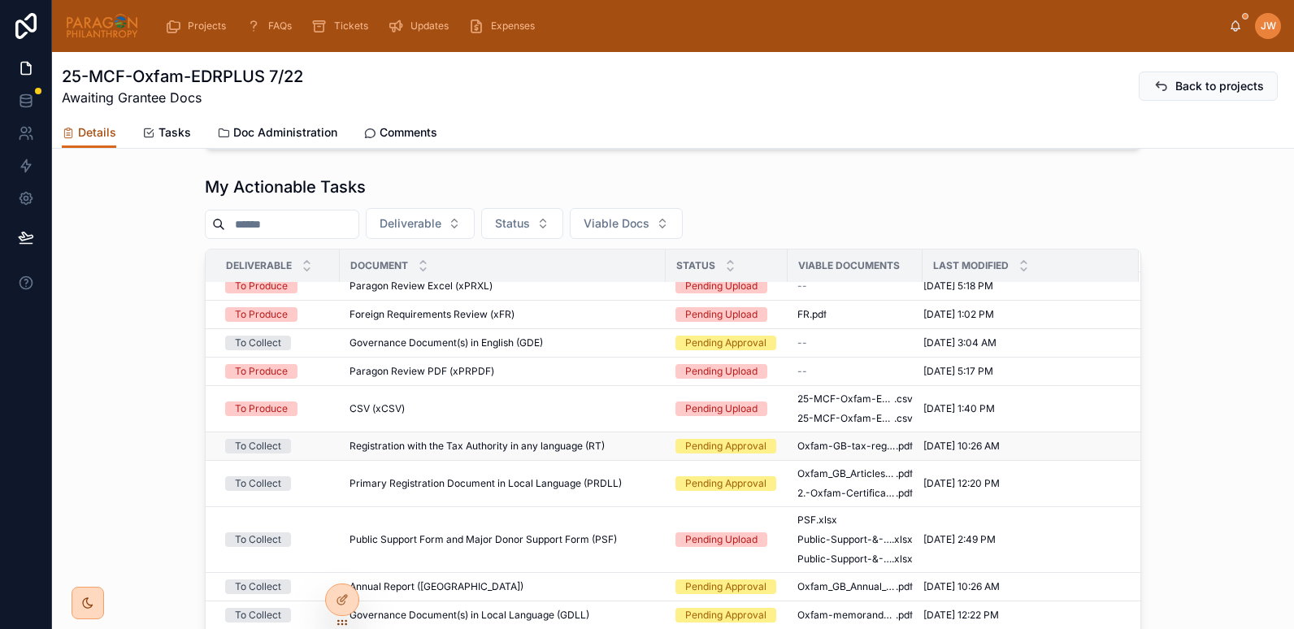
scroll to position [391, 0]
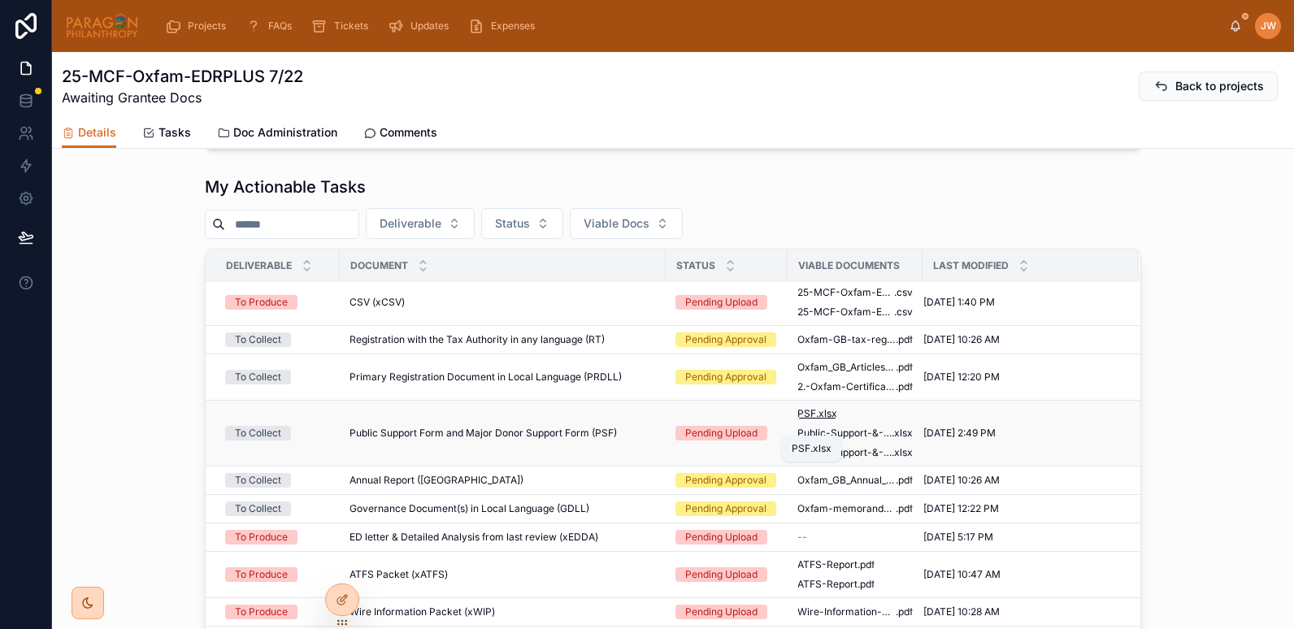
click at [817, 420] on span ".xlsx" at bounding box center [826, 413] width 21 height 13
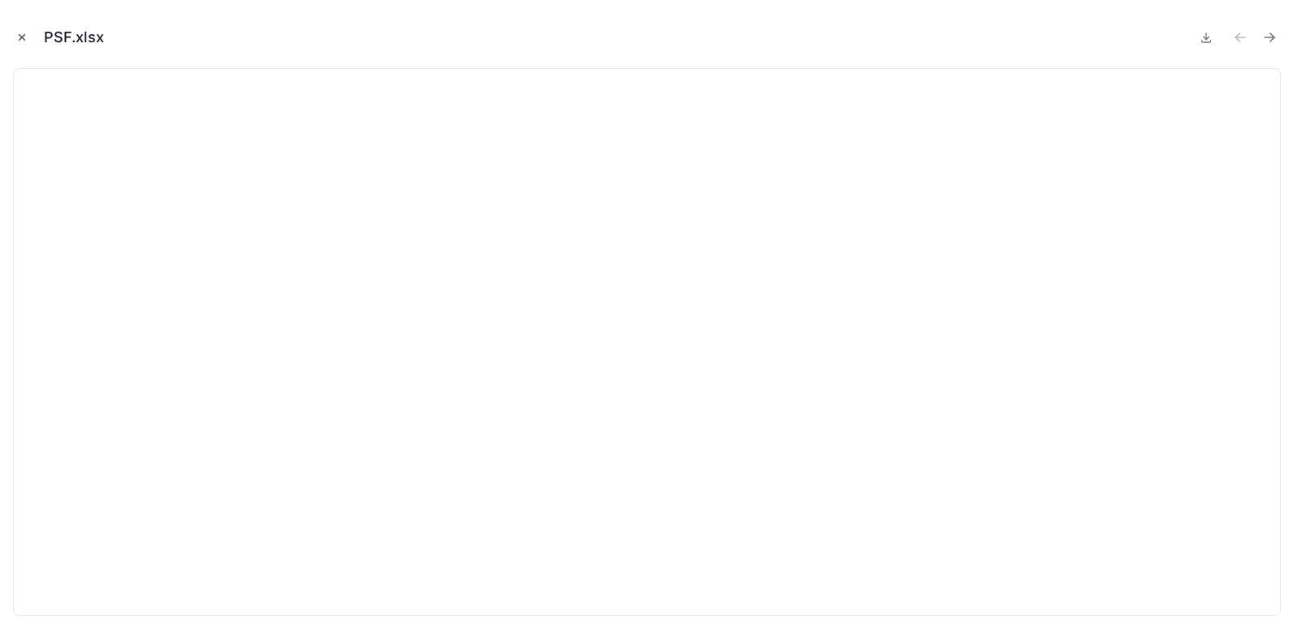
click at [17, 37] on icon "Close modal" at bounding box center [21, 37] width 11 height 11
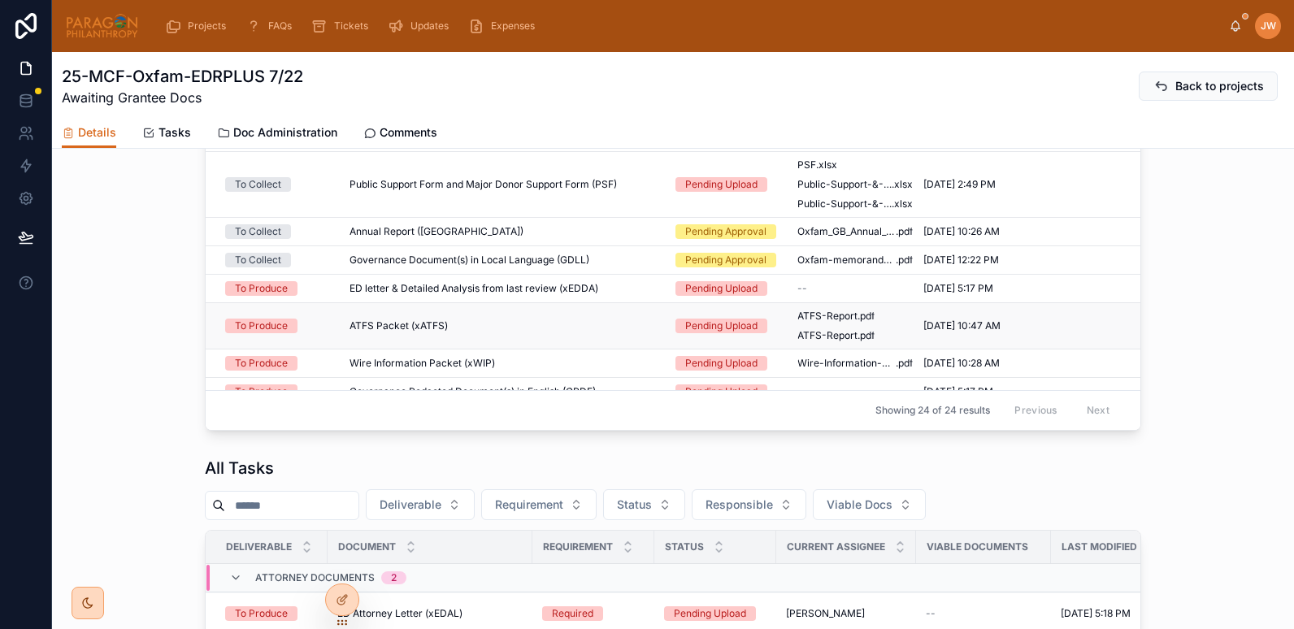
scroll to position [337, 0]
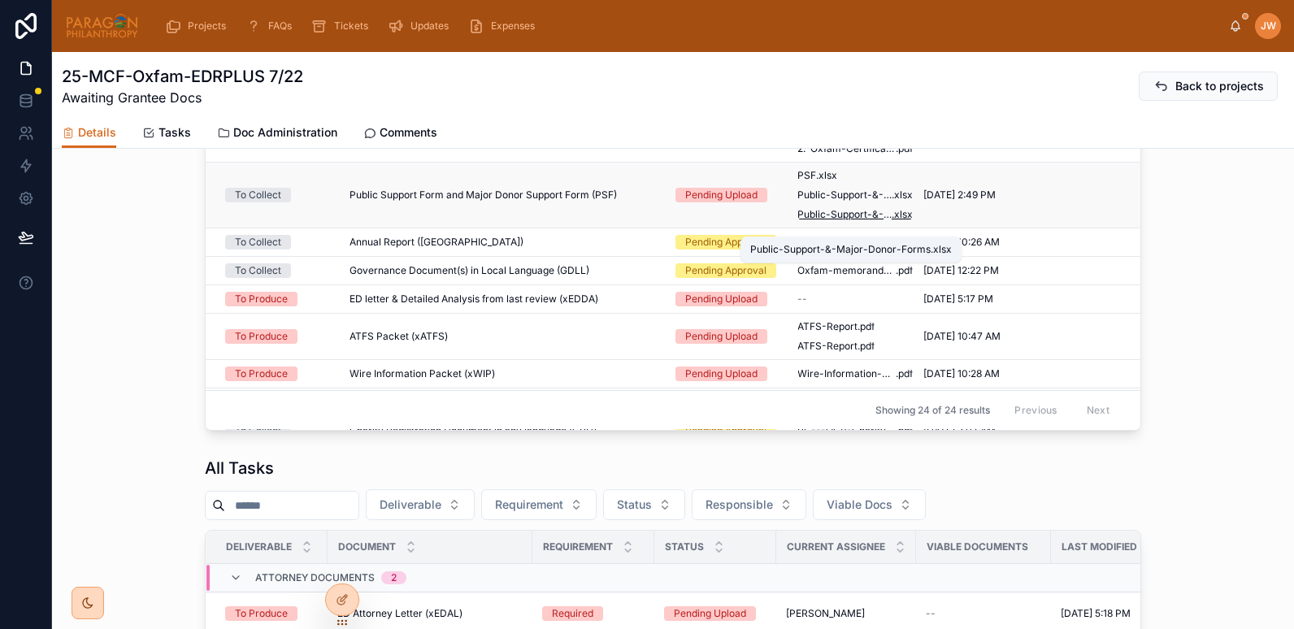
click at [848, 221] on span "Public-Support-&-Major-Donor-Forms" at bounding box center [845, 214] width 94 height 13
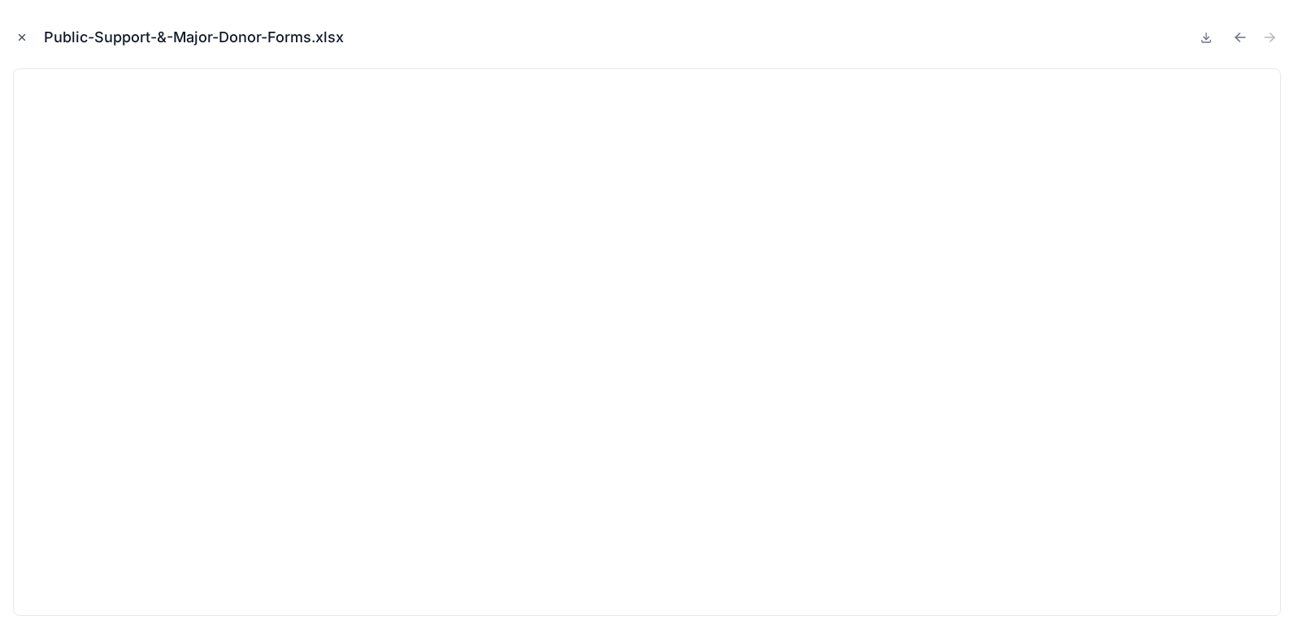
click at [23, 34] on icon "Close modal" at bounding box center [21, 37] width 11 height 11
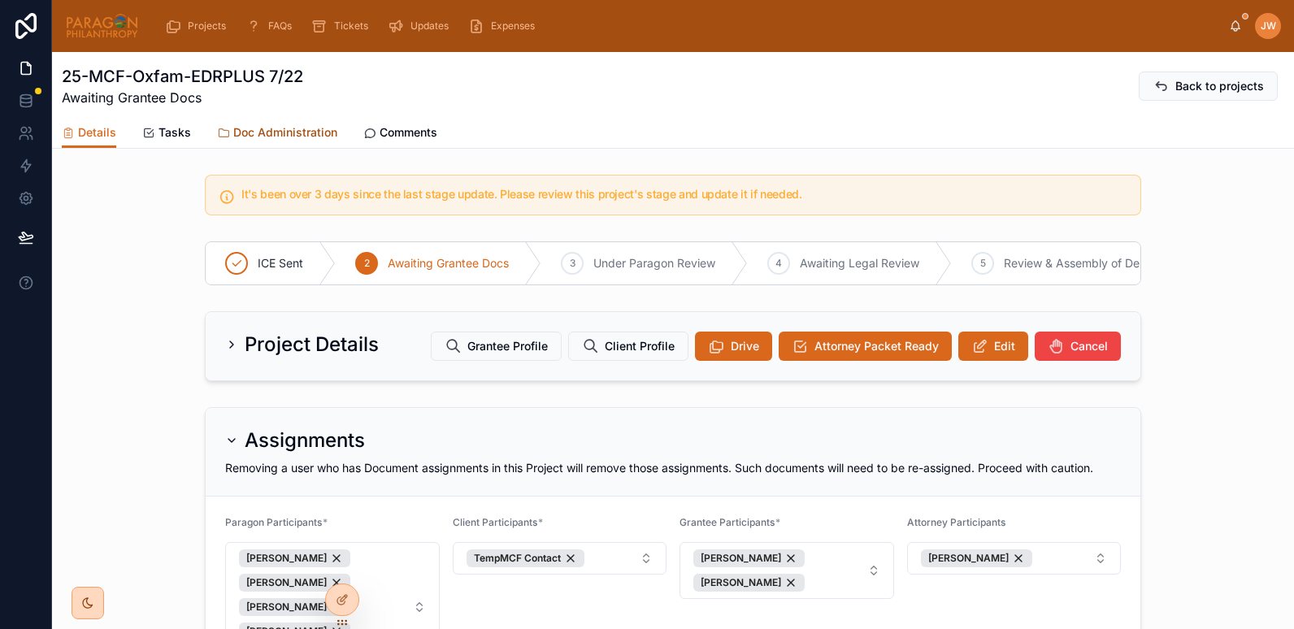
click at [307, 124] on span "Doc Administration" at bounding box center [285, 132] width 104 height 16
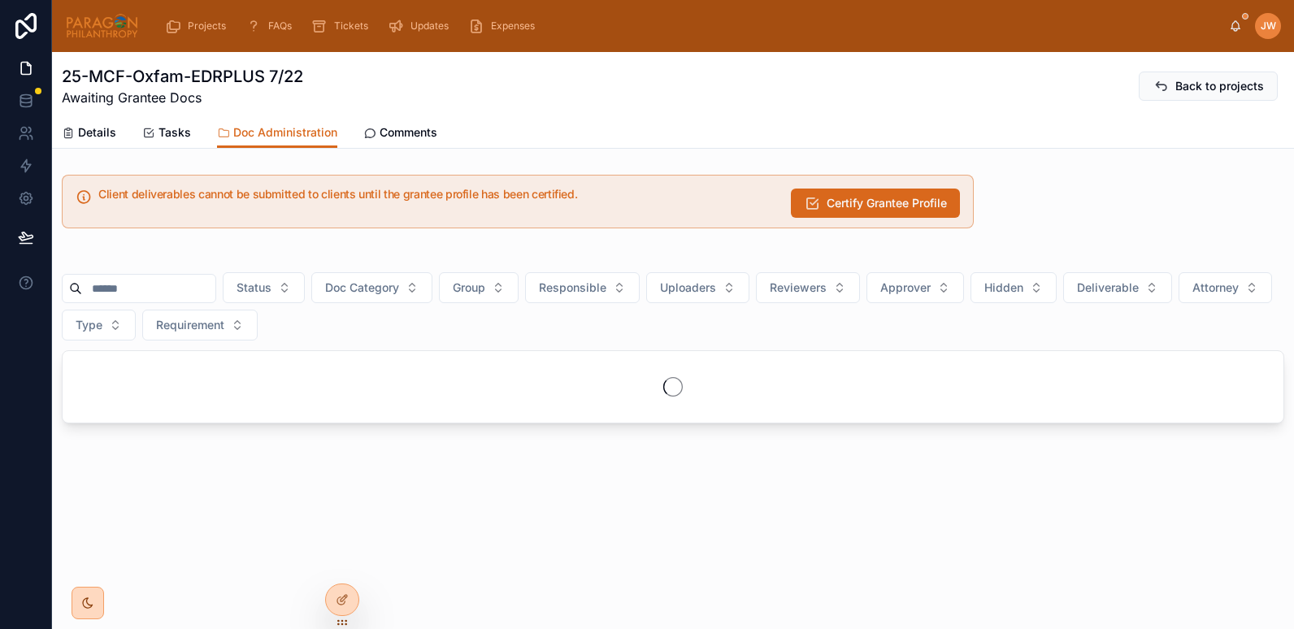
click at [158, 290] on input "text" at bounding box center [148, 288] width 133 height 23
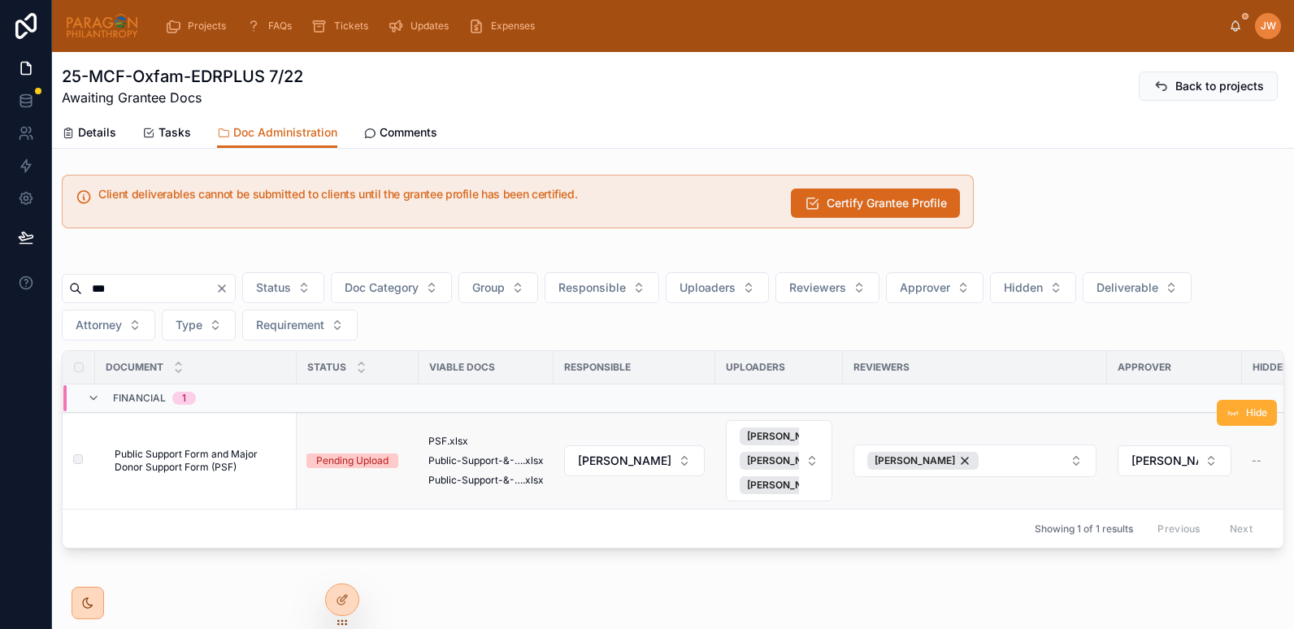
type input "***"
click at [211, 449] on span "Public Support Form and Major Donor Support Form (PSF)" at bounding box center [201, 461] width 172 height 26
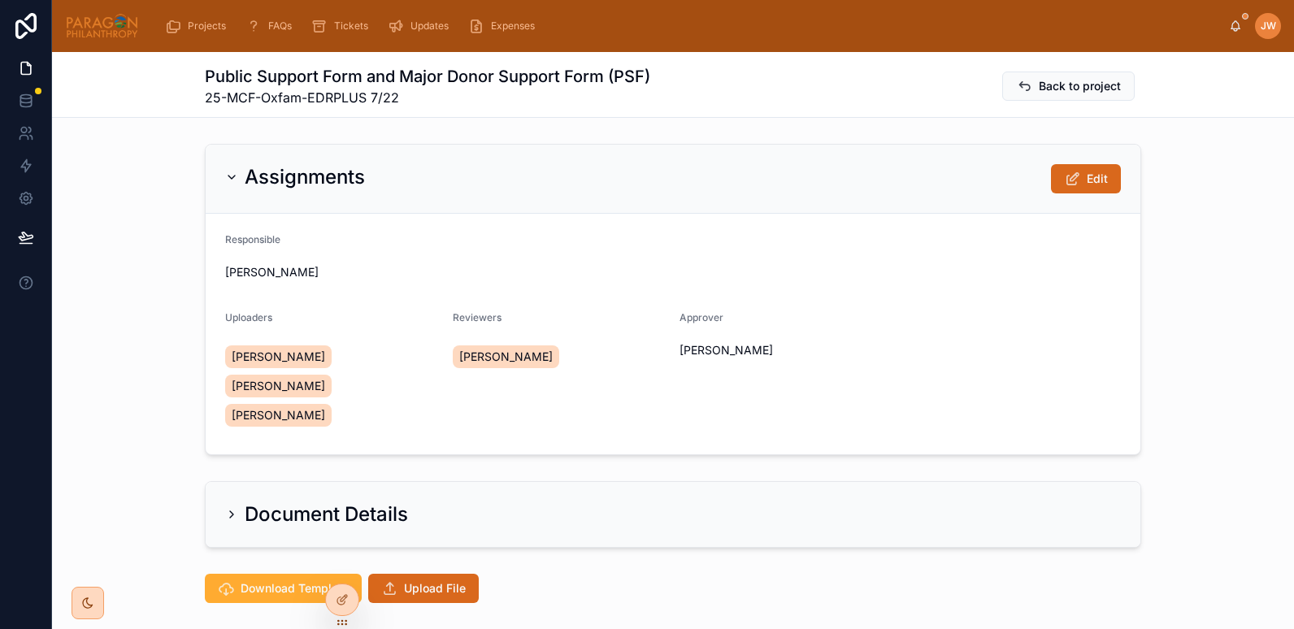
scroll to position [172, 0]
click at [211, 475] on div "Document Details" at bounding box center [673, 515] width 1242 height 80
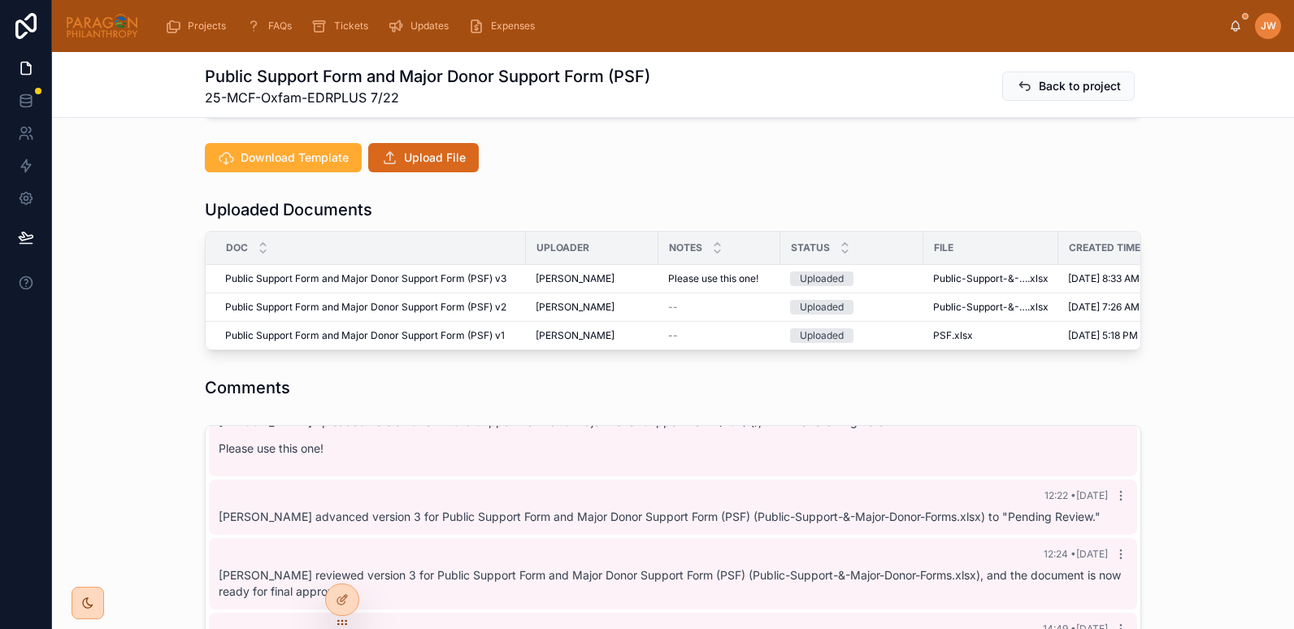
scroll to position [432, 0]
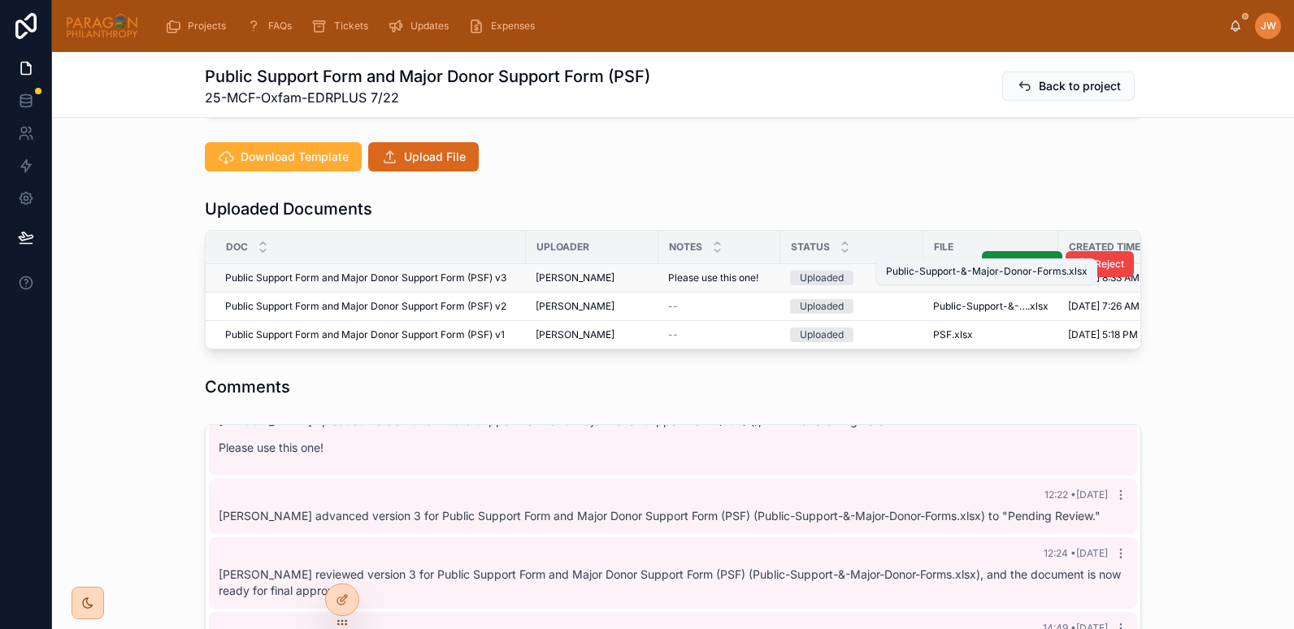
click at [947, 272] on span "Public-Support-&-Major-Donor-Forms" at bounding box center [980, 278] width 94 height 13
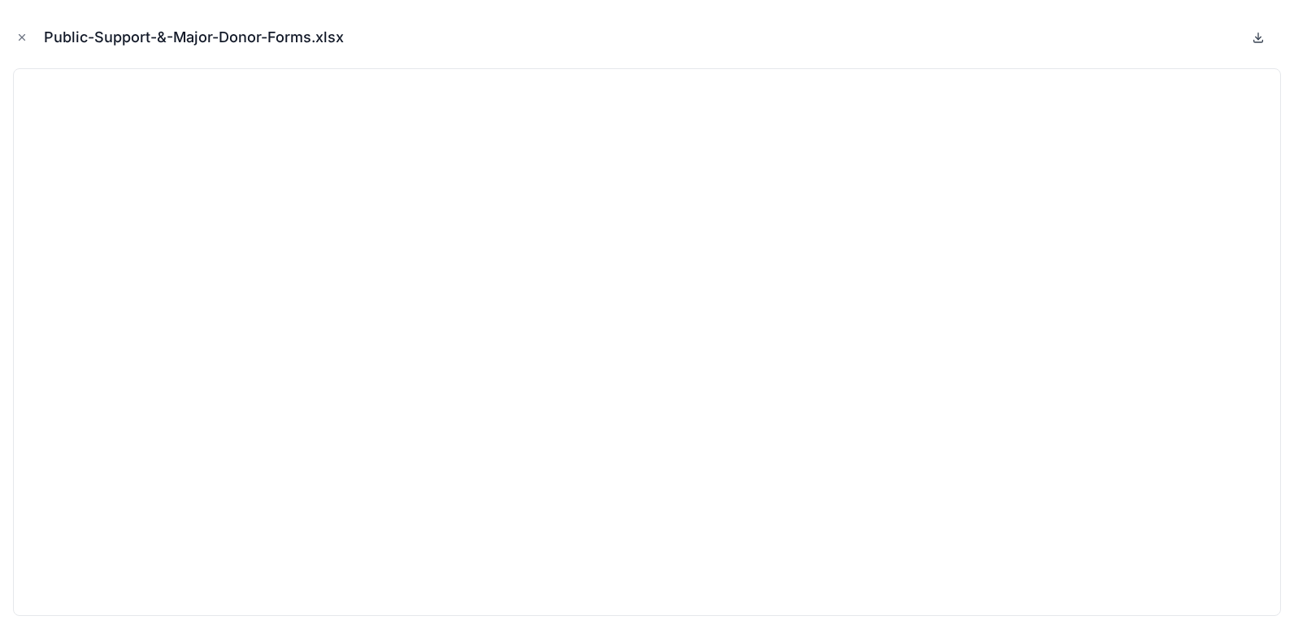
click at [1260, 41] on icon at bounding box center [1258, 37] width 13 height 13
click at [21, 37] on icon "Close modal" at bounding box center [21, 37] width 11 height 11
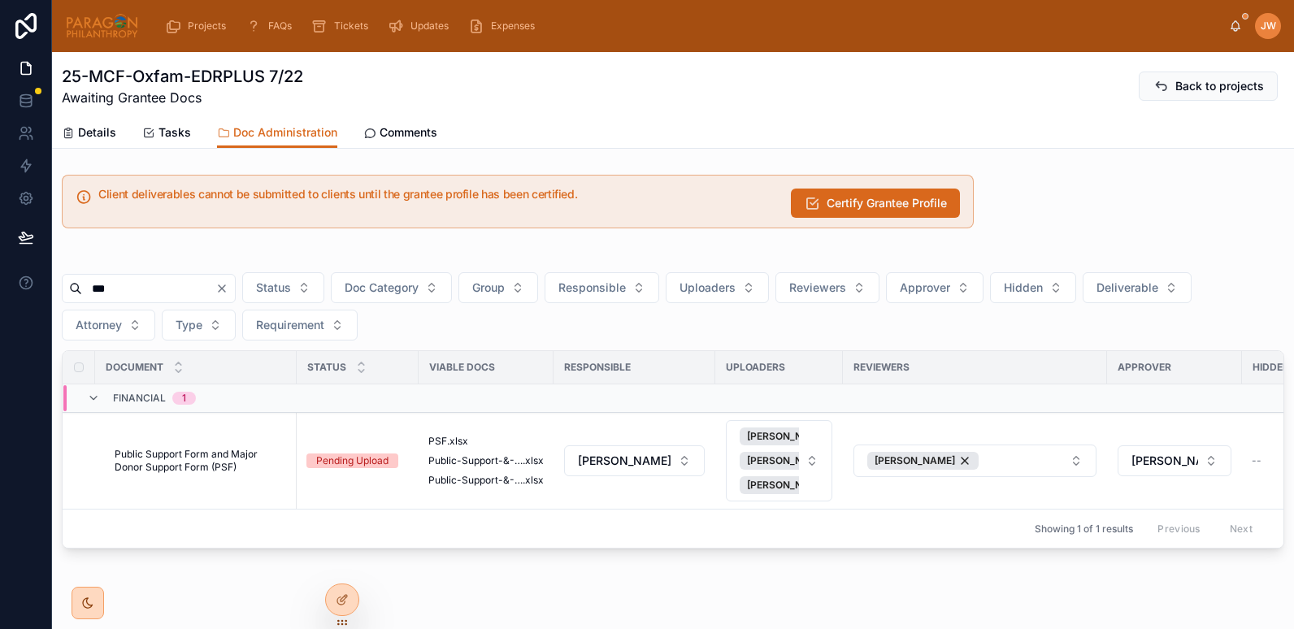
drag, startPoint x: 140, startPoint y: 292, endPoint x: 57, endPoint y: 285, distance: 83.3
click at [57, 285] on div "*** Status Doc Category Group Responsible Uploaders Reviewers Approver Hidden D…" at bounding box center [673, 401] width 1242 height 307
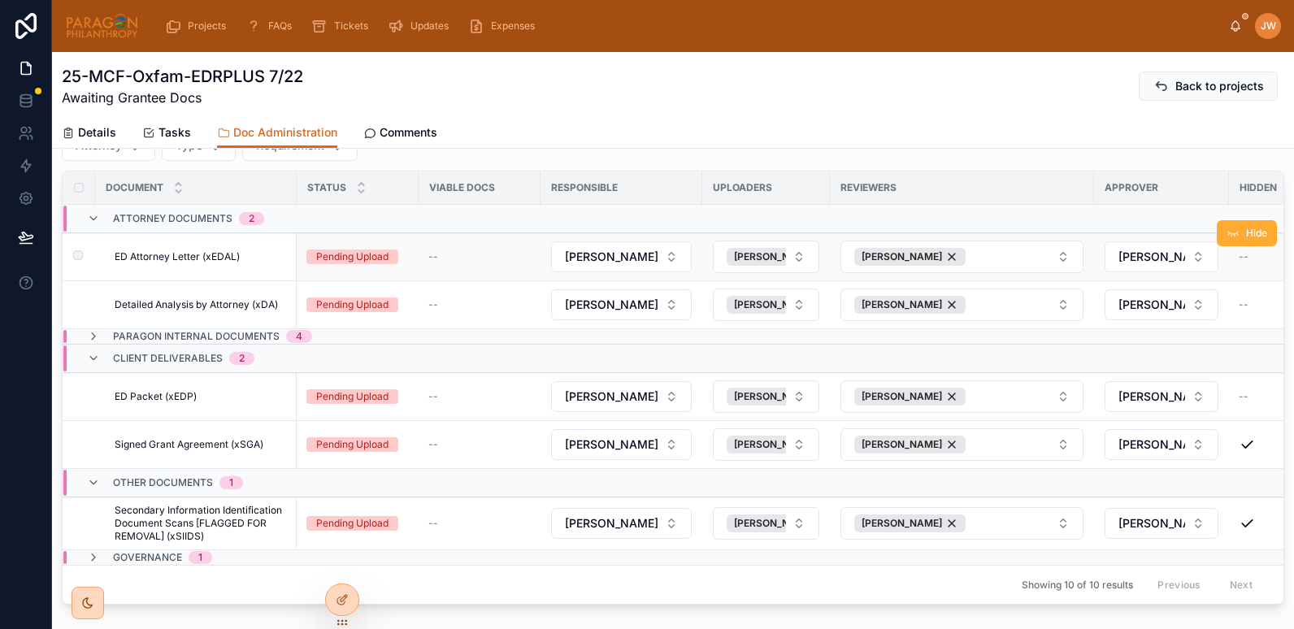
scroll to position [180, 0]
type input "**"
click at [101, 338] on div "Paragon Internal Documents 4" at bounding box center [199, 335] width 225 height 13
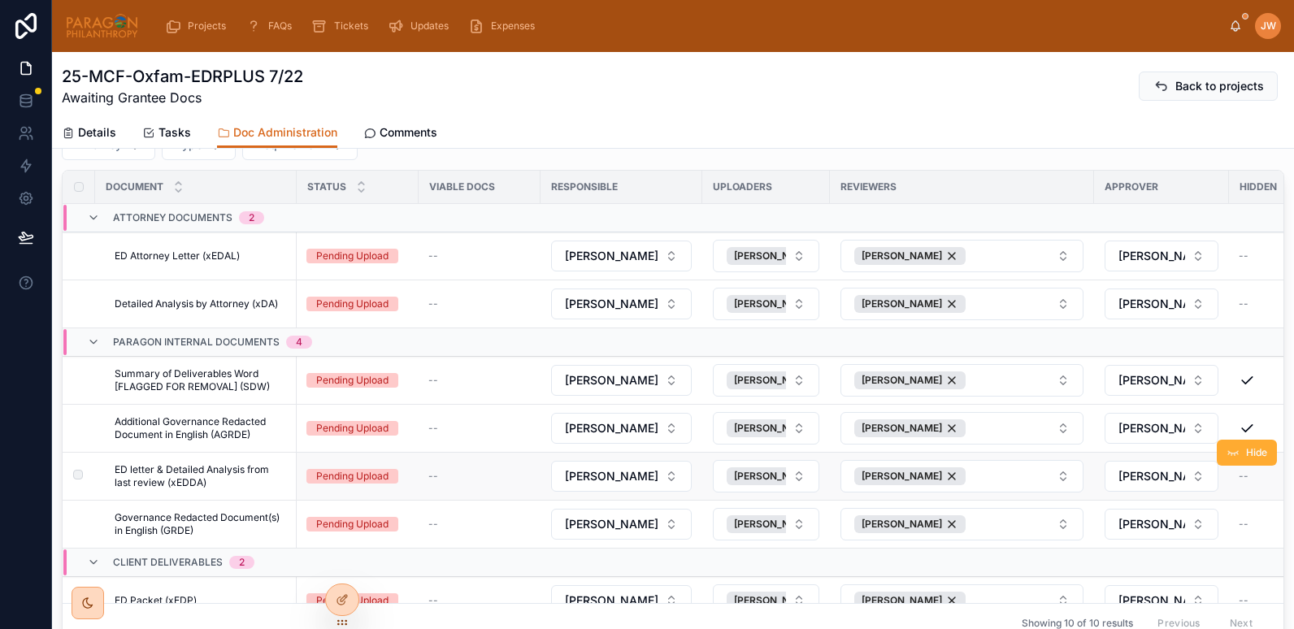
click at [215, 475] on span "ED letter & Detailed Analysis from last review (xEDDA)" at bounding box center [201, 476] width 172 height 26
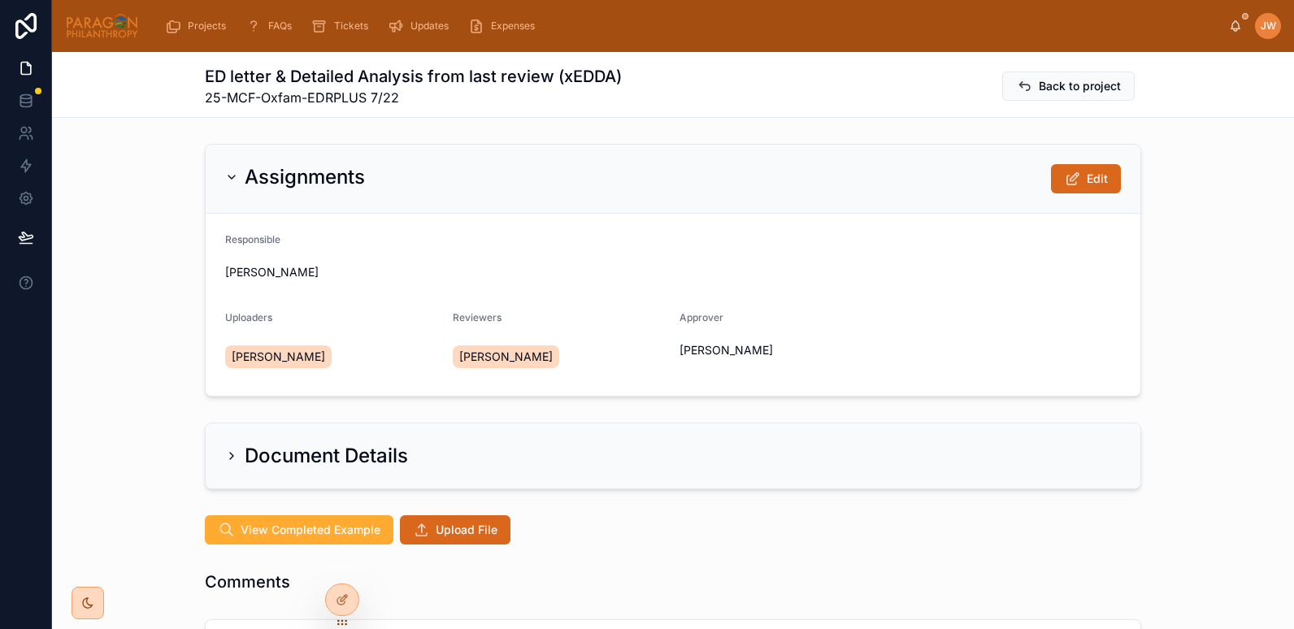
scroll to position [246, 0]
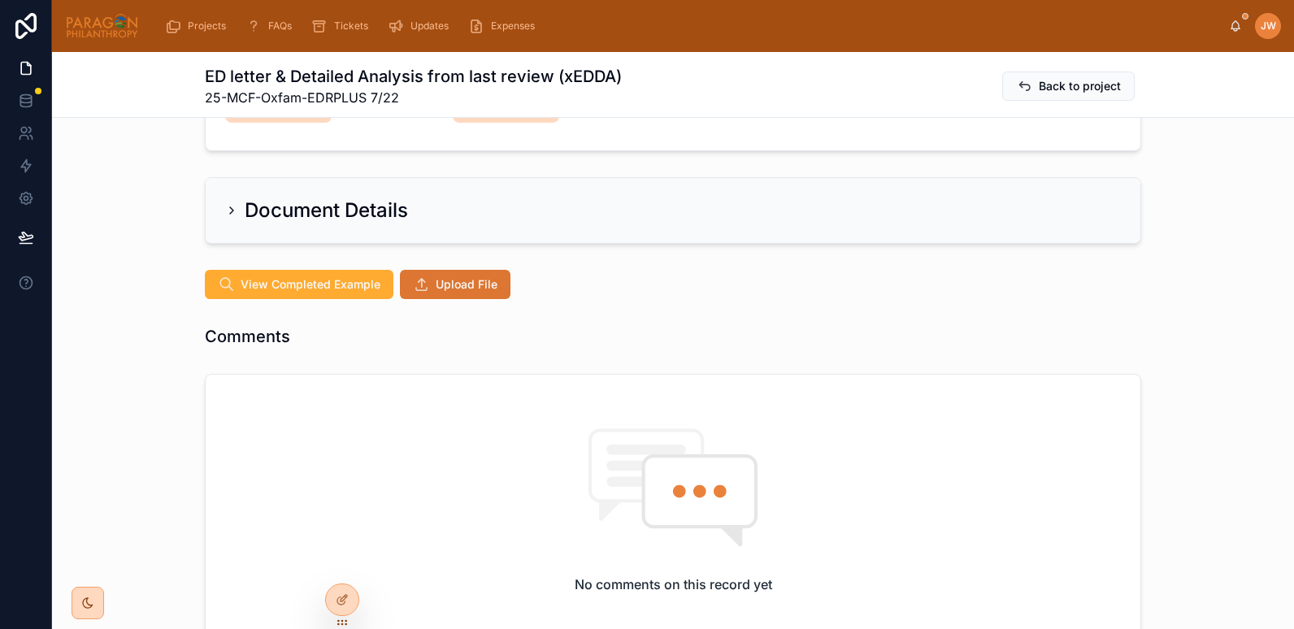
click at [462, 282] on span "Upload File" at bounding box center [467, 284] width 62 height 16
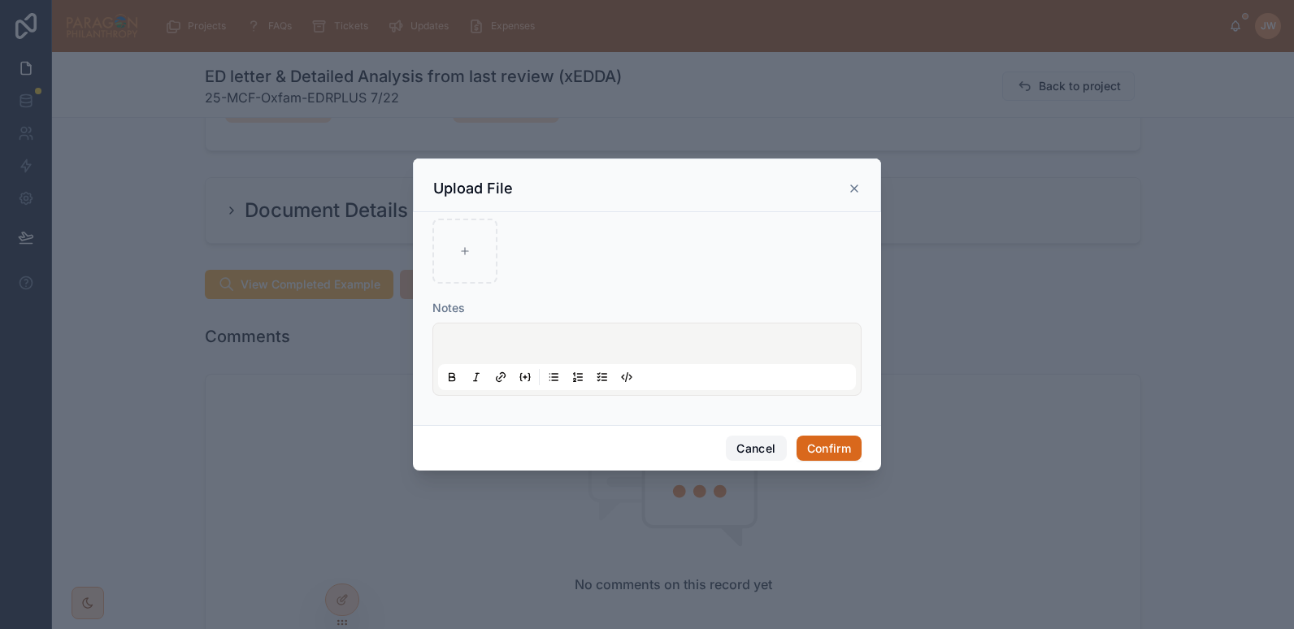
click at [759, 460] on button "Cancel" at bounding box center [756, 449] width 60 height 26
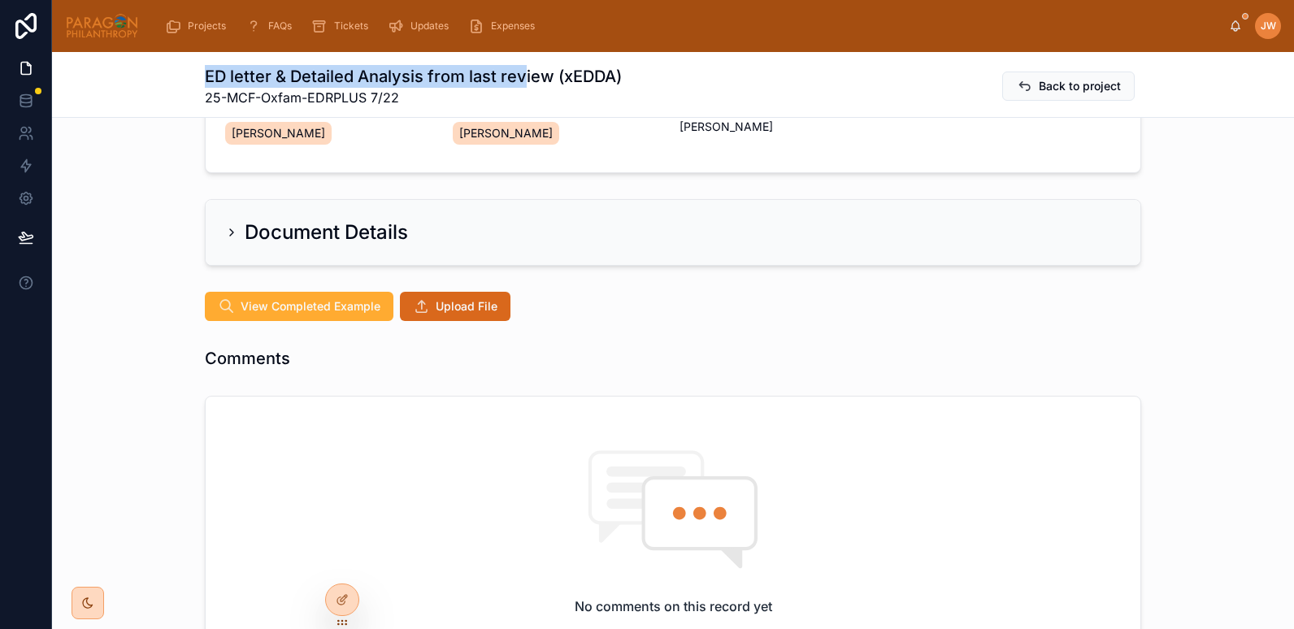
scroll to position [219, 0]
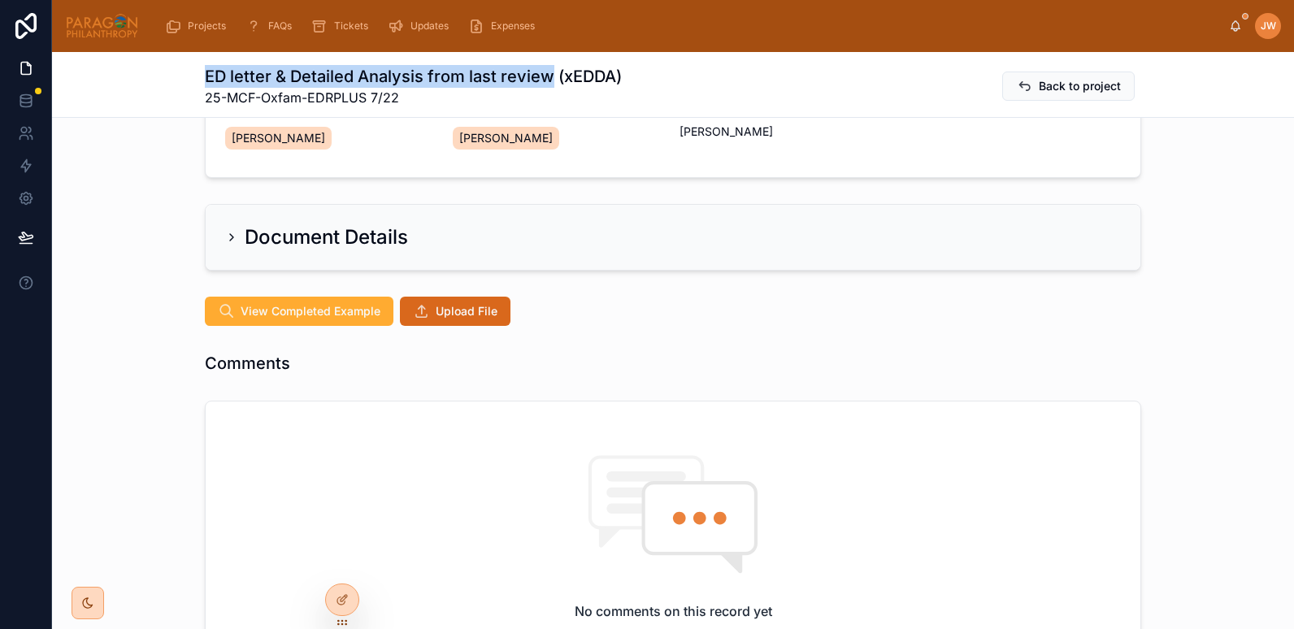
drag, startPoint x: 199, startPoint y: 73, endPoint x: 545, endPoint y: 75, distance: 345.5
click at [545, 75] on h1 "ED letter & Detailed Analysis from last review (xEDDA)" at bounding box center [413, 76] width 417 height 23
copy h1 "ED letter & Detailed Analysis from last review"
click at [468, 301] on button "Upload File" at bounding box center [455, 311] width 111 height 29
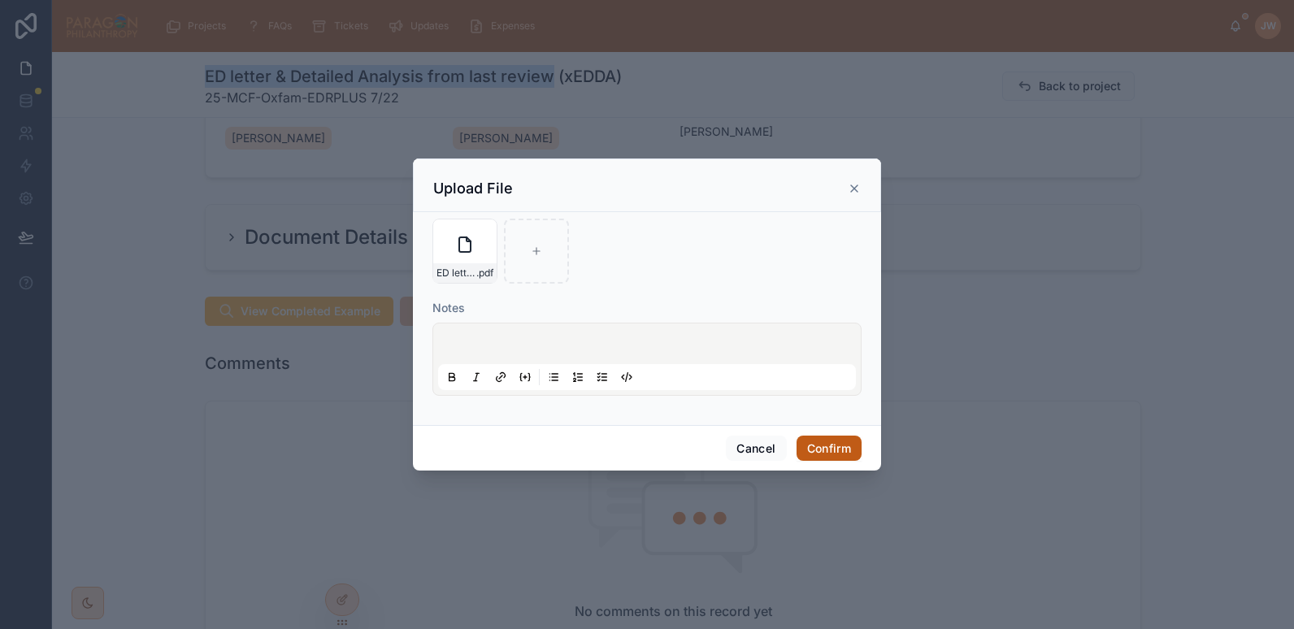
click at [839, 452] on button "Confirm" at bounding box center [829, 449] width 65 height 26
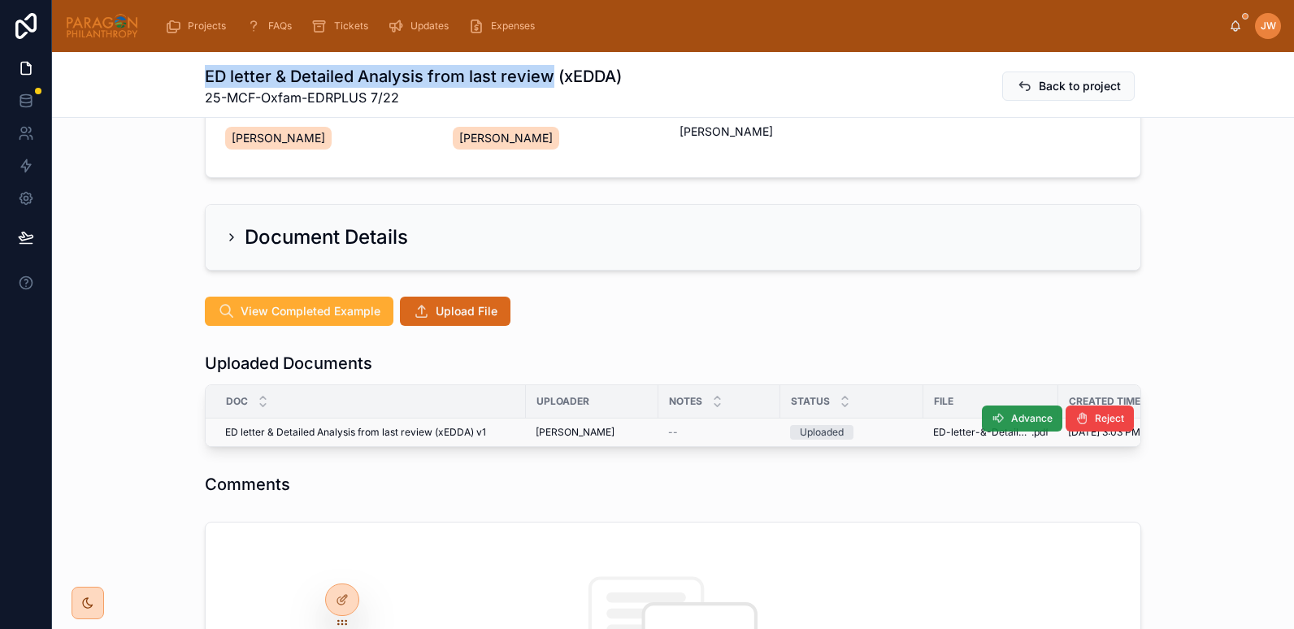
click at [1011, 417] on span "Advance" at bounding box center [1031, 418] width 41 height 13
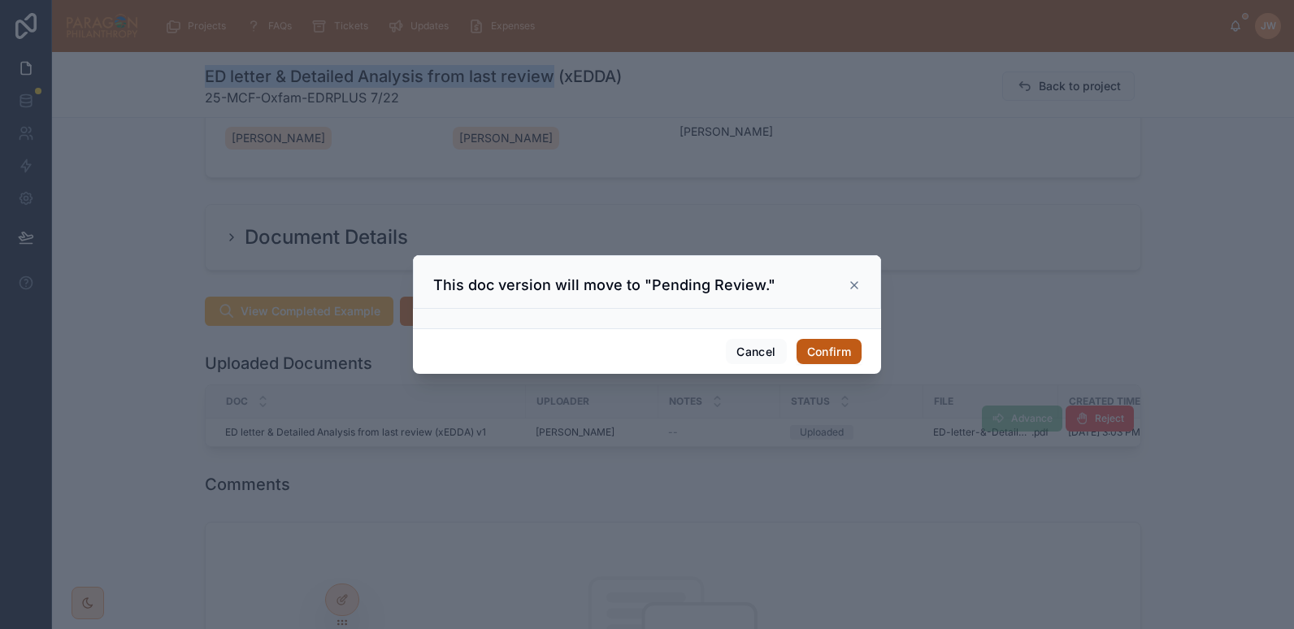
click at [821, 352] on button "Confirm" at bounding box center [829, 352] width 65 height 26
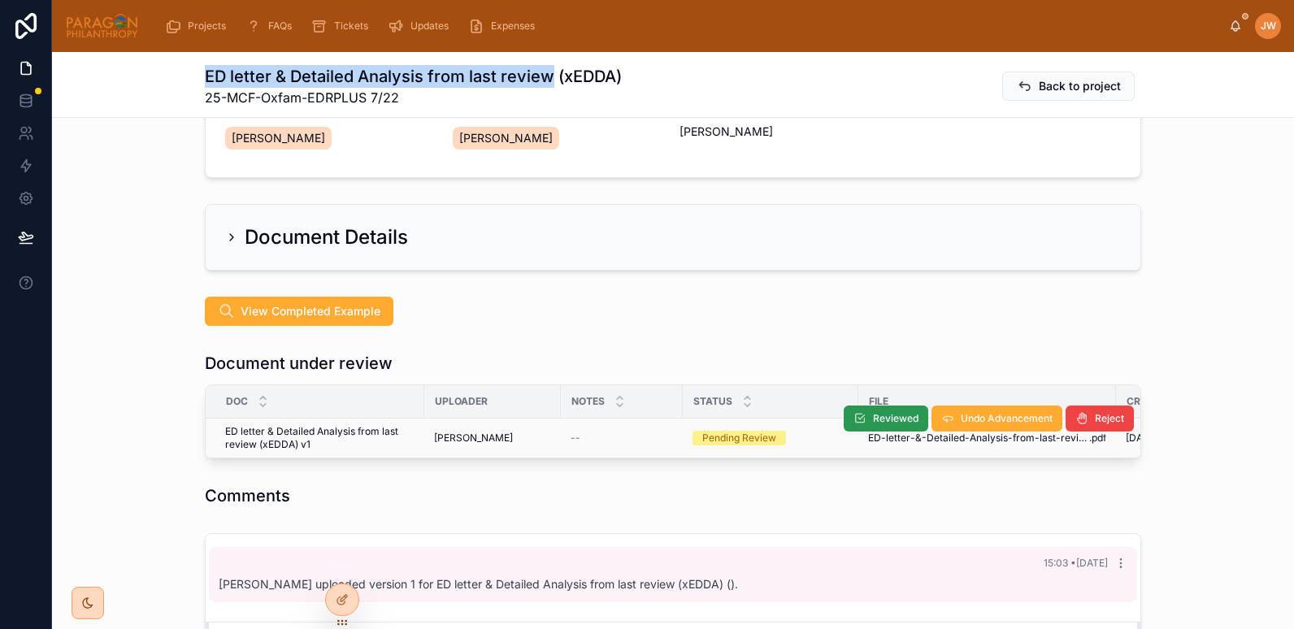
click at [879, 424] on span "Reviewed" at bounding box center [896, 418] width 46 height 13
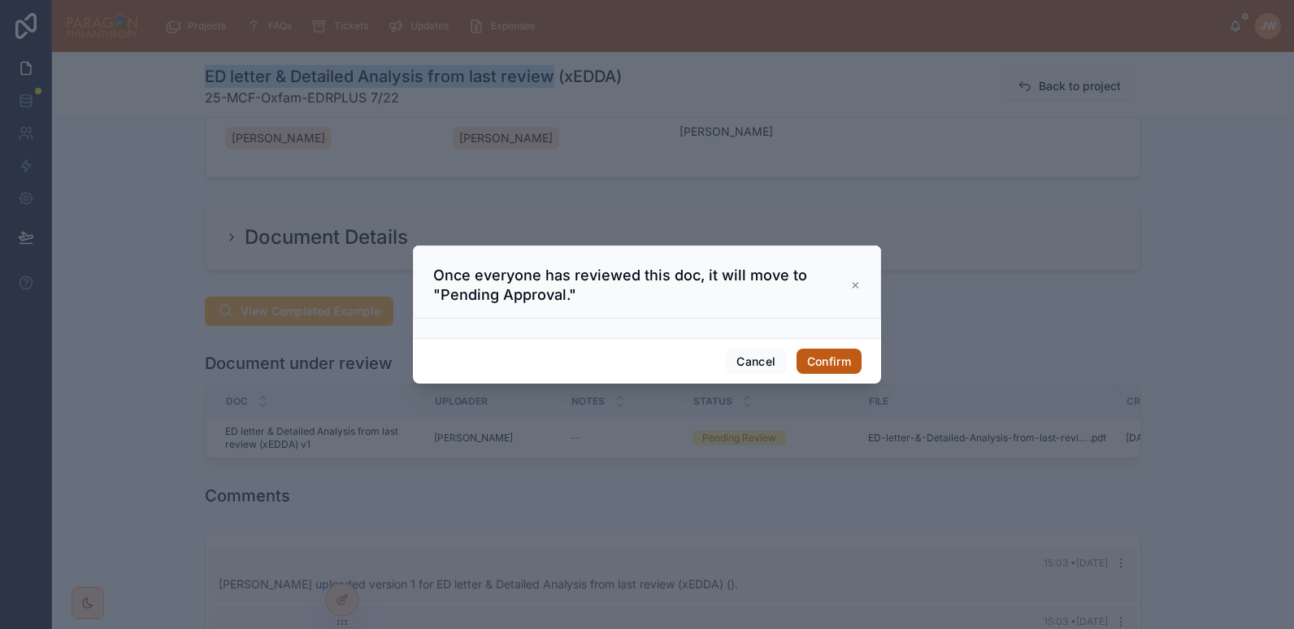
click at [833, 365] on button "Confirm" at bounding box center [829, 362] width 65 height 26
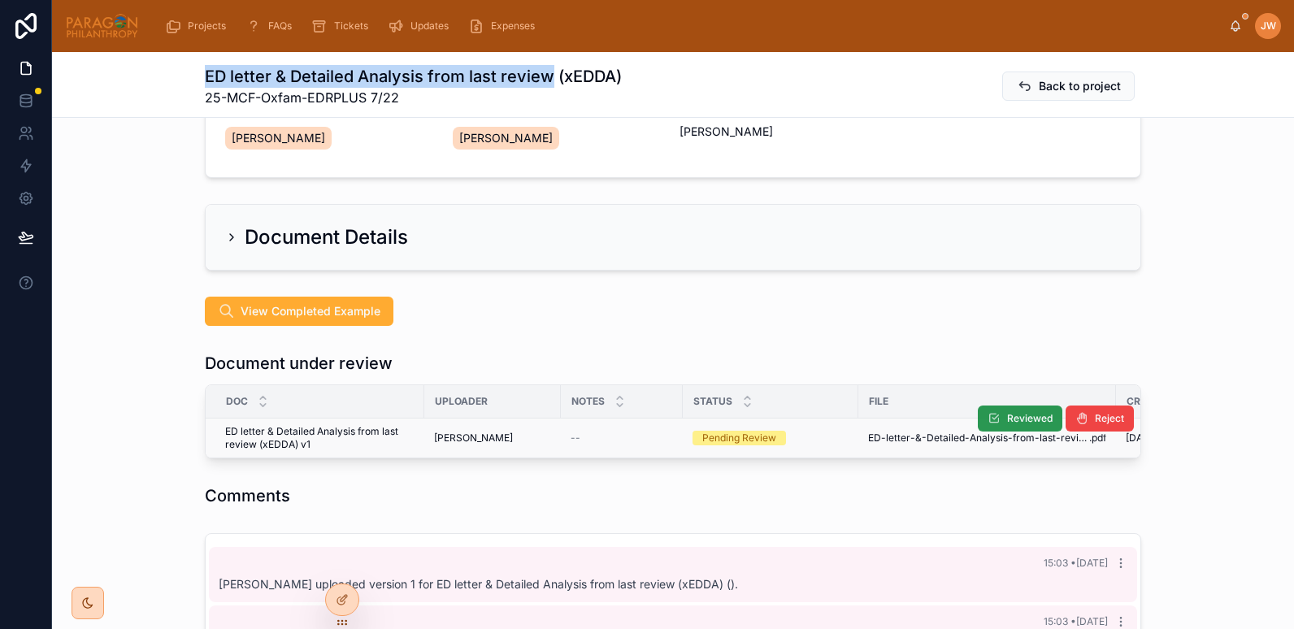
click at [1009, 407] on button "Reviewed" at bounding box center [1020, 419] width 85 height 26
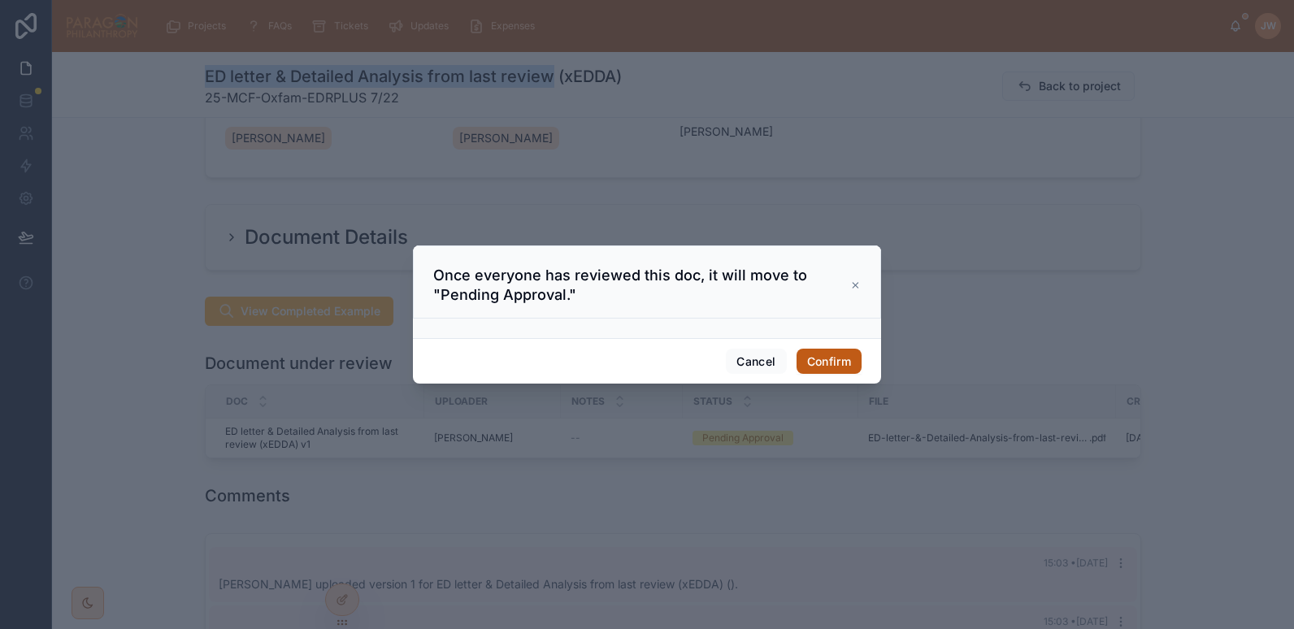
click at [837, 355] on button "Confirm" at bounding box center [829, 362] width 65 height 26
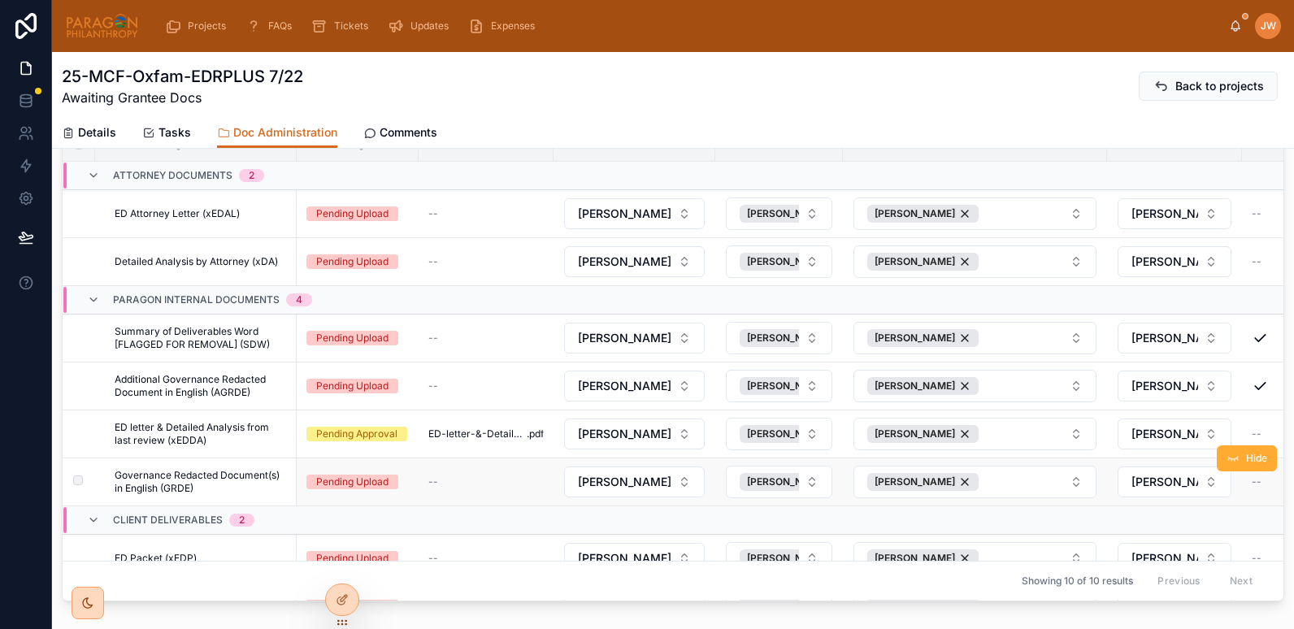
drag, startPoint x: 1207, startPoint y: 460, endPoint x: 1185, endPoint y: 461, distance: 22.0
click at [1227, 460] on icon at bounding box center [1233, 458] width 13 height 13
click at [1222, 453] on icon at bounding box center [1228, 458] width 13 height 13
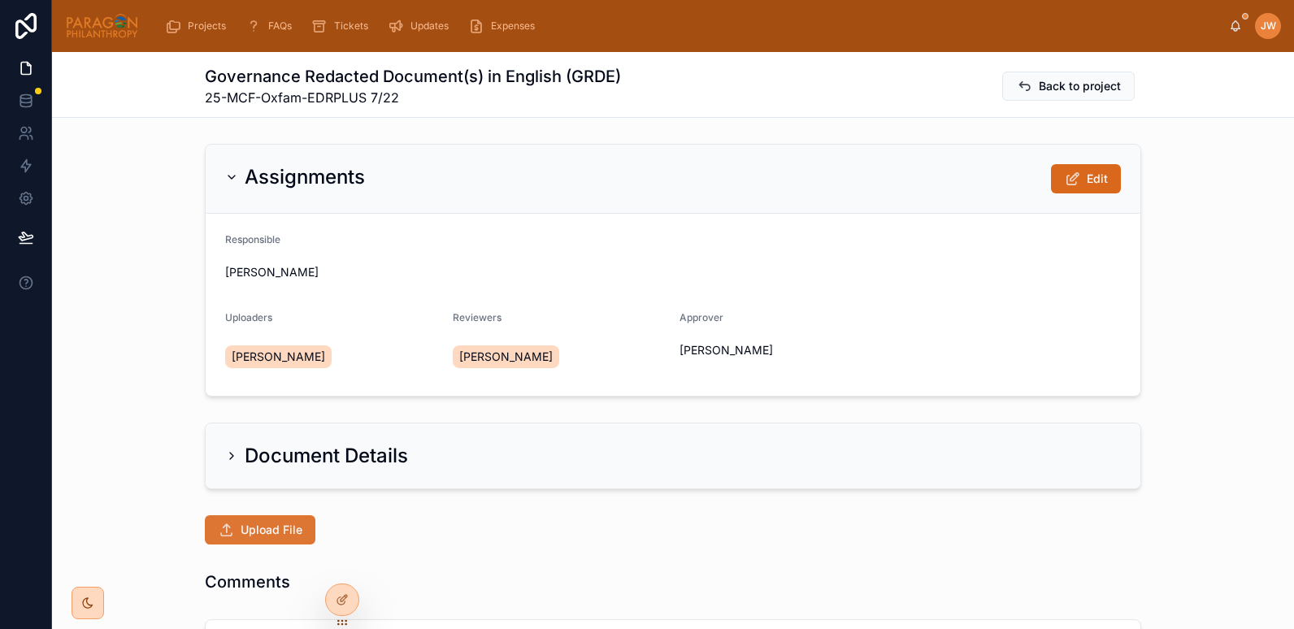
click at [256, 520] on button "Upload File" at bounding box center [260, 529] width 111 height 29
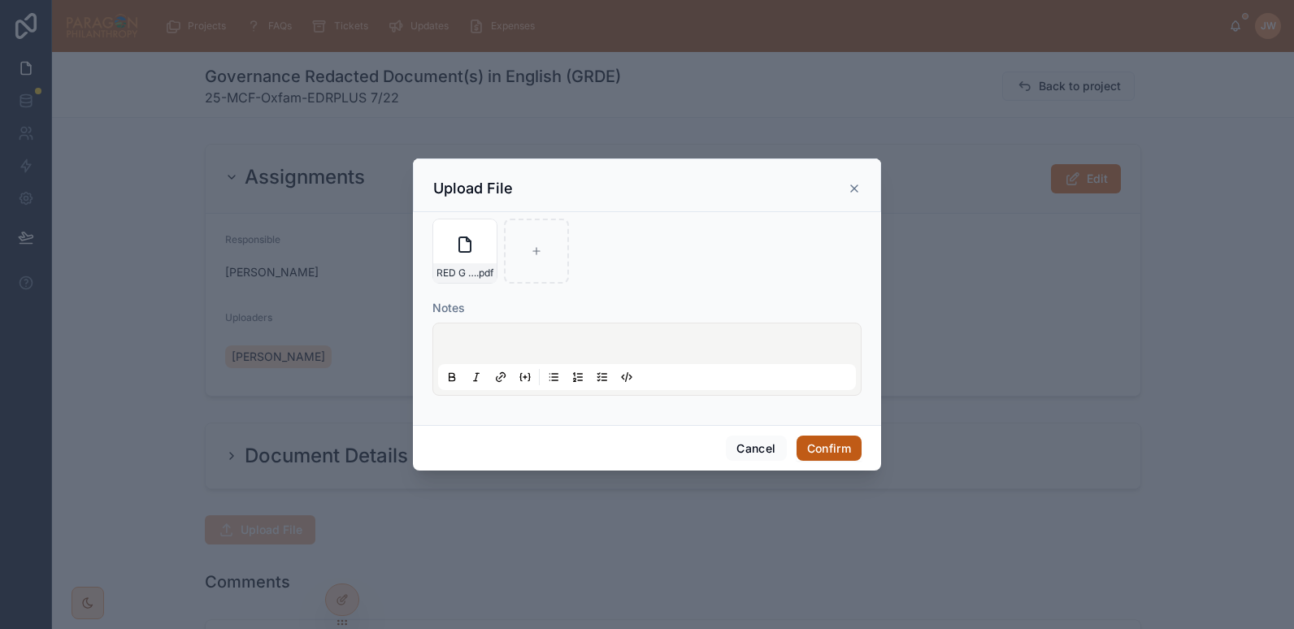
click at [837, 451] on button "Confirm" at bounding box center [829, 449] width 65 height 26
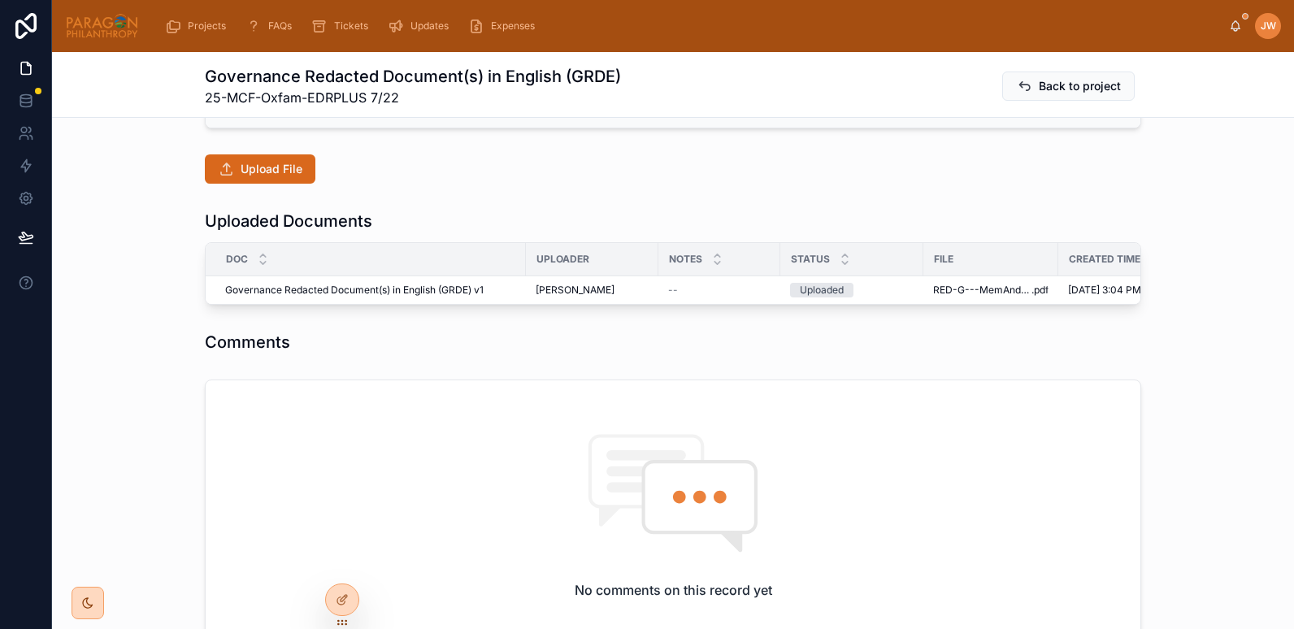
scroll to position [362, 0]
click at [992, 282] on span at bounding box center [998, 275] width 13 height 13
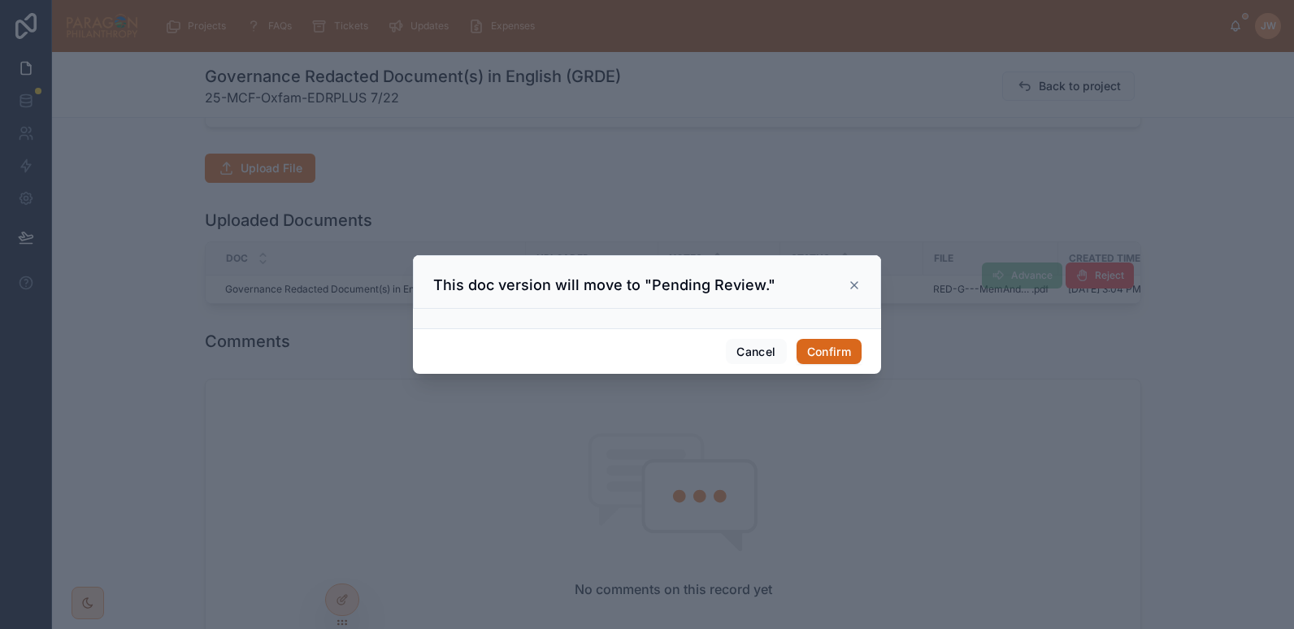
click at [839, 366] on div "Cancel Confirm" at bounding box center [647, 351] width 468 height 46
click at [832, 355] on button "Confirm" at bounding box center [829, 352] width 65 height 26
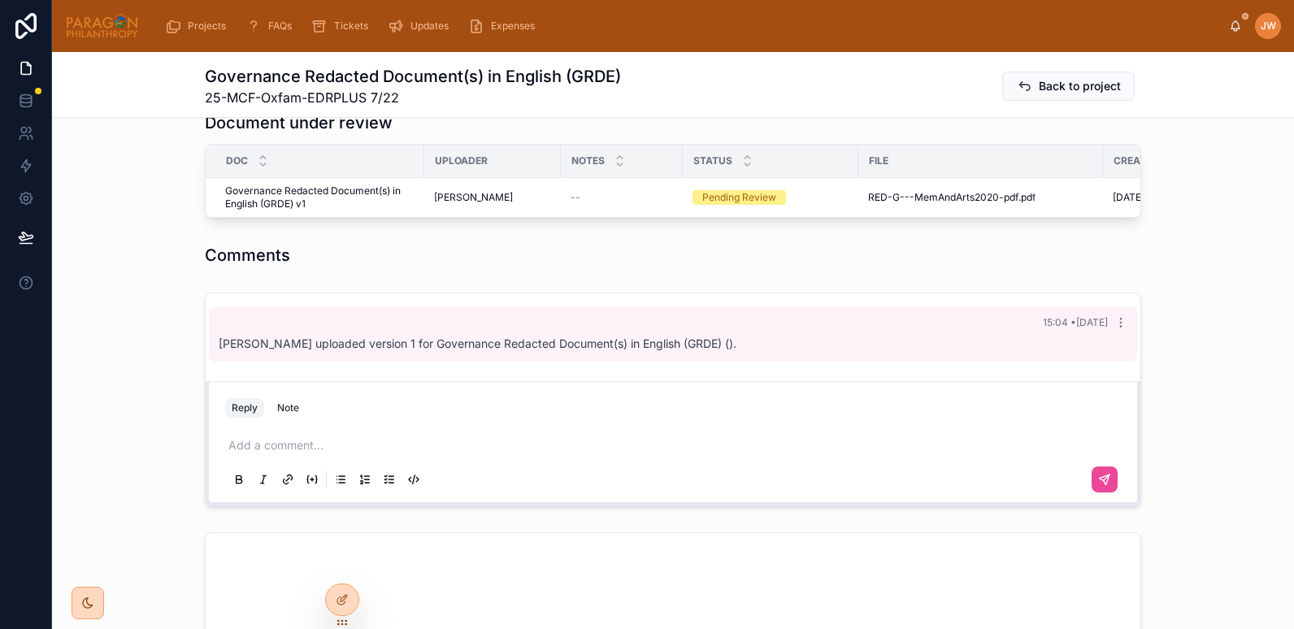
scroll to position [431, 0]
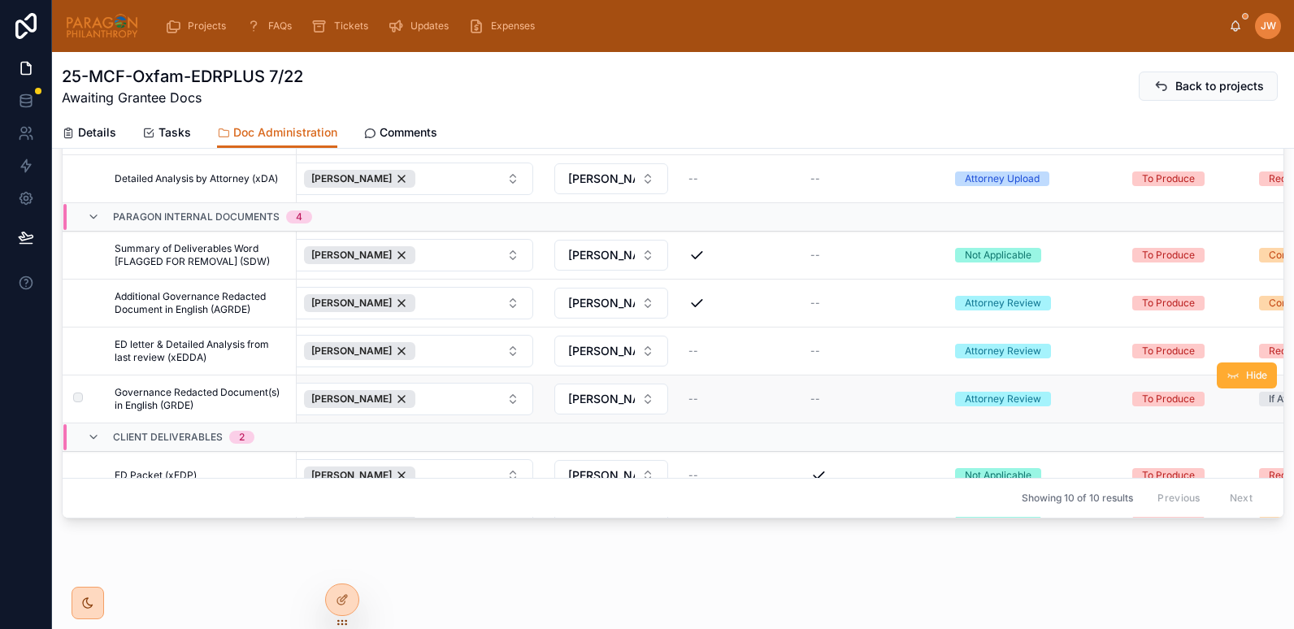
scroll to position [0, 564]
click at [1016, 398] on div "Attorney Review" at bounding box center [1002, 399] width 76 height 15
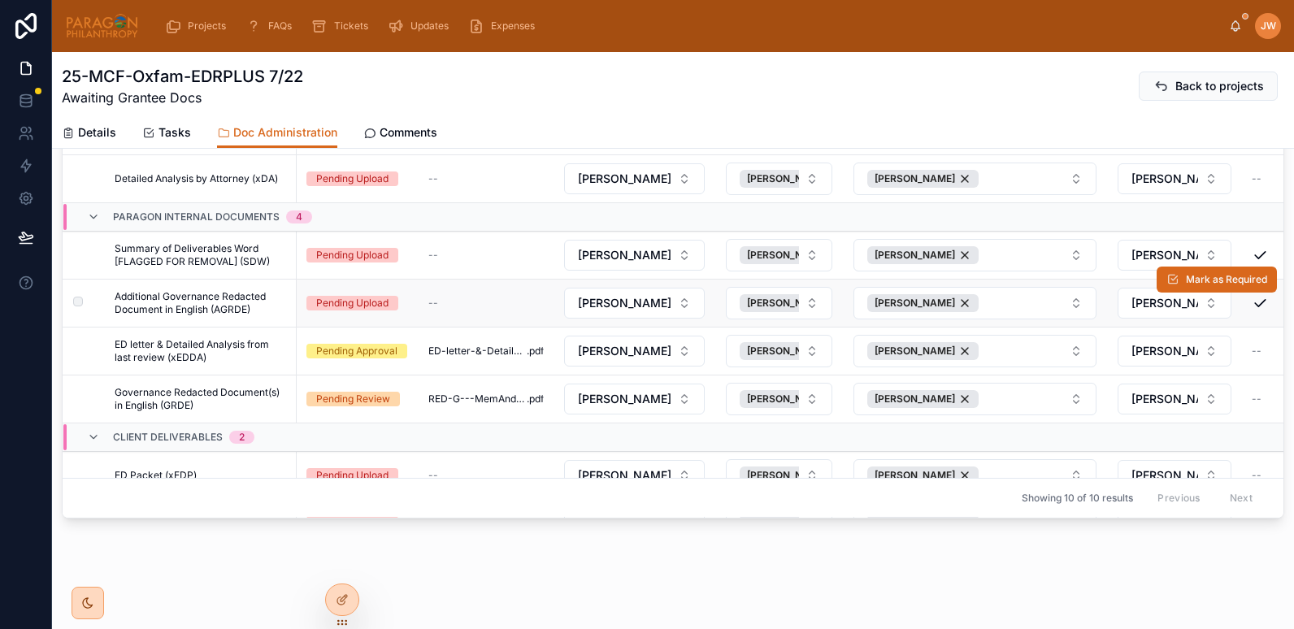
scroll to position [177, 0]
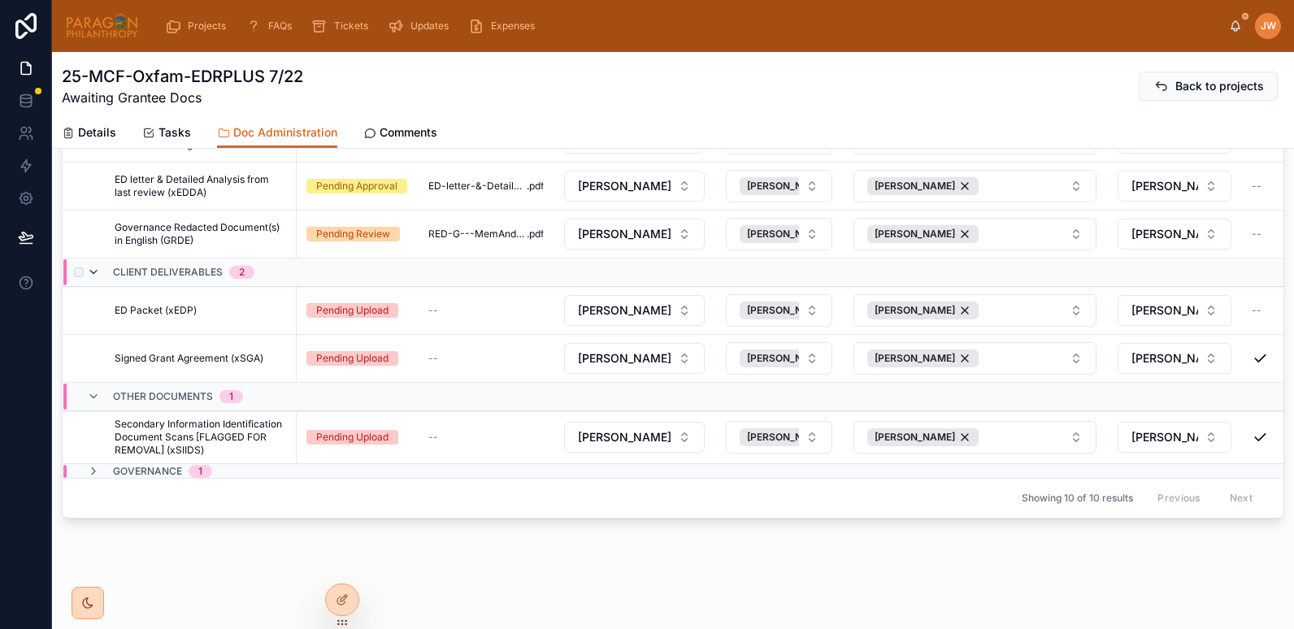
click at [97, 266] on icon at bounding box center [93, 272] width 13 height 13
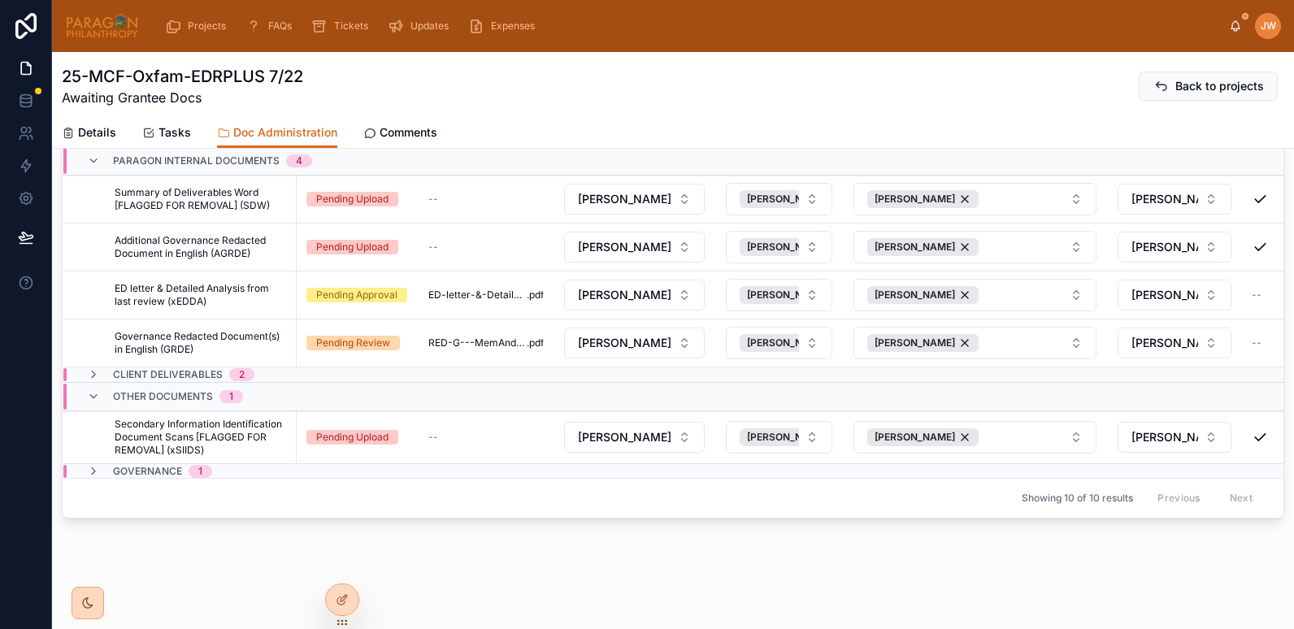
scroll to position [68, 0]
click at [99, 384] on div "Other Documents 1" at bounding box center [165, 397] width 156 height 26
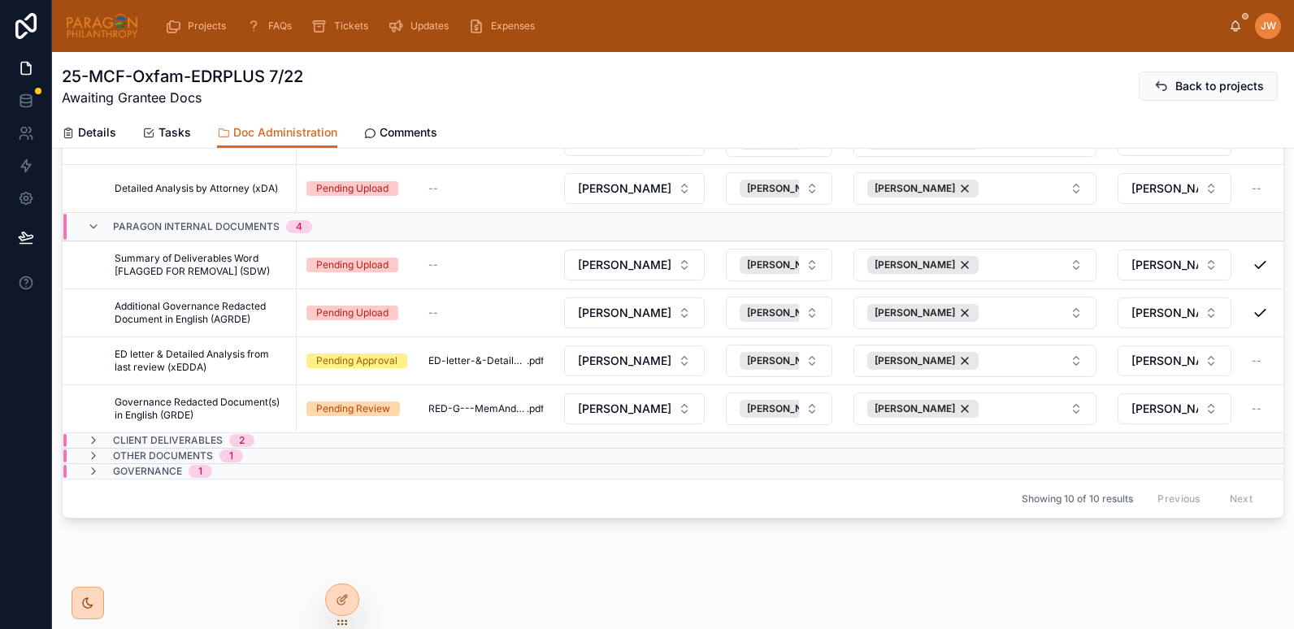
scroll to position [2, 0]
click at [102, 465] on div "Governance 1" at bounding box center [149, 471] width 125 height 13
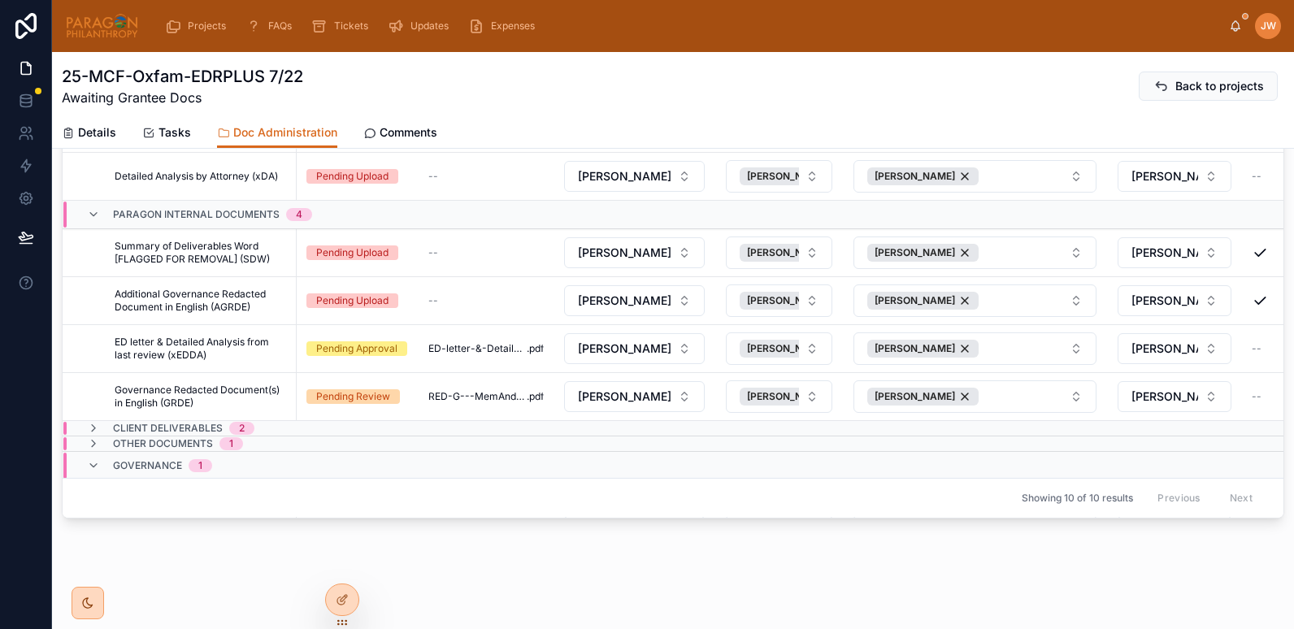
scroll to position [63, 0]
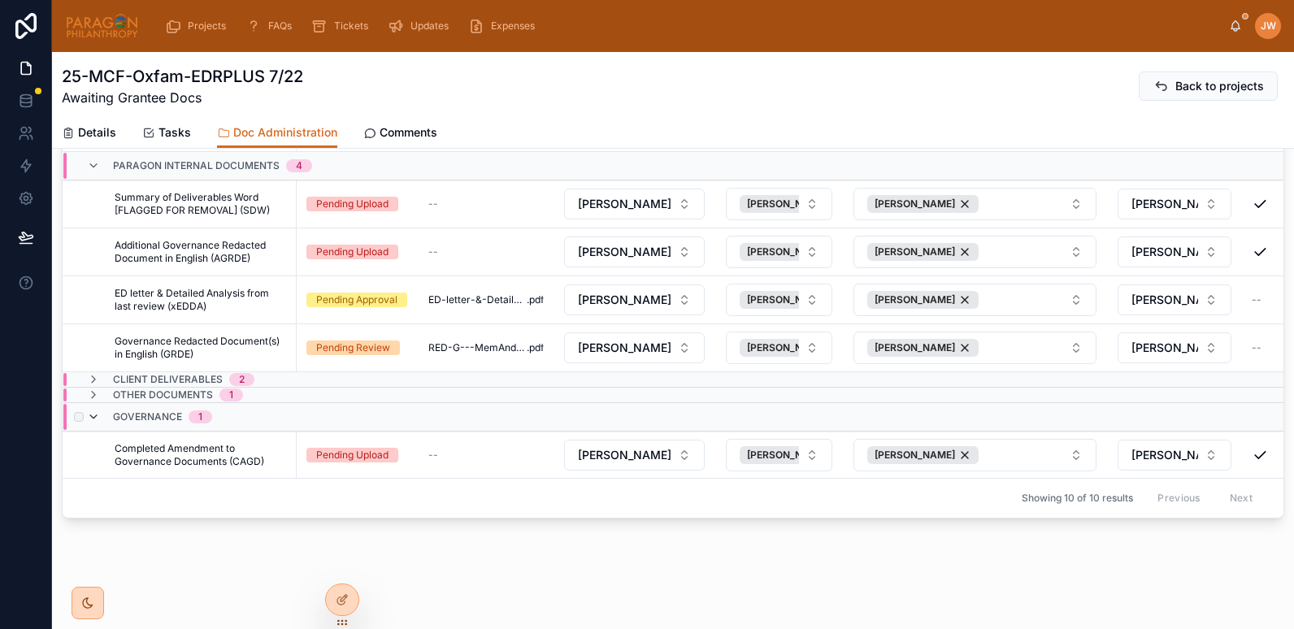
click at [95, 411] on icon at bounding box center [93, 417] width 13 height 13
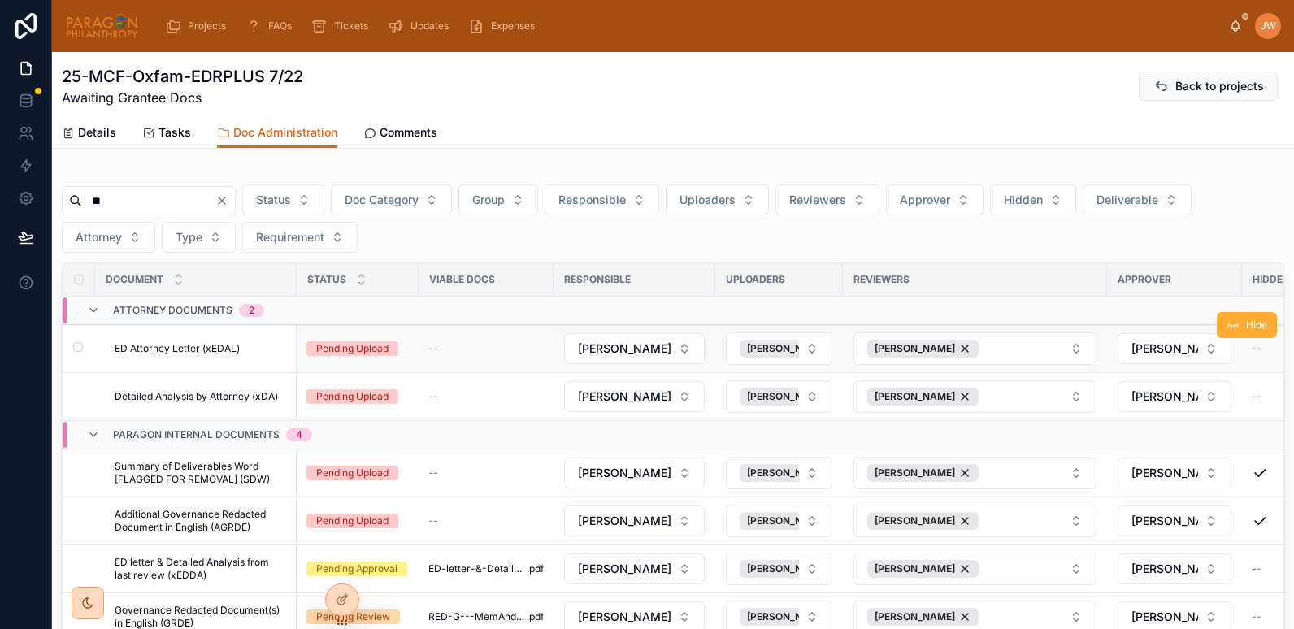
scroll to position [0, 0]
click at [138, 196] on input "**" at bounding box center [148, 200] width 133 height 23
type input "*"
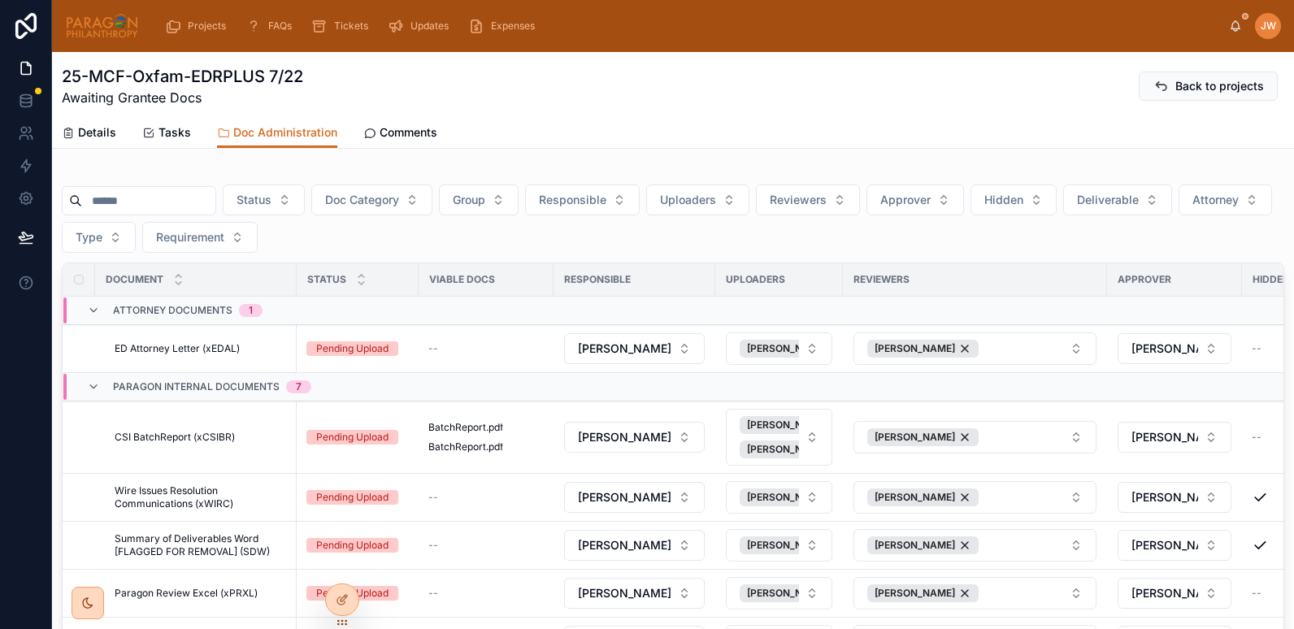
scroll to position [243, 0]
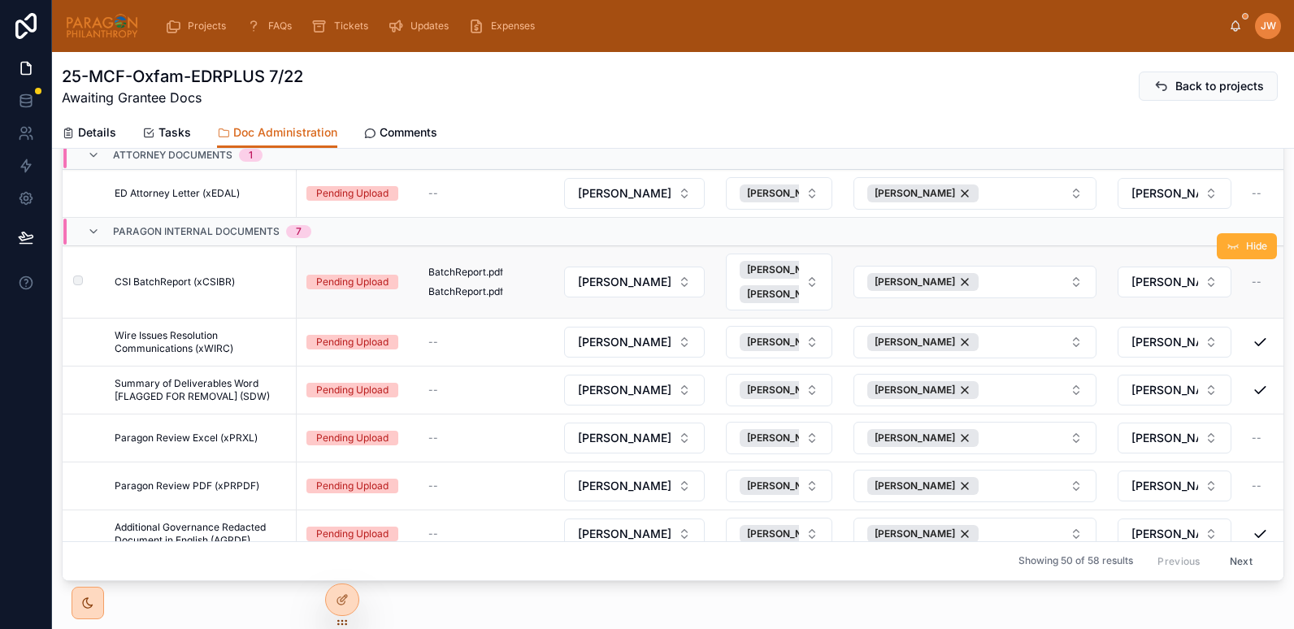
click at [223, 284] on span "CSI BatchReport (xCSIBR)" at bounding box center [175, 282] width 120 height 13
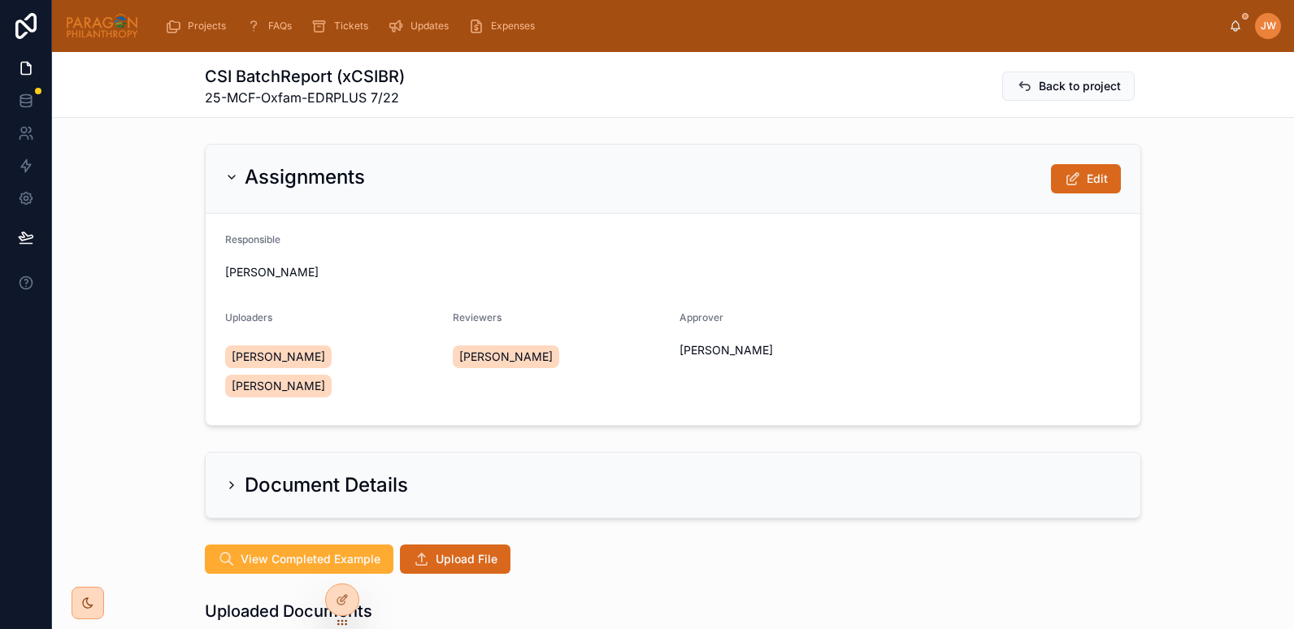
scroll to position [208, 0]
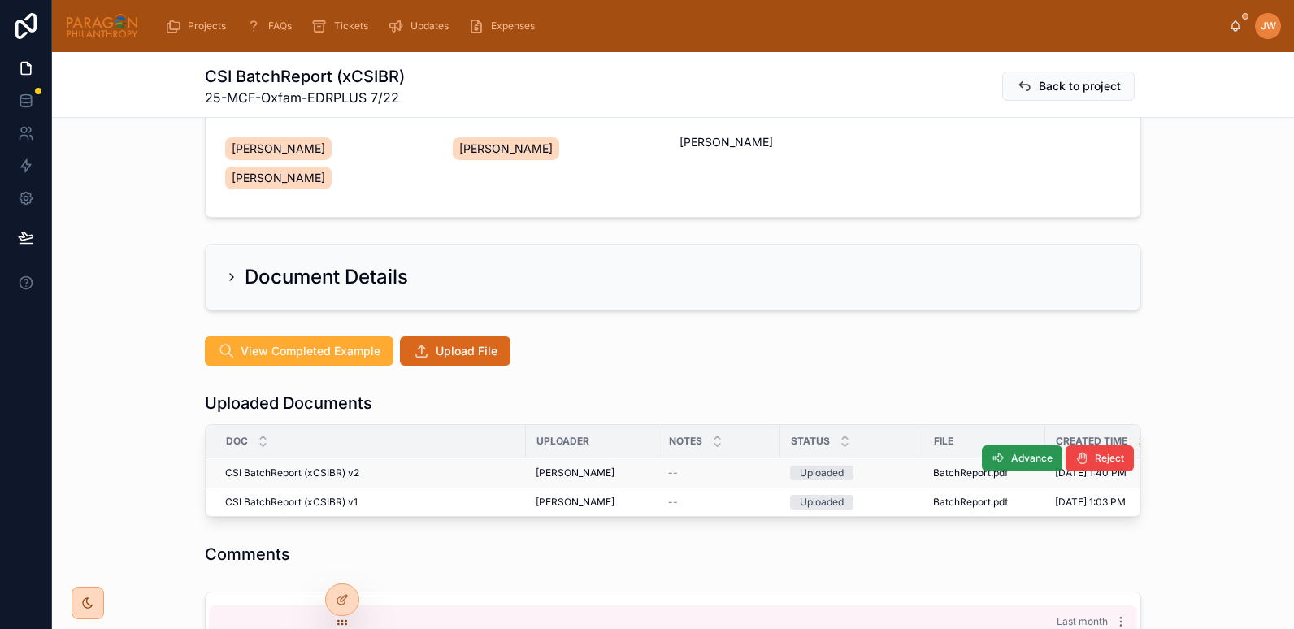
click at [1024, 452] on span "Advance" at bounding box center [1031, 458] width 41 height 13
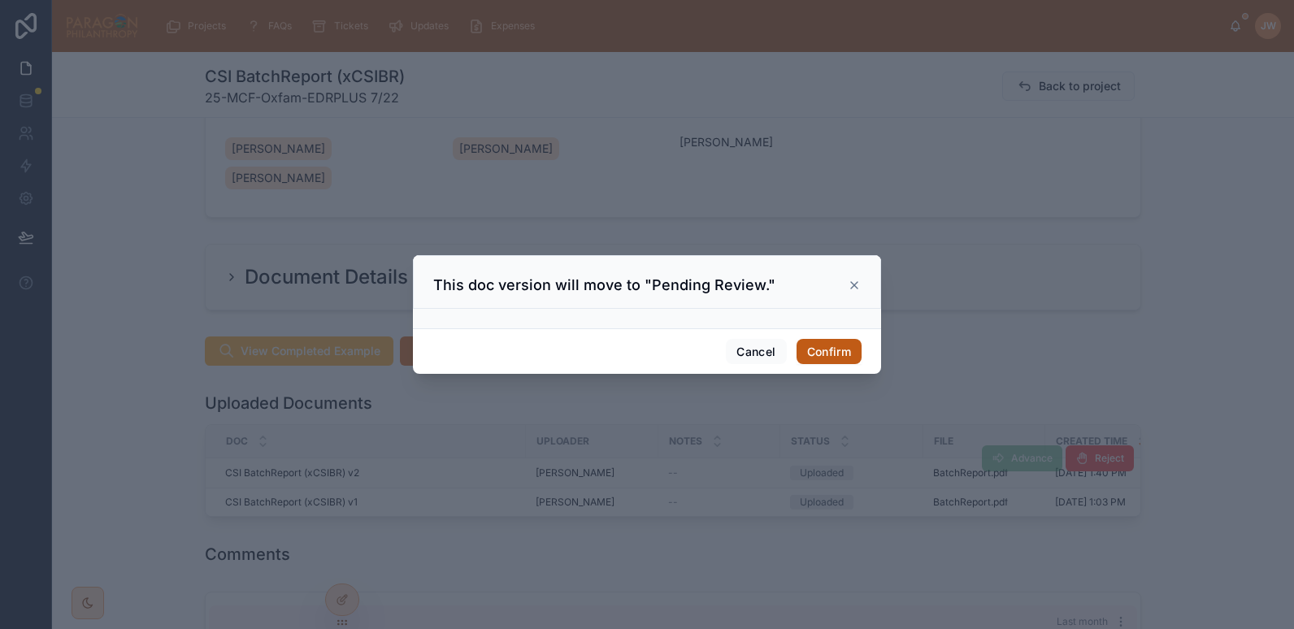
click at [821, 350] on button "Confirm" at bounding box center [829, 352] width 65 height 26
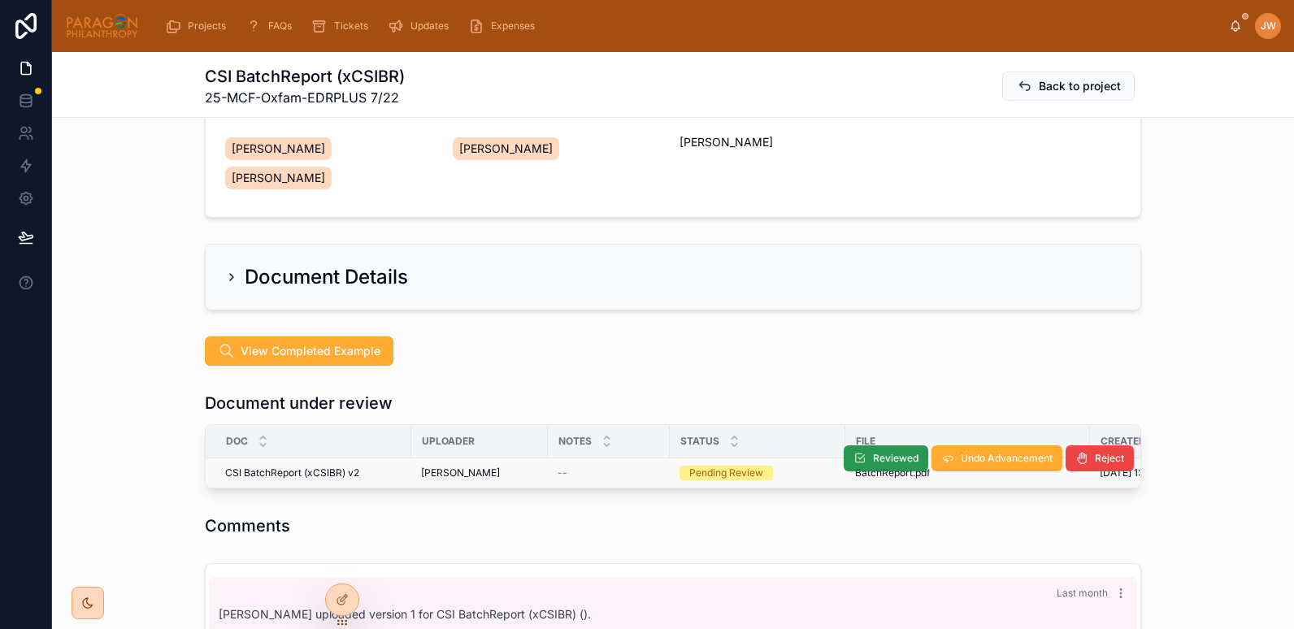
click at [858, 452] on icon at bounding box center [860, 458] width 13 height 13
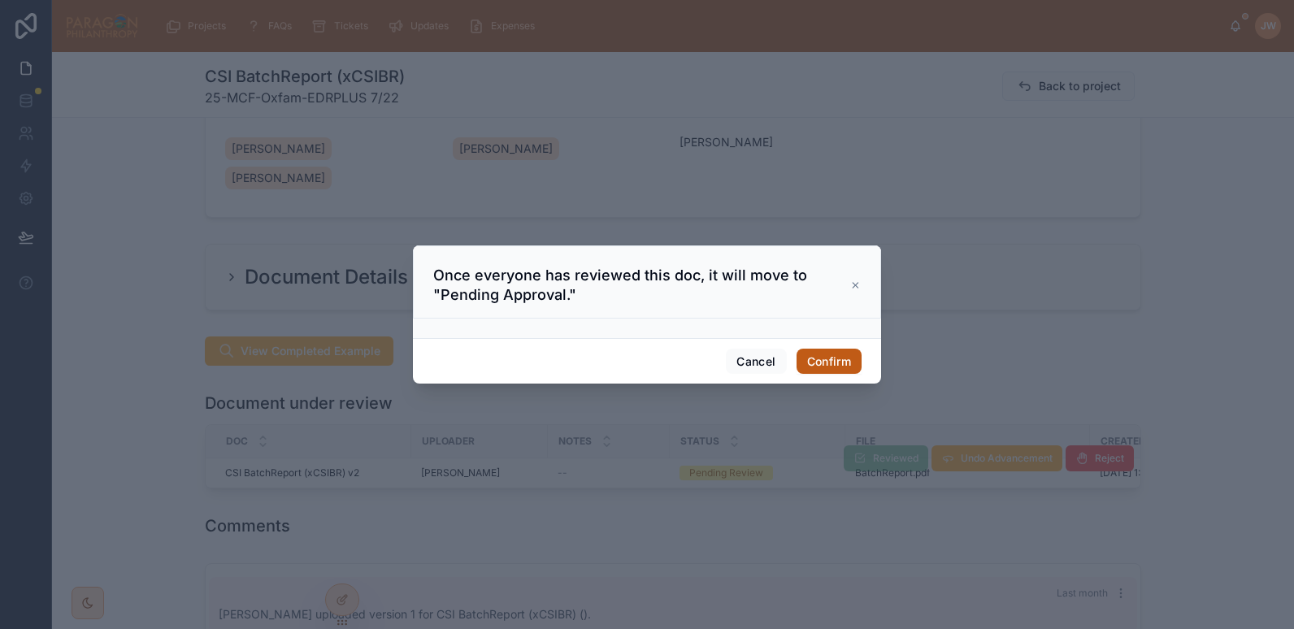
click at [815, 361] on button "Confirm" at bounding box center [829, 362] width 65 height 26
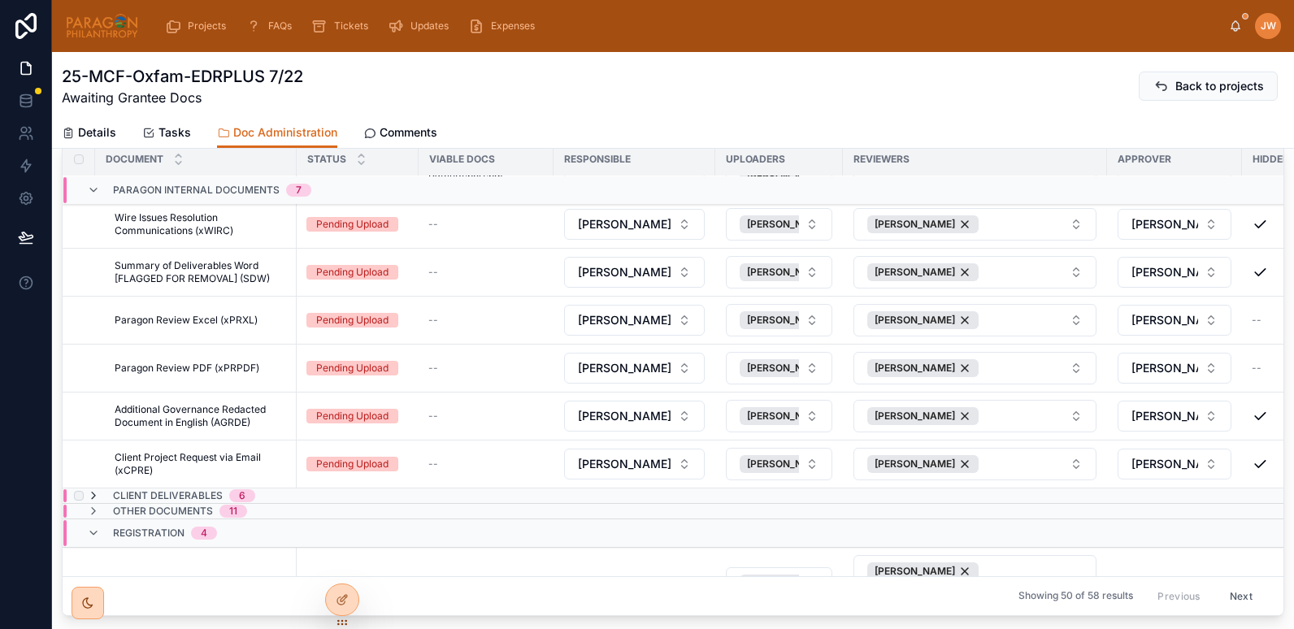
scroll to position [349, 0]
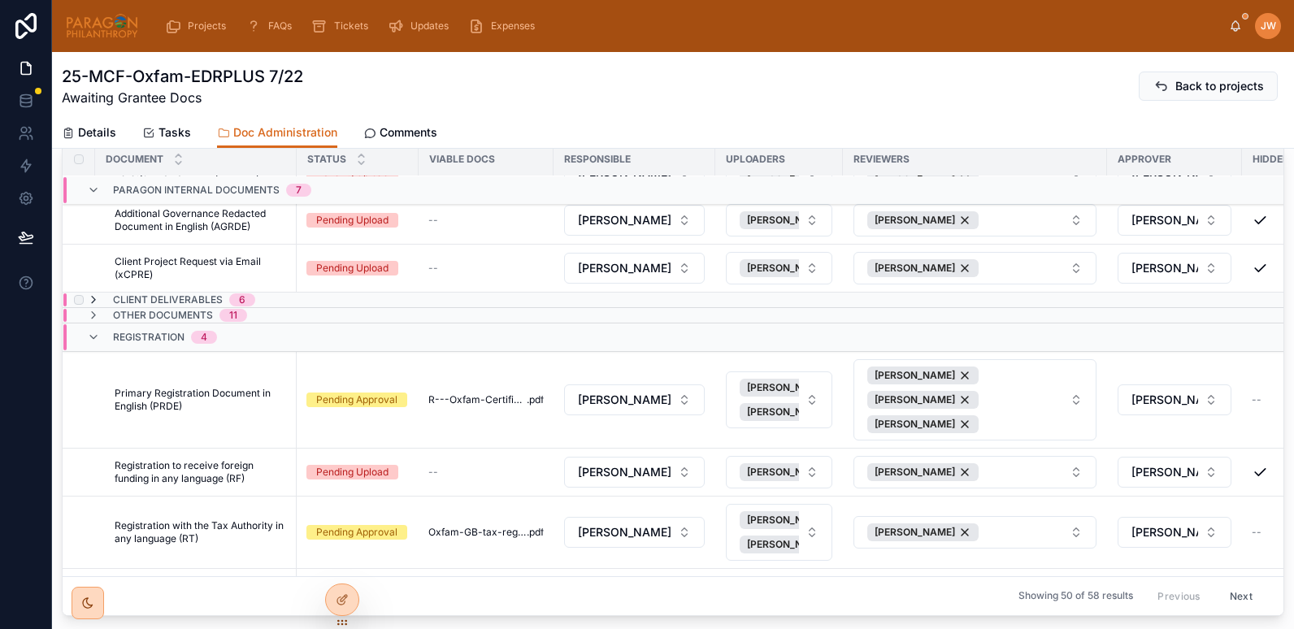
click at [99, 301] on icon at bounding box center [93, 300] width 13 height 13
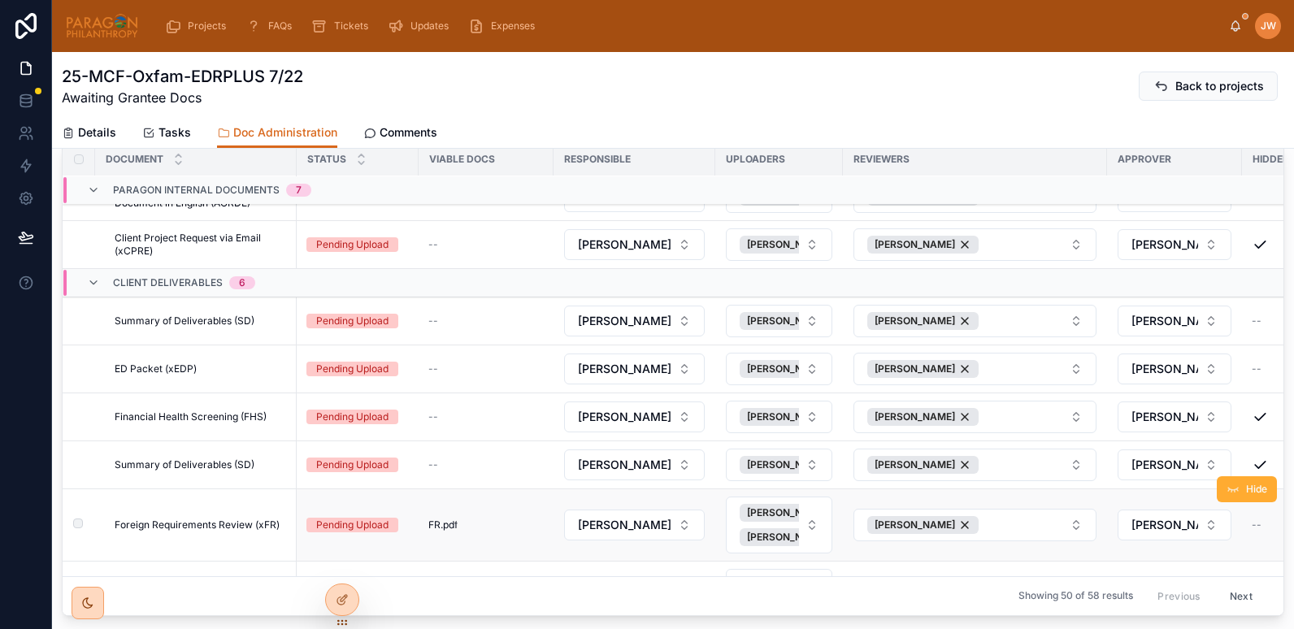
scroll to position [513, 0]
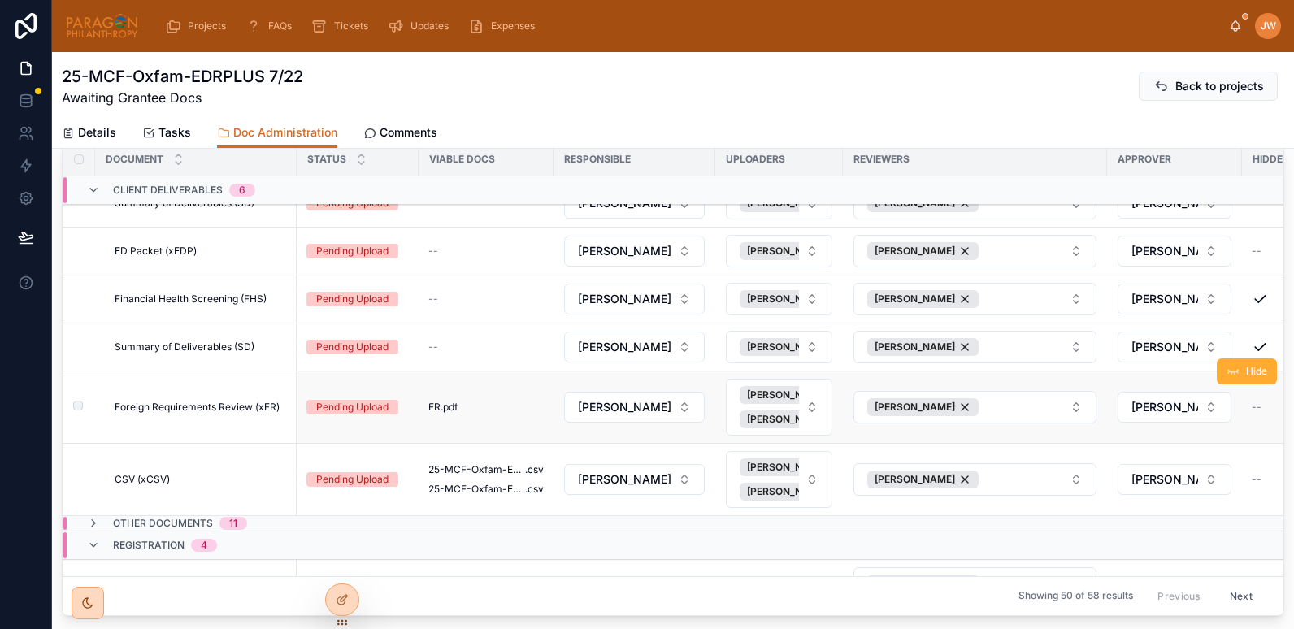
click at [178, 407] on span "Foreign Requirements Review (xFR)" at bounding box center [197, 407] width 165 height 13
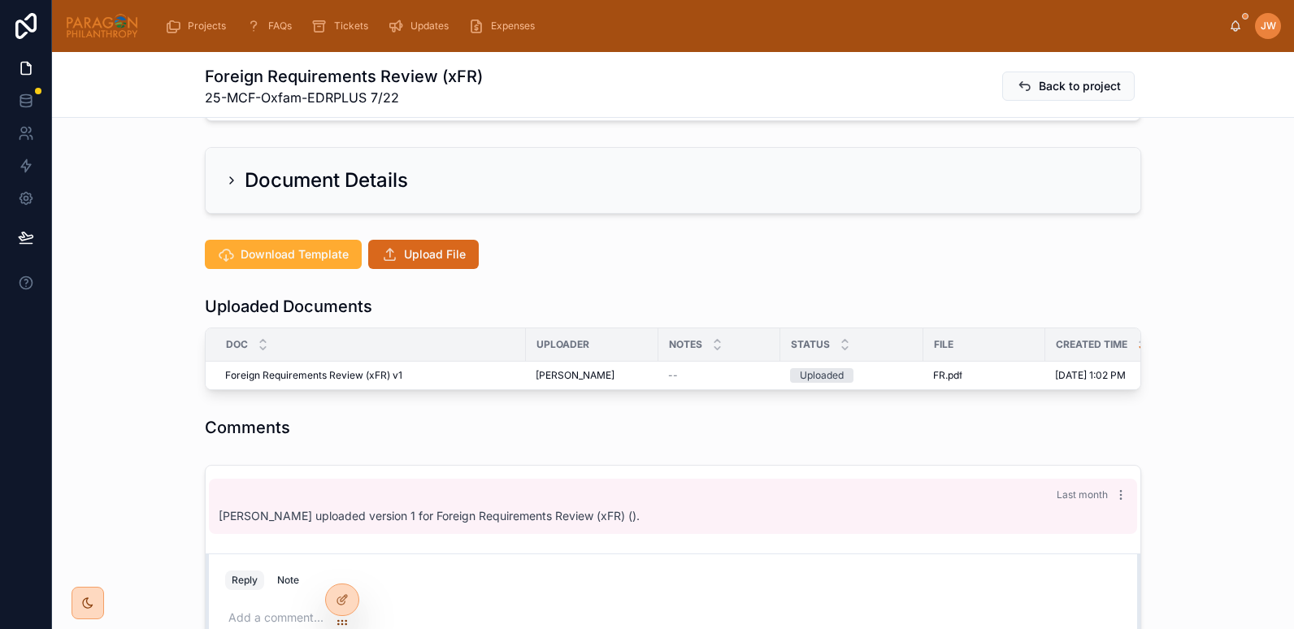
scroll to position [341, 0]
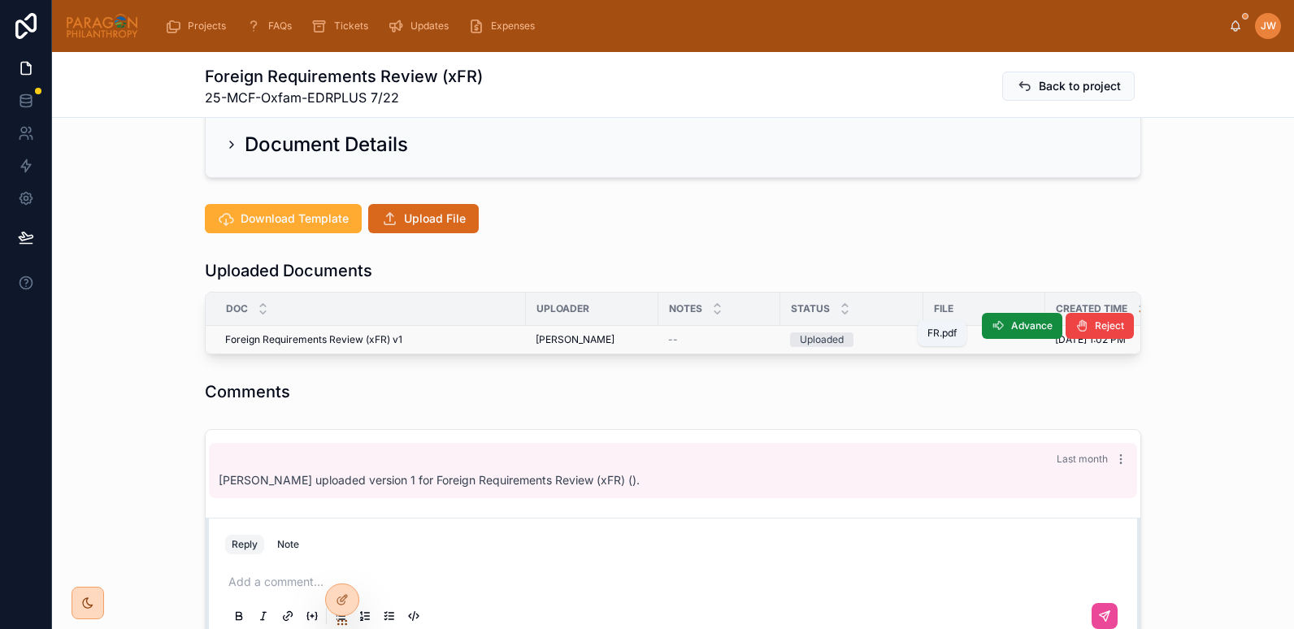
click at [934, 333] on span "FR" at bounding box center [939, 339] width 12 height 13
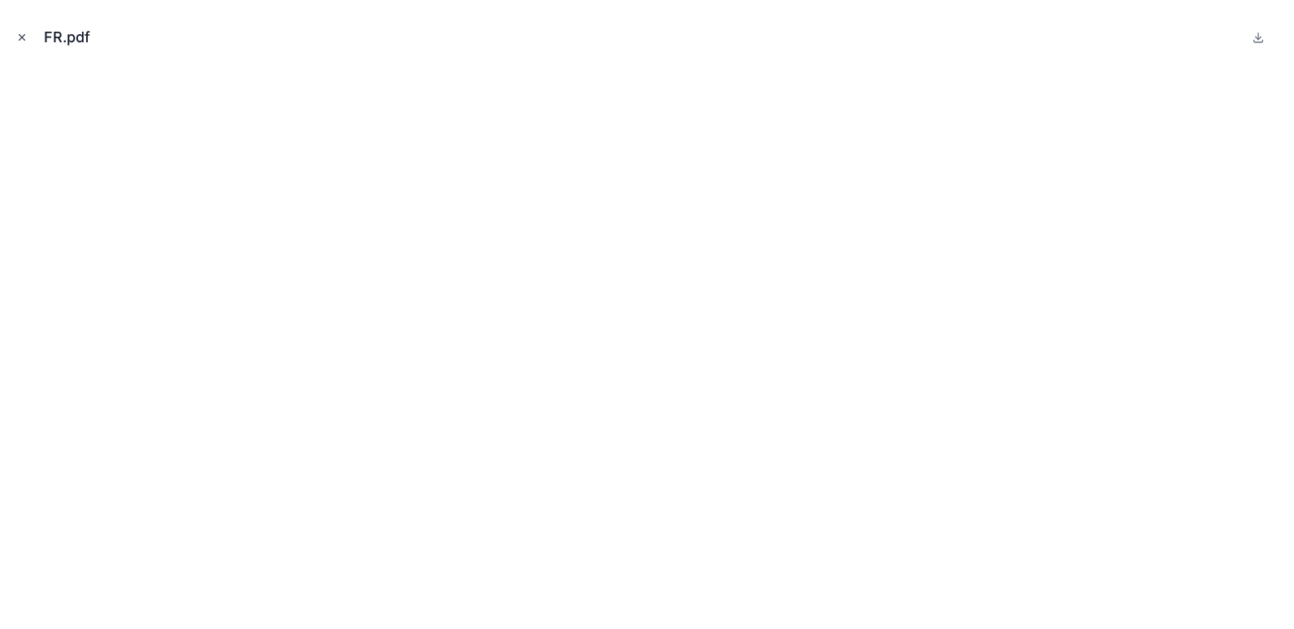
click at [17, 35] on icon "Close modal" at bounding box center [21, 37] width 11 height 11
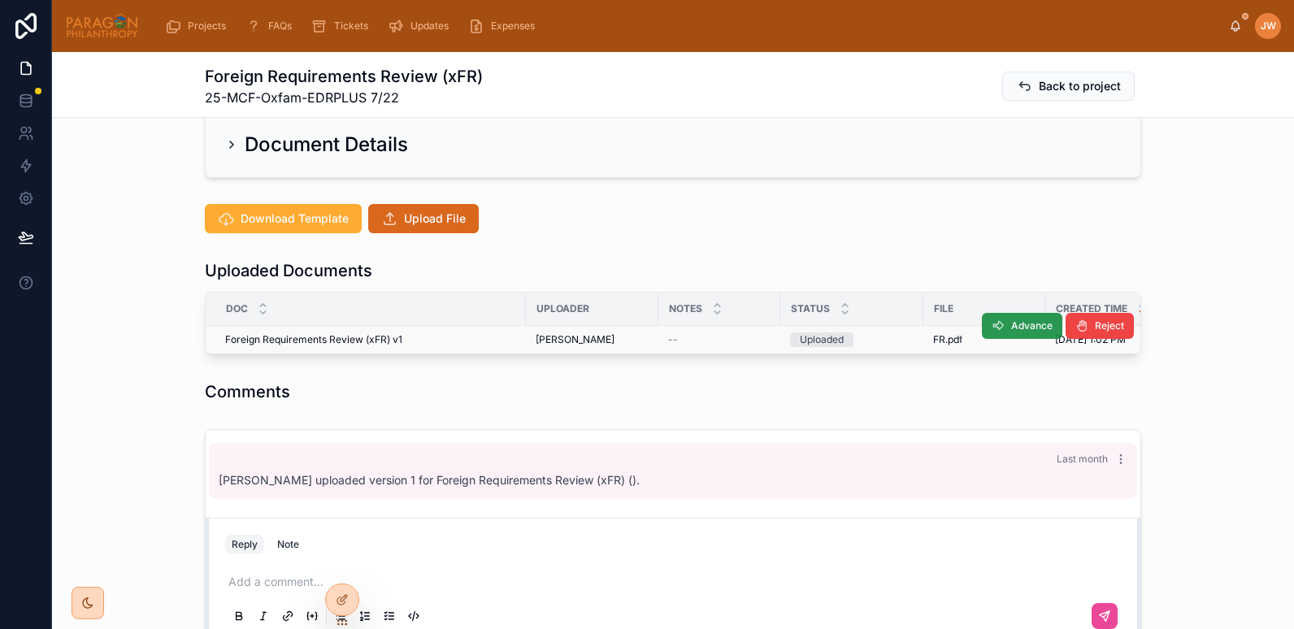
click at [1003, 313] on button "Advance" at bounding box center [1022, 326] width 80 height 26
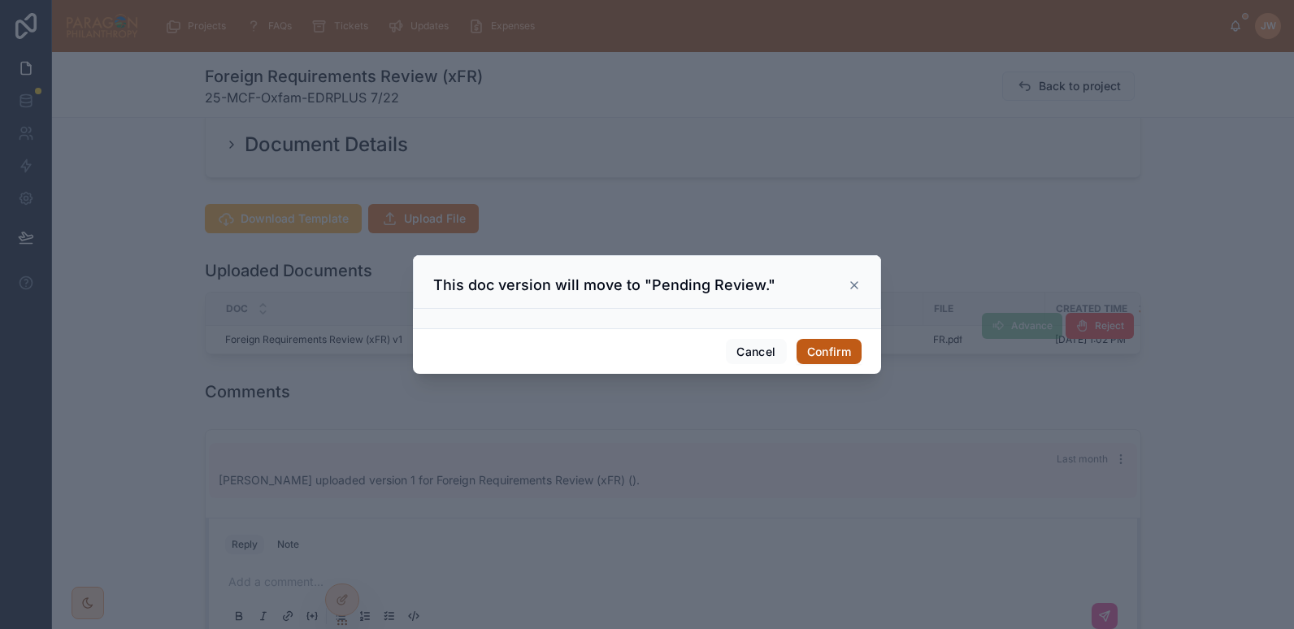
click at [822, 355] on button "Confirm" at bounding box center [829, 352] width 65 height 26
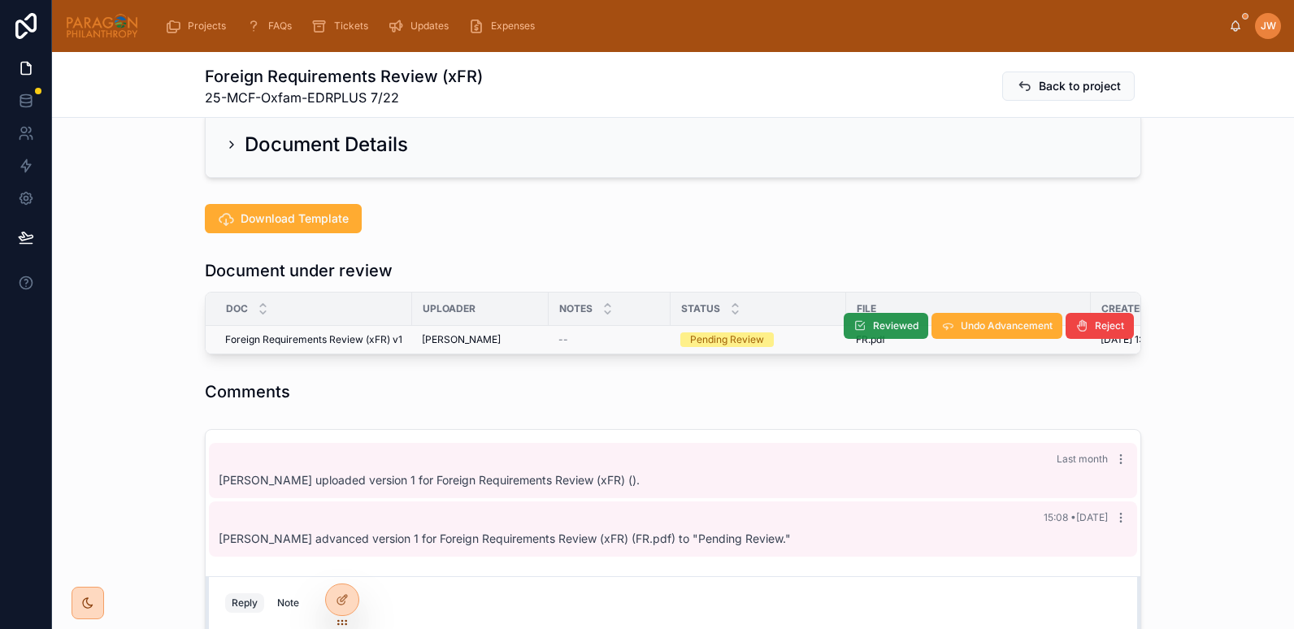
click at [889, 320] on span "Reviewed" at bounding box center [896, 326] width 46 height 13
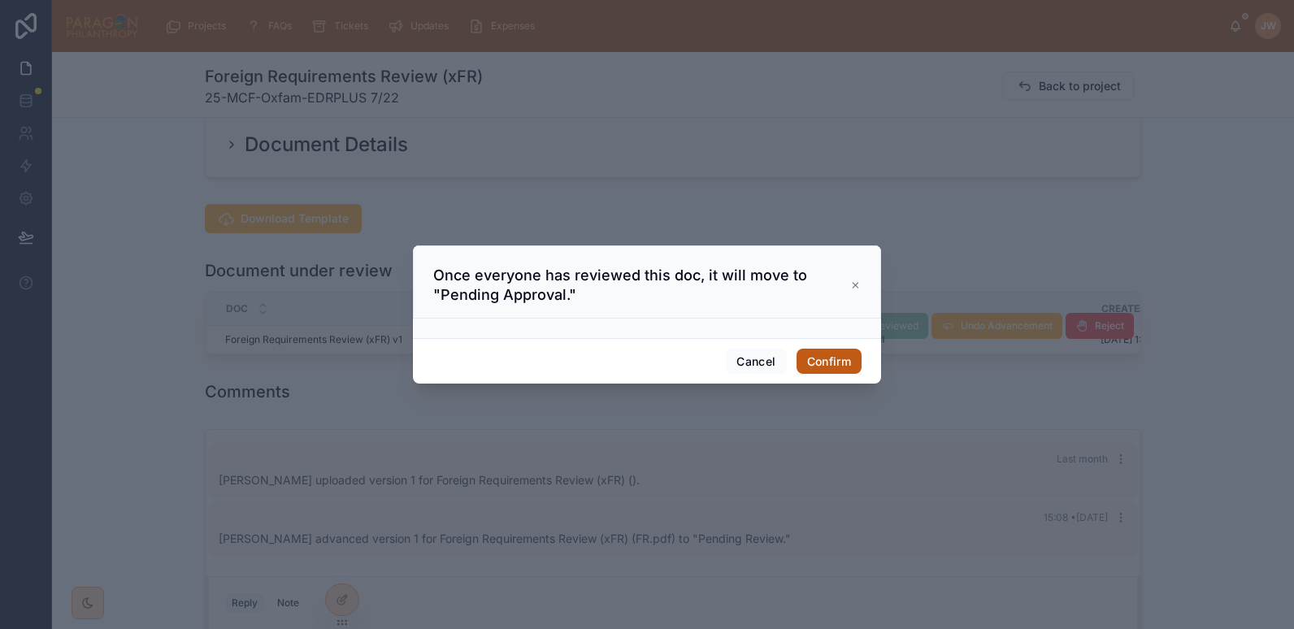
click at [825, 359] on button "Confirm" at bounding box center [829, 362] width 65 height 26
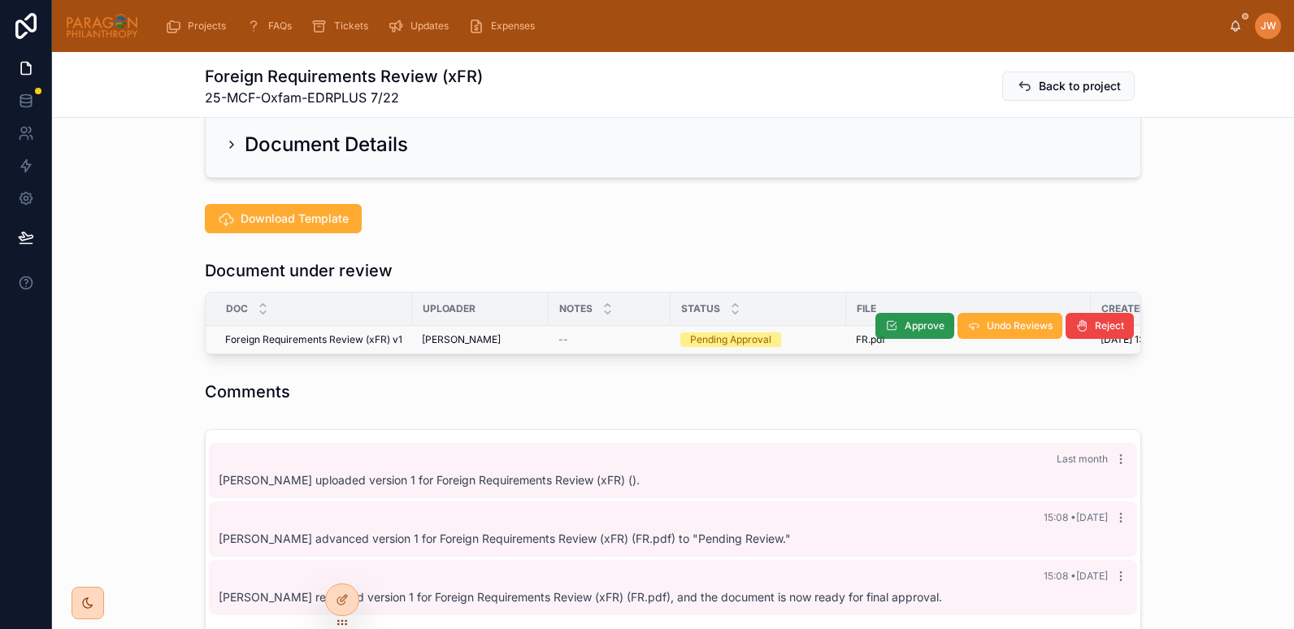
click at [895, 313] on button "Approve" at bounding box center [915, 326] width 79 height 26
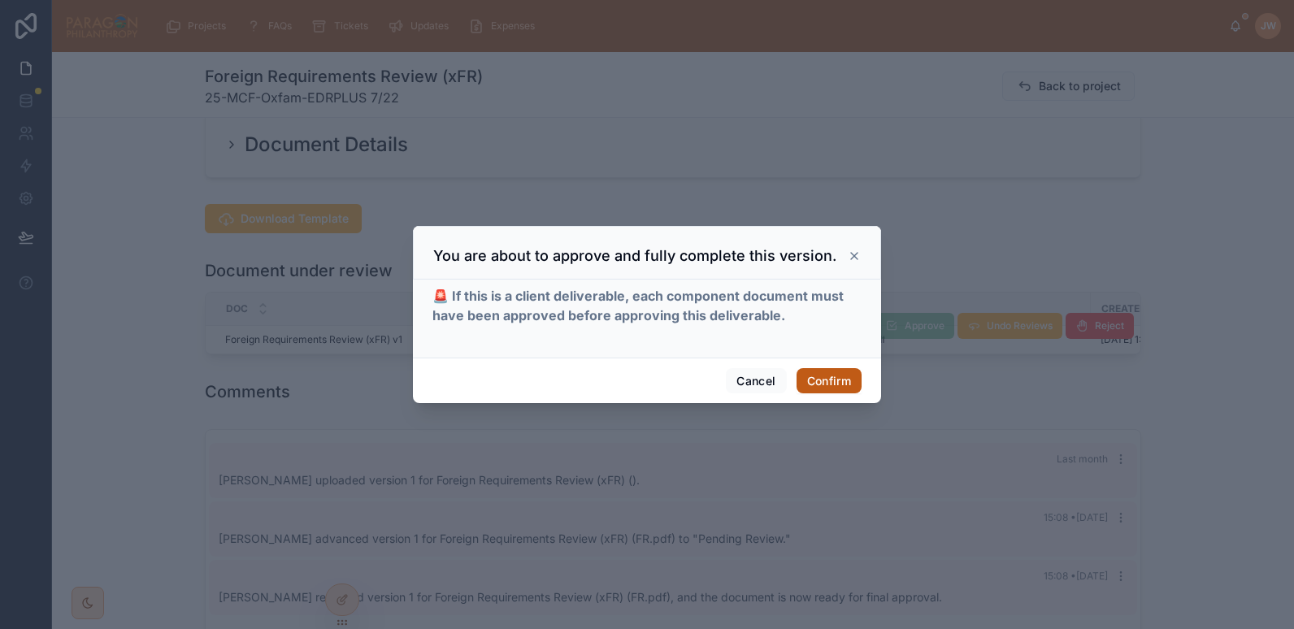
click at [821, 373] on button "Confirm" at bounding box center [829, 381] width 65 height 26
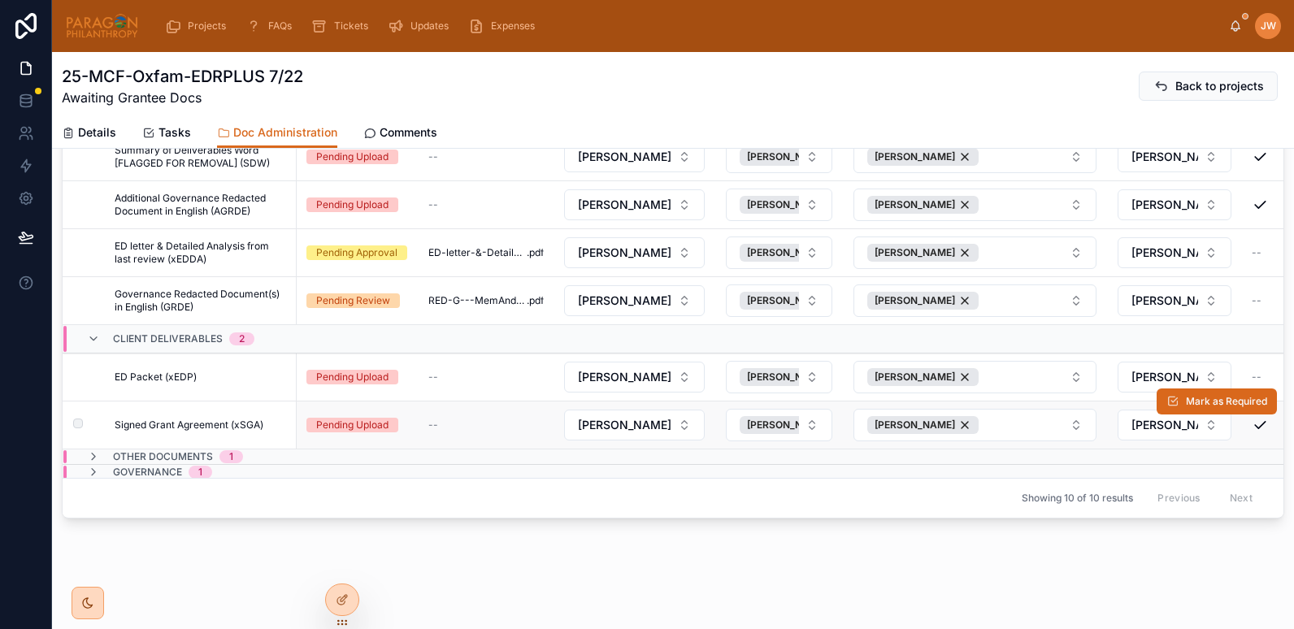
scroll to position [111, 0]
click at [95, 465] on icon at bounding box center [93, 471] width 13 height 13
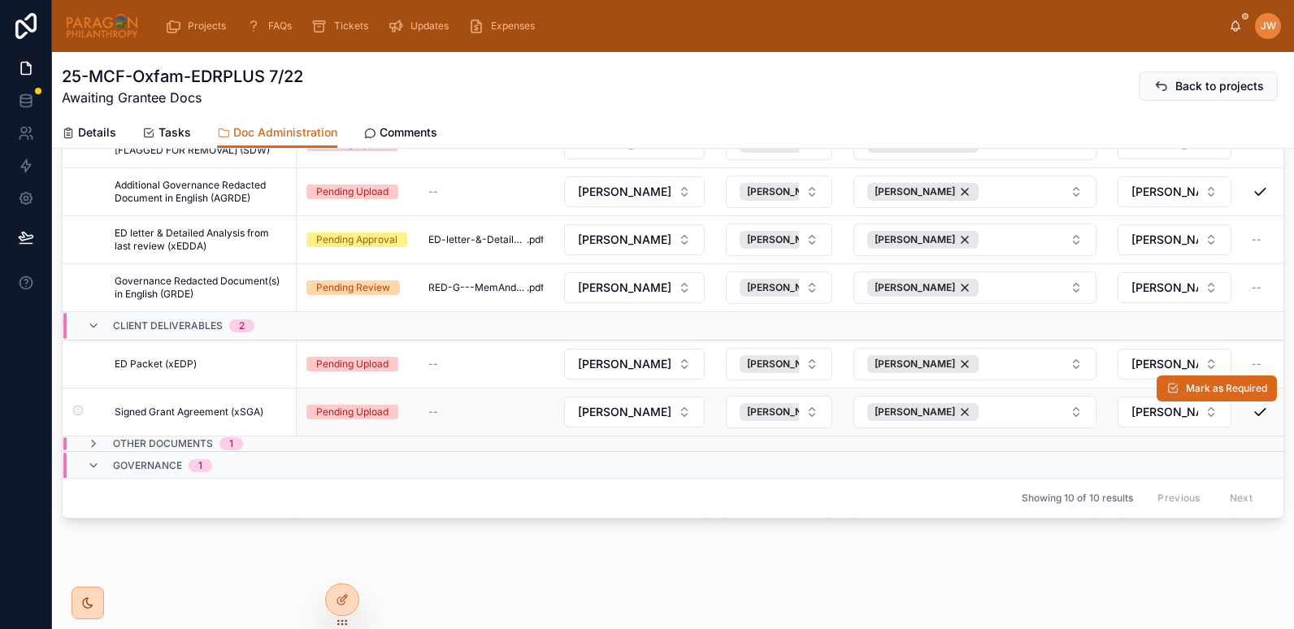
scroll to position [172, 0]
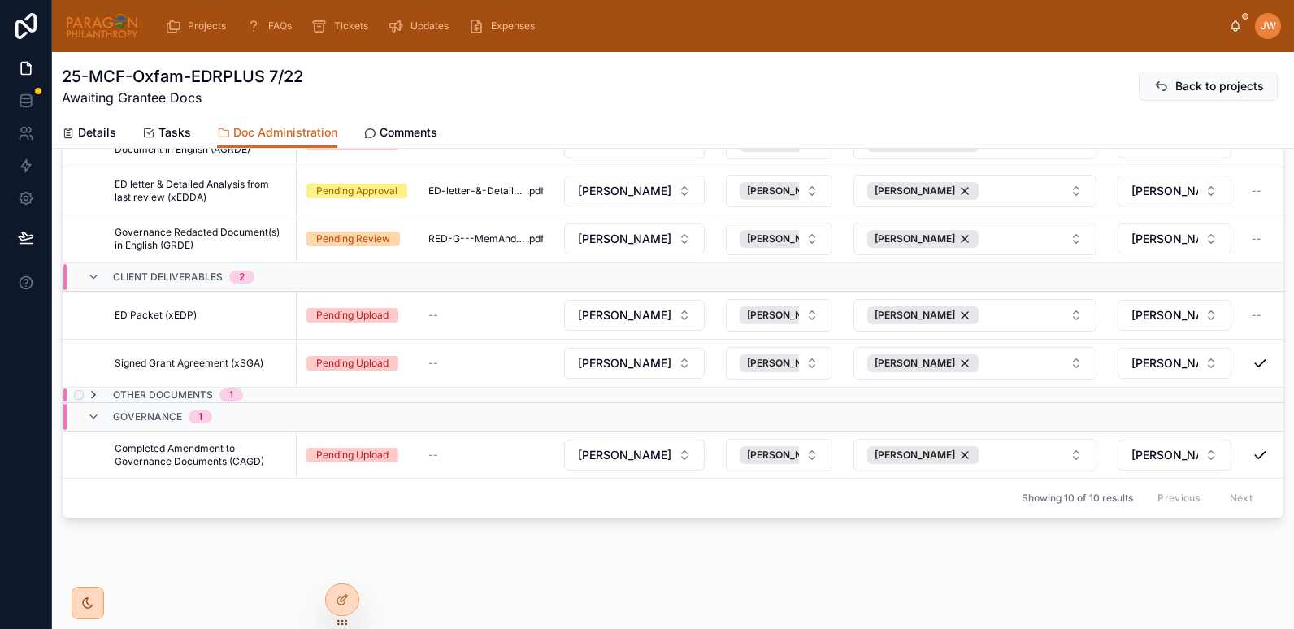
click at [93, 389] on icon at bounding box center [93, 395] width 13 height 13
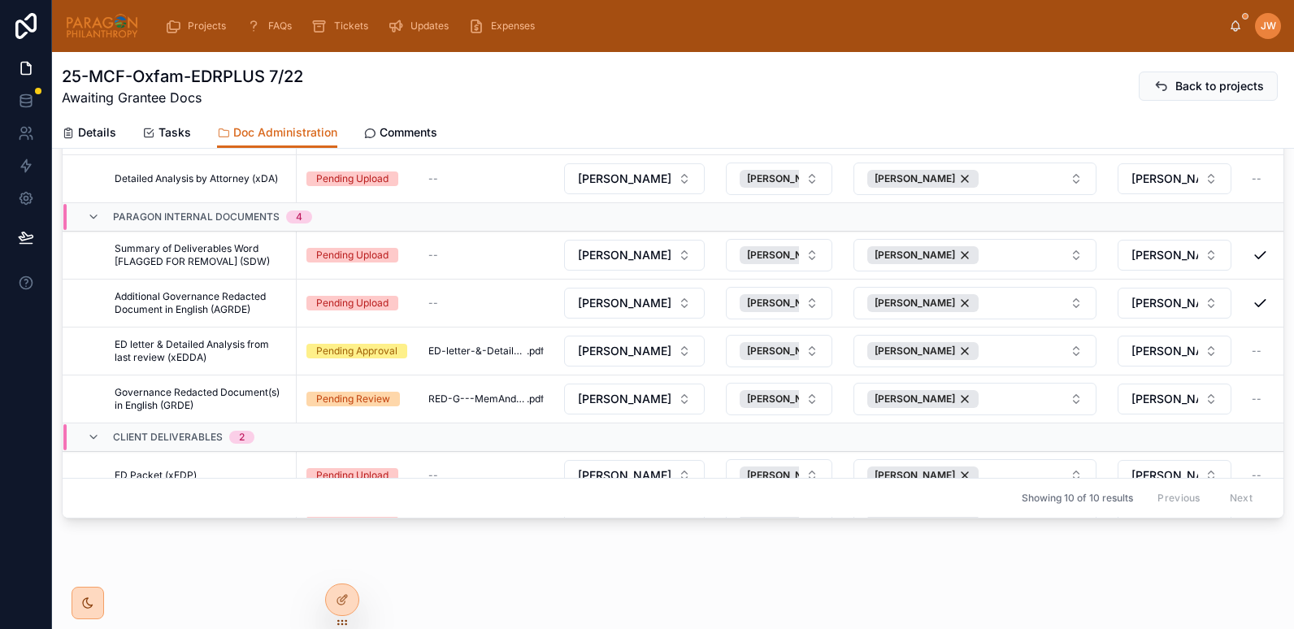
scroll to position [0, 0]
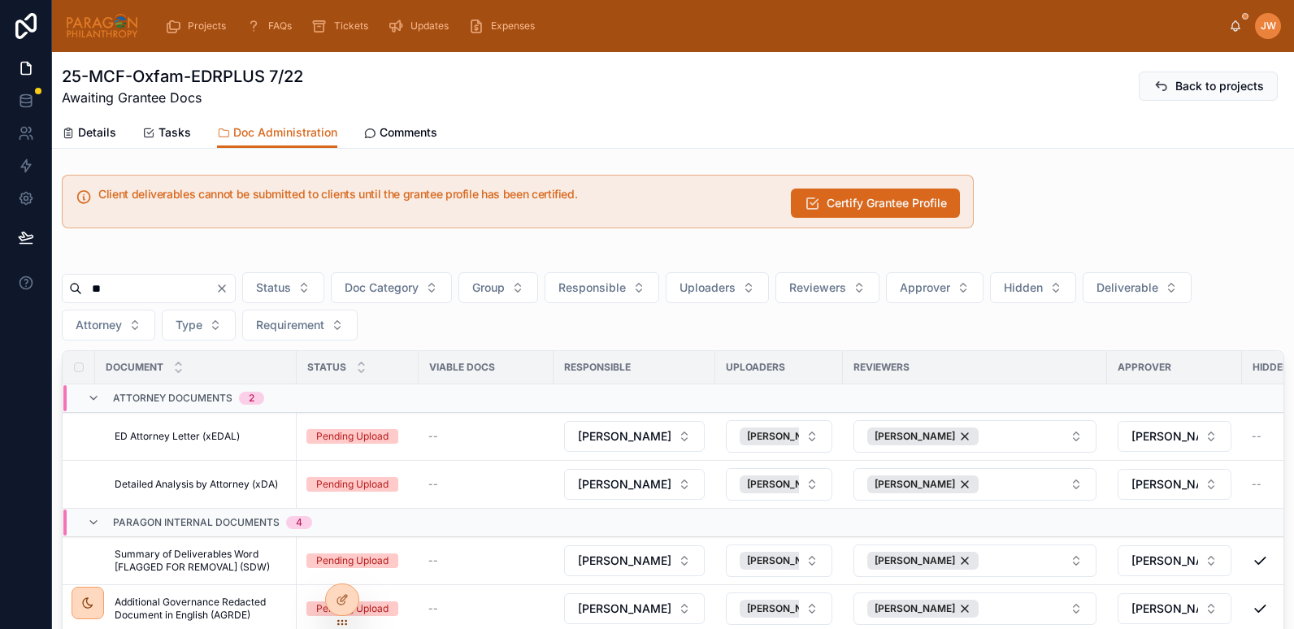
click at [126, 267] on div "** Status Doc Category Group Responsible Uploaders Reviewers Approver Hidden De…" at bounding box center [673, 539] width 1223 height 570
click at [127, 285] on input "**" at bounding box center [148, 288] width 133 height 23
type input "*"
click at [160, 246] on div "Client deliverables cannot be submitted to clients until the grantee profile ha…" at bounding box center [673, 499] width 1242 height 663
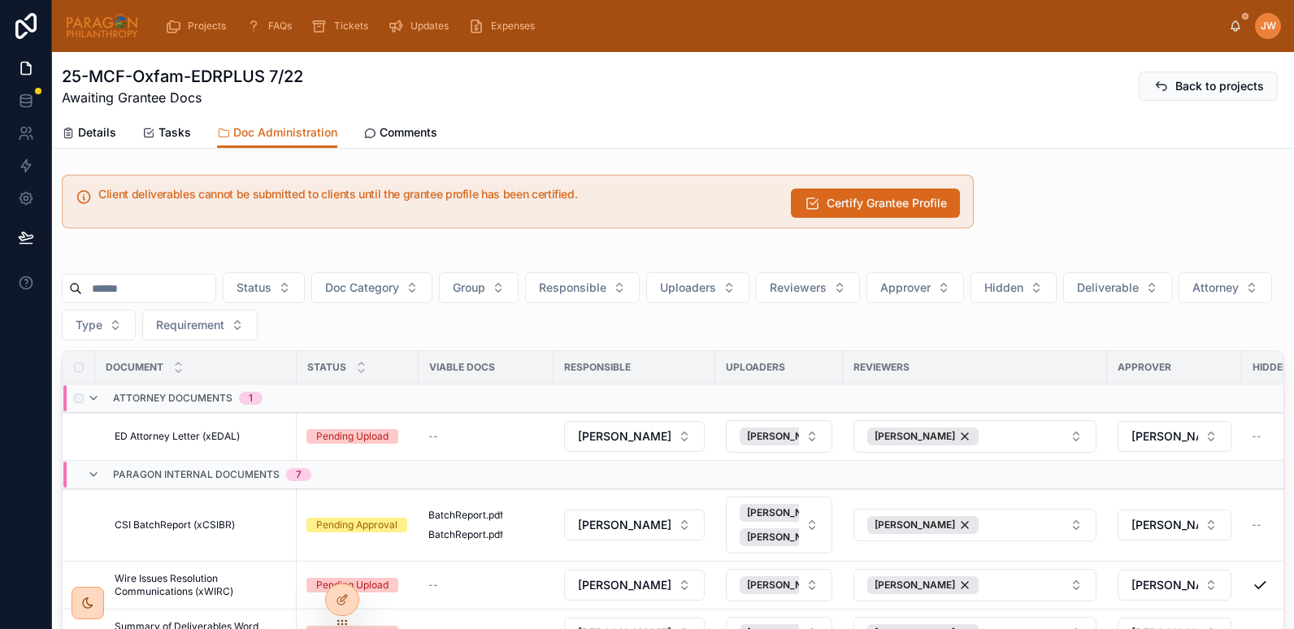
click at [154, 402] on span "Attorney Documents" at bounding box center [173, 398] width 120 height 13
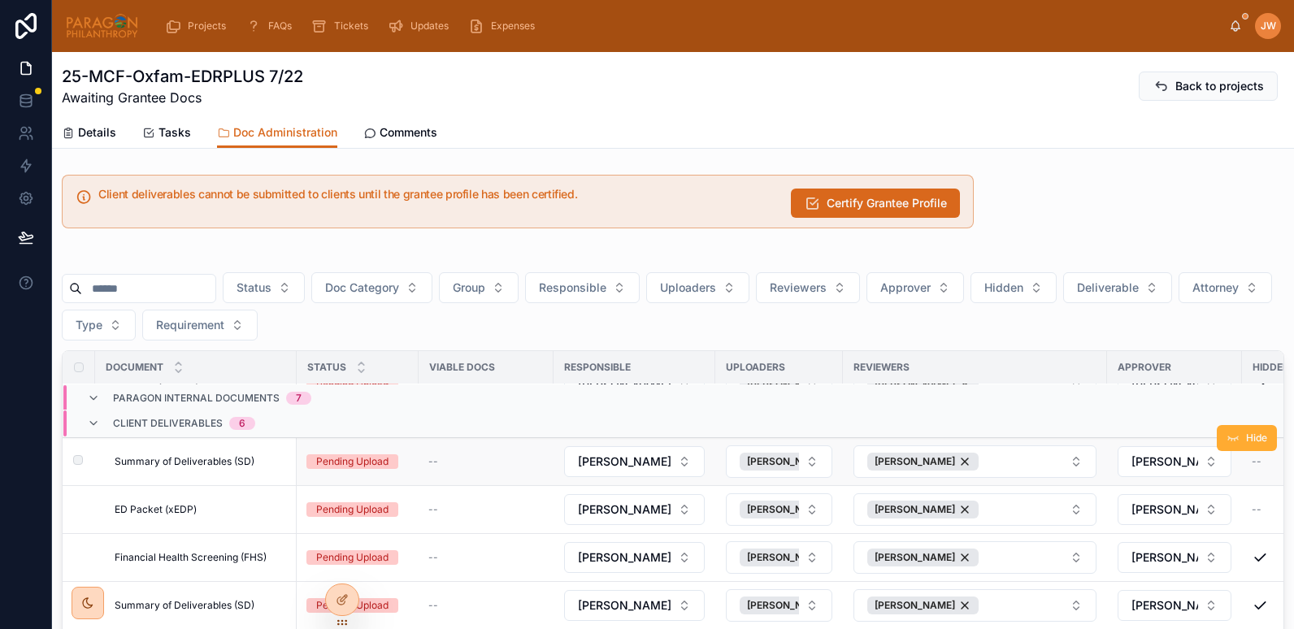
scroll to position [400, 0]
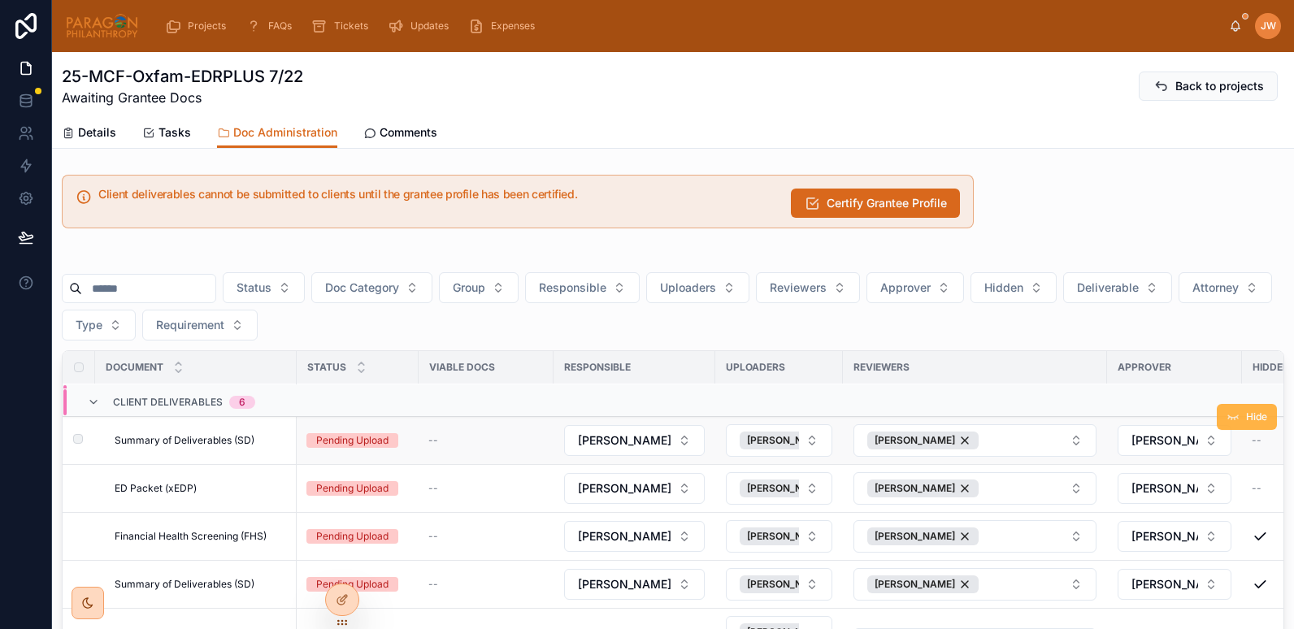
click at [1227, 417] on icon at bounding box center [1233, 417] width 13 height 13
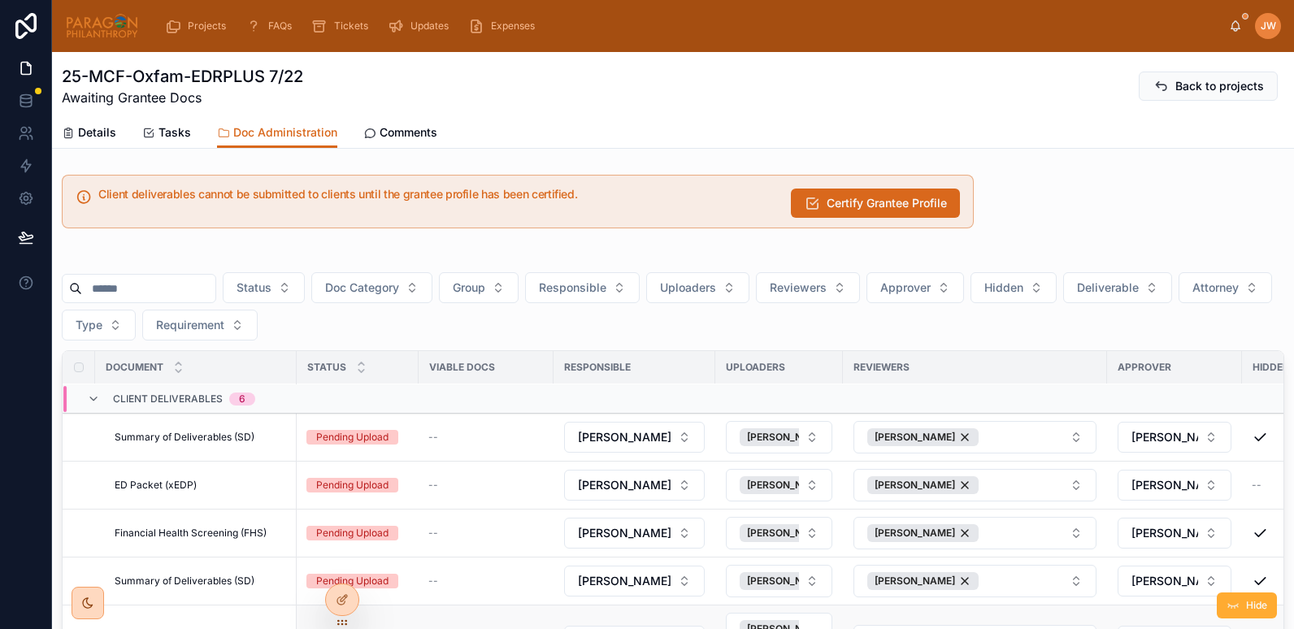
scroll to position [669, 0]
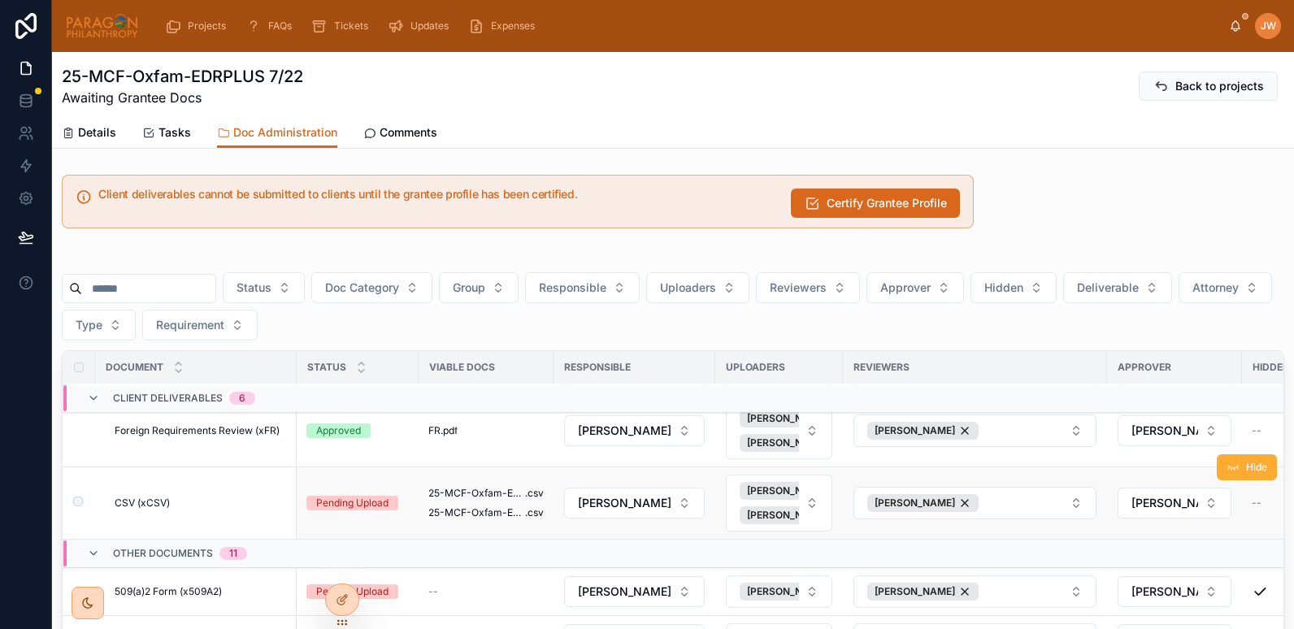
click at [146, 502] on span "CSV (xCSV)" at bounding box center [142, 503] width 55 height 13
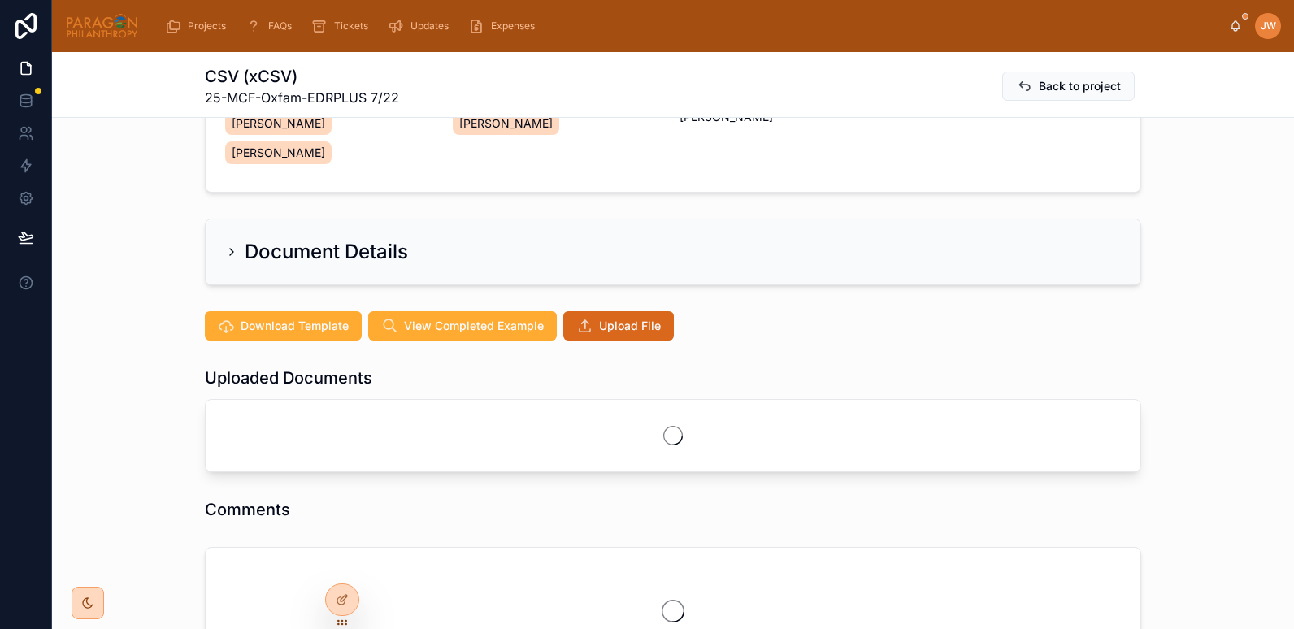
scroll to position [239, 0]
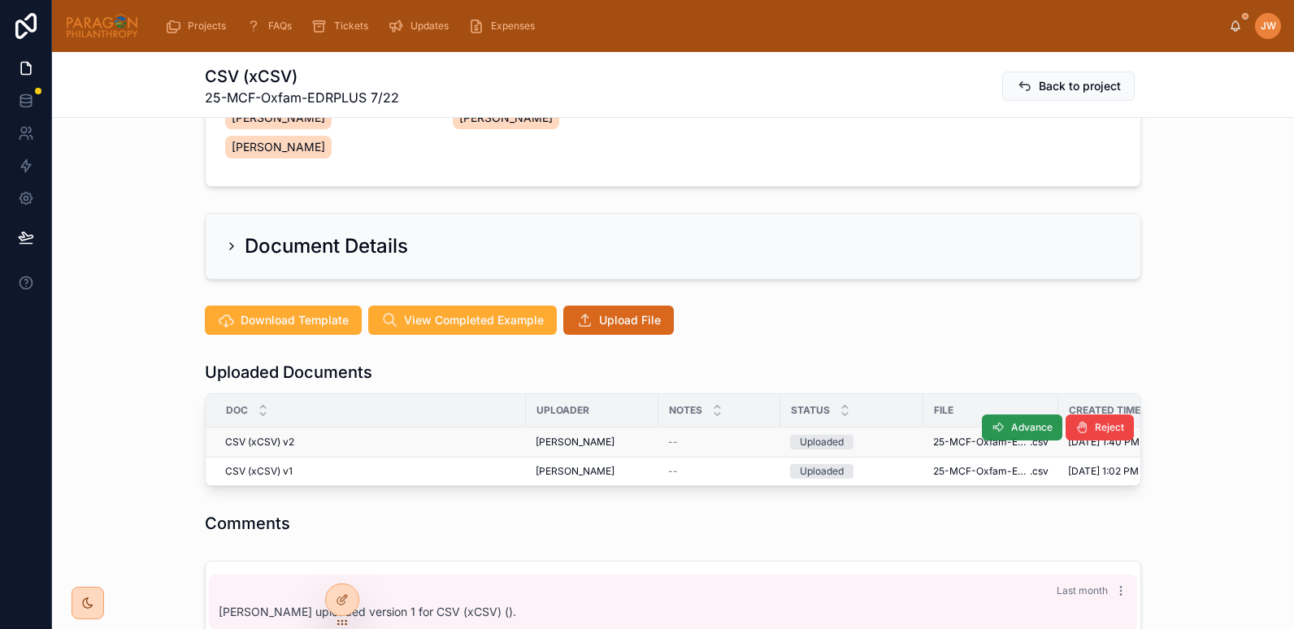
click at [994, 421] on icon at bounding box center [998, 427] width 13 height 13
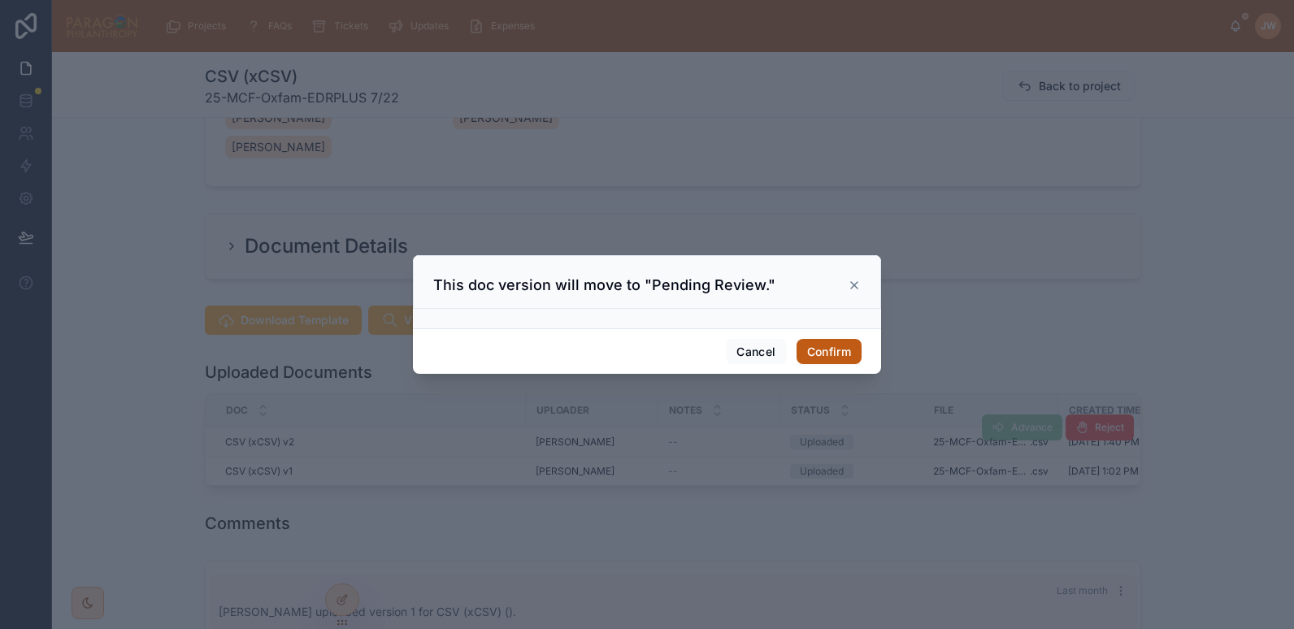
click at [828, 350] on button "Confirm" at bounding box center [829, 352] width 65 height 26
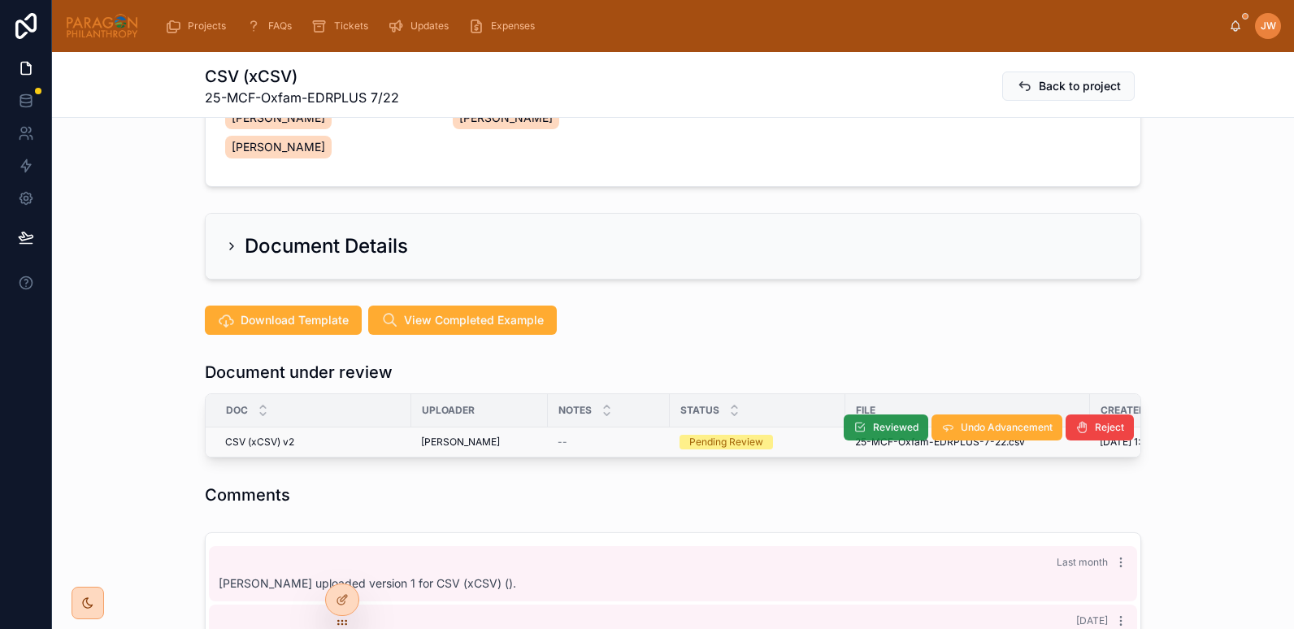
click at [854, 421] on icon at bounding box center [860, 427] width 13 height 13
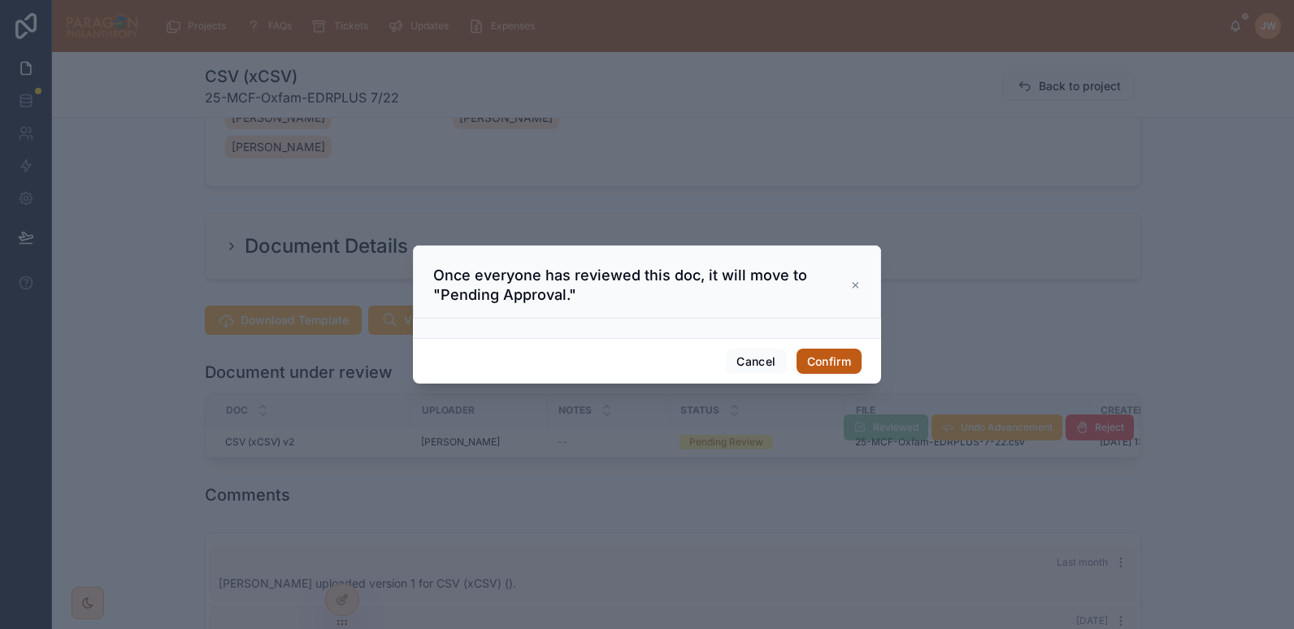
click at [828, 359] on button "Confirm" at bounding box center [829, 362] width 65 height 26
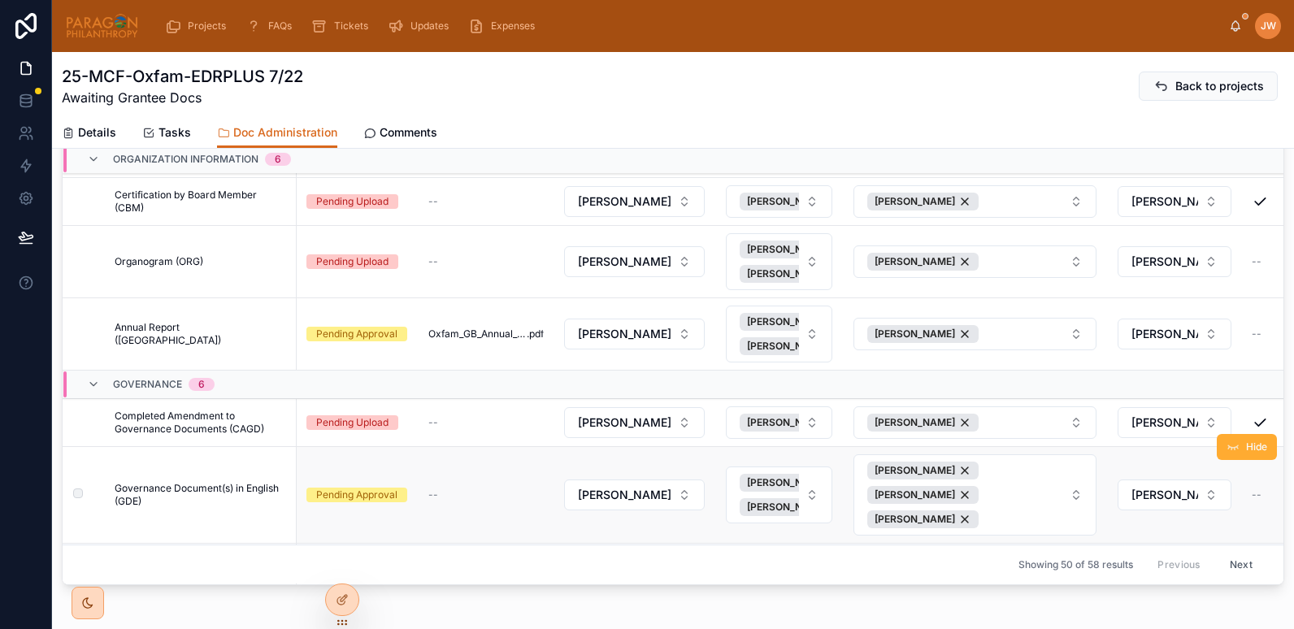
scroll to position [2072, 0]
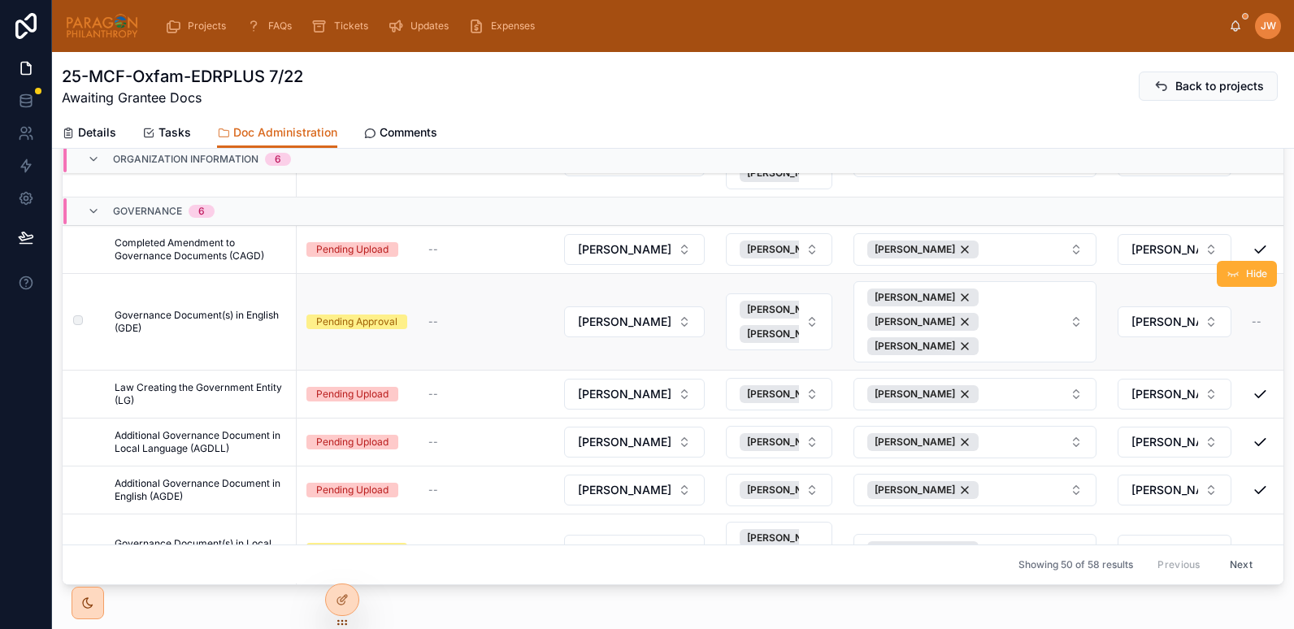
click at [159, 319] on span "Governance Document(s) in English (GDE)" at bounding box center [201, 322] width 172 height 26
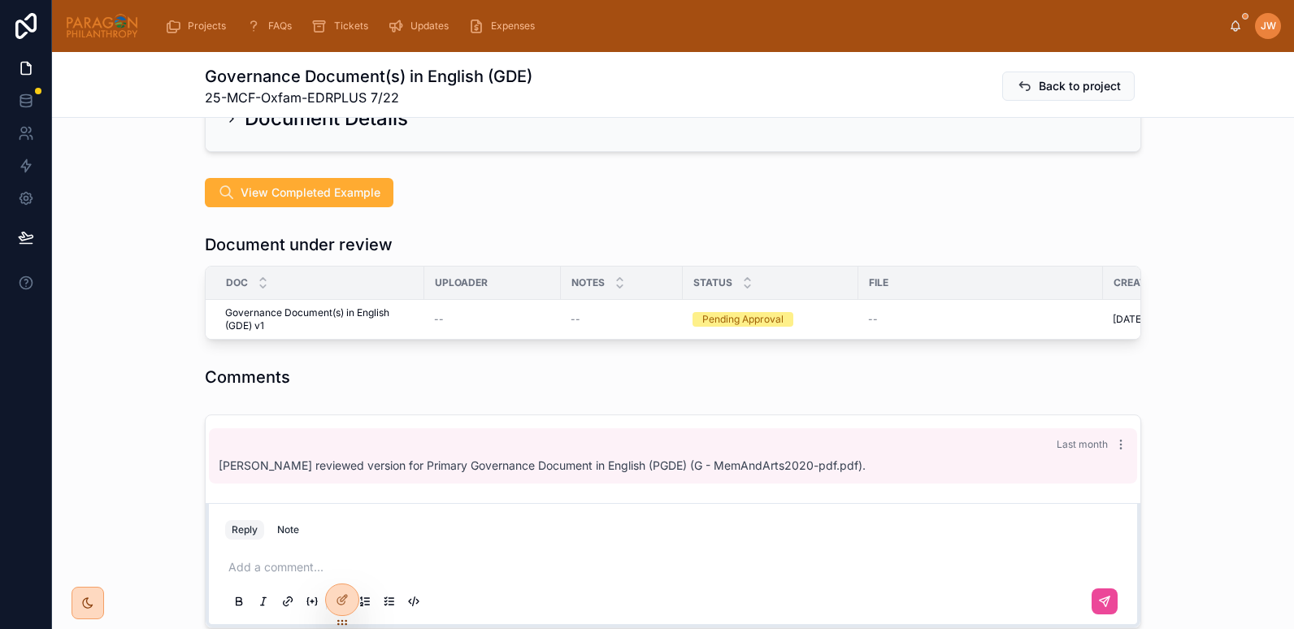
scroll to position [439, 0]
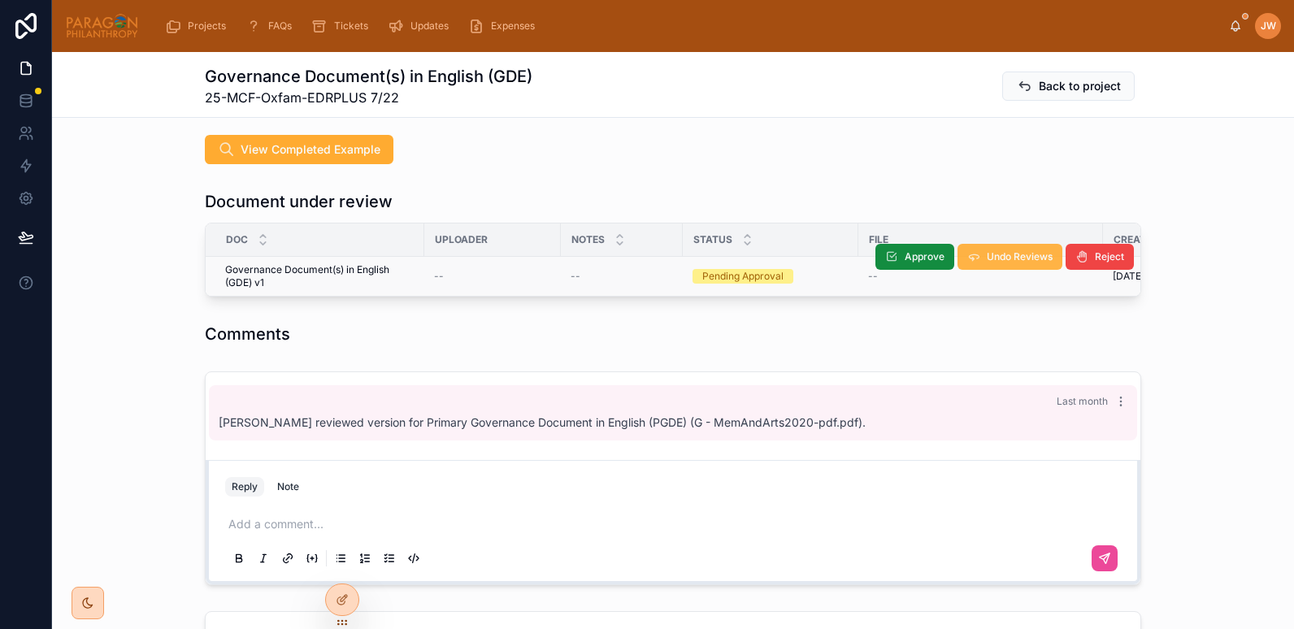
click at [1003, 244] on button "Undo Reviews" at bounding box center [1010, 257] width 105 height 26
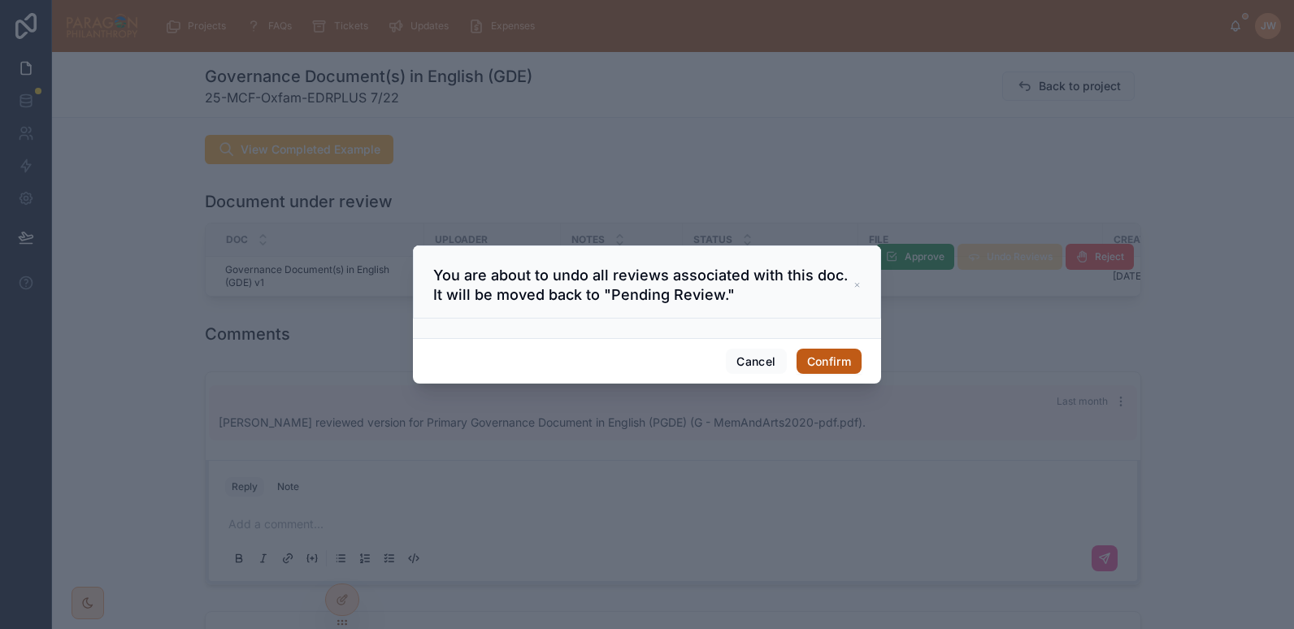
click at [817, 359] on button "Confirm" at bounding box center [829, 362] width 65 height 26
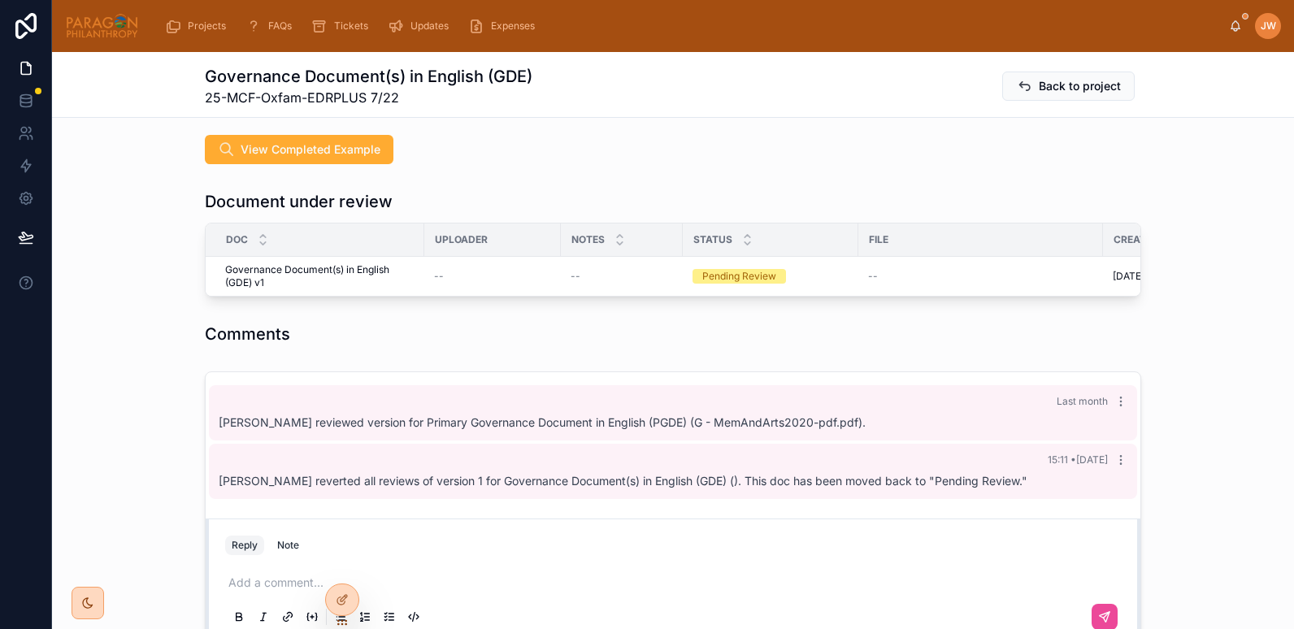
click at [107, 324] on div "Comments" at bounding box center [673, 334] width 1242 height 36
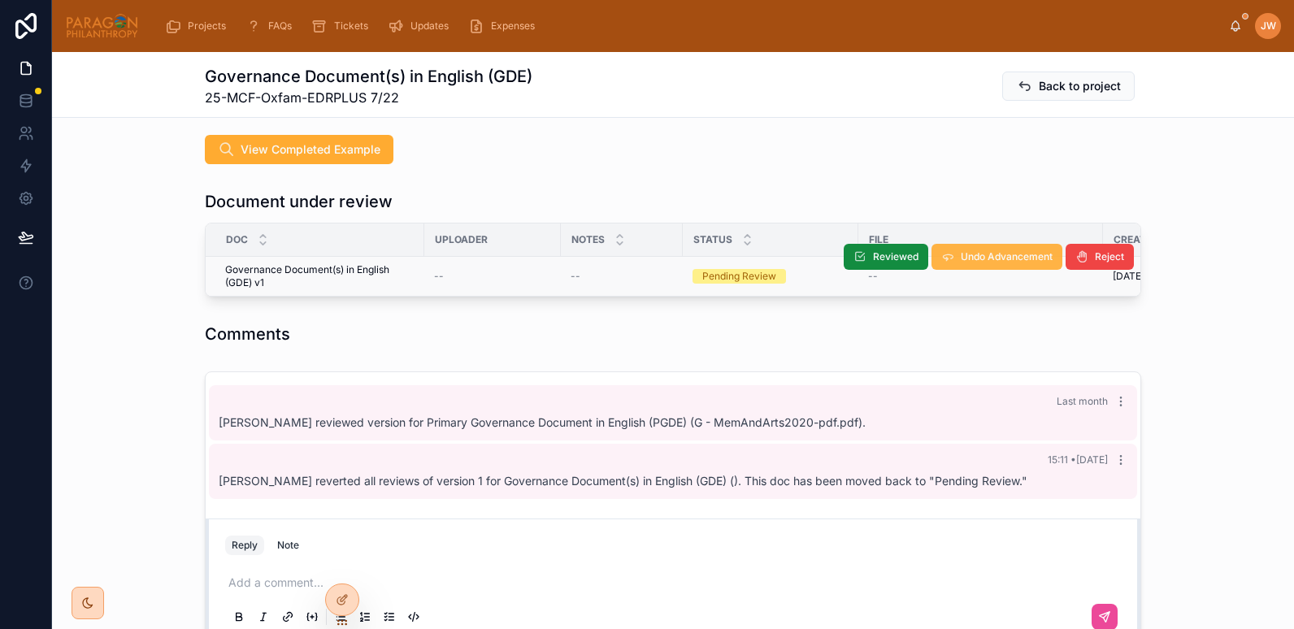
click at [1010, 250] on span "Undo Advancement" at bounding box center [1007, 256] width 92 height 13
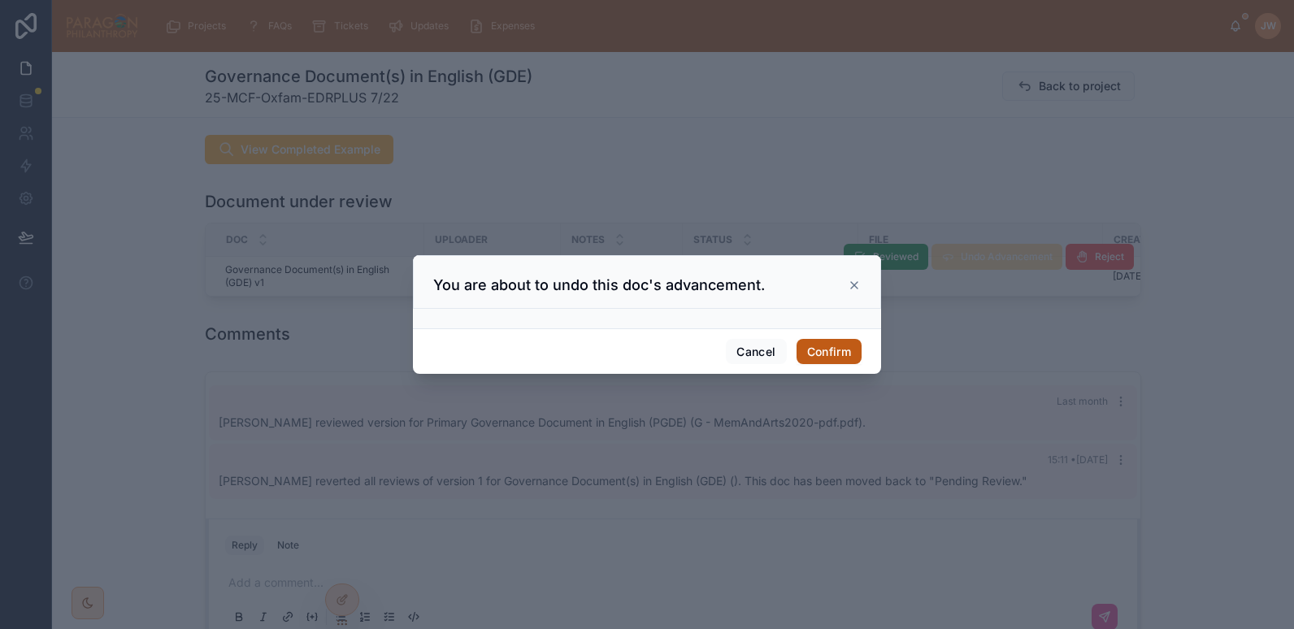
click at [811, 351] on button "Confirm" at bounding box center [829, 352] width 65 height 26
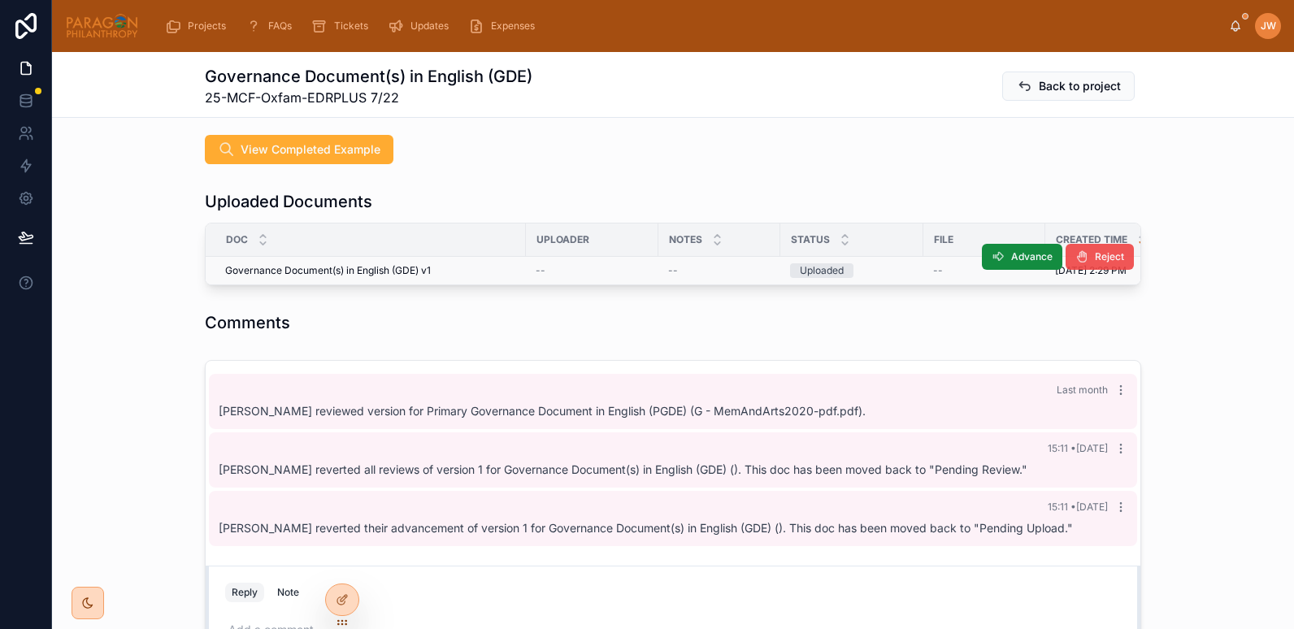
click at [1096, 250] on span "Reject" at bounding box center [1109, 256] width 29 height 13
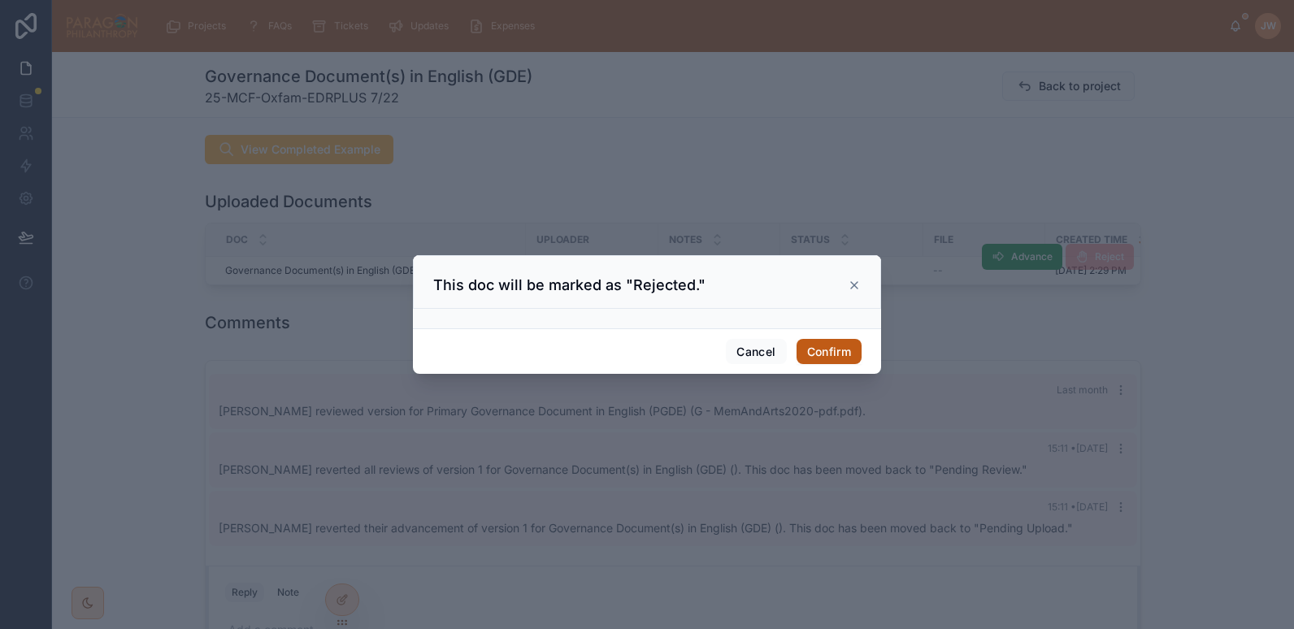
click at [835, 345] on button "Confirm" at bounding box center [829, 352] width 65 height 26
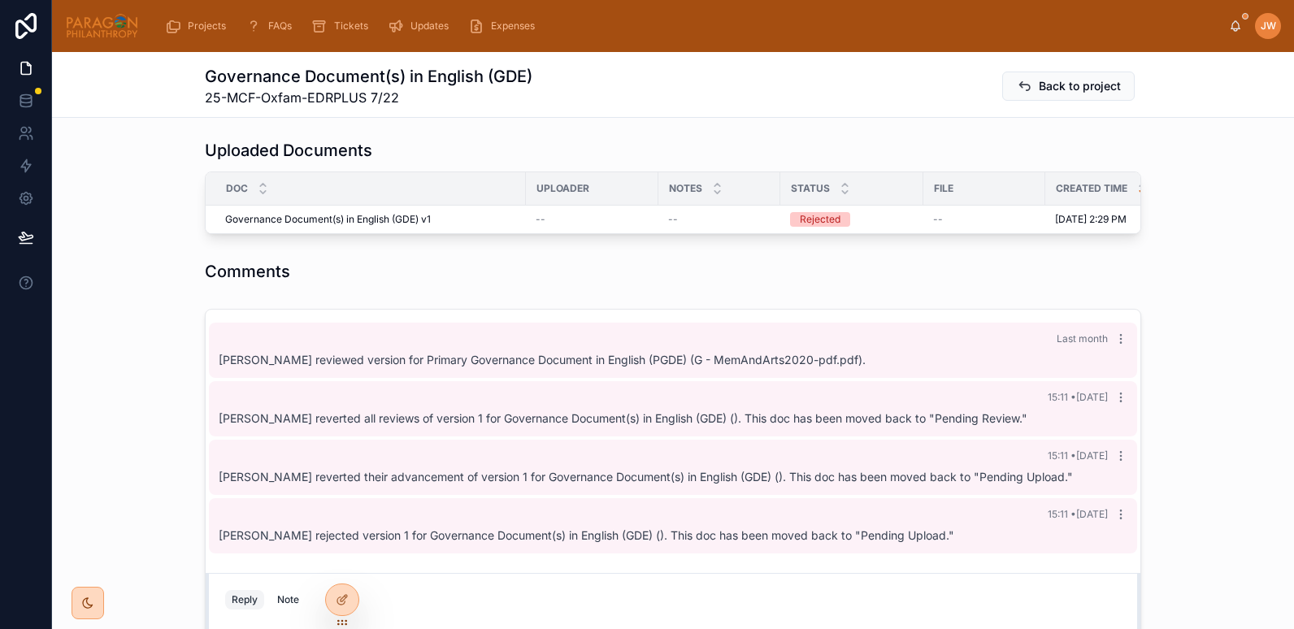
scroll to position [0, 0]
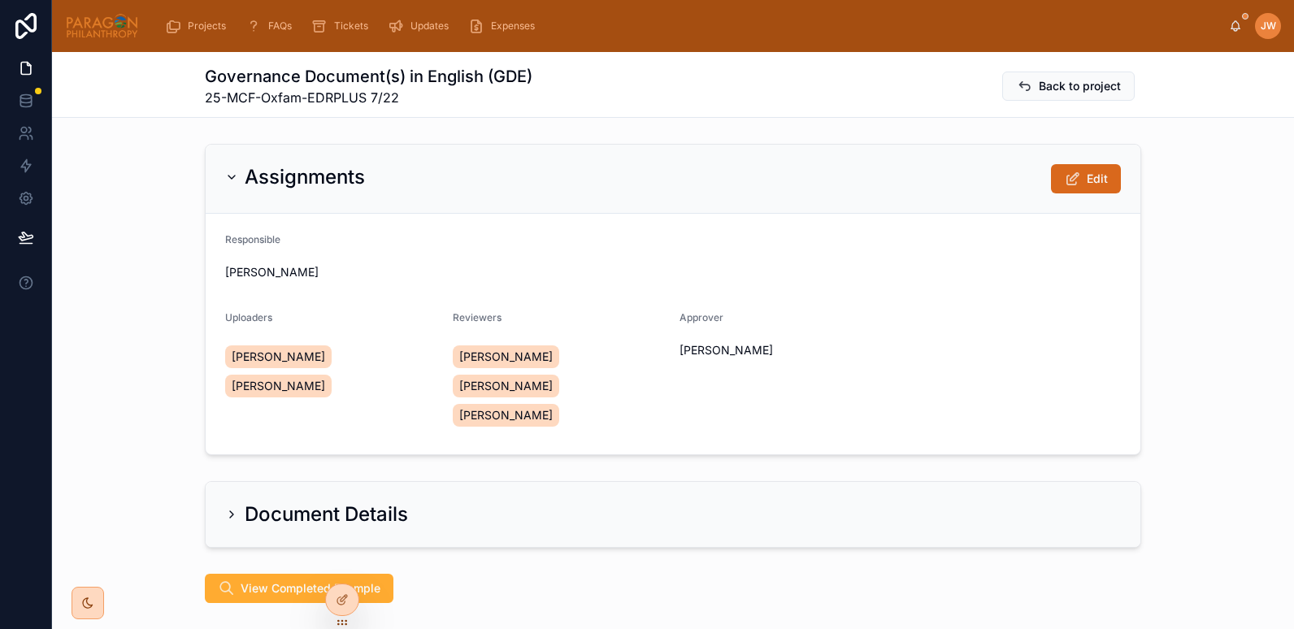
click at [1078, 152] on div "Assignments Edit" at bounding box center [673, 179] width 935 height 69
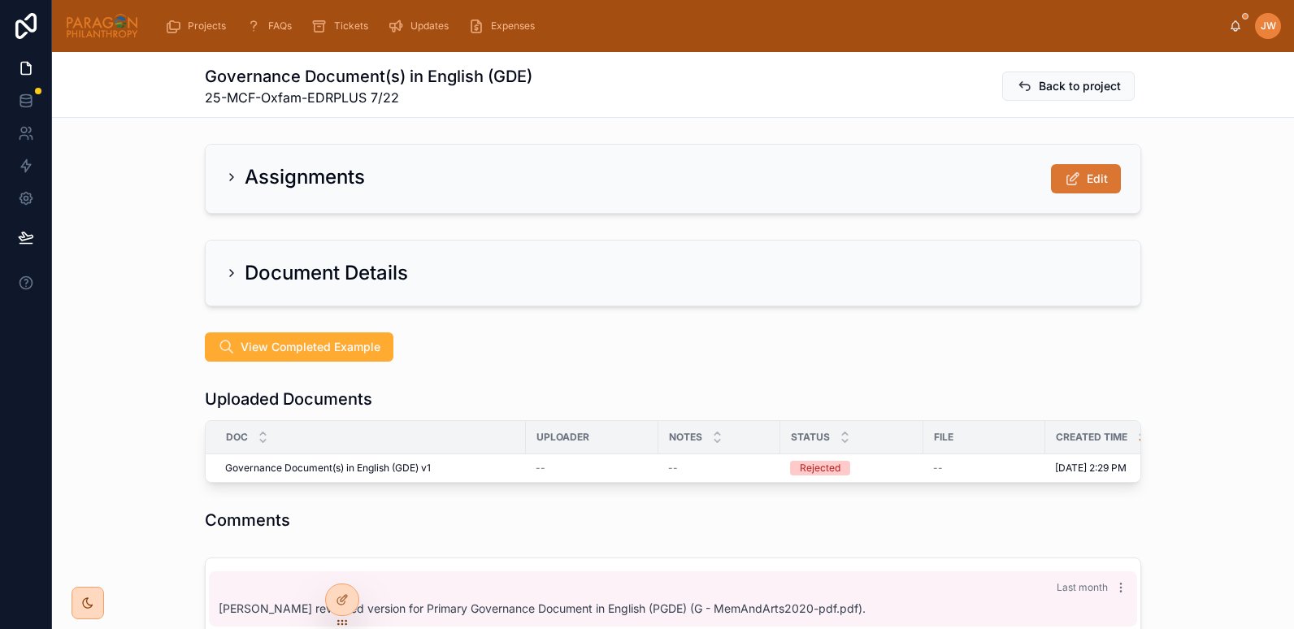
click at [1072, 187] on span at bounding box center [1072, 179] width 16 height 16
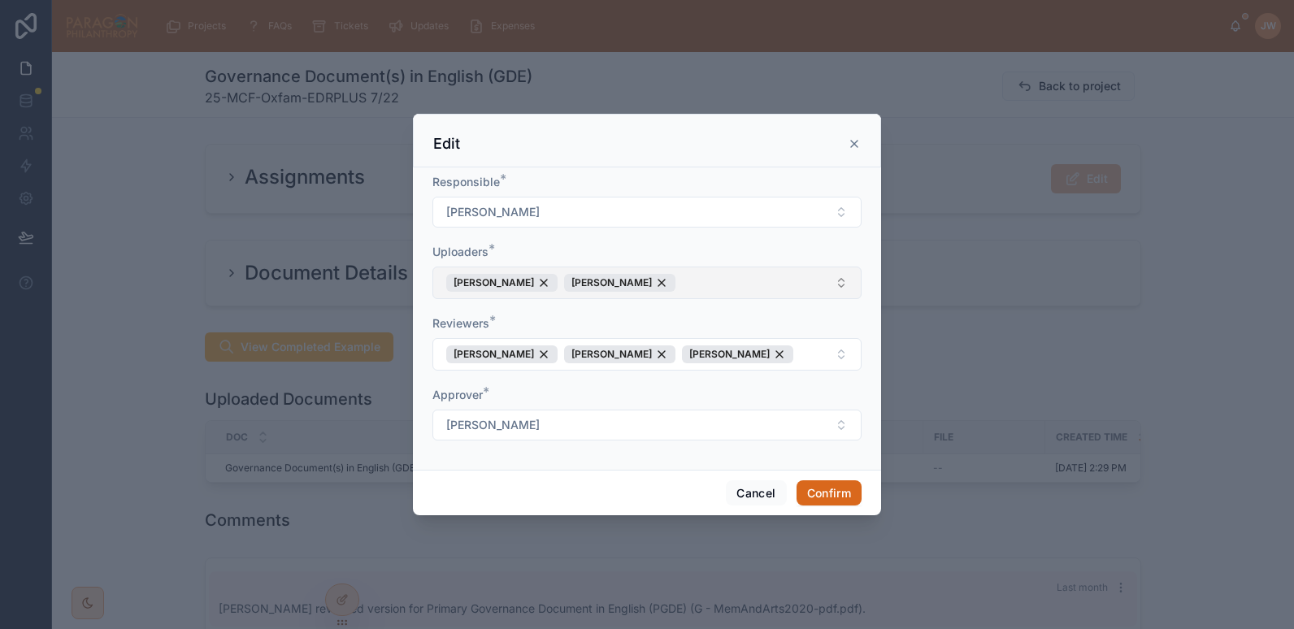
click at [694, 282] on button "Rosalia Mendes Manon Aubry" at bounding box center [647, 283] width 429 height 33
type input "*******"
click at [464, 346] on span "[PERSON_NAME]" at bounding box center [489, 349] width 93 height 16
click at [617, 244] on div "Uploaders *" at bounding box center [647, 252] width 429 height 16
click at [655, 358] on div "[PERSON_NAME]" at bounding box center [619, 355] width 111 height 18
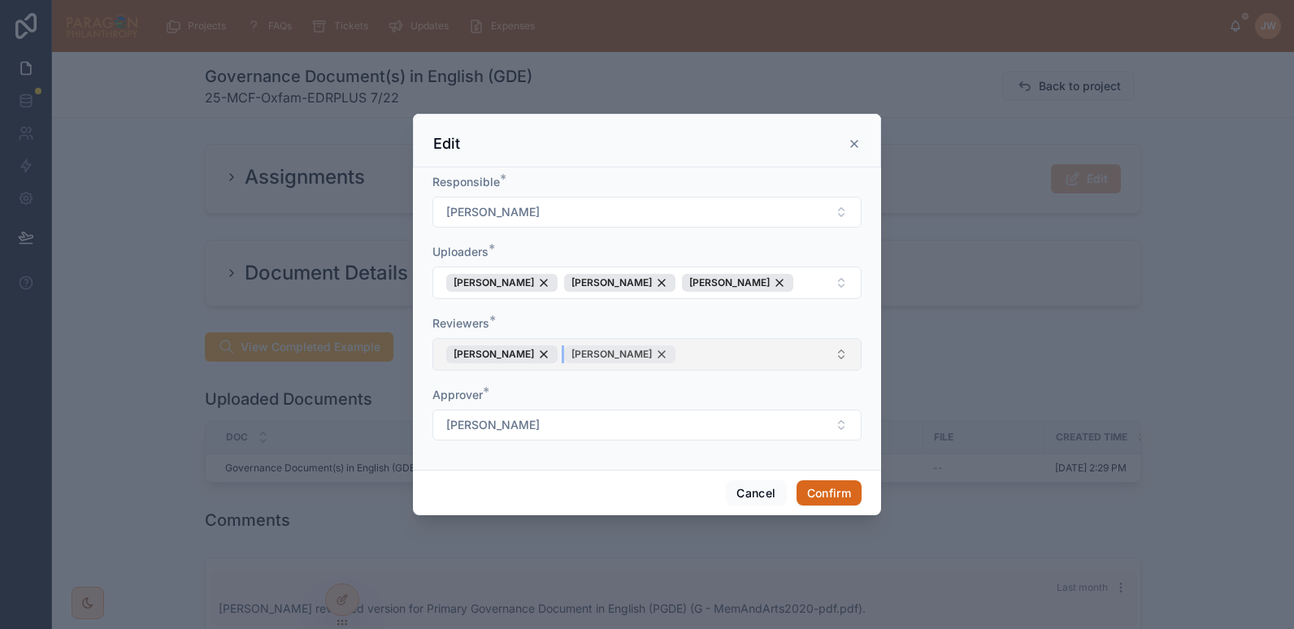
click at [646, 354] on div "[PERSON_NAME]" at bounding box center [619, 355] width 111 height 18
click at [583, 328] on div "Reviewers *" at bounding box center [647, 323] width 429 height 16
click at [836, 485] on button "Confirm" at bounding box center [829, 494] width 65 height 26
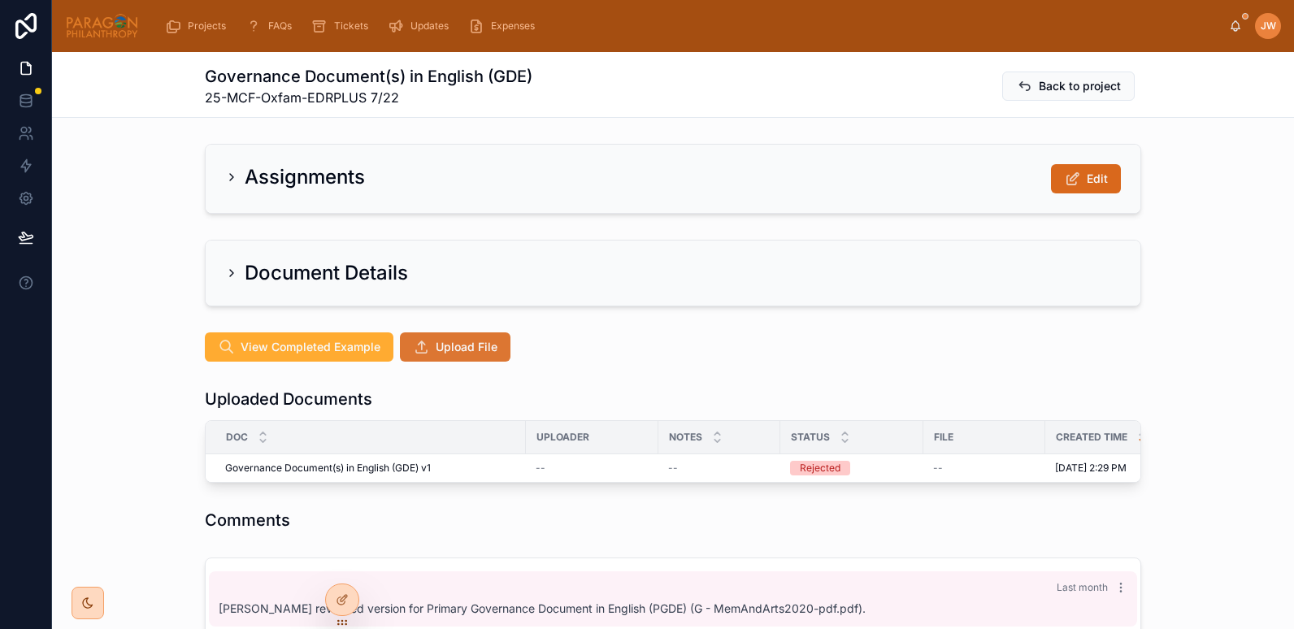
click at [436, 345] on span "Upload File" at bounding box center [467, 347] width 62 height 16
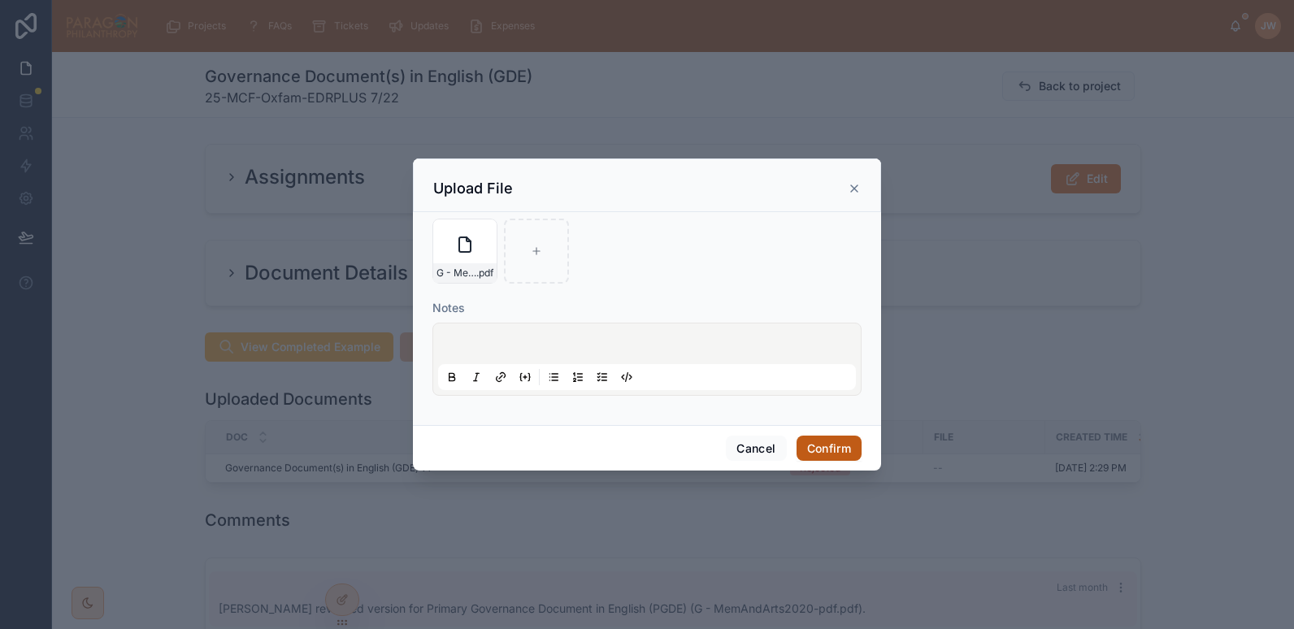
click at [834, 443] on button "Confirm" at bounding box center [829, 449] width 65 height 26
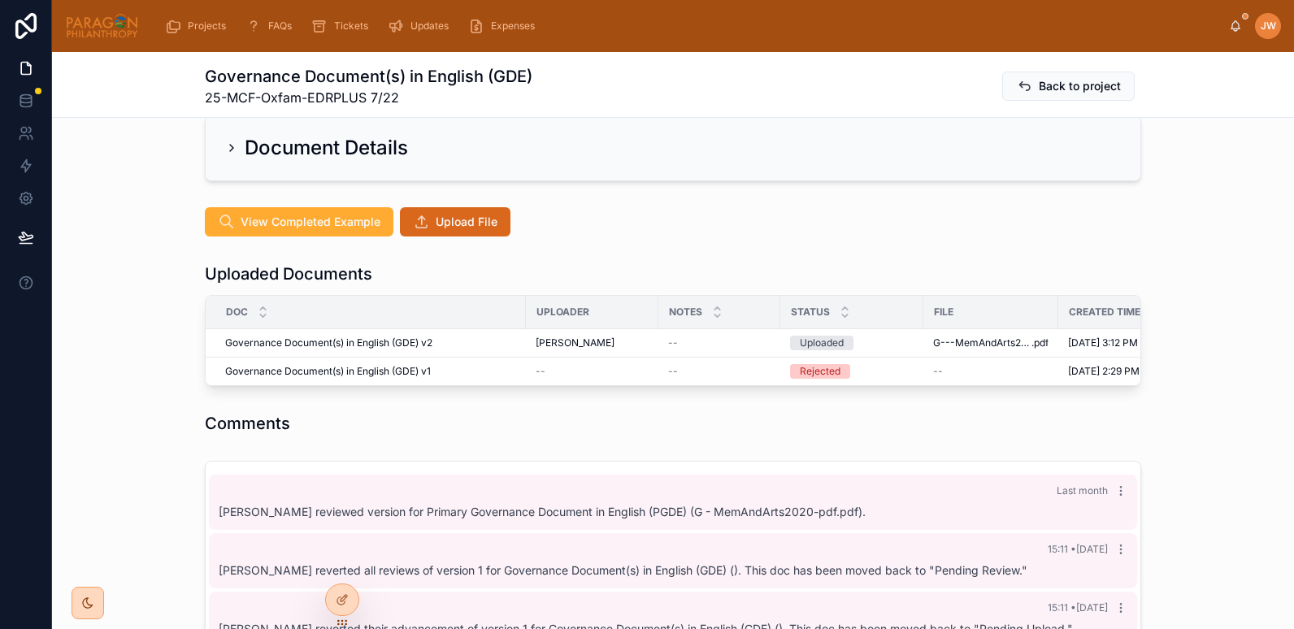
scroll to position [126, 0]
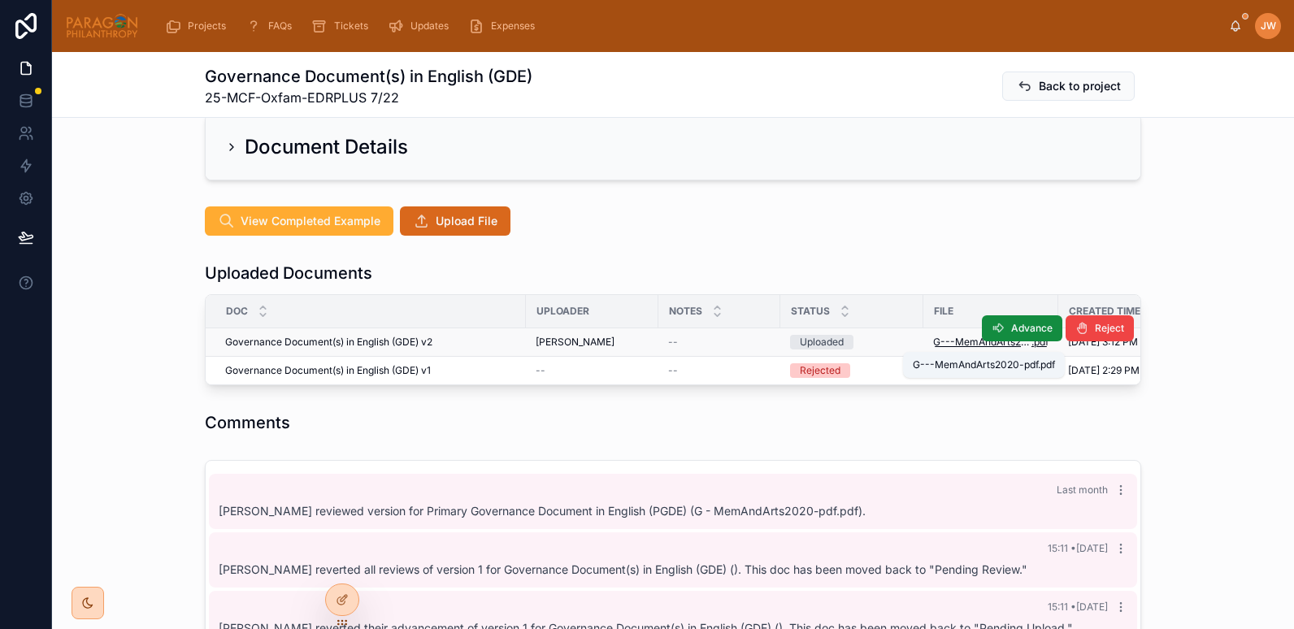
click at [956, 343] on span "G---MemAndArts2020-pdf" at bounding box center [982, 342] width 98 height 13
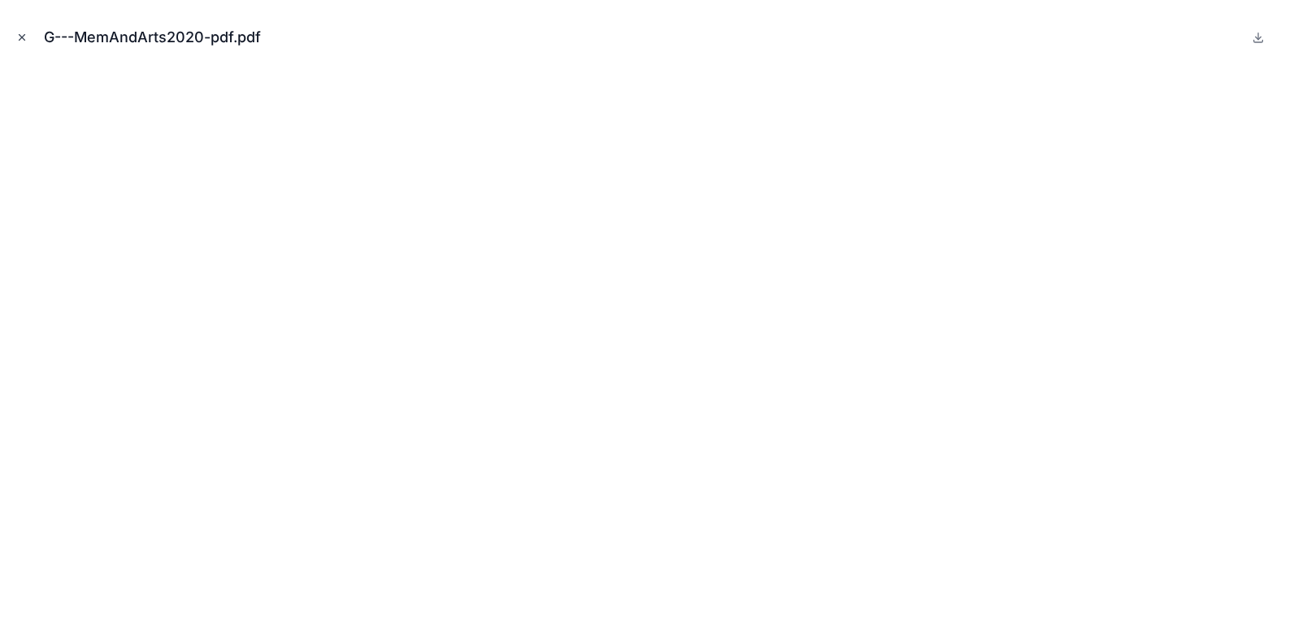
click at [20, 39] on icon "Close modal" at bounding box center [23, 38] width 6 height 6
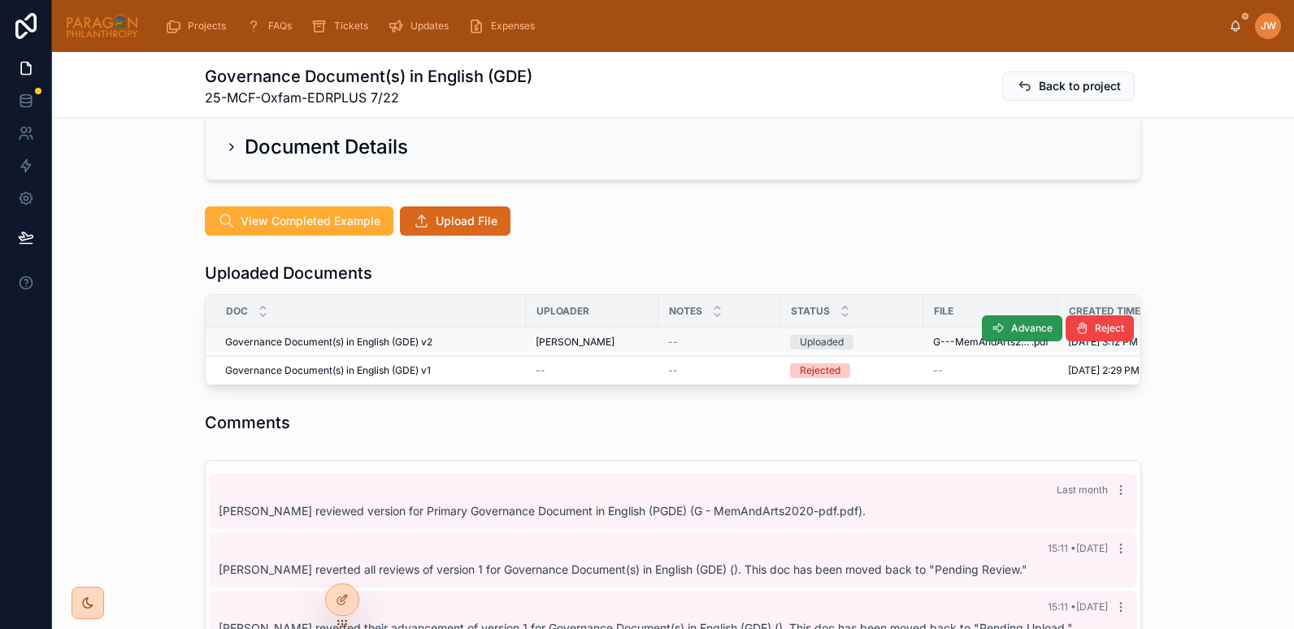
click at [999, 333] on button "Advance" at bounding box center [1022, 328] width 80 height 26
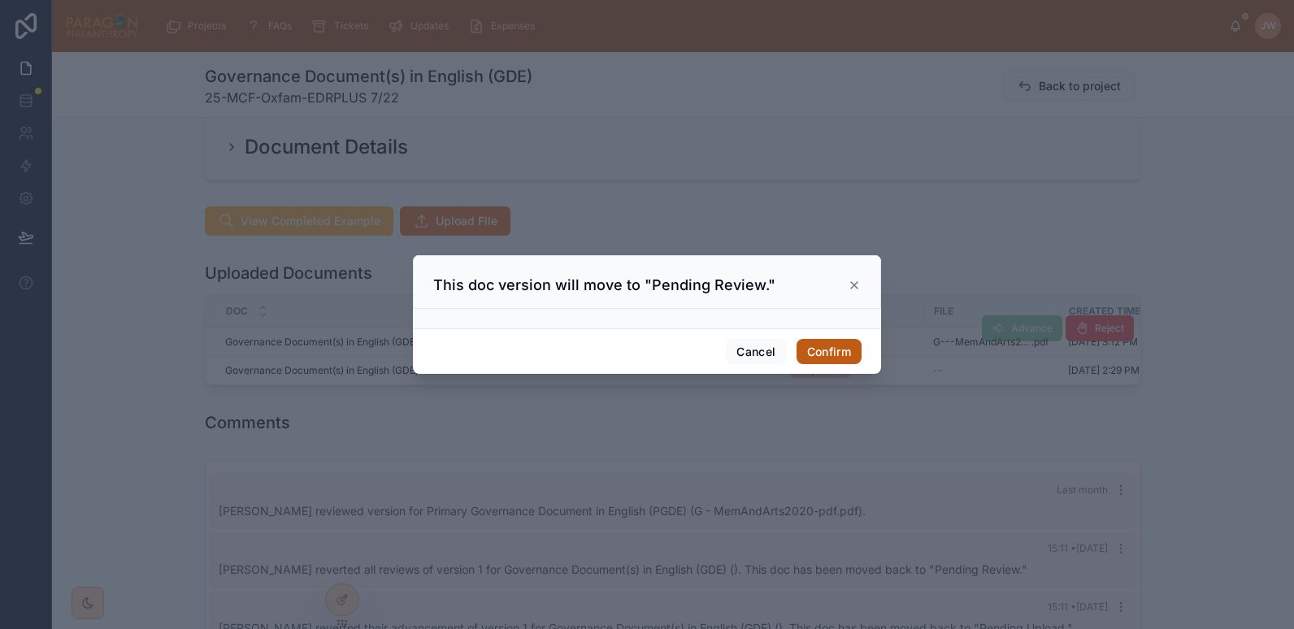
click at [819, 346] on button "Confirm" at bounding box center [829, 352] width 65 height 26
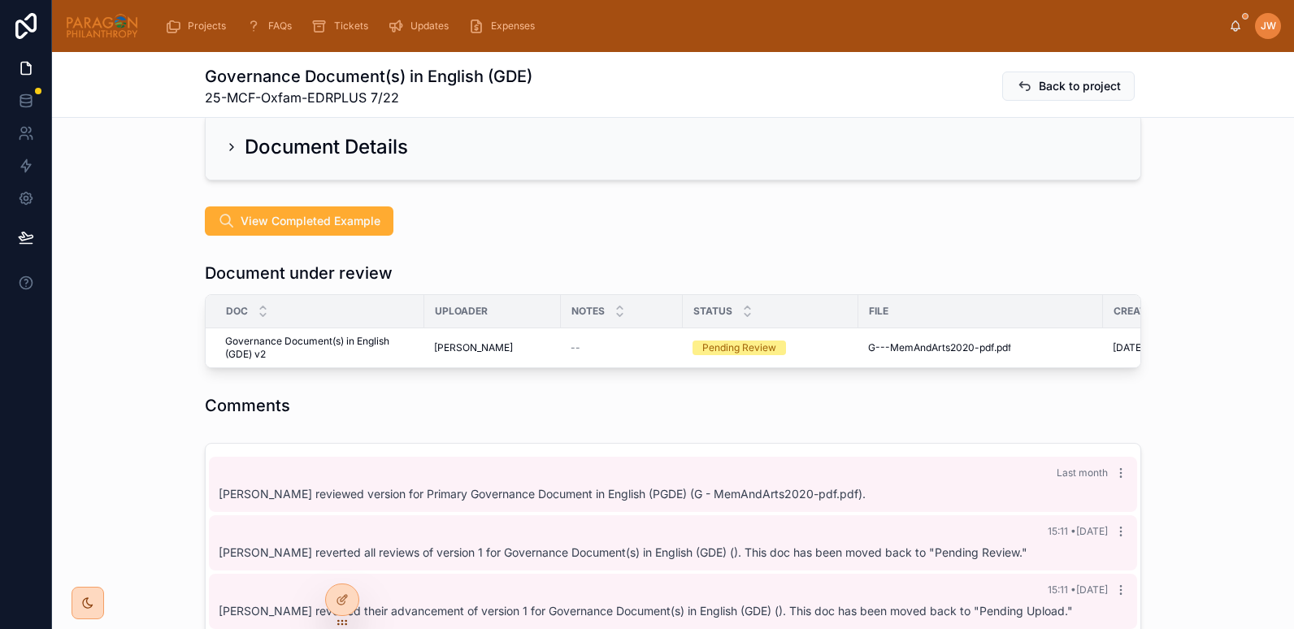
scroll to position [28, 0]
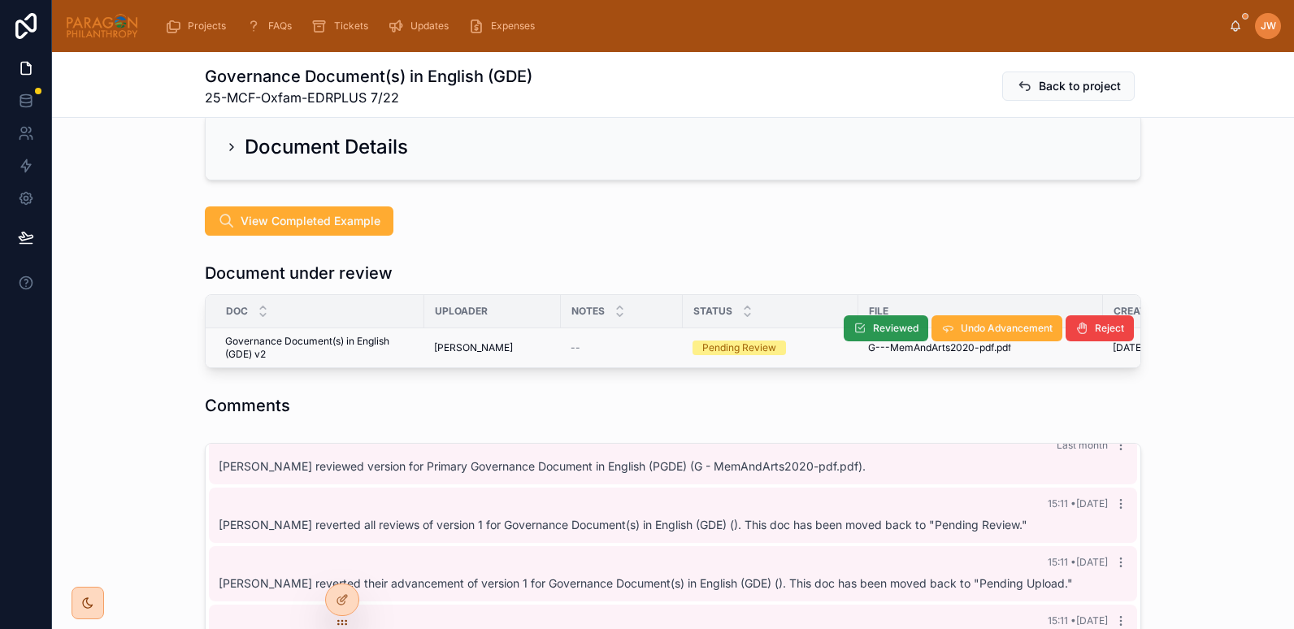
click at [876, 332] on span "Reviewed" at bounding box center [896, 328] width 46 height 13
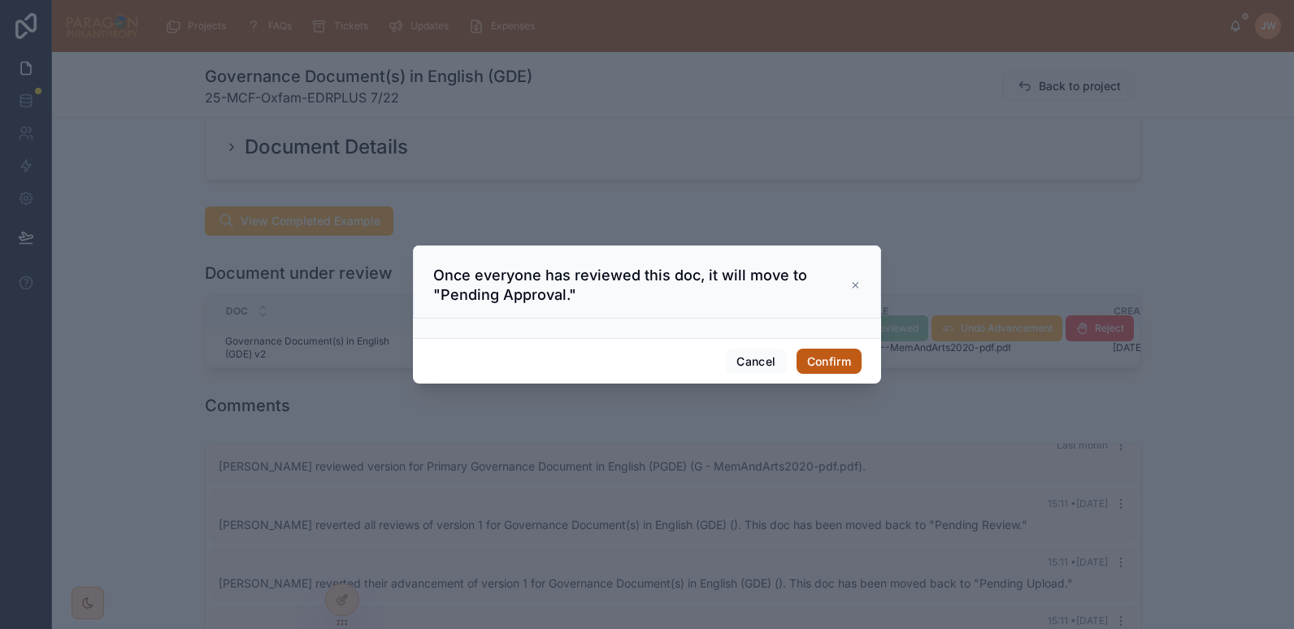
click at [828, 363] on button "Confirm" at bounding box center [829, 362] width 65 height 26
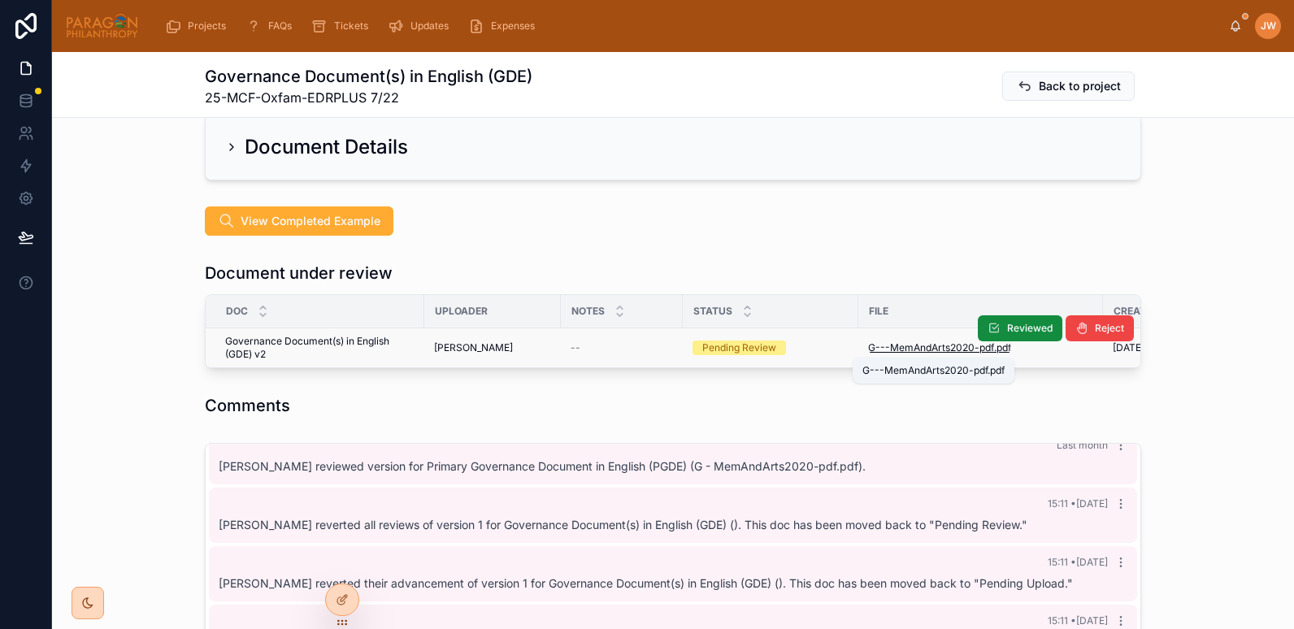
scroll to position [86, 0]
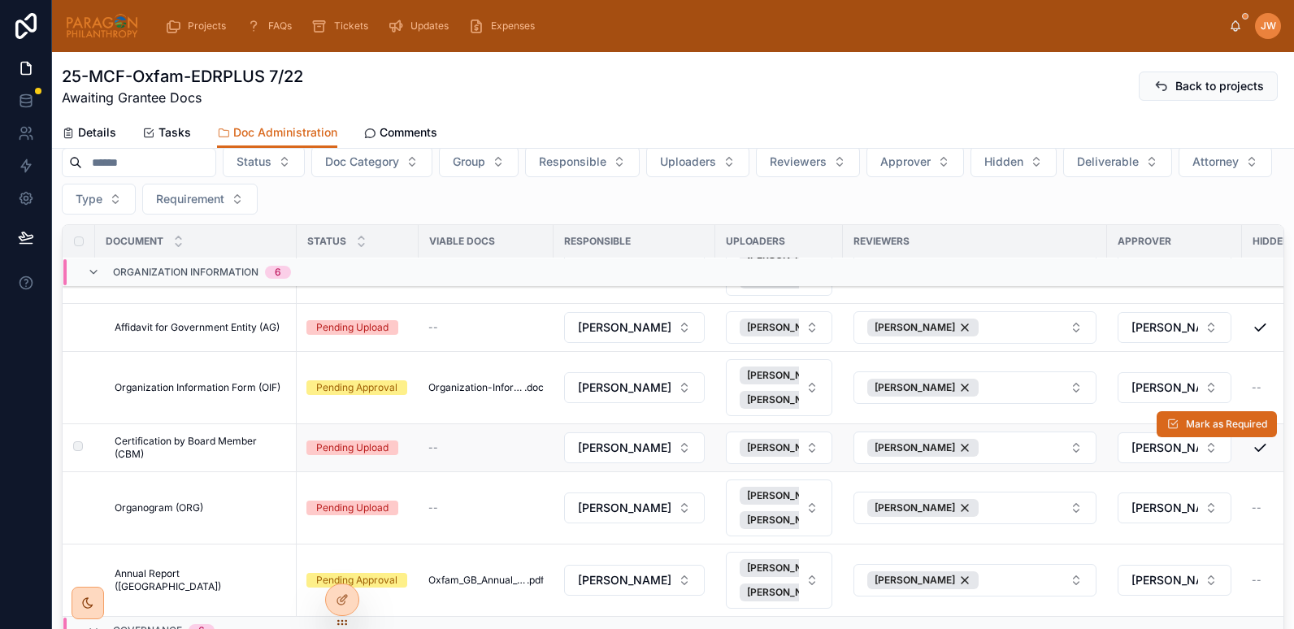
scroll to position [1882, 0]
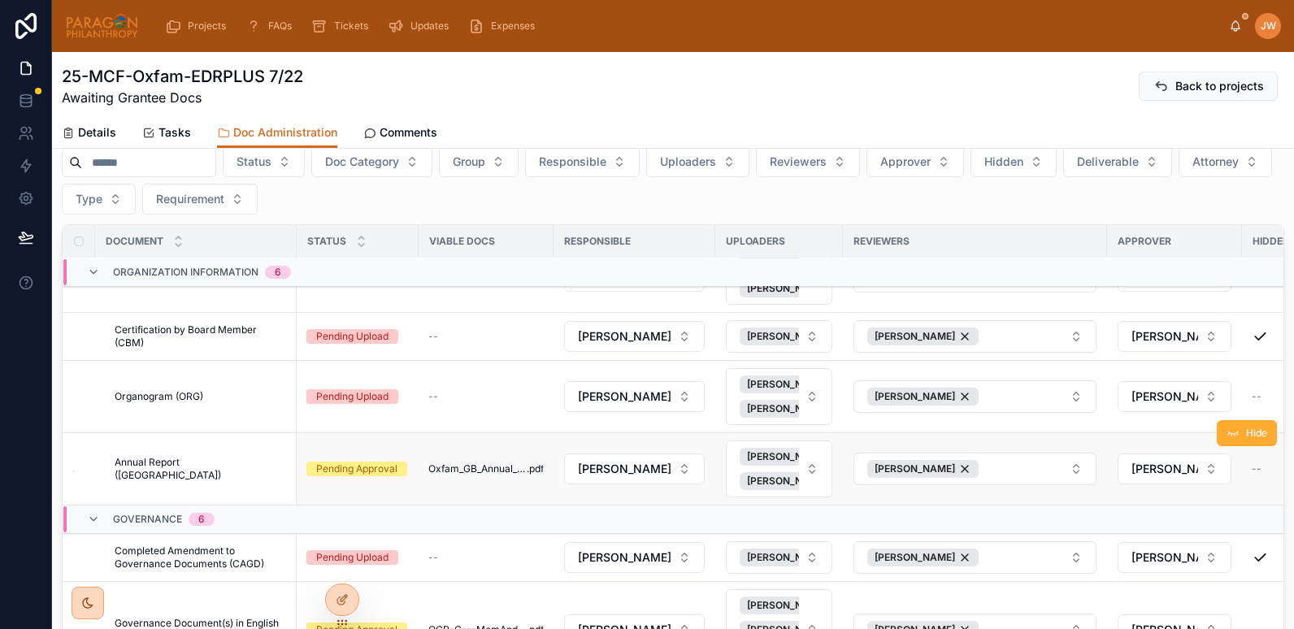
drag, startPoint x: 1220, startPoint y: 359, endPoint x: 479, endPoint y: 447, distance: 745.9
click at [0, 0] on button "Hide" at bounding box center [0, 0] width 0 height 0
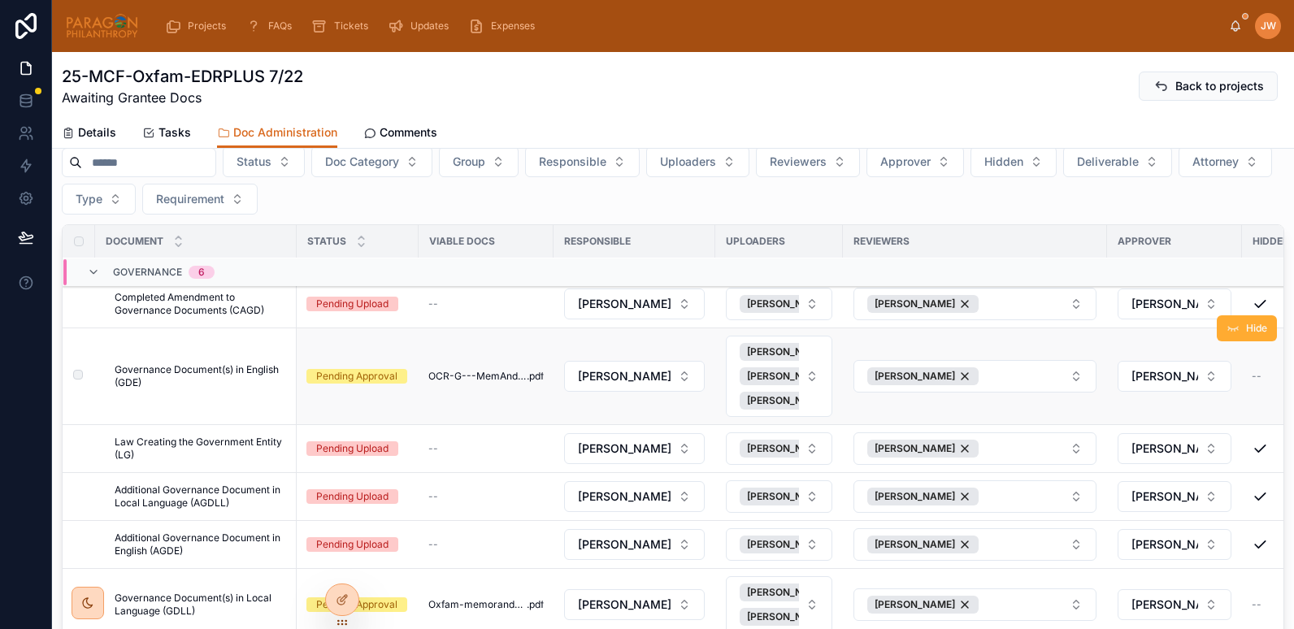
scroll to position [2241, 0]
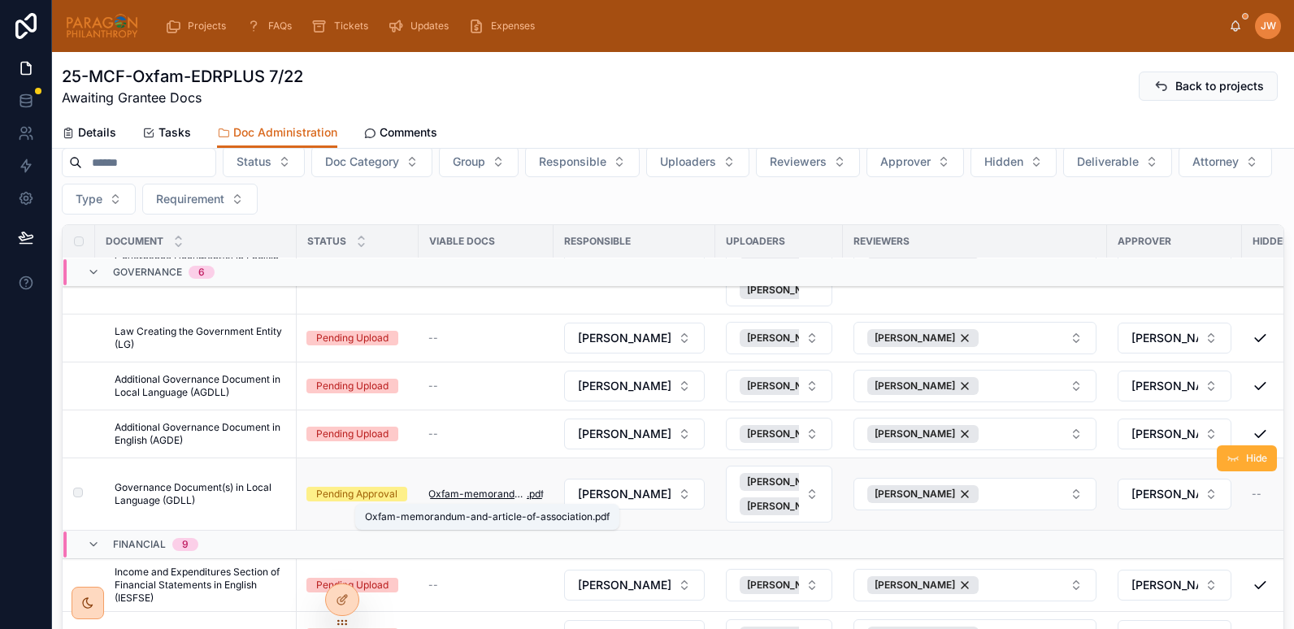
click at [507, 491] on span "Oxfam-memorandum-and-article-of-association" at bounding box center [477, 494] width 98 height 13
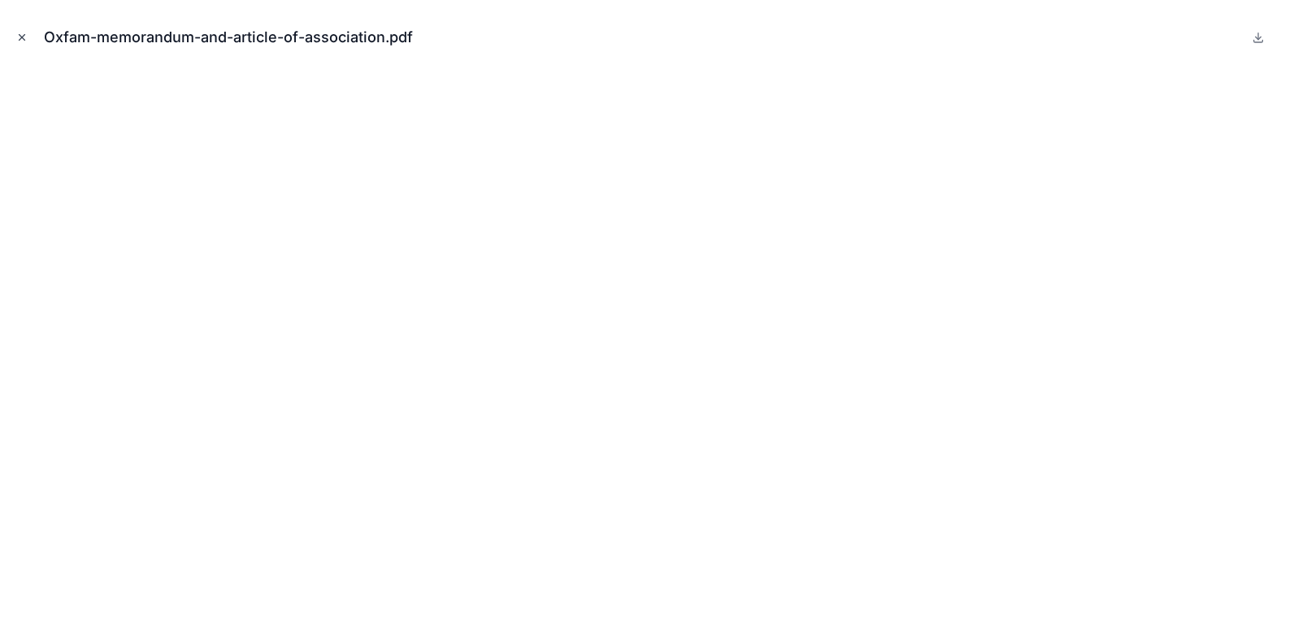
click at [28, 41] on button "Close modal" at bounding box center [22, 37] width 18 height 18
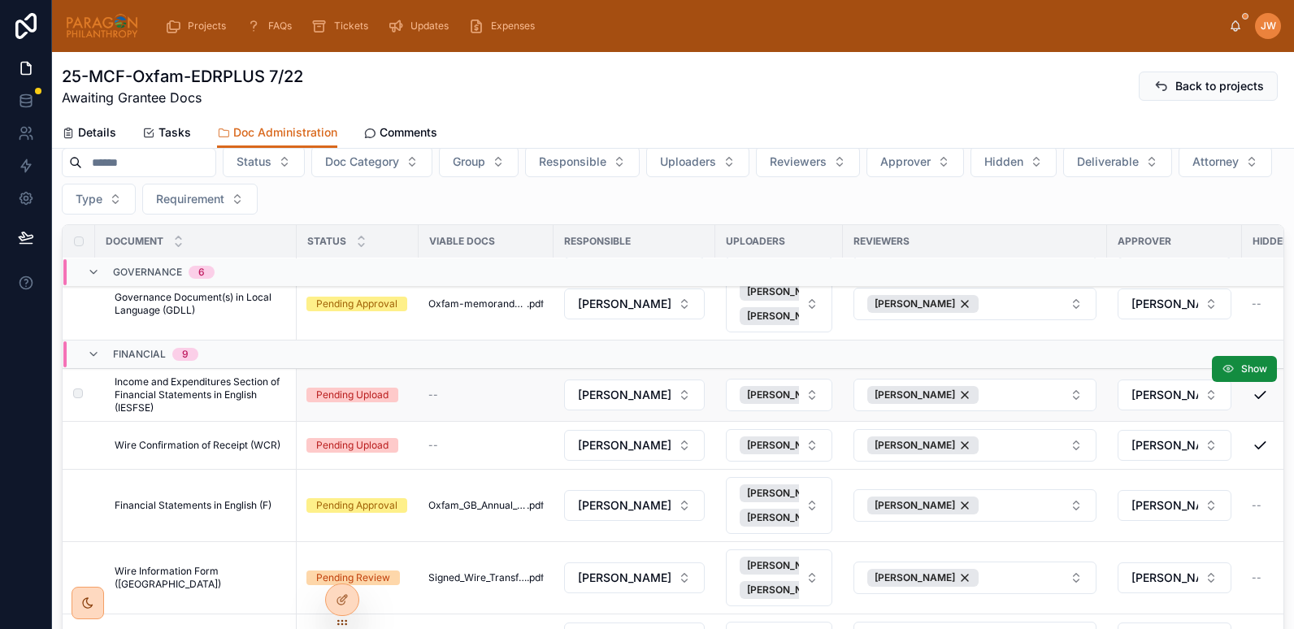
scroll to position [2404, 0]
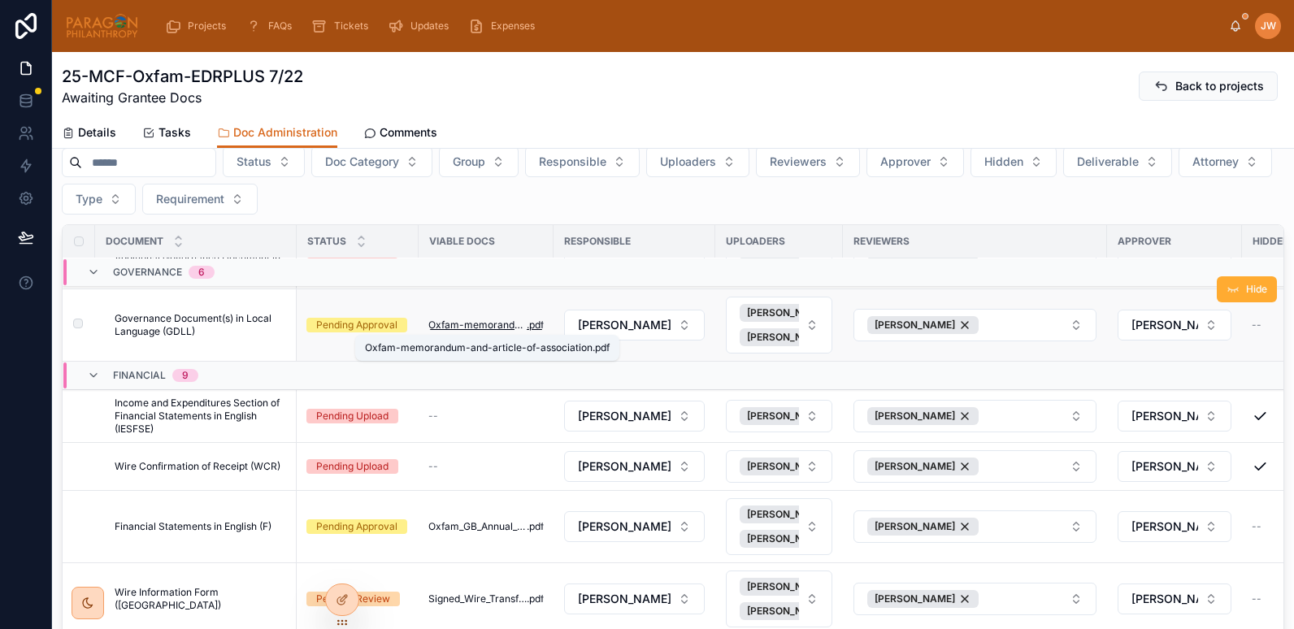
click at [467, 328] on span "Oxfam-memorandum-and-article-of-association" at bounding box center [477, 325] width 98 height 13
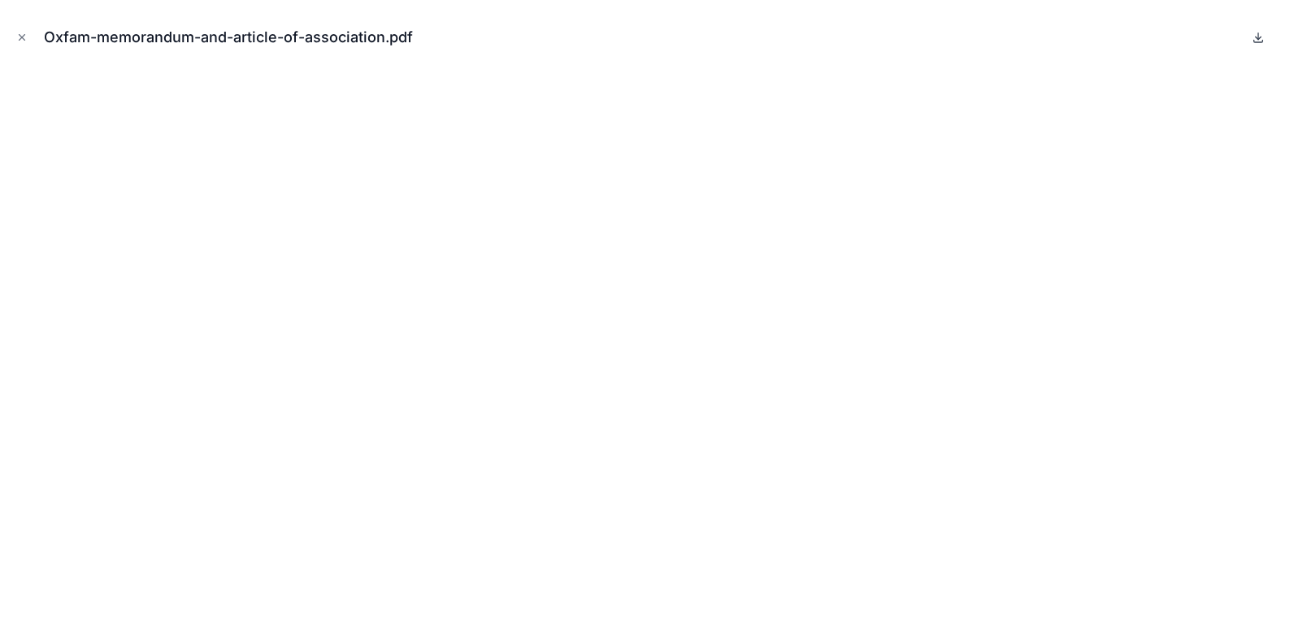
click at [1259, 41] on icon at bounding box center [1258, 37] width 13 height 13
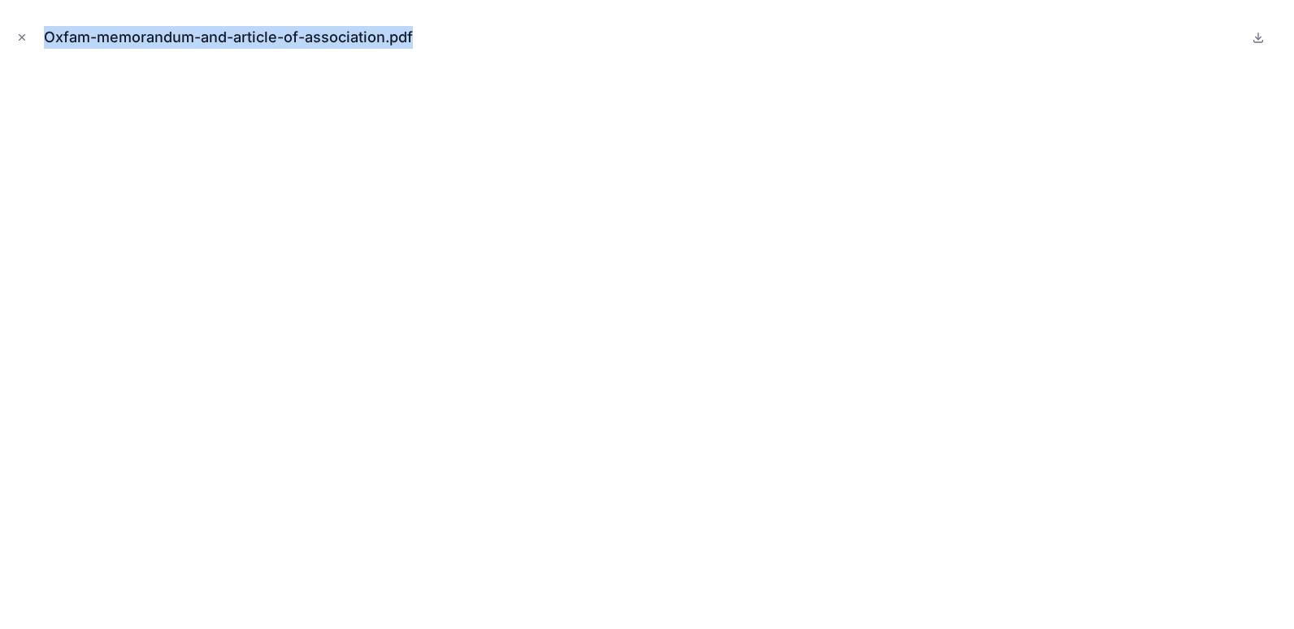
drag, startPoint x: 436, startPoint y: 40, endPoint x: 19, endPoint y: 16, distance: 417.8
click at [19, 16] on div "Oxfam-memorandum-and-article-of-association.pdf" at bounding box center [647, 37] width 1268 height 49
copy div "Oxfam-memorandum-and-article-of-association.pdf"
click at [20, 37] on icon "Close modal" at bounding box center [21, 37] width 11 height 11
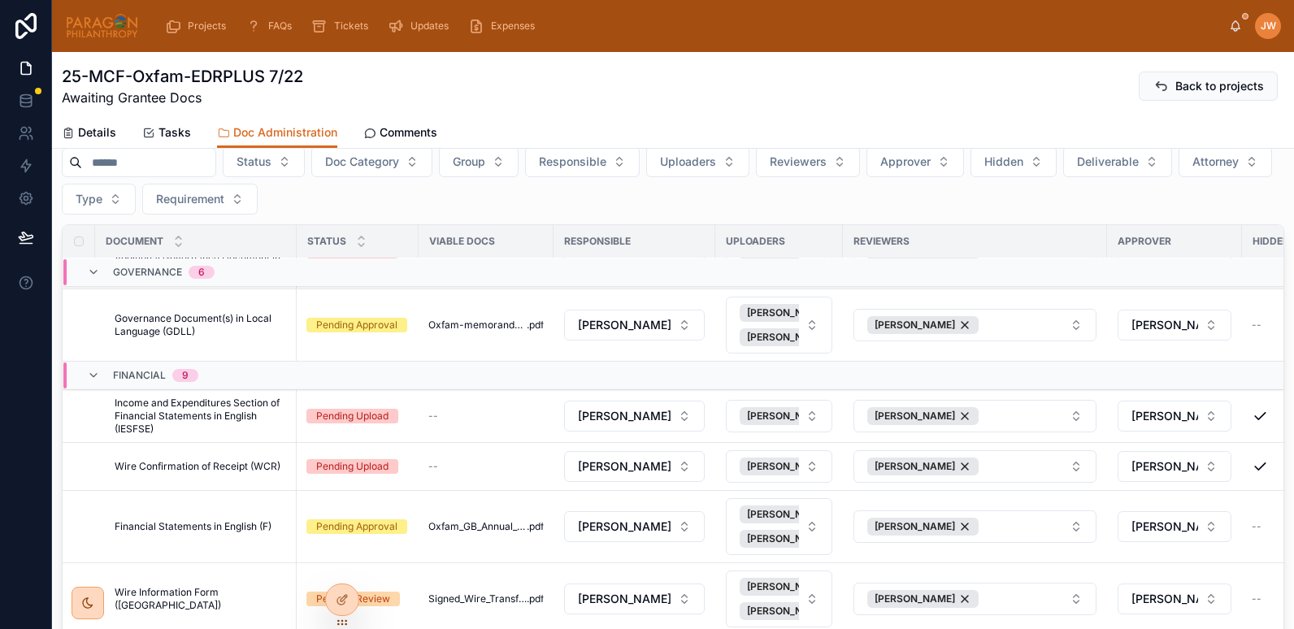
click at [355, 83] on div "25-MCF-Oxfam-EDRPLUS 7/22 Awaiting Grantee Docs Back to projects" at bounding box center [673, 86] width 1223 height 42
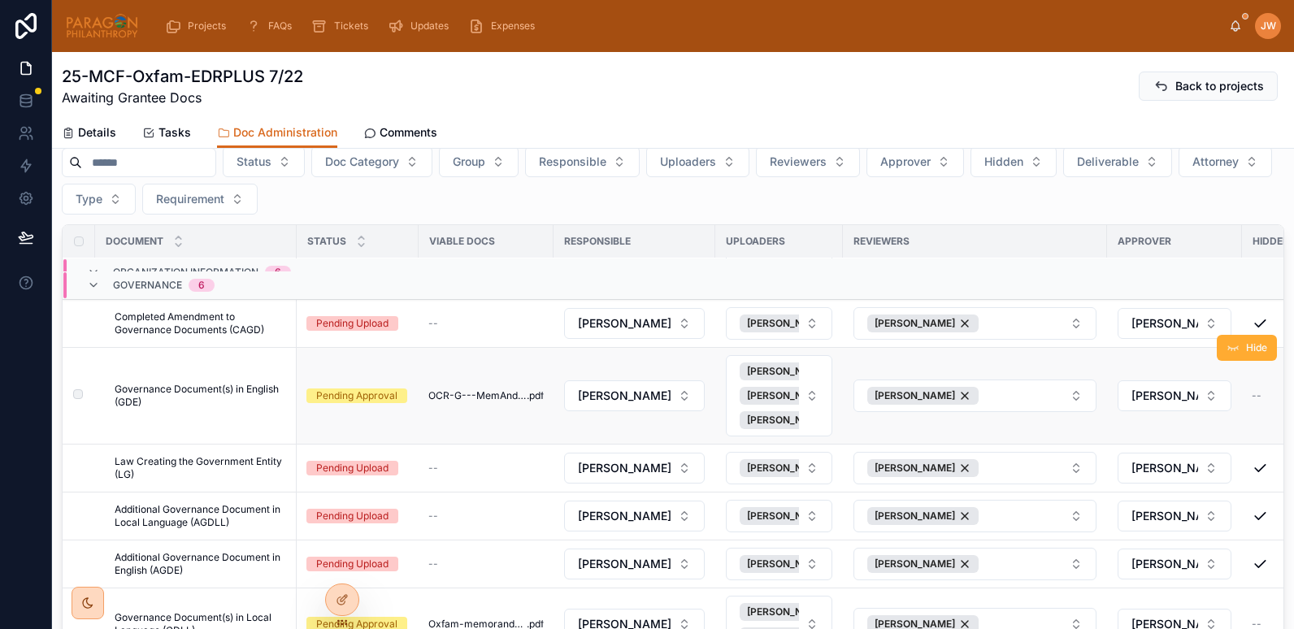
scroll to position [2041, 0]
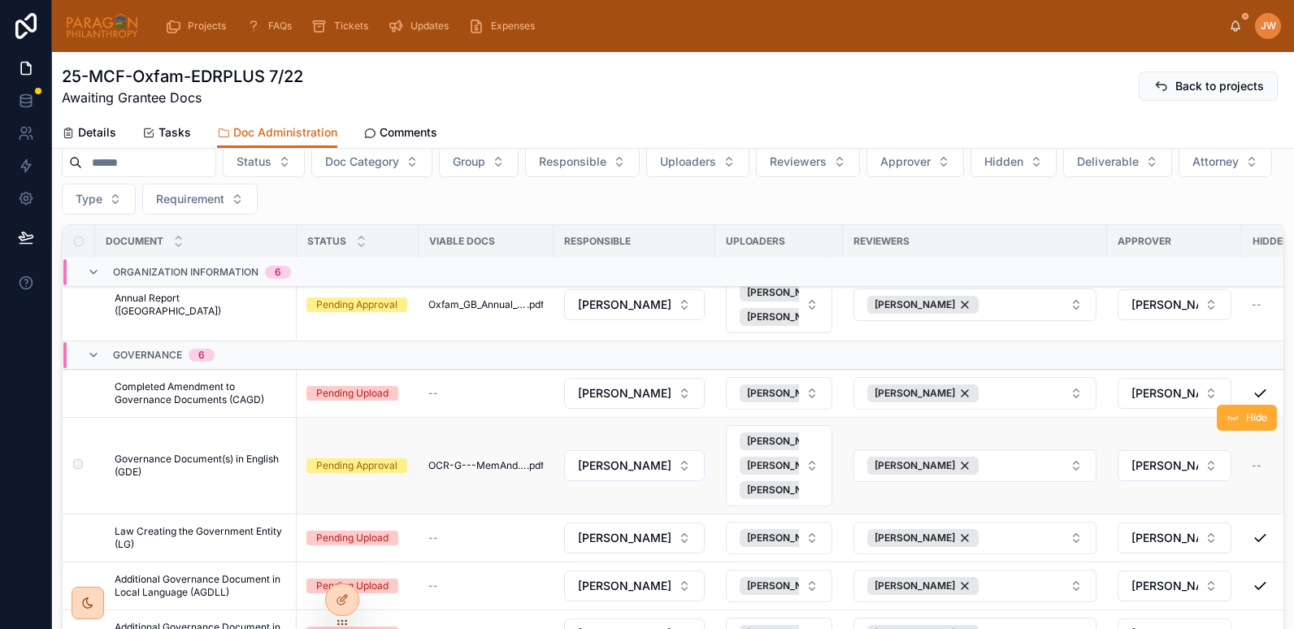
click at [217, 461] on span "Governance Document(s) in English (GDE)" at bounding box center [201, 466] width 172 height 26
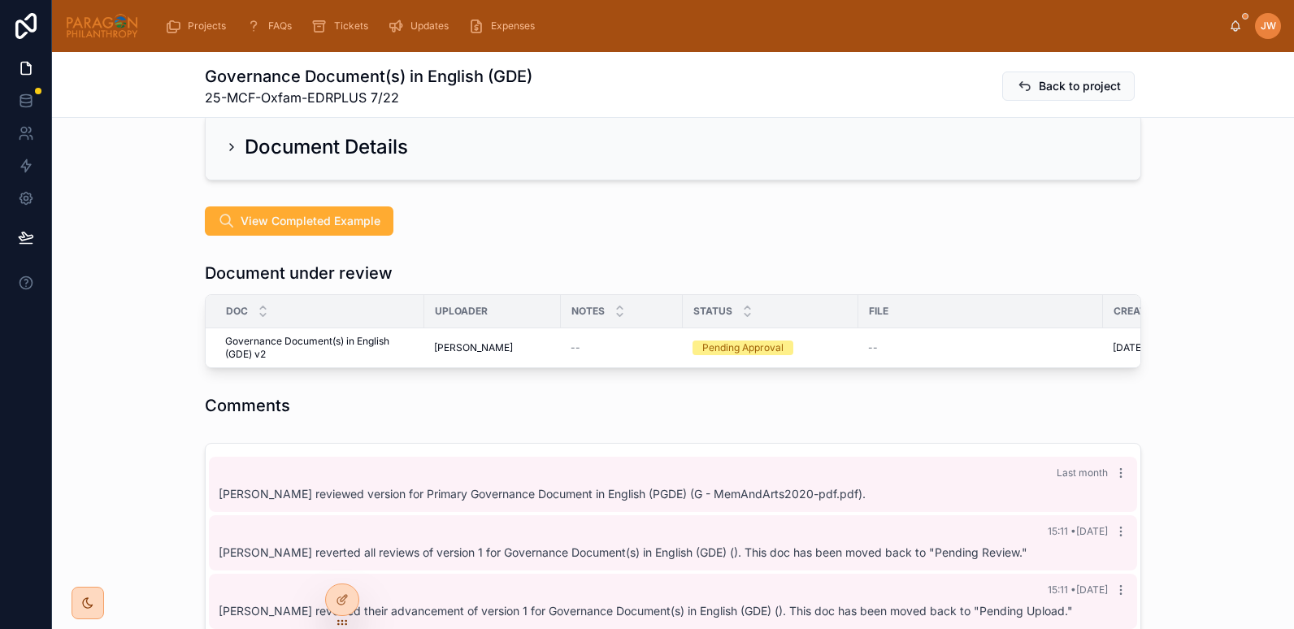
scroll to position [86, 0]
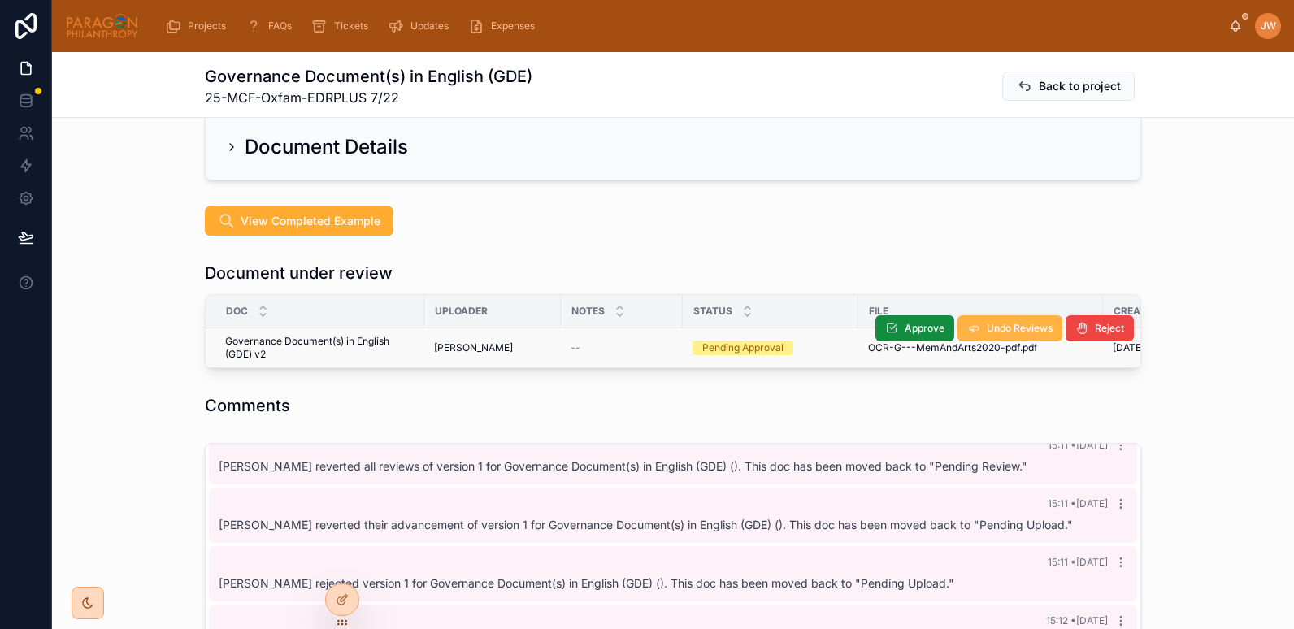
click at [987, 334] on span "Undo Reviews" at bounding box center [1020, 328] width 66 height 13
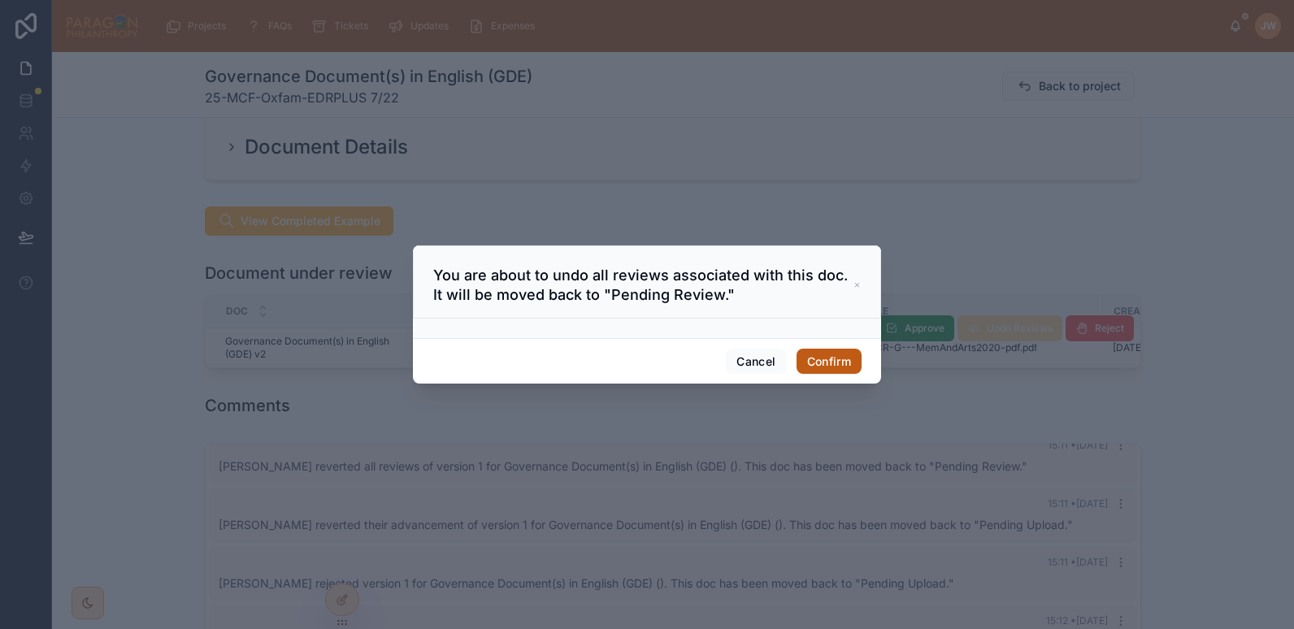
click at [833, 353] on button "Confirm" at bounding box center [829, 362] width 65 height 26
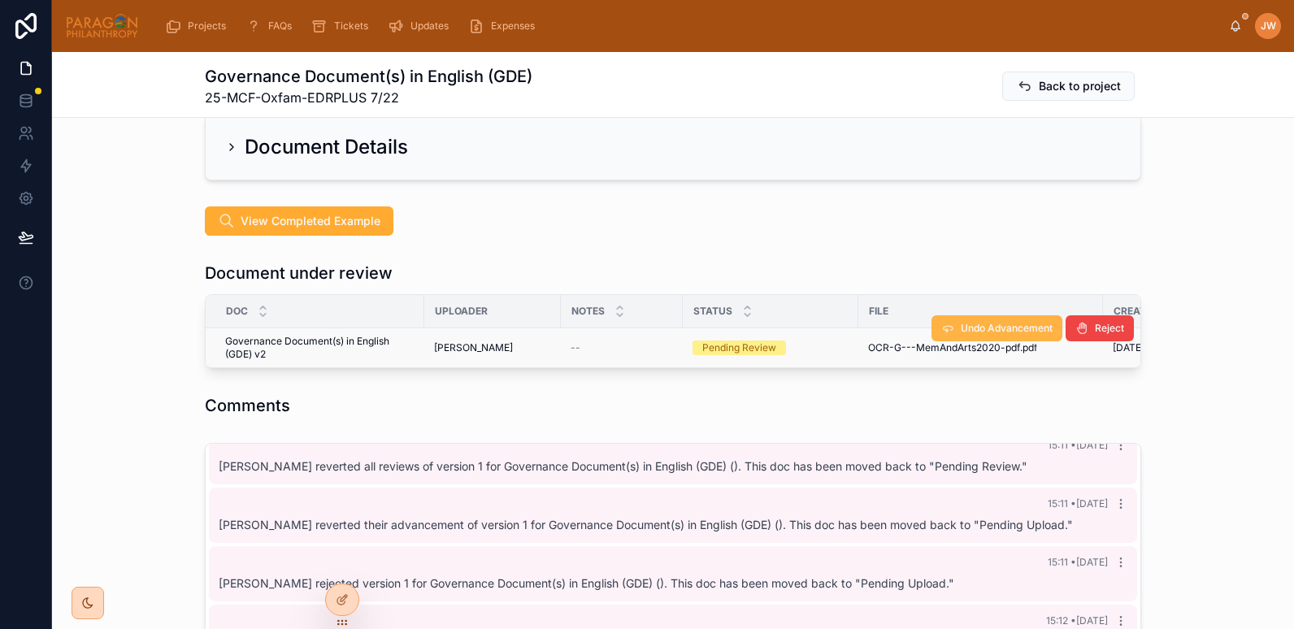
click at [1001, 333] on span "Undo Advancement" at bounding box center [1007, 328] width 92 height 13
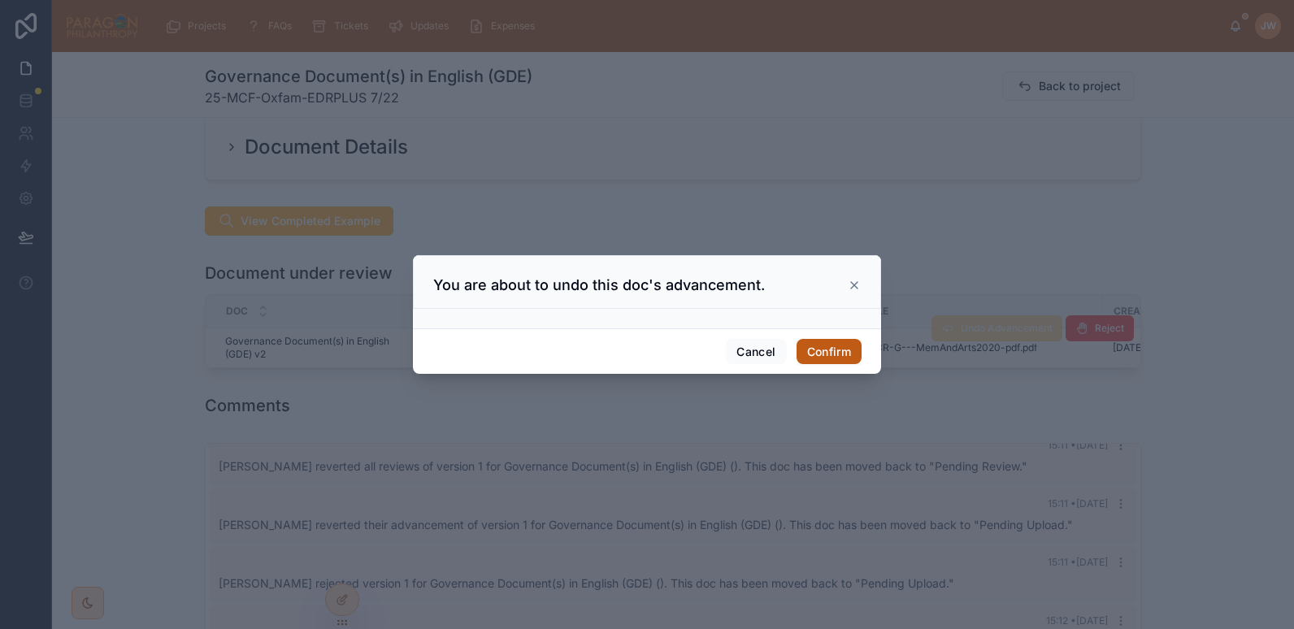
click at [823, 356] on button "Confirm" at bounding box center [829, 352] width 65 height 26
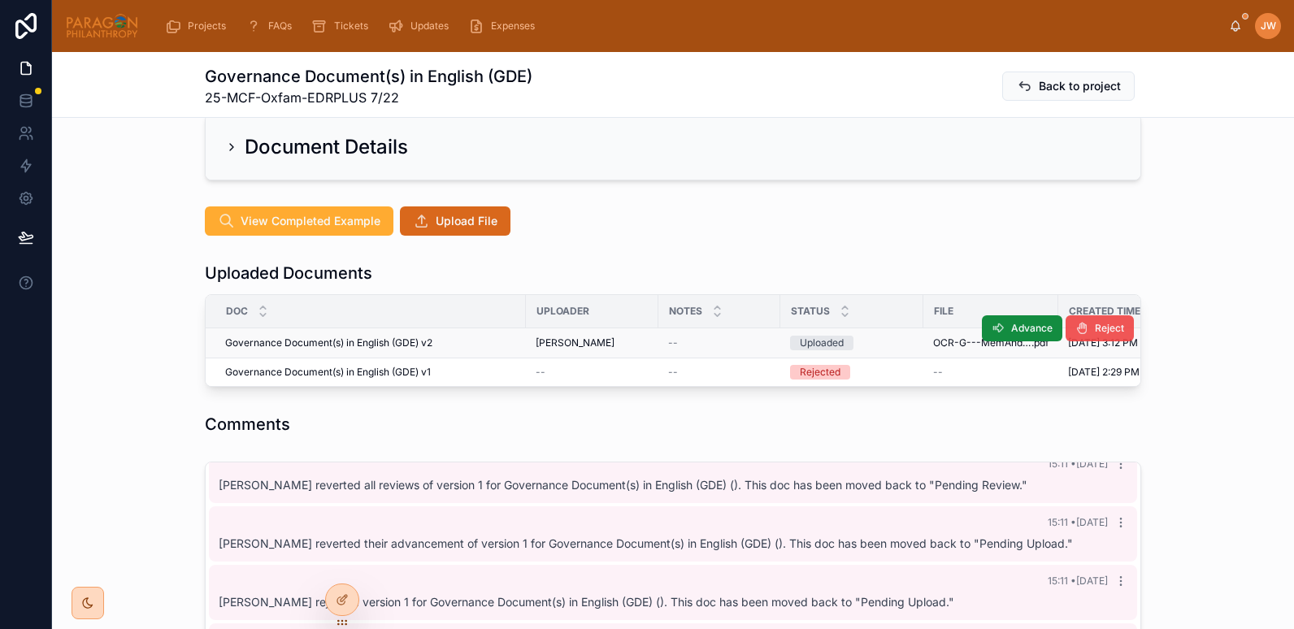
click at [1087, 328] on button "Reject" at bounding box center [1100, 328] width 68 height 26
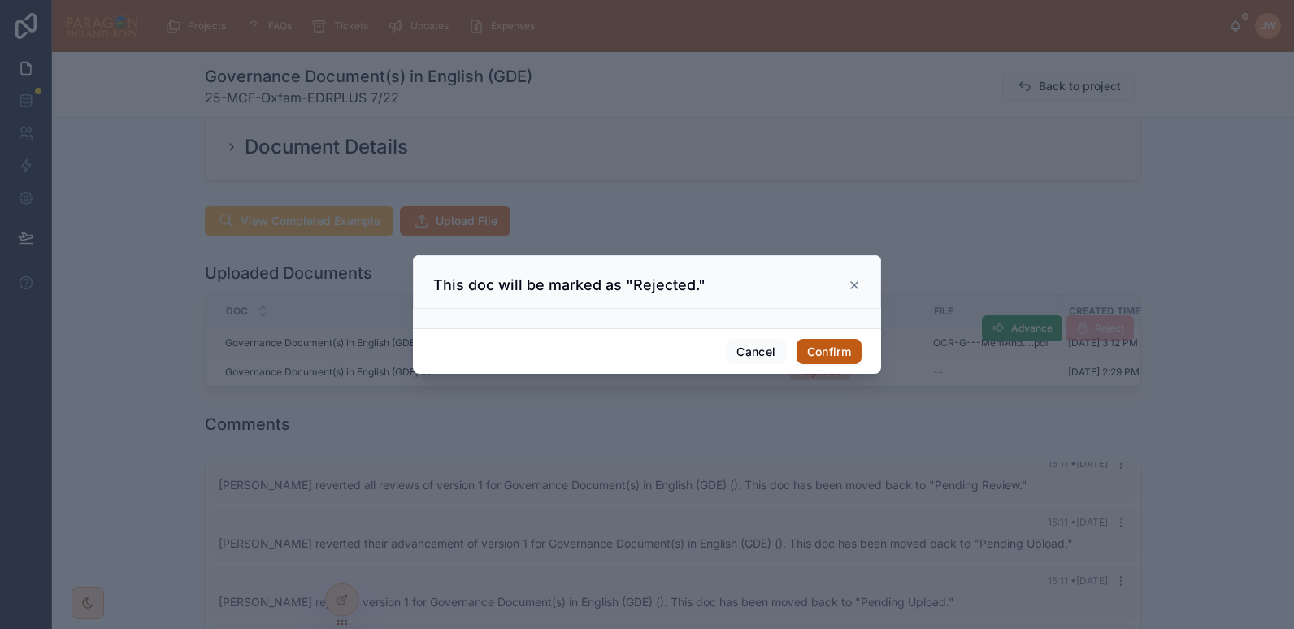
click at [835, 354] on button "Confirm" at bounding box center [829, 352] width 65 height 26
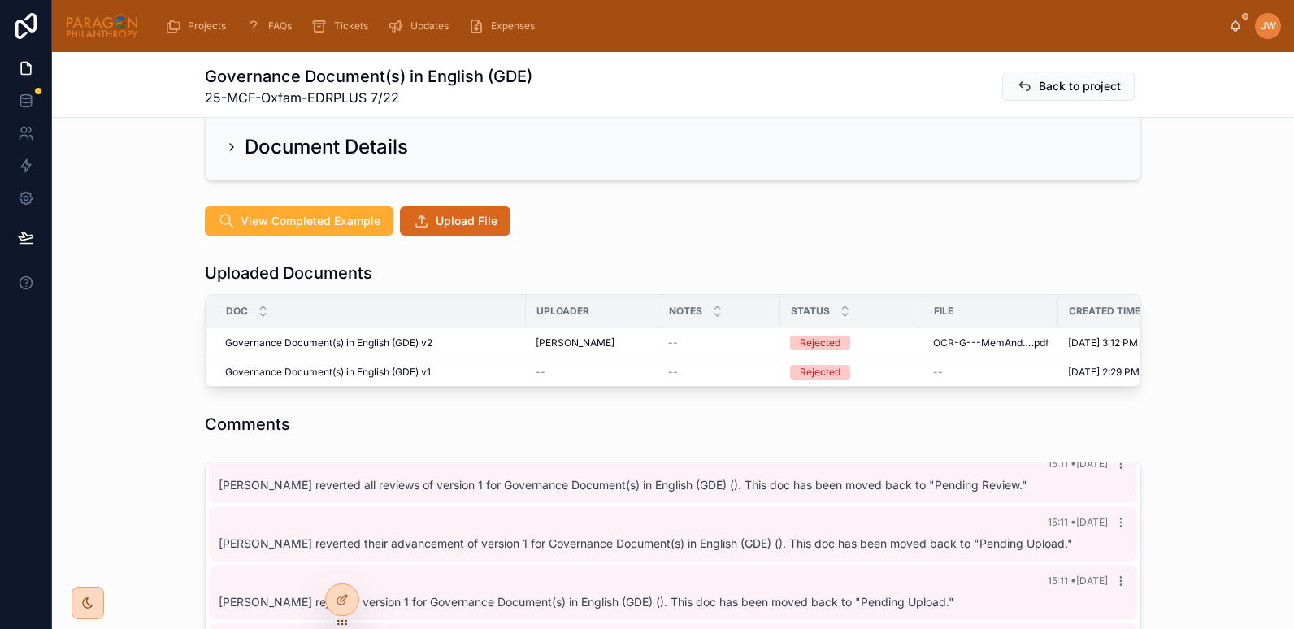
click at [454, 224] on span "Upload File" at bounding box center [467, 221] width 62 height 16
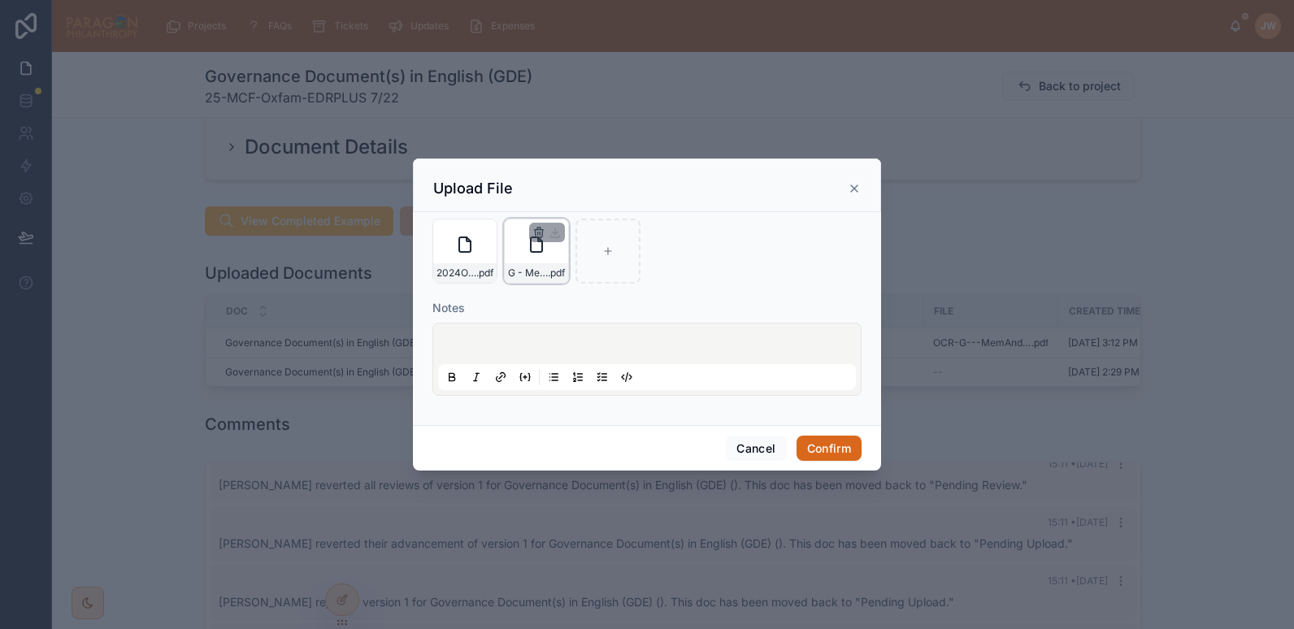
click at [538, 232] on icon "button" at bounding box center [538, 233] width 0 height 3
click at [758, 289] on form "2024Oxfam-memorandum-and-article-of-association .pdf G - MemAndArts2020-pdf .pd…" at bounding box center [647, 316] width 429 height 194
click at [838, 440] on button "Confirm" at bounding box center [829, 449] width 65 height 26
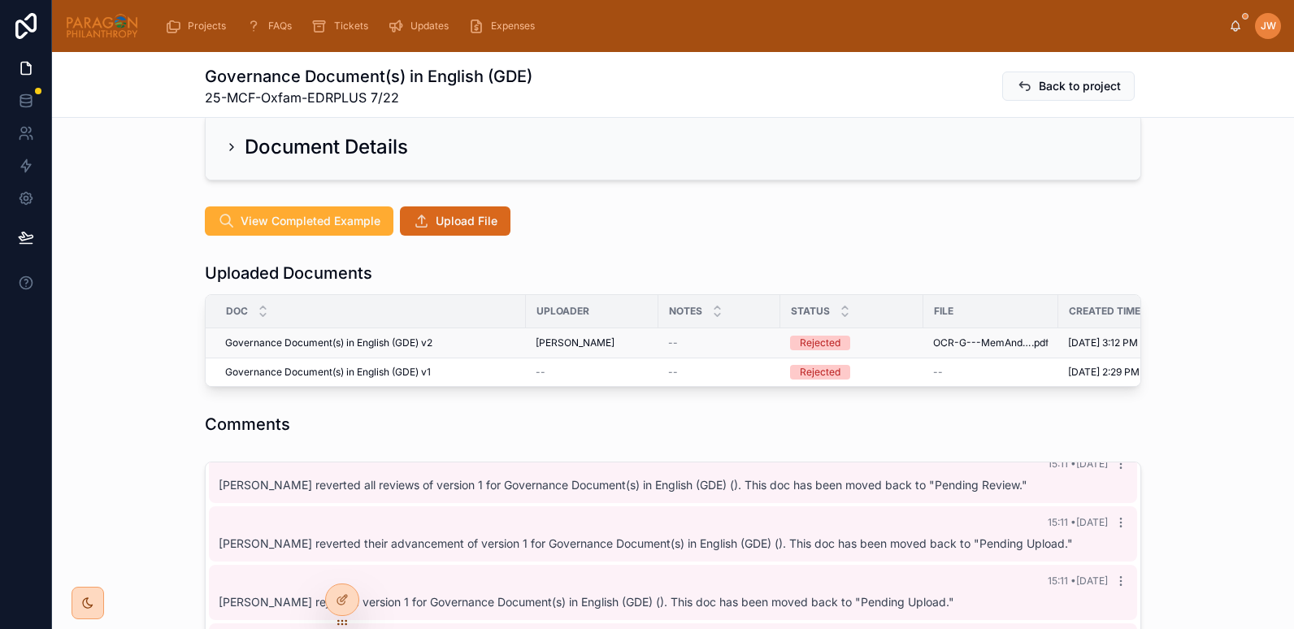
scroll to position [0, 268]
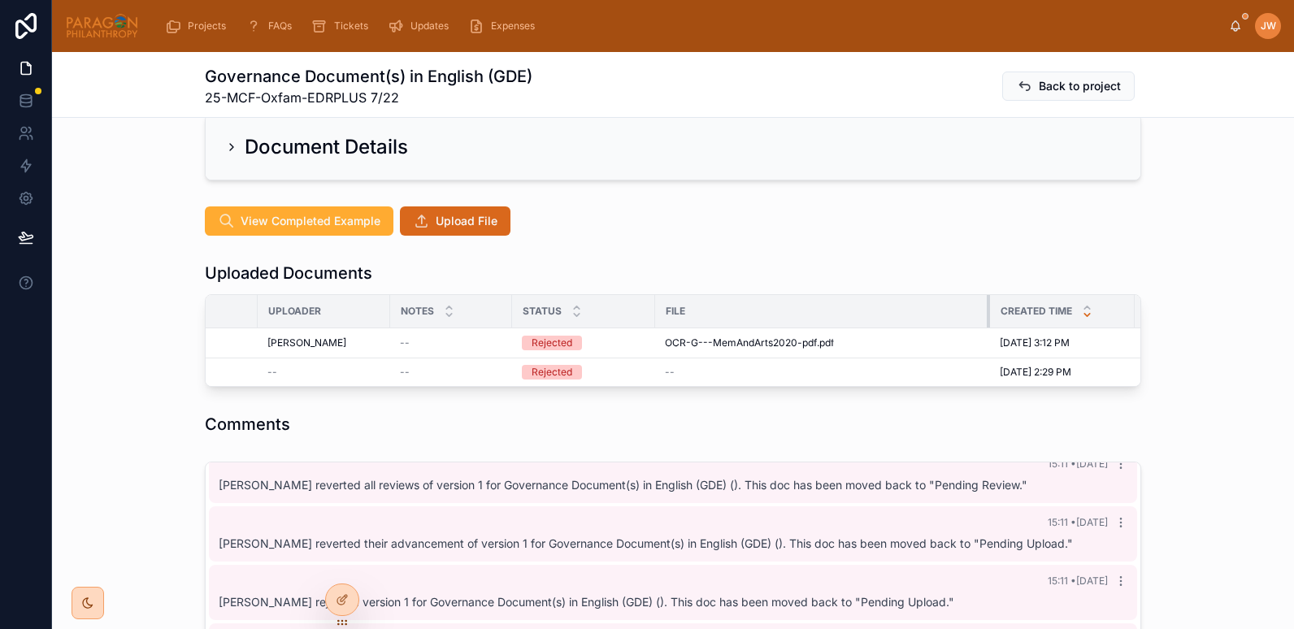
drag, startPoint x: 781, startPoint y: 315, endPoint x: 994, endPoint y: 300, distance: 213.6
click at [994, 300] on tr "Doc Uploader Notes Status File Created Time Backup OCR" at bounding box center [639, 311] width 1404 height 33
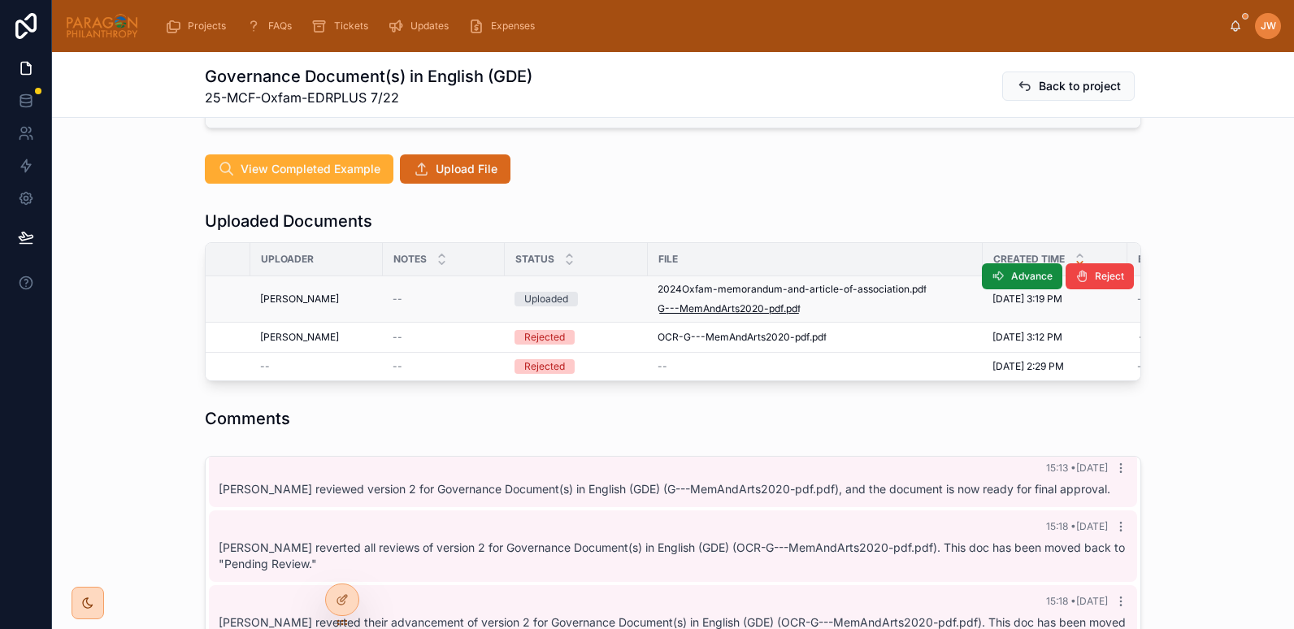
scroll to position [0, 276]
click at [697, 284] on span "2024Oxfam-memorandum-and-article-of-association" at bounding box center [783, 289] width 252 height 13
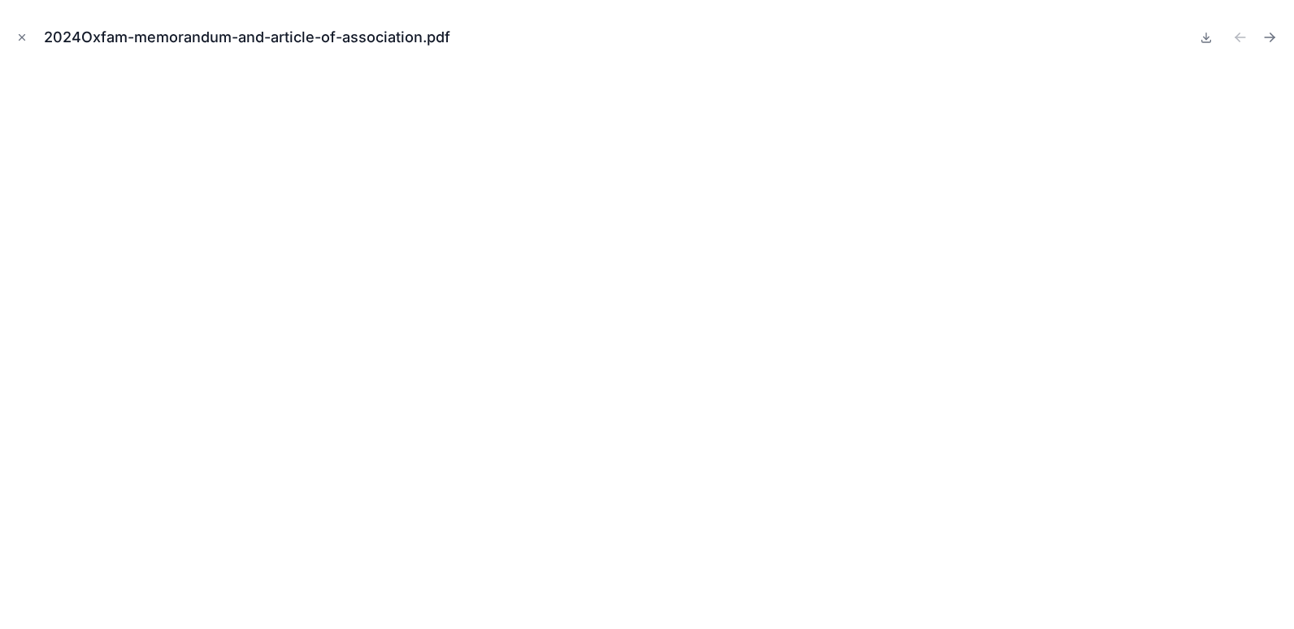
click at [18, 27] on div "2024Oxfam-memorandum-and-article-of-association.pdf" at bounding box center [647, 37] width 1268 height 49
click at [19, 32] on icon "Close modal" at bounding box center [21, 37] width 11 height 11
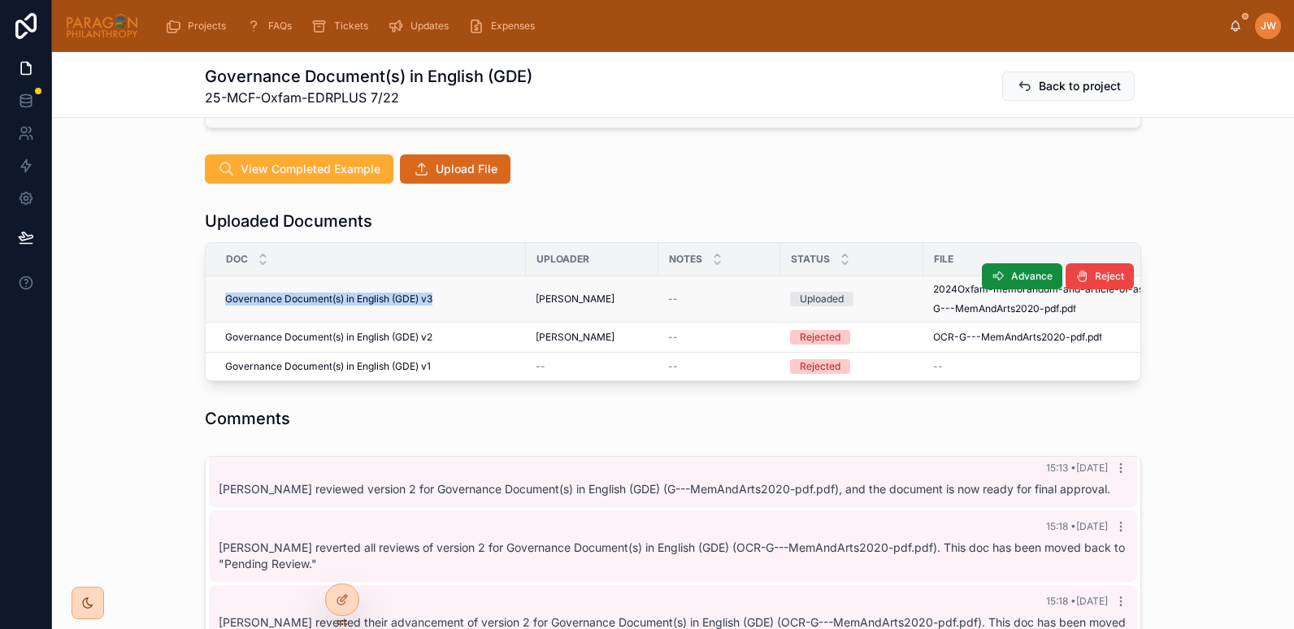
drag, startPoint x: 451, startPoint y: 298, endPoint x: 212, endPoint y: 298, distance: 239.0
click at [212, 298] on td "Governance Document(s) in English (GDE) v3 Governance Document(s) in English (G…" at bounding box center [366, 299] width 320 height 46
copy span "Governance Document(s) in English (GDE) v3"
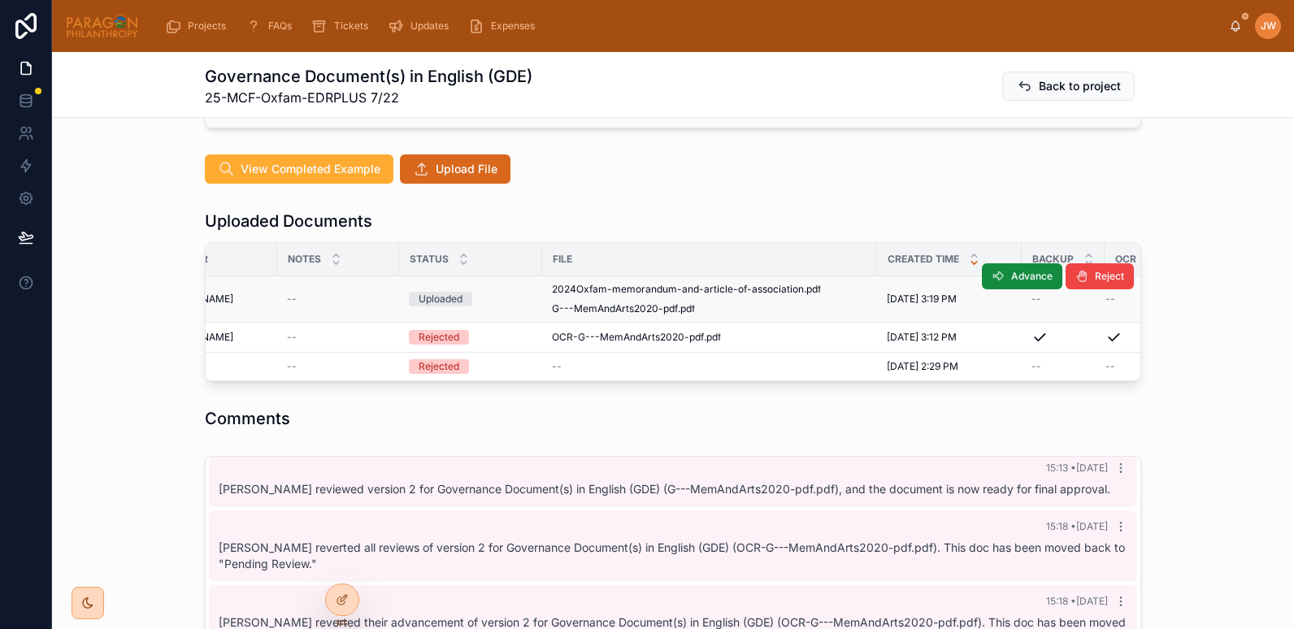
scroll to position [0, 468]
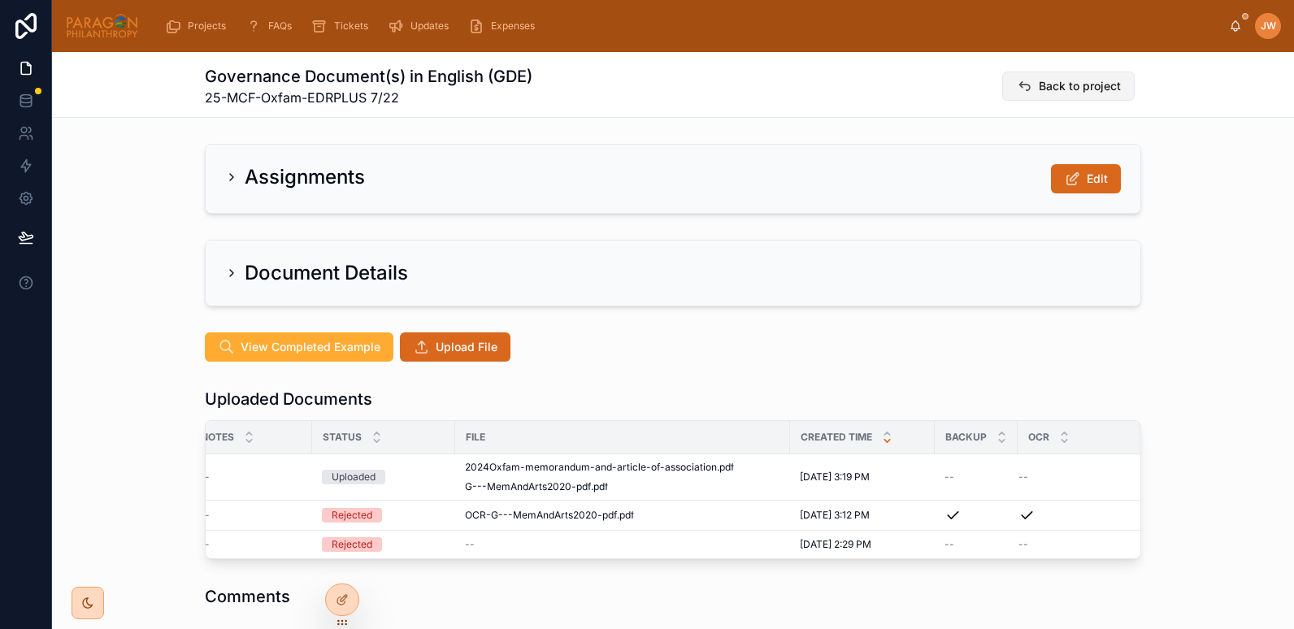
click at [1068, 89] on span "Back to project" at bounding box center [1080, 86] width 82 height 16
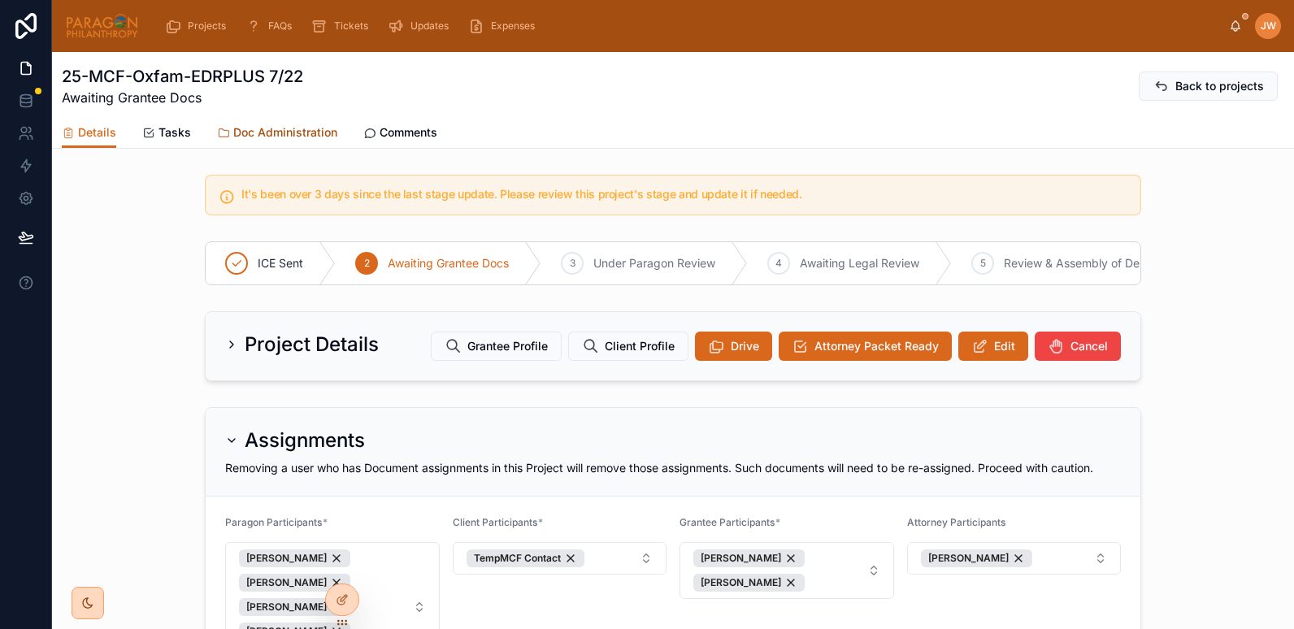
click at [272, 131] on span "Doc Administration" at bounding box center [285, 132] width 104 height 16
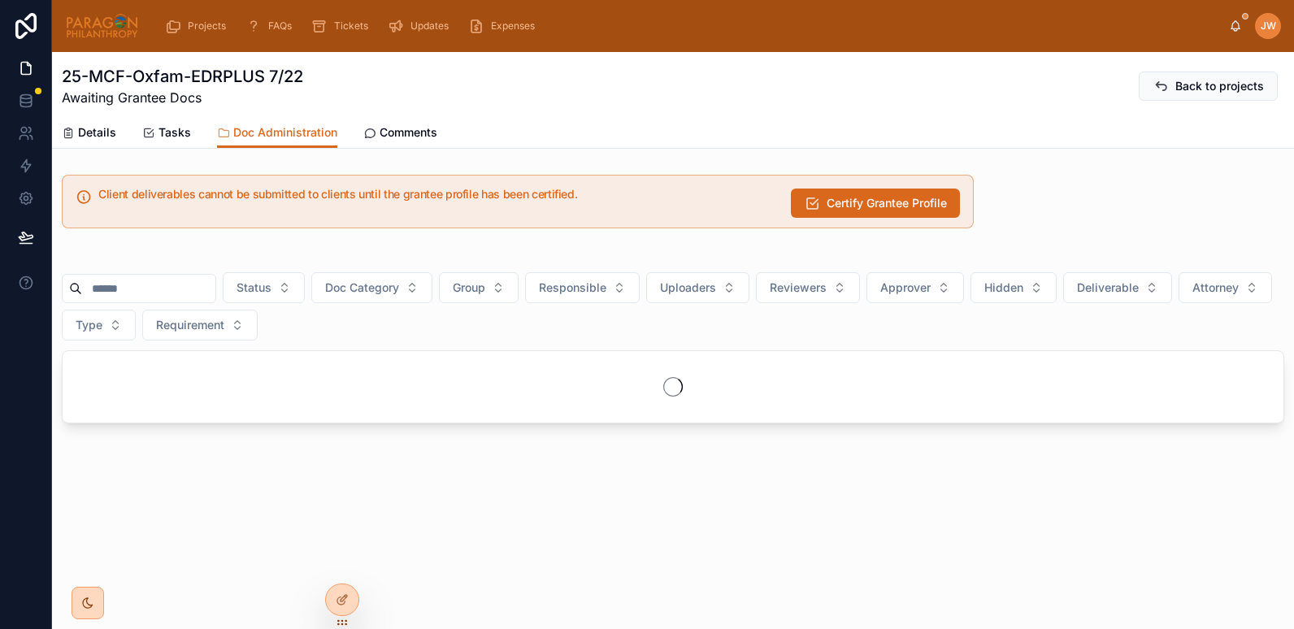
click at [197, 291] on input "text" at bounding box center [148, 288] width 133 height 23
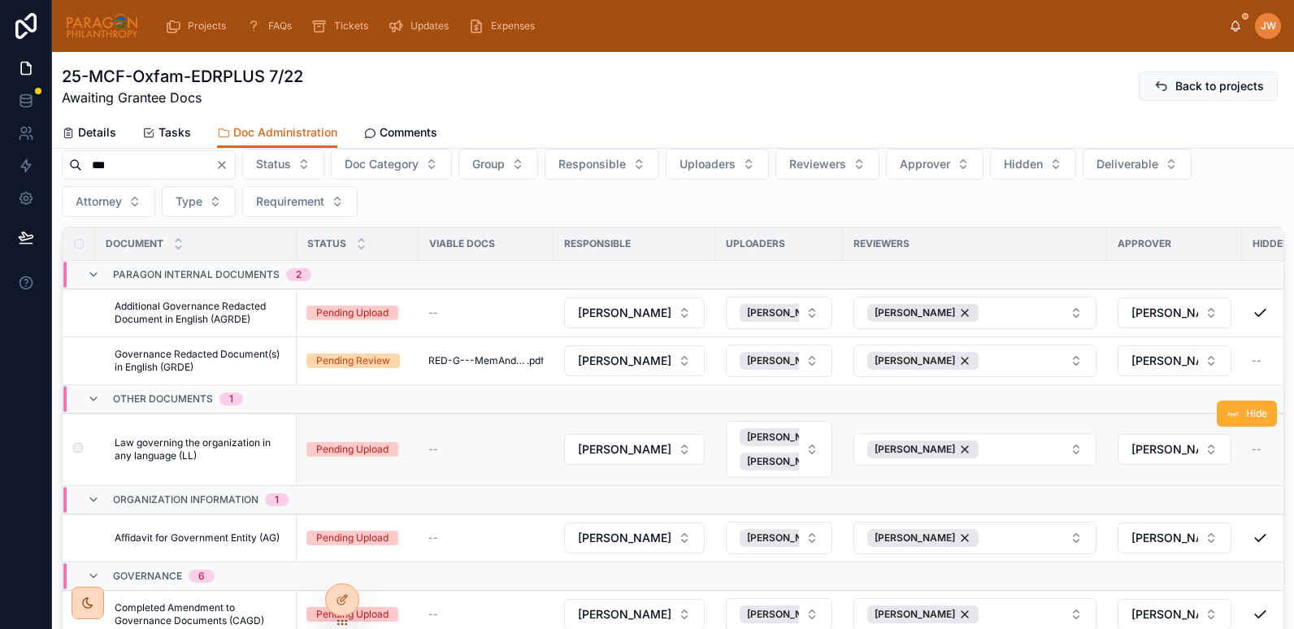
scroll to position [254, 0]
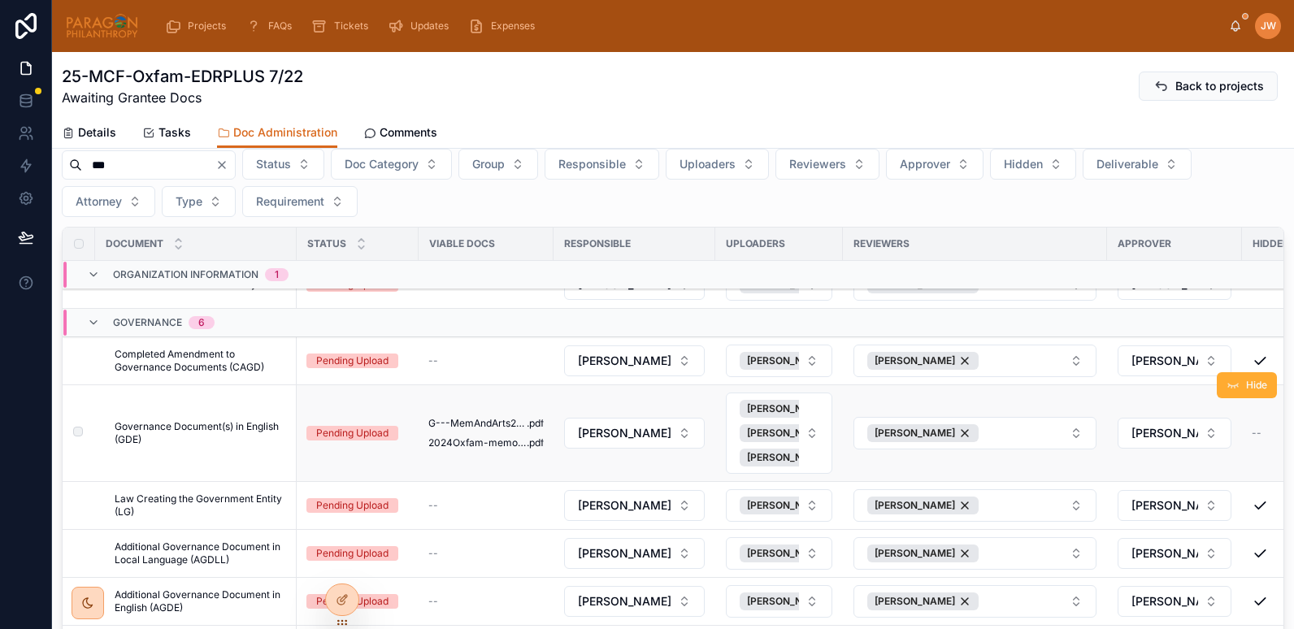
type input "***"
click at [207, 428] on span "Governance Document(s) in English (GDE)" at bounding box center [201, 433] width 172 height 26
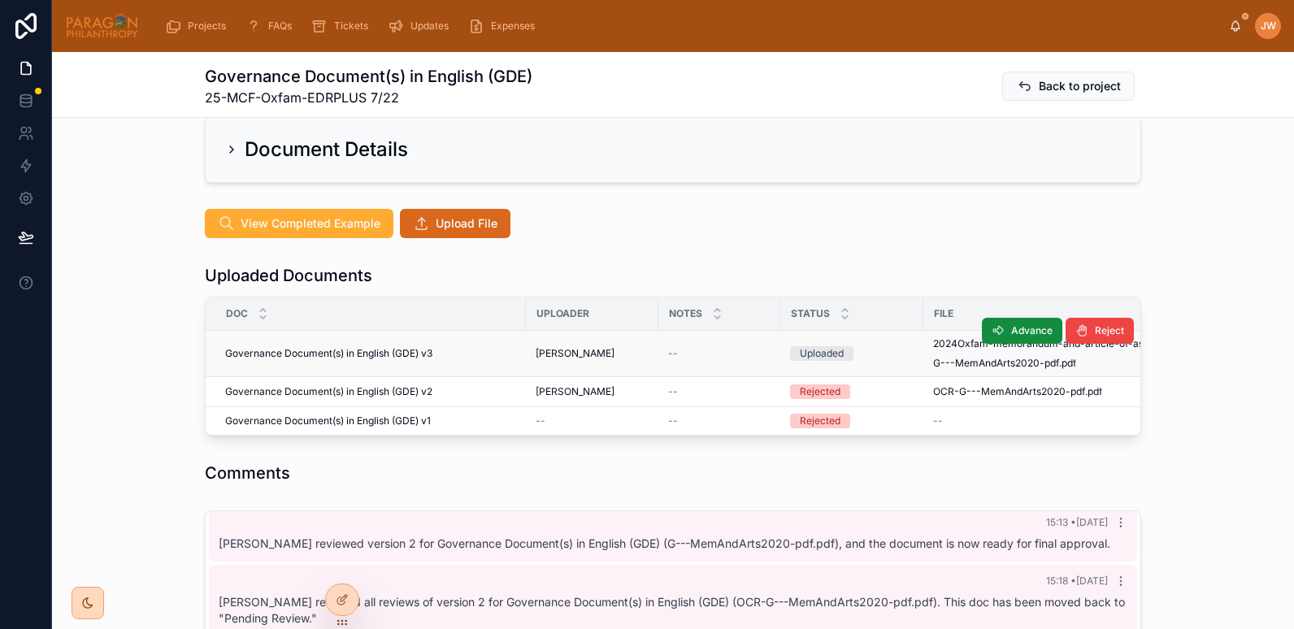
scroll to position [0, 468]
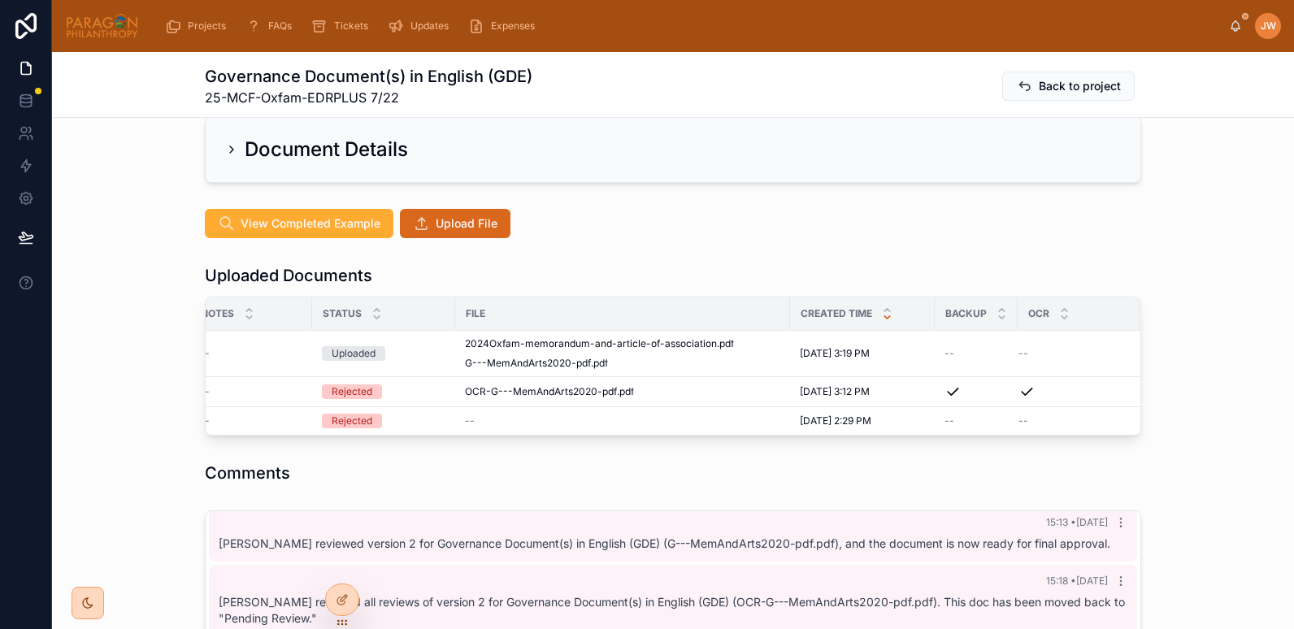
drag, startPoint x: 528, startPoint y: 344, endPoint x: 1150, endPoint y: 259, distance: 627.0
click at [1150, 259] on div "Uploaded Documents Doc Uploader Notes Status File Created Time Backup OCR Gover…" at bounding box center [673, 350] width 1242 height 185
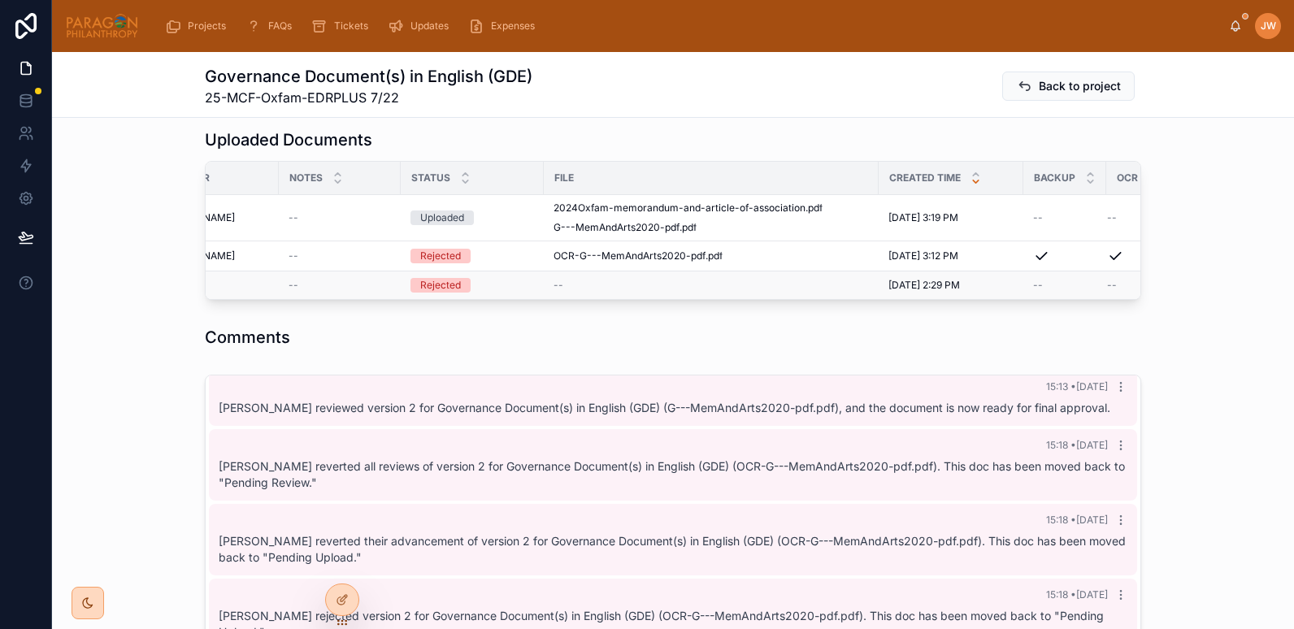
scroll to position [0, 468]
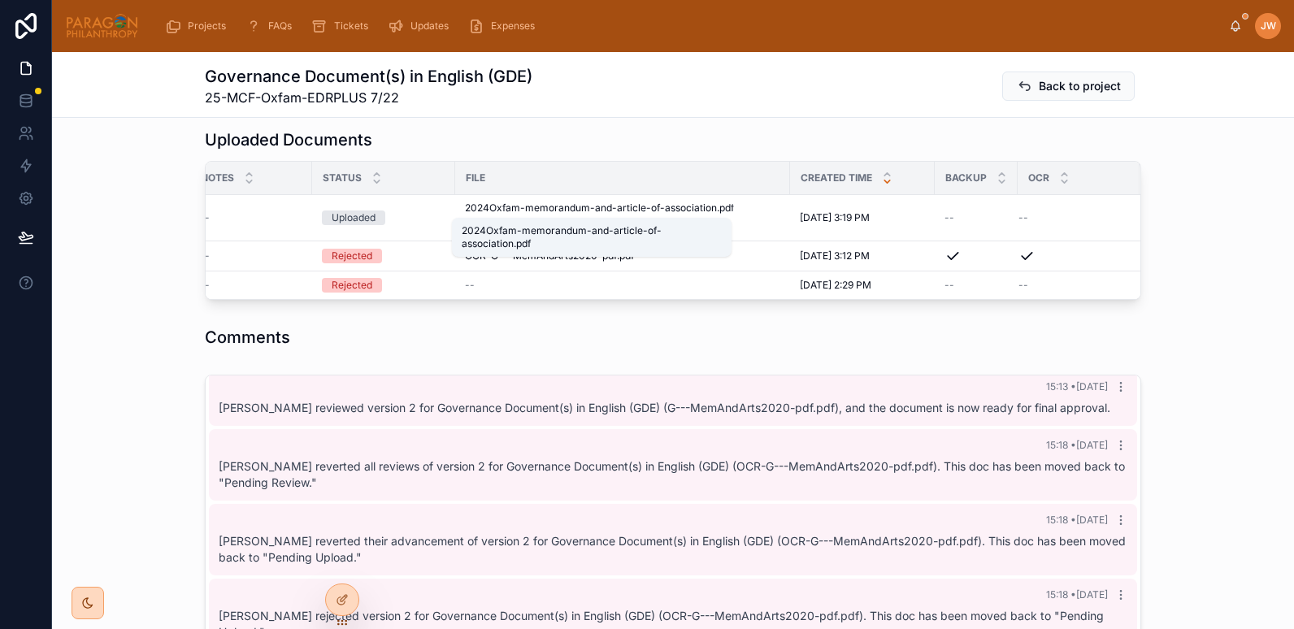
drag, startPoint x: 515, startPoint y: 209, endPoint x: 941, endPoint y: 342, distance: 446.4
click at [941, 342] on div "Comments" at bounding box center [673, 337] width 937 height 23
click at [524, 207] on span "2024Oxfam-memorandum-and-article-of-association" at bounding box center [591, 208] width 252 height 13
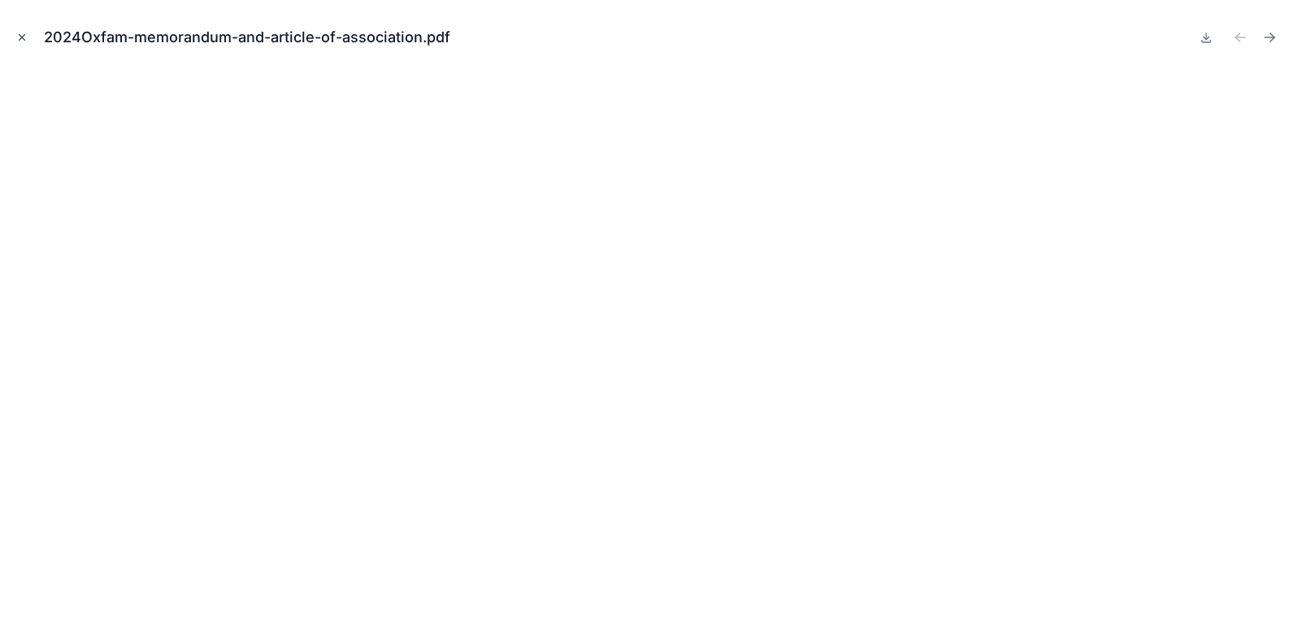
click at [26, 30] on button "Close modal" at bounding box center [22, 37] width 18 height 18
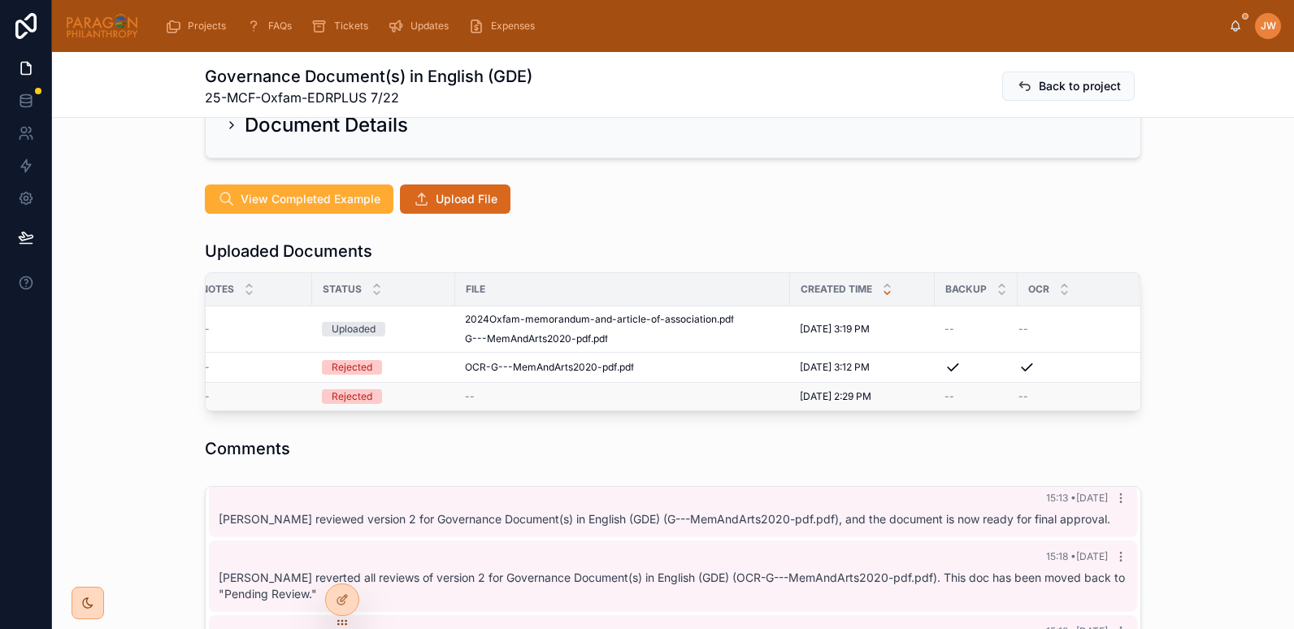
scroll to position [147, 0]
click at [454, 201] on span "Upload File" at bounding box center [467, 200] width 62 height 16
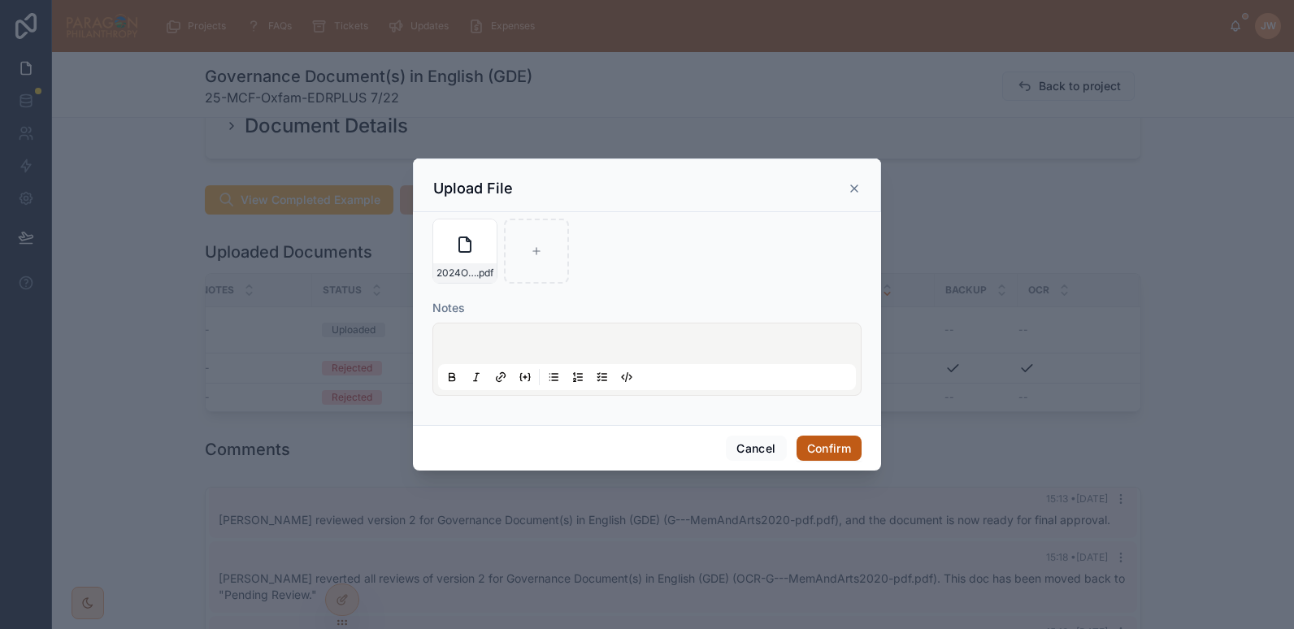
click at [832, 442] on button "Confirm" at bounding box center [829, 449] width 65 height 26
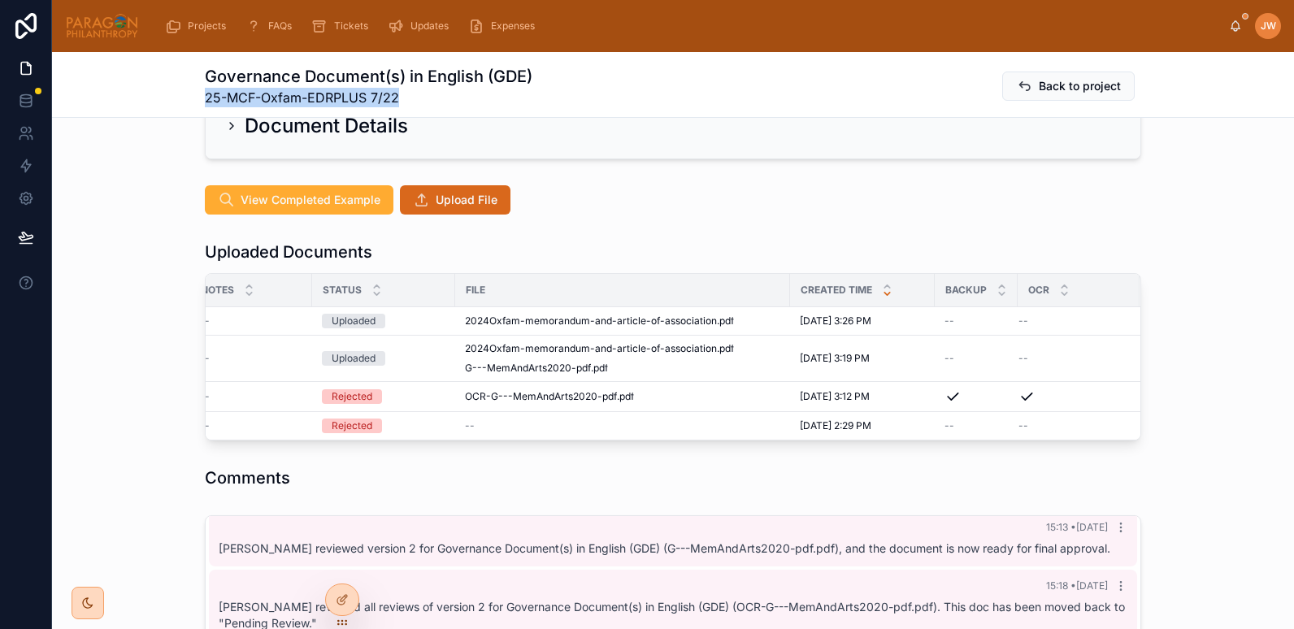
drag, startPoint x: 198, startPoint y: 103, endPoint x: 479, endPoint y: 111, distance: 281.4
click at [479, 111] on div "Governance Document(s) in English (GDE) 25-MCF-Oxfam-EDRPLUS 7/22 Back to proje…" at bounding box center [673, 85] width 1242 height 66
copy span "25-MCF-Oxfam-EDRPLUS 7/22"
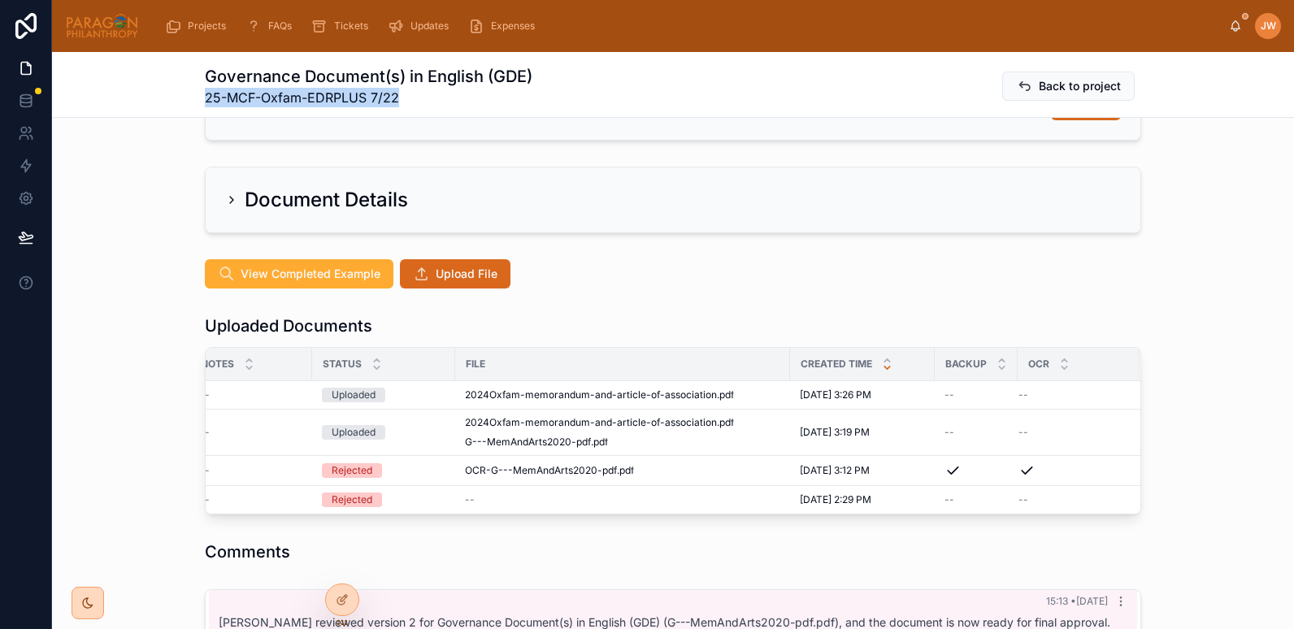
scroll to position [0, 0]
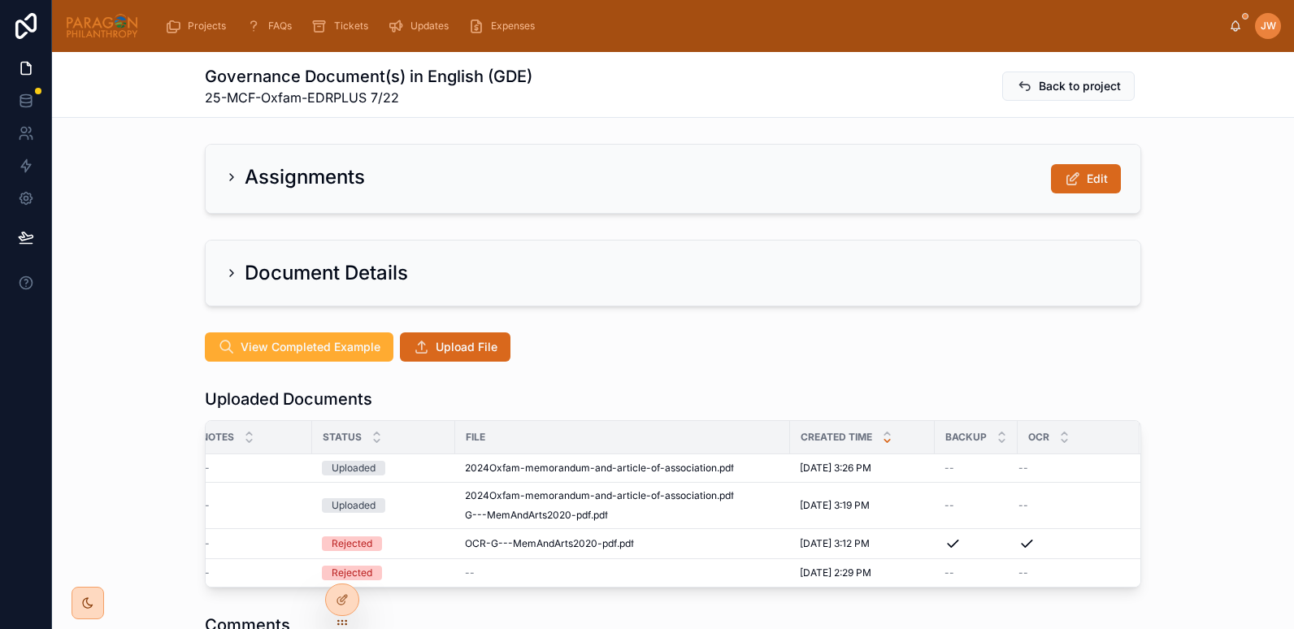
click at [124, 187] on div "Assignments Edit" at bounding box center [673, 178] width 1242 height 83
click at [227, 173] on icon at bounding box center [231, 177] width 13 height 13
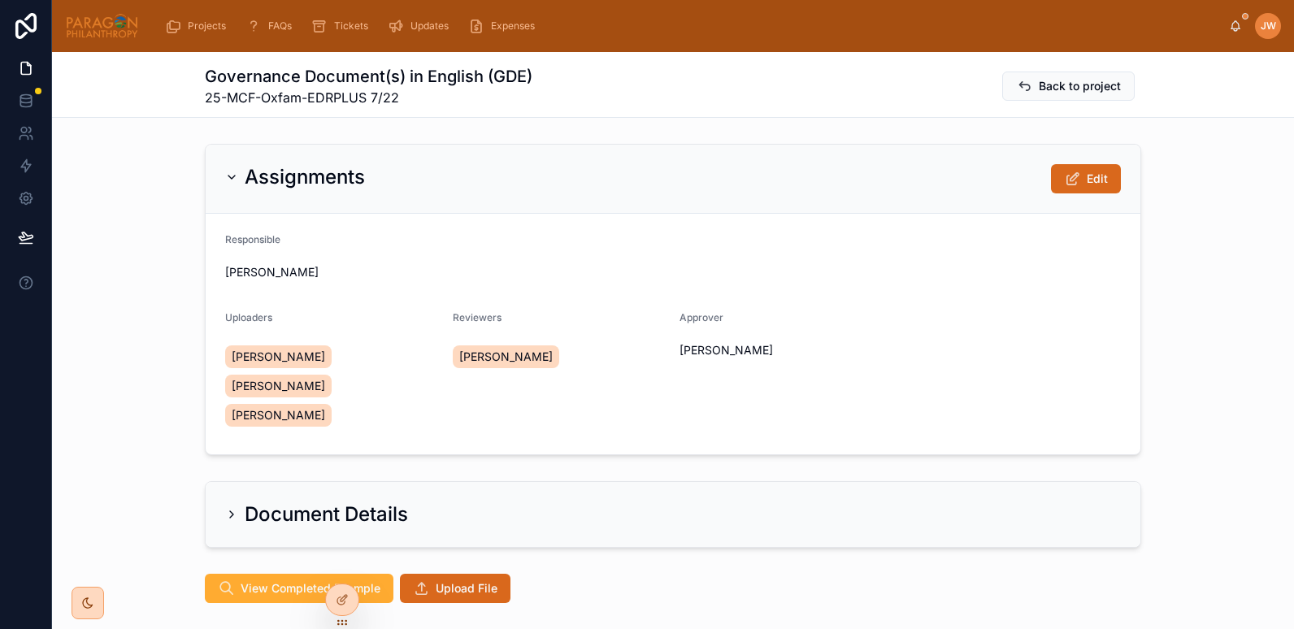
click at [226, 173] on icon at bounding box center [231, 177] width 13 height 13
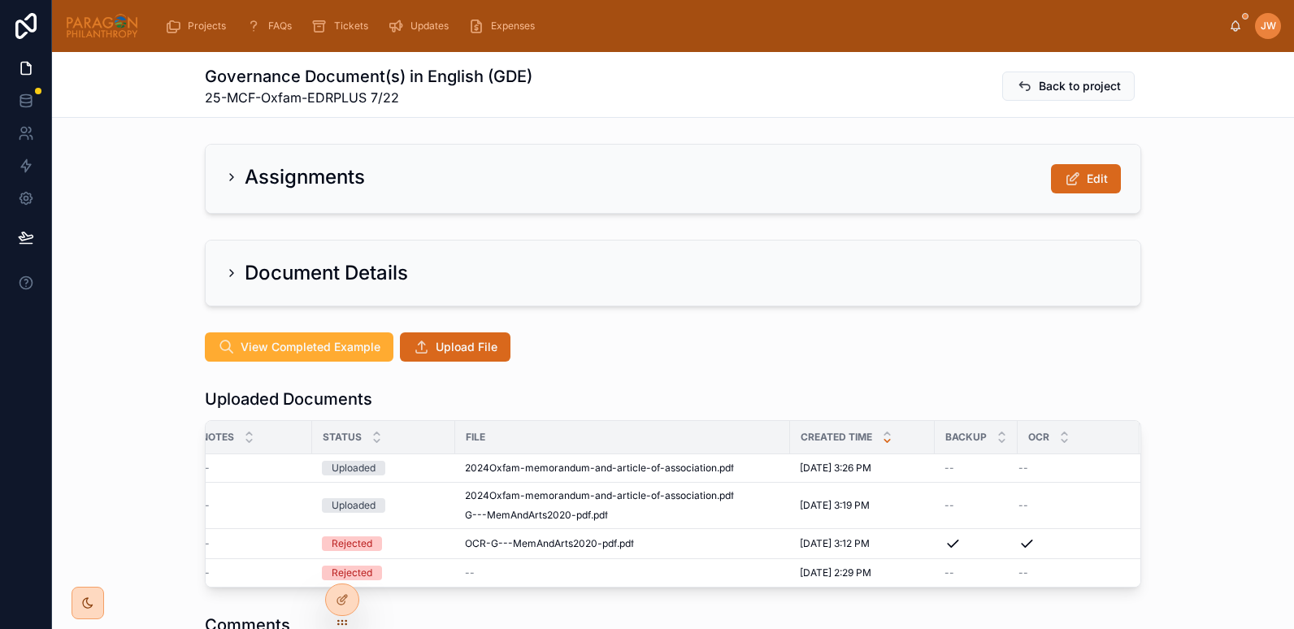
click at [214, 275] on div "Document Details" at bounding box center [673, 273] width 935 height 65
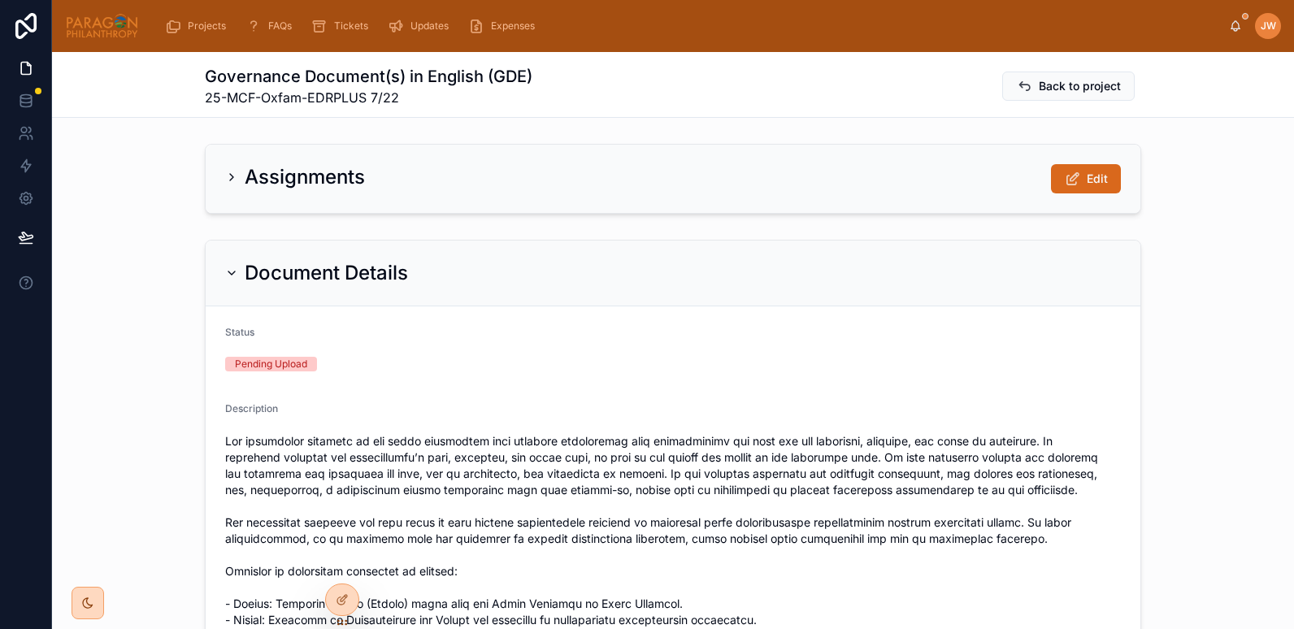
click at [235, 259] on div "Document Details" at bounding box center [673, 274] width 935 height 66
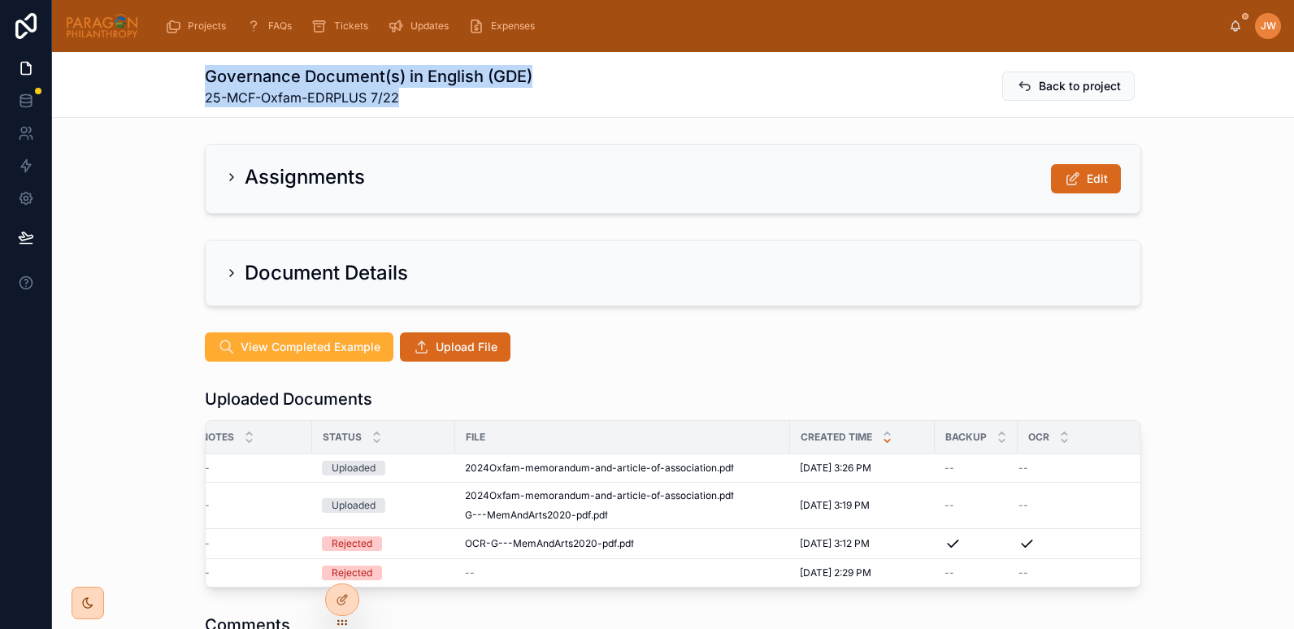
drag, startPoint x: 203, startPoint y: 76, endPoint x: 531, endPoint y: 90, distance: 327.9
click at [531, 90] on div "Governance Document(s) in English (GDE) 25-MCF-Oxfam-EDRPLUS 7/22 Back to proje…" at bounding box center [673, 86] width 937 height 42
drag, startPoint x: 531, startPoint y: 90, endPoint x: 498, endPoint y: 78, distance: 34.7
click at [498, 78] on h1 "Governance Document(s) in English (GDE)" at bounding box center [369, 76] width 328 height 23
drag, startPoint x: 540, startPoint y: 76, endPoint x: 196, endPoint y: 79, distance: 343.9
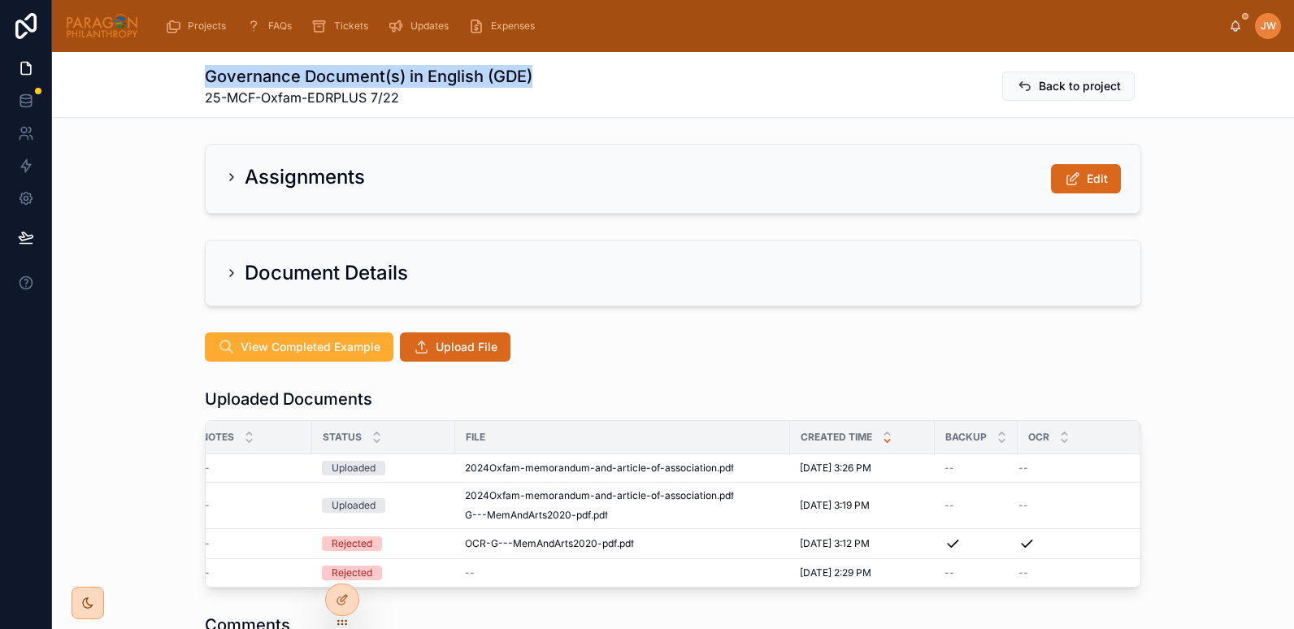
click at [196, 79] on div "Governance Document(s) in English (GDE) 25-MCF-Oxfam-EDRPLUS 7/22 Back to proje…" at bounding box center [673, 85] width 1242 height 66
copy h1 "Governance Document(s) in English (GDE)"
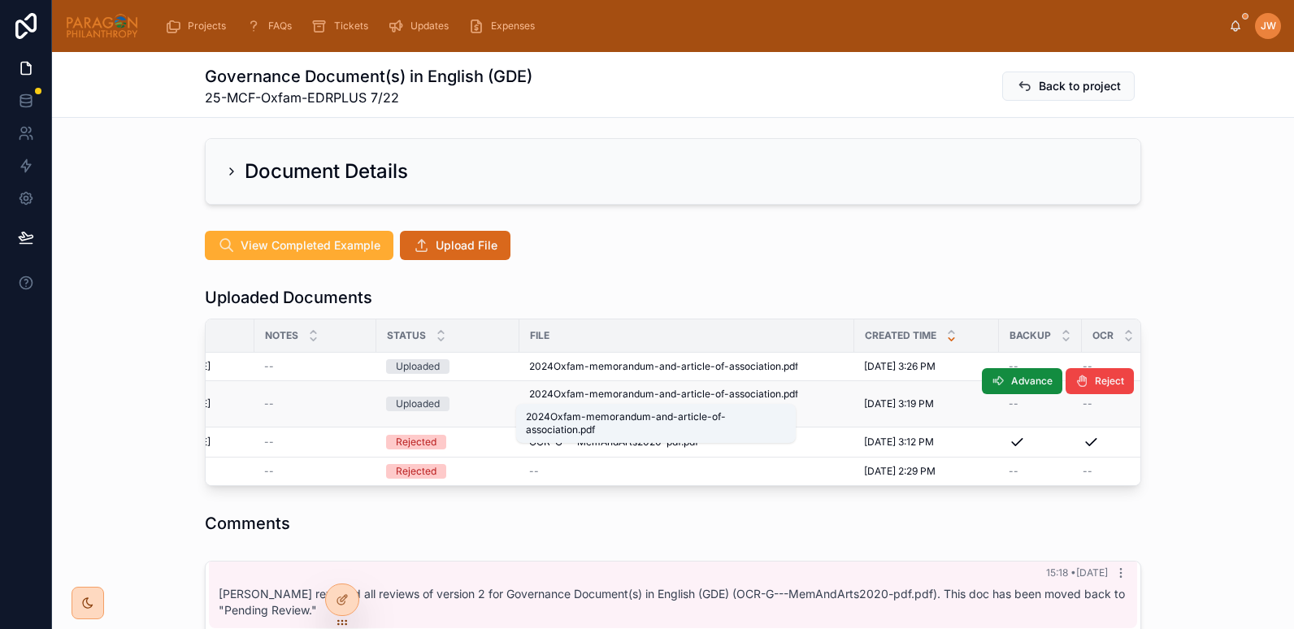
scroll to position [0, 468]
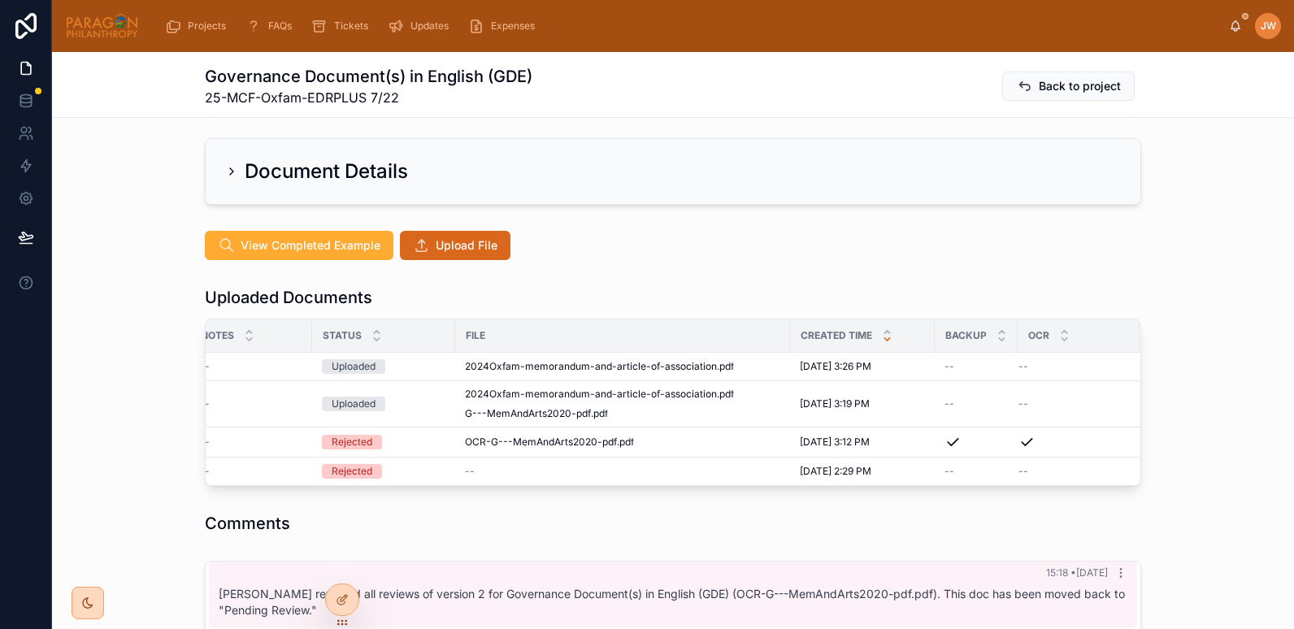
click at [662, 250] on div "View Completed Example Upload File" at bounding box center [673, 245] width 937 height 29
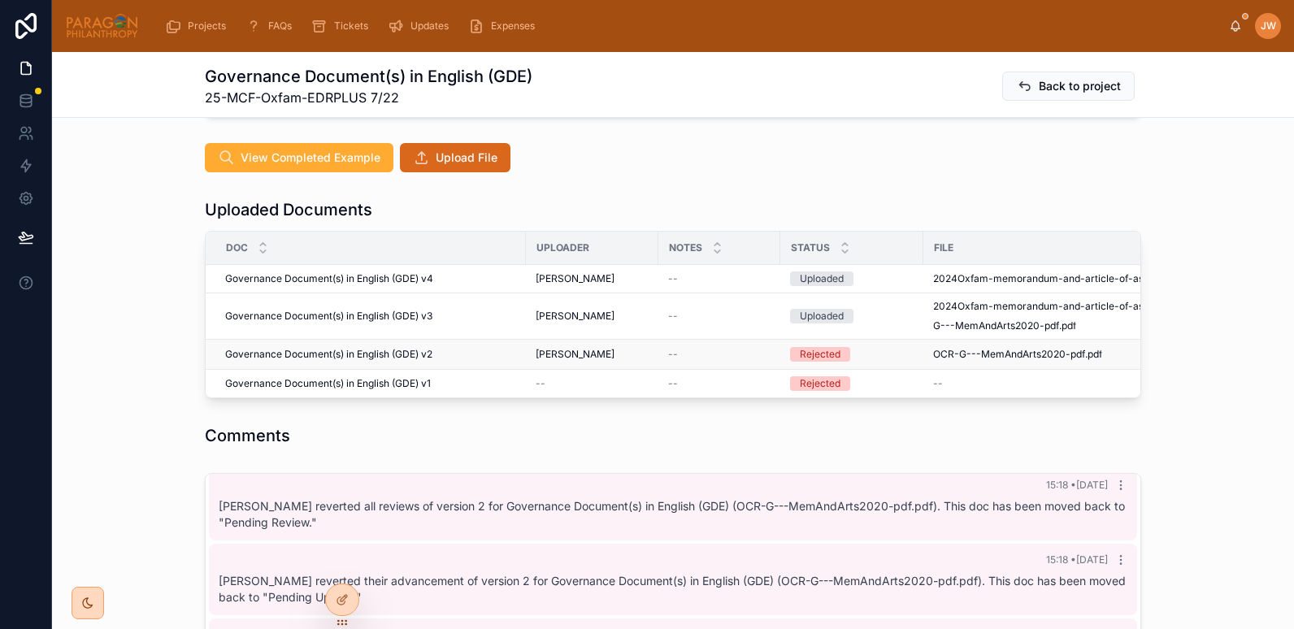
scroll to position [0, 468]
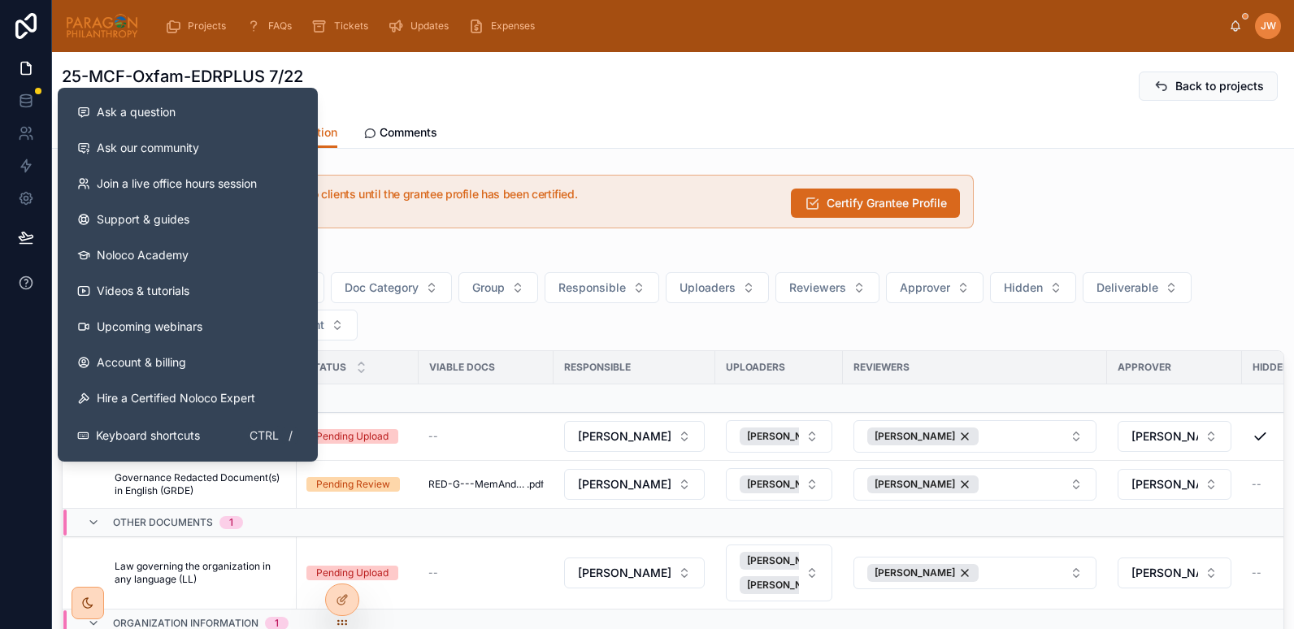
drag, startPoint x: 139, startPoint y: 280, endPoint x: 33, endPoint y: 288, distance: 106.8
click at [33, 288] on div "Ask a question Ask our community Join a live office hours session Support & gui…" at bounding box center [647, 314] width 1294 height 629
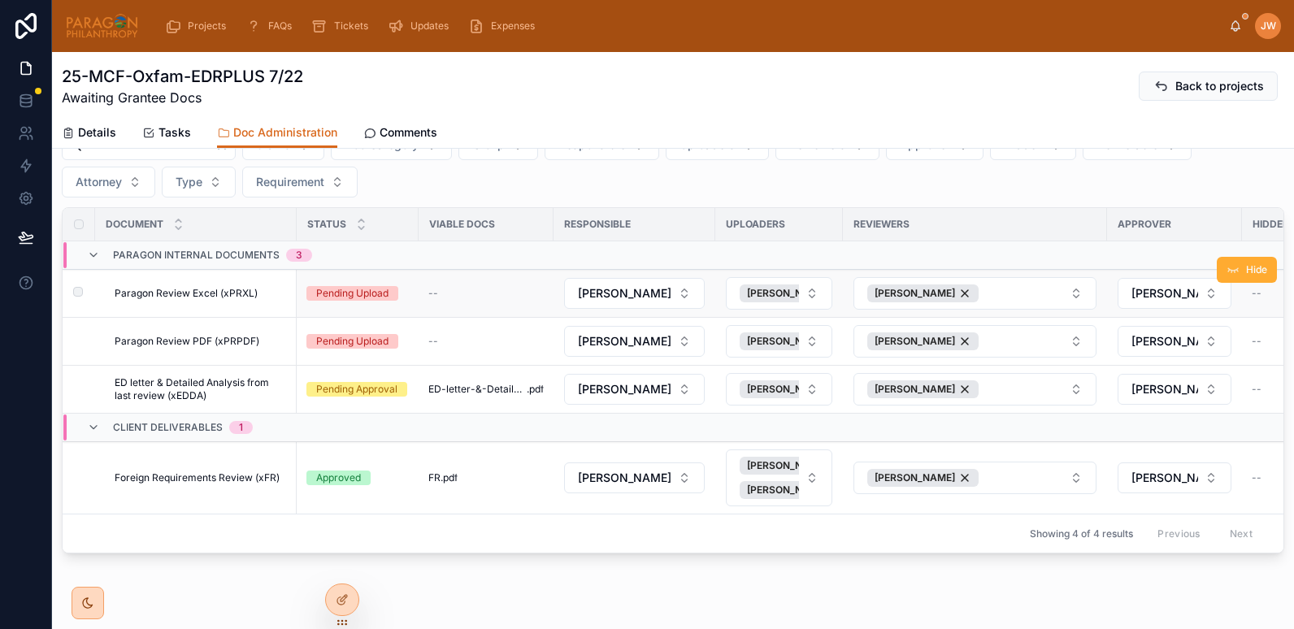
scroll to position [146, 0]
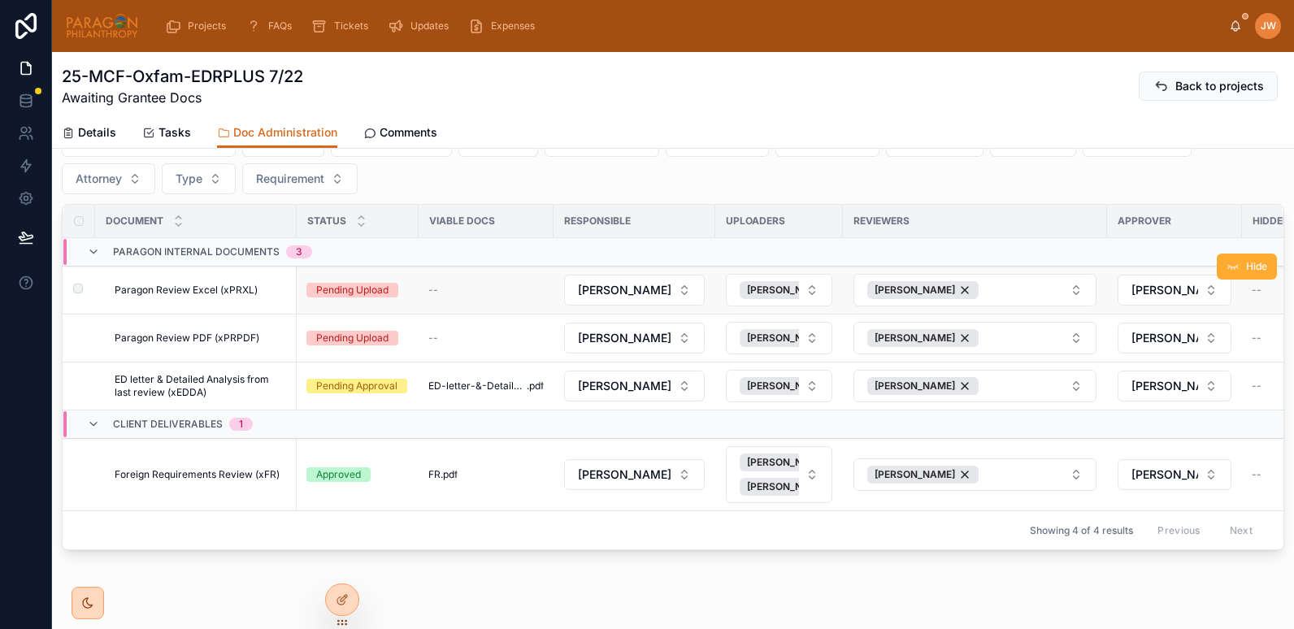
type input "******"
click at [198, 287] on span "Paragon Review Excel (xPRXL)" at bounding box center [186, 290] width 143 height 13
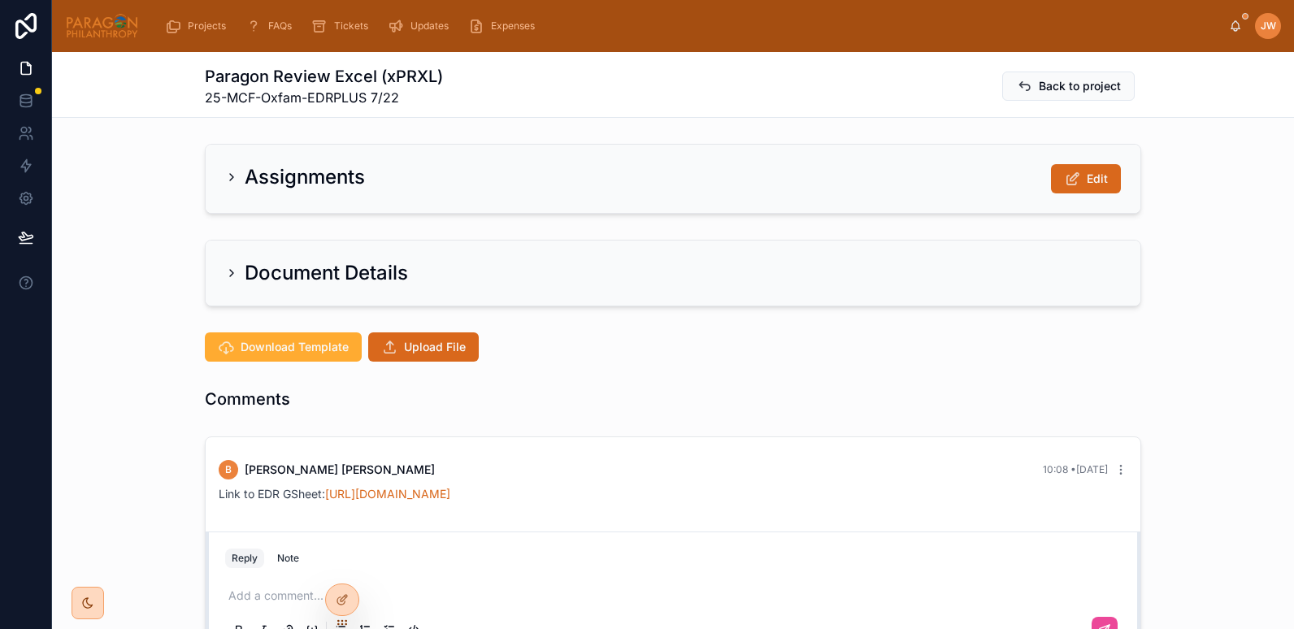
click at [225, 257] on div "Document Details" at bounding box center [673, 273] width 935 height 65
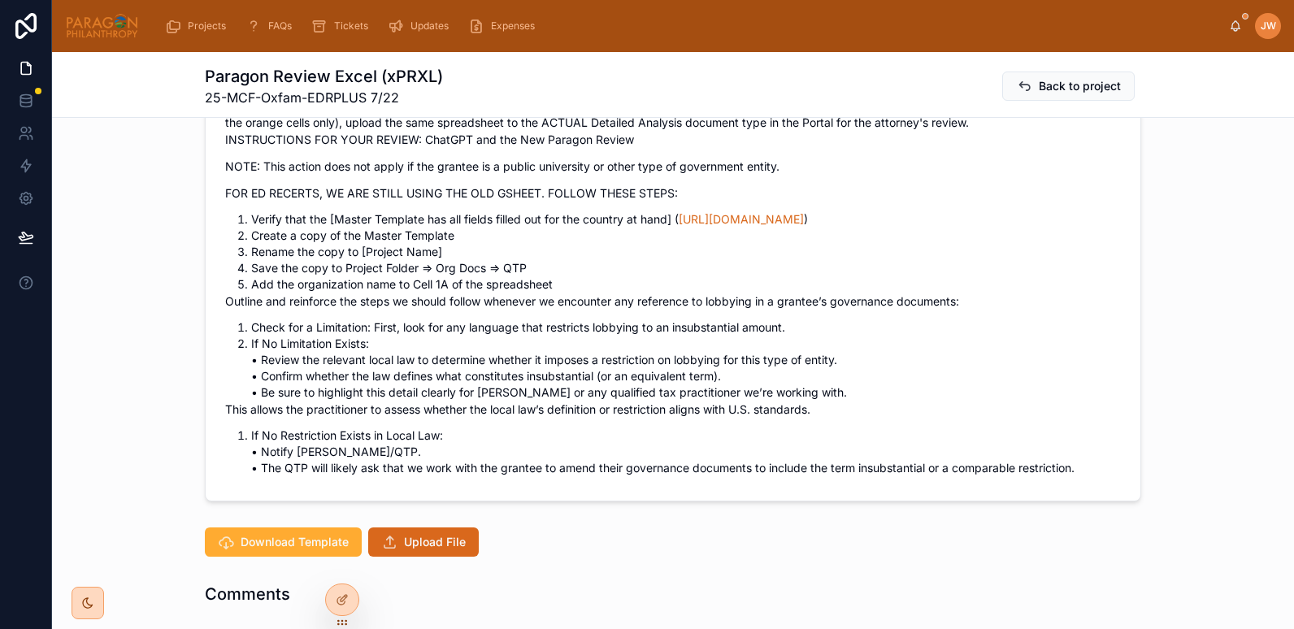
scroll to position [804, 0]
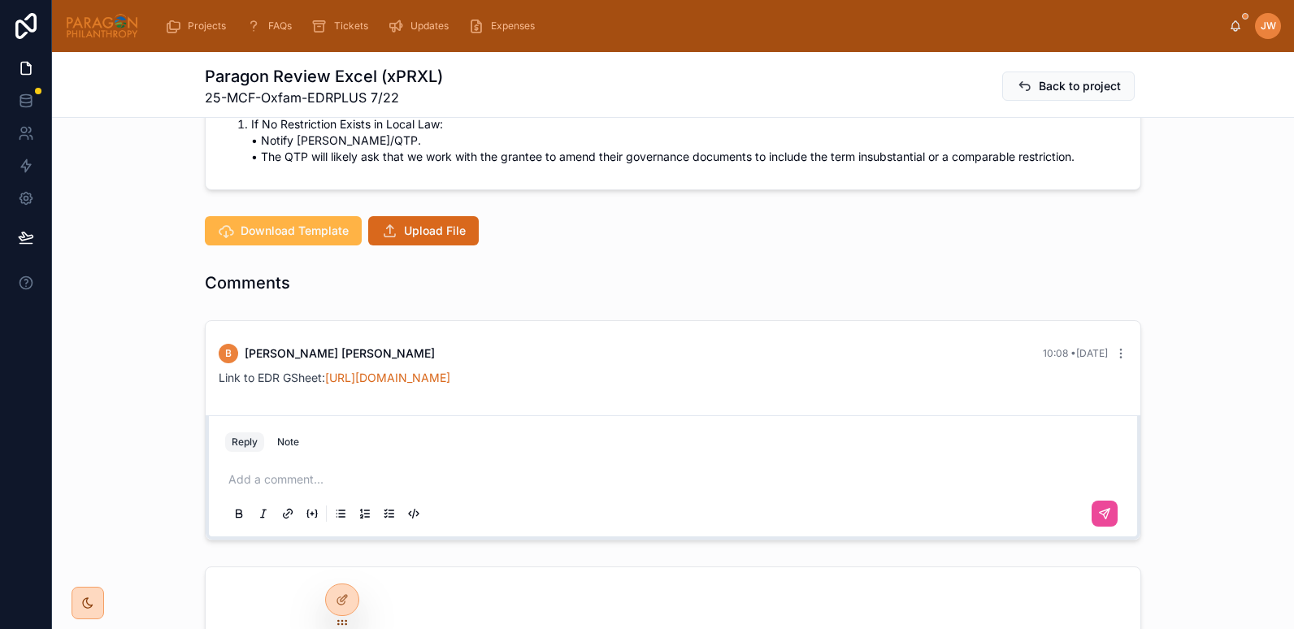
click at [300, 239] on span "Download Template" at bounding box center [295, 231] width 108 height 16
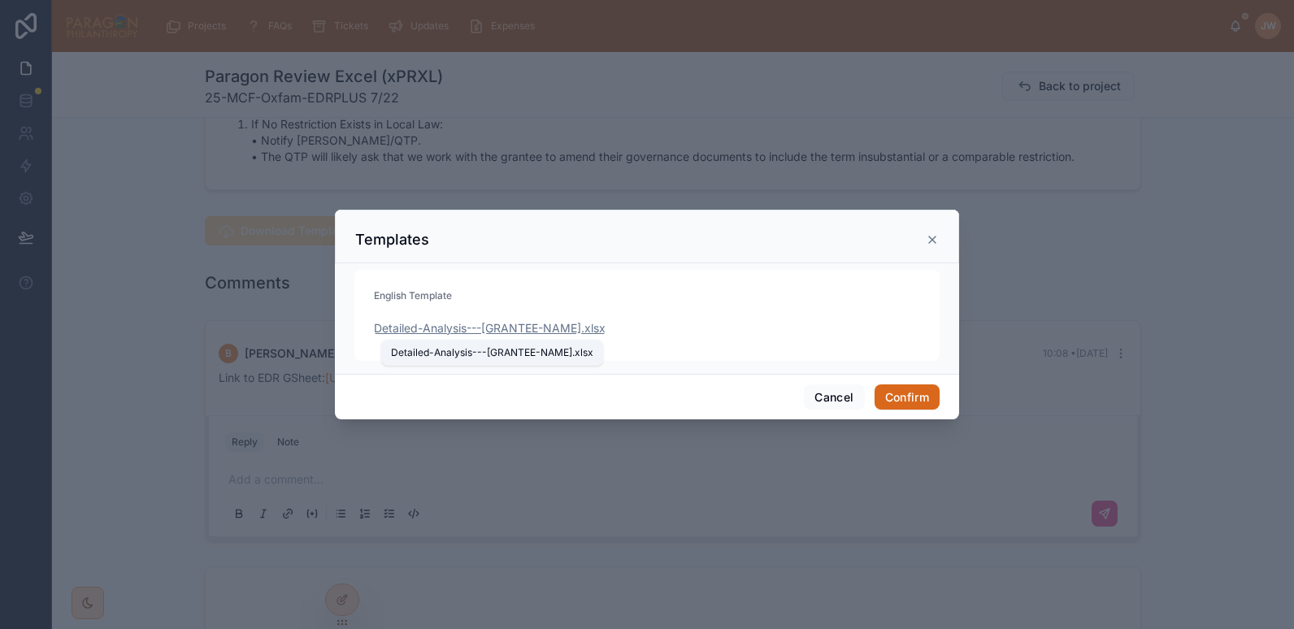
click at [418, 328] on span "Detailed-Analysis---[GRANTEE-NAME]" at bounding box center [477, 328] width 207 height 16
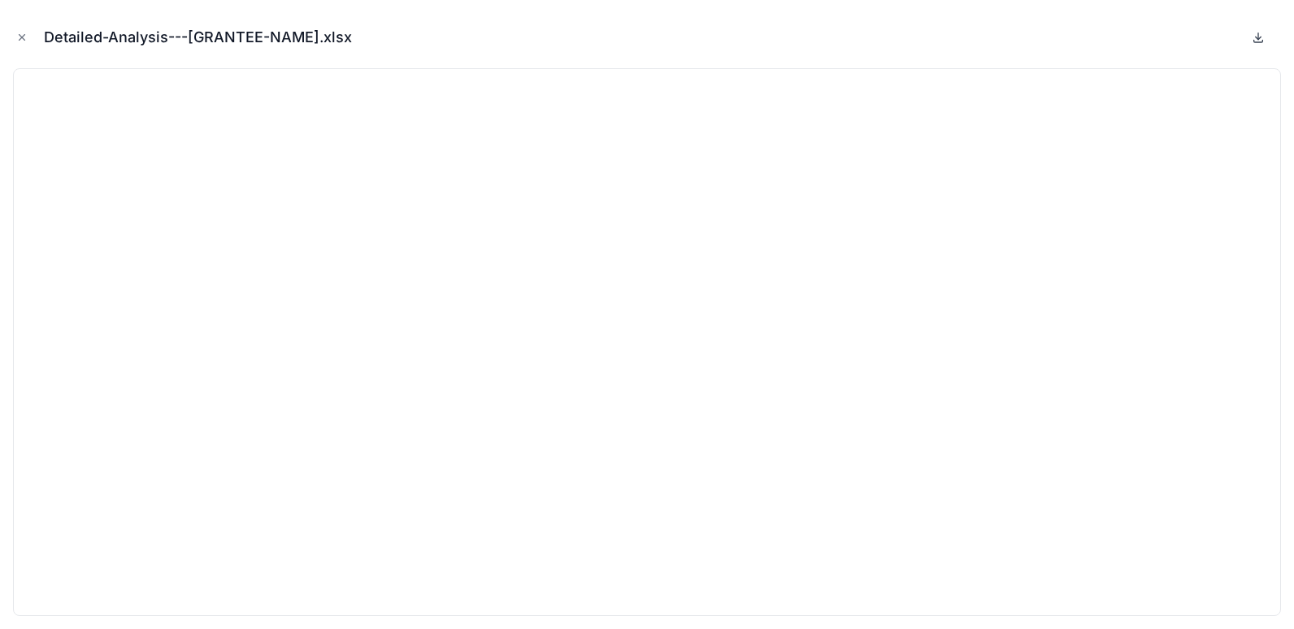
click at [1257, 41] on icon at bounding box center [1258, 37] width 13 height 13
